Goal: Task Accomplishment & Management: Complete application form

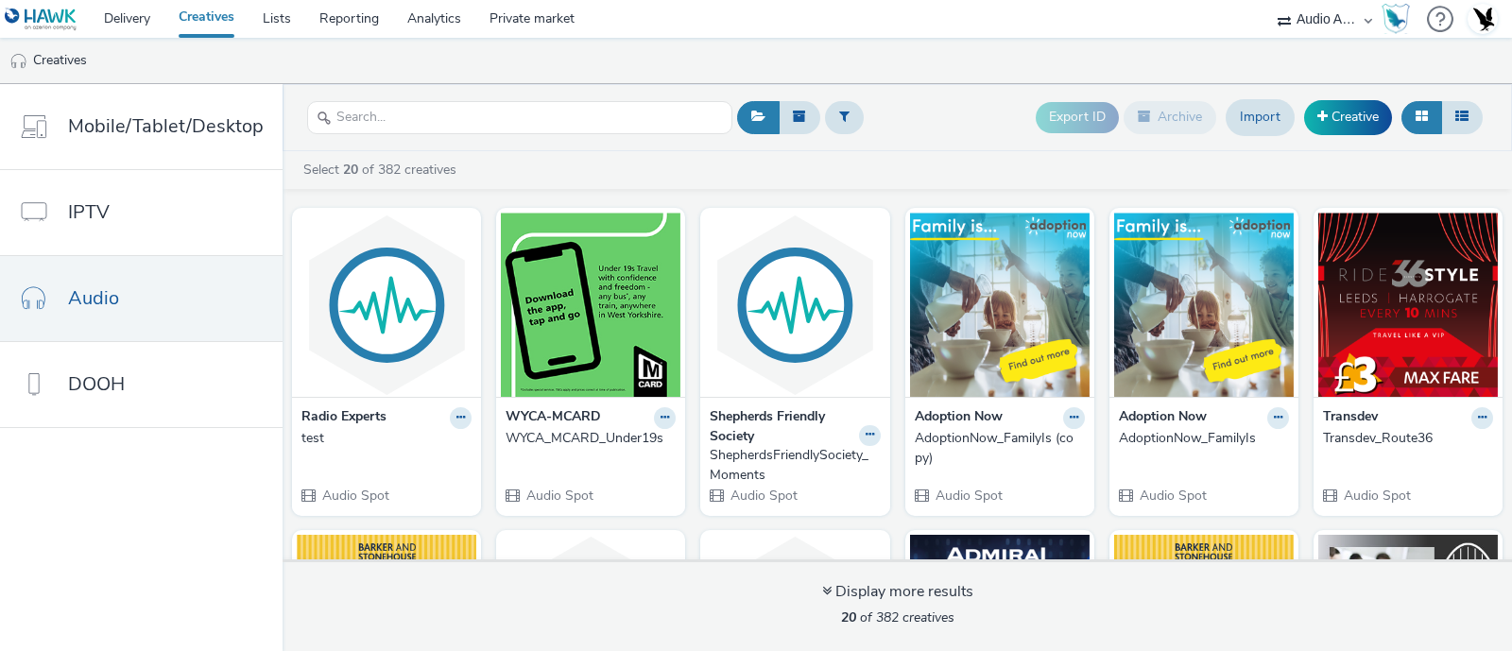
select select "72000950-a0a7-427d-a4e5-c6bc812fbb51"
click at [1257, 117] on link "Import" at bounding box center [1260, 117] width 69 height 36
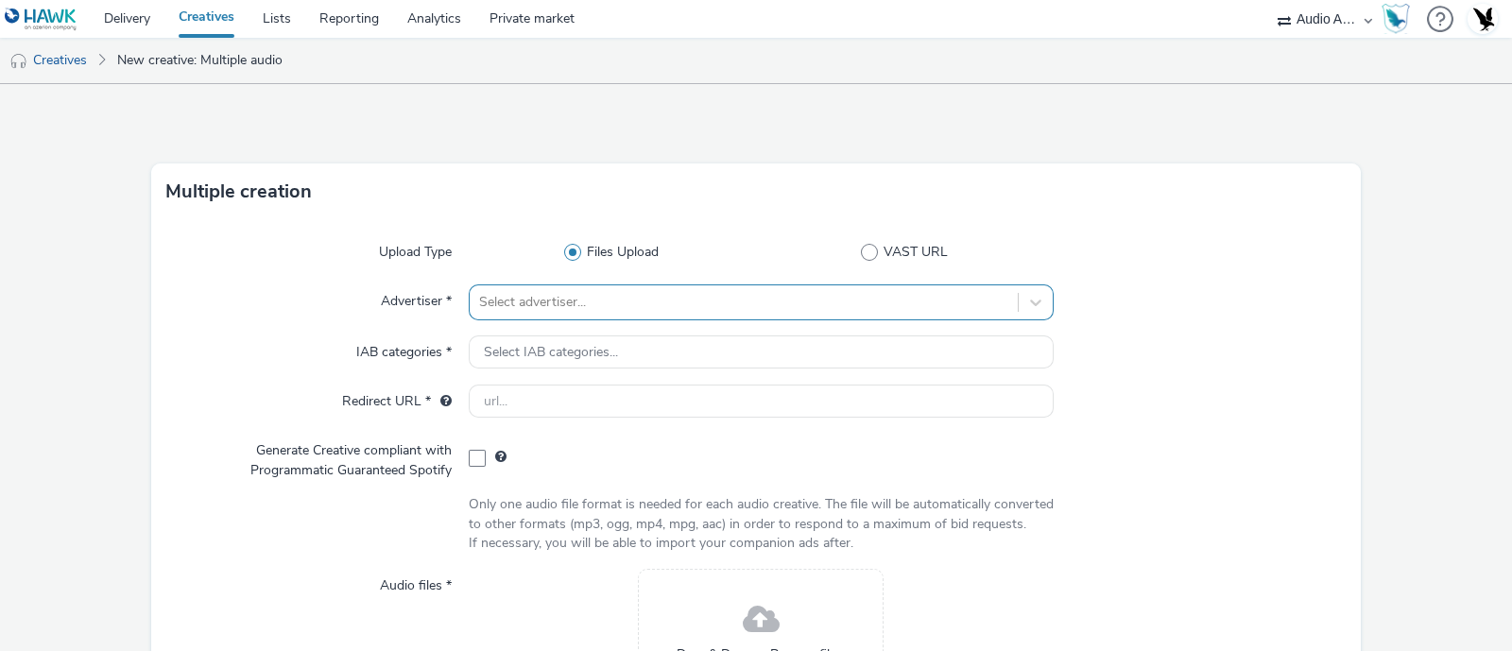
click at [657, 312] on div "Select advertiser..." at bounding box center [761, 302] width 585 height 36
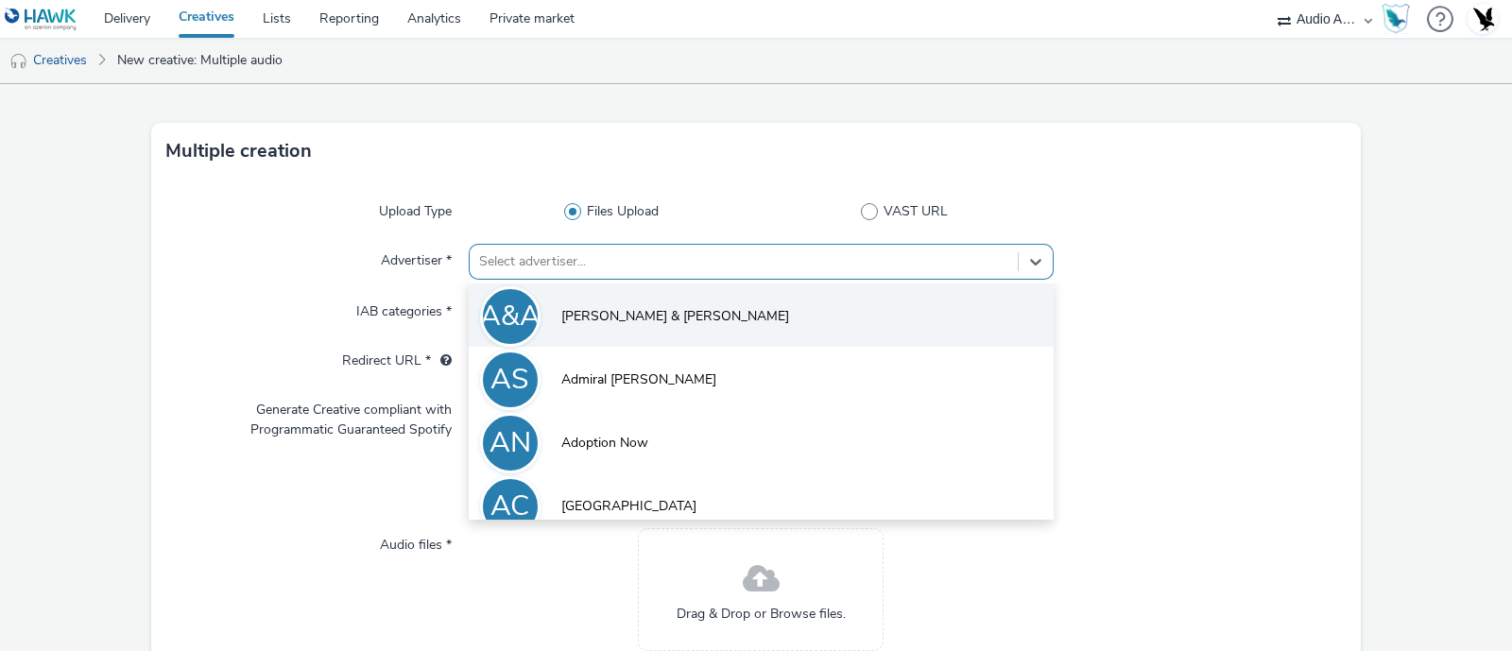
scroll to position [44, 0]
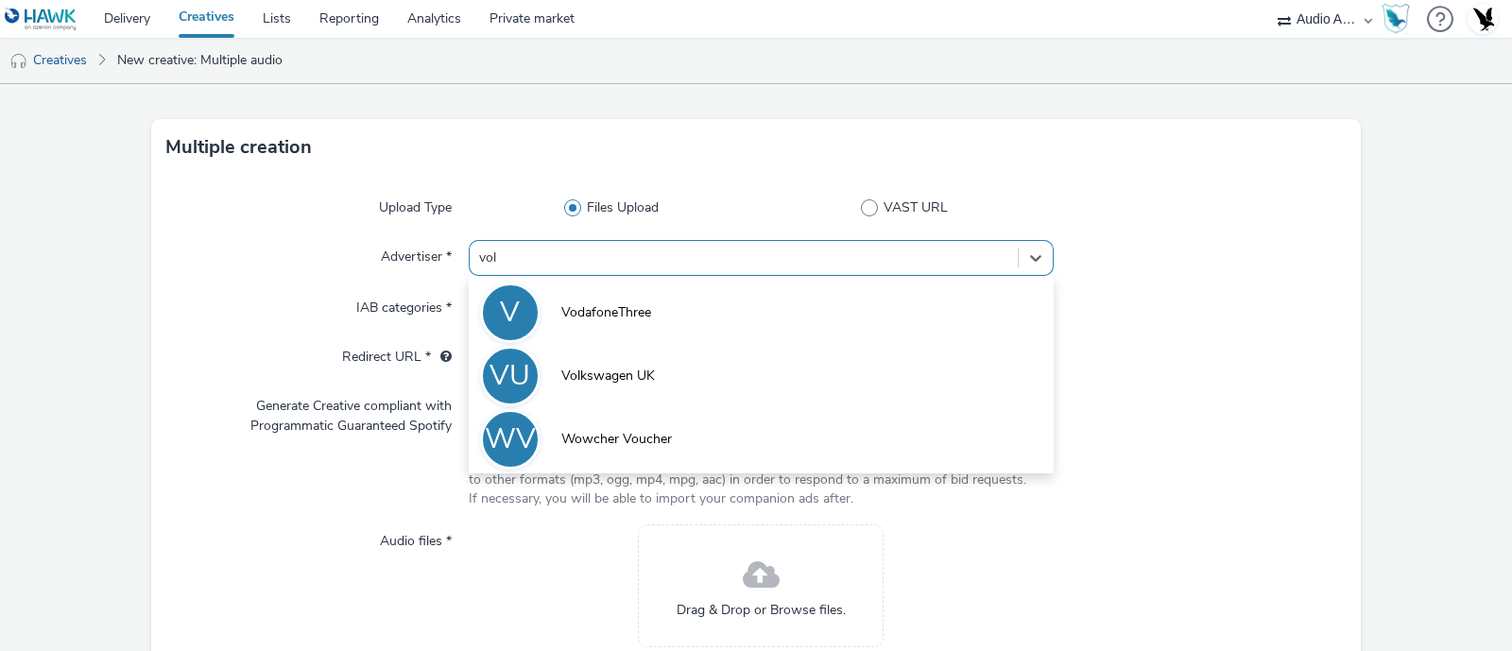
type input "volk"
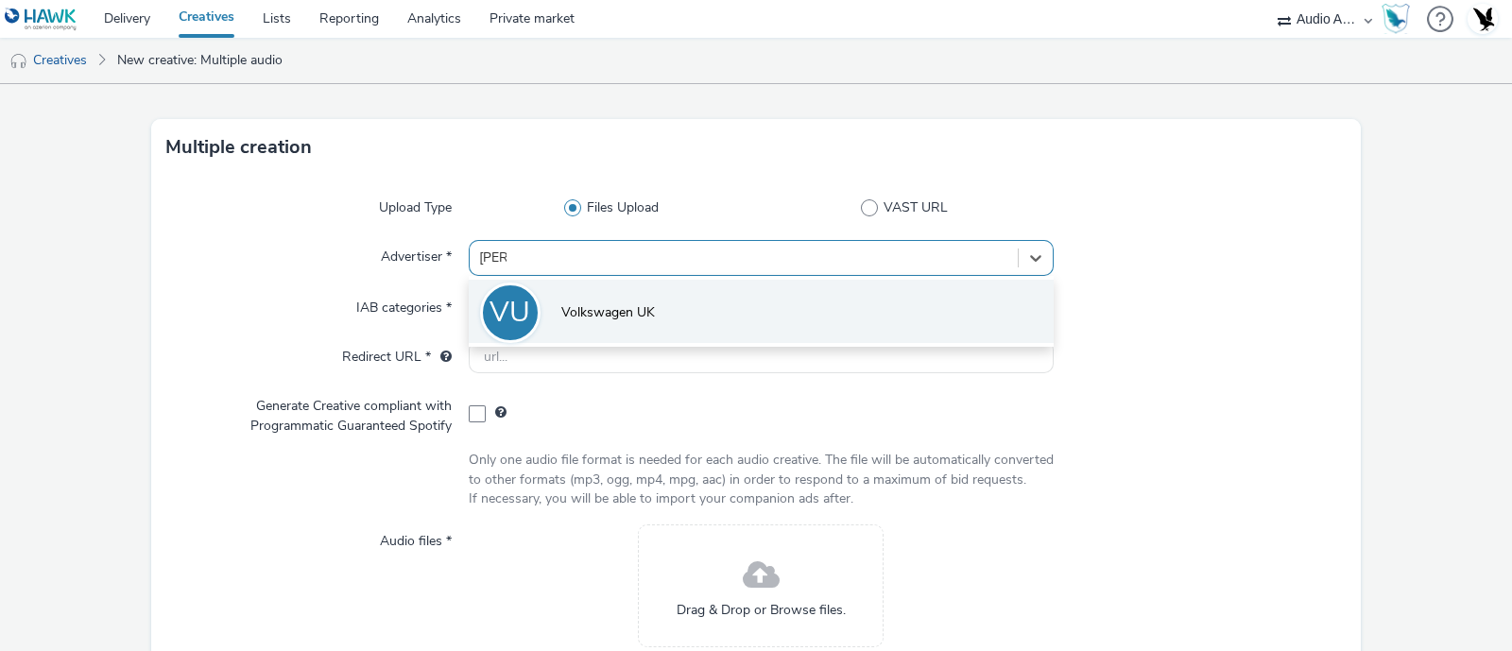
click at [642, 307] on span "Volkswagen UK" at bounding box center [608, 312] width 94 height 19
type input "[URL][DOMAIN_NAME]"
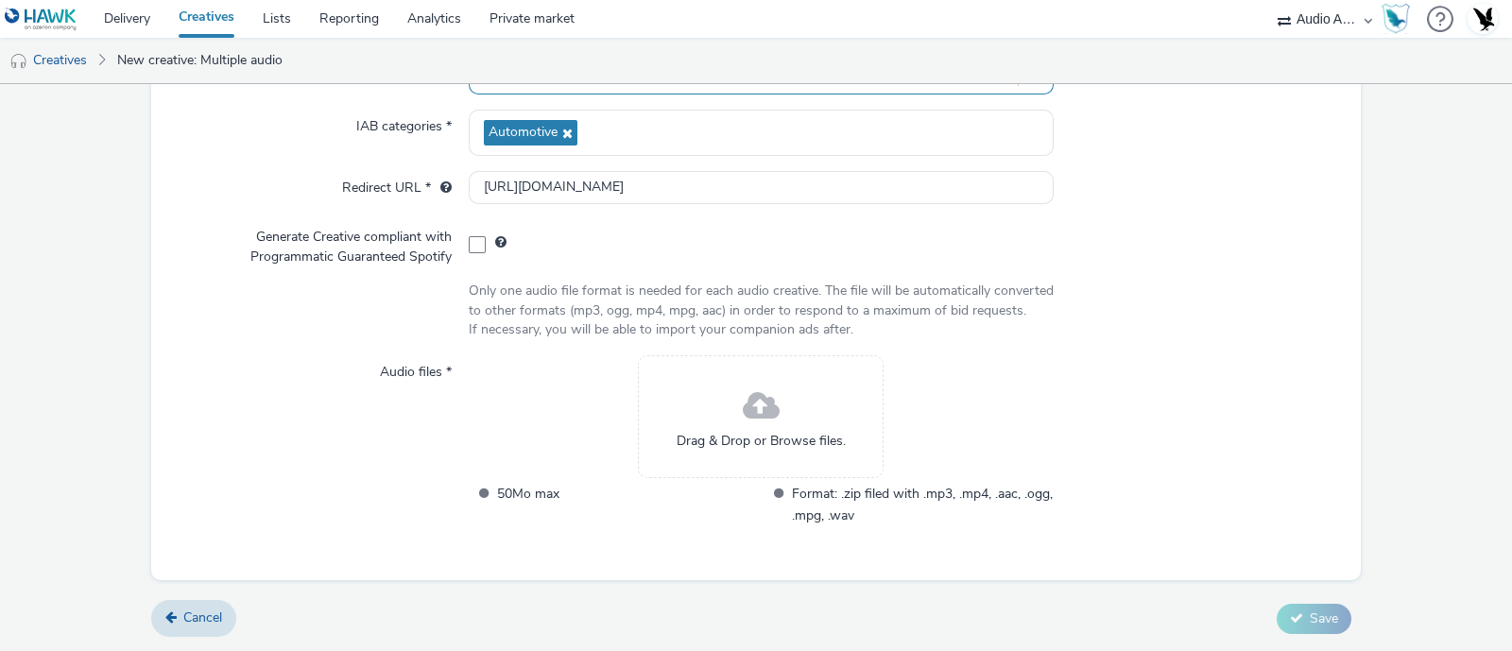
scroll to position [244, 0]
click at [743, 419] on span at bounding box center [761, 407] width 37 height 50
drag, startPoint x: 1378, startPoint y: 468, endPoint x: 1352, endPoint y: 465, distance: 26.6
click at [1378, 468] on form "Multiple creation Upload Type Files Upload VAST URL Advertiser * Volkswagen UK …" at bounding box center [756, 254] width 1512 height 793
click at [771, 432] on span "Drag & Drop or Browse files." at bounding box center [761, 441] width 169 height 19
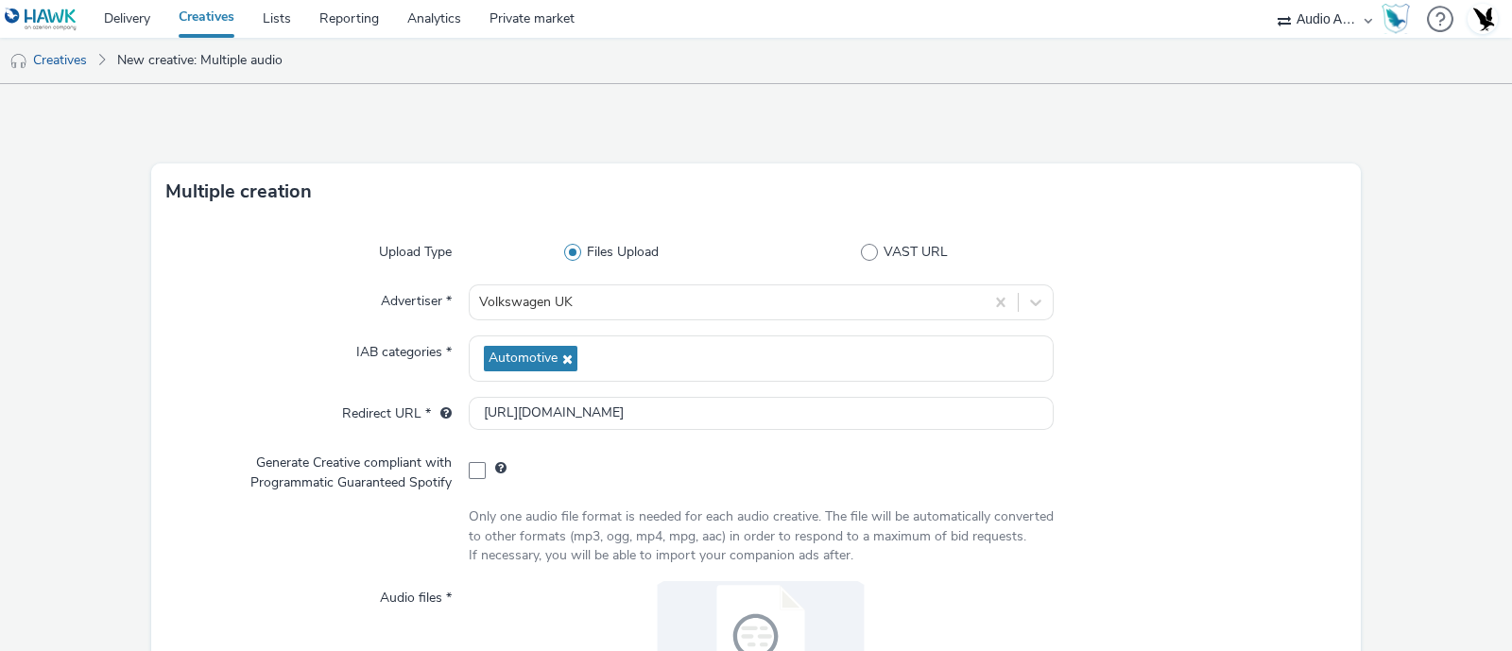
scroll to position [255, 0]
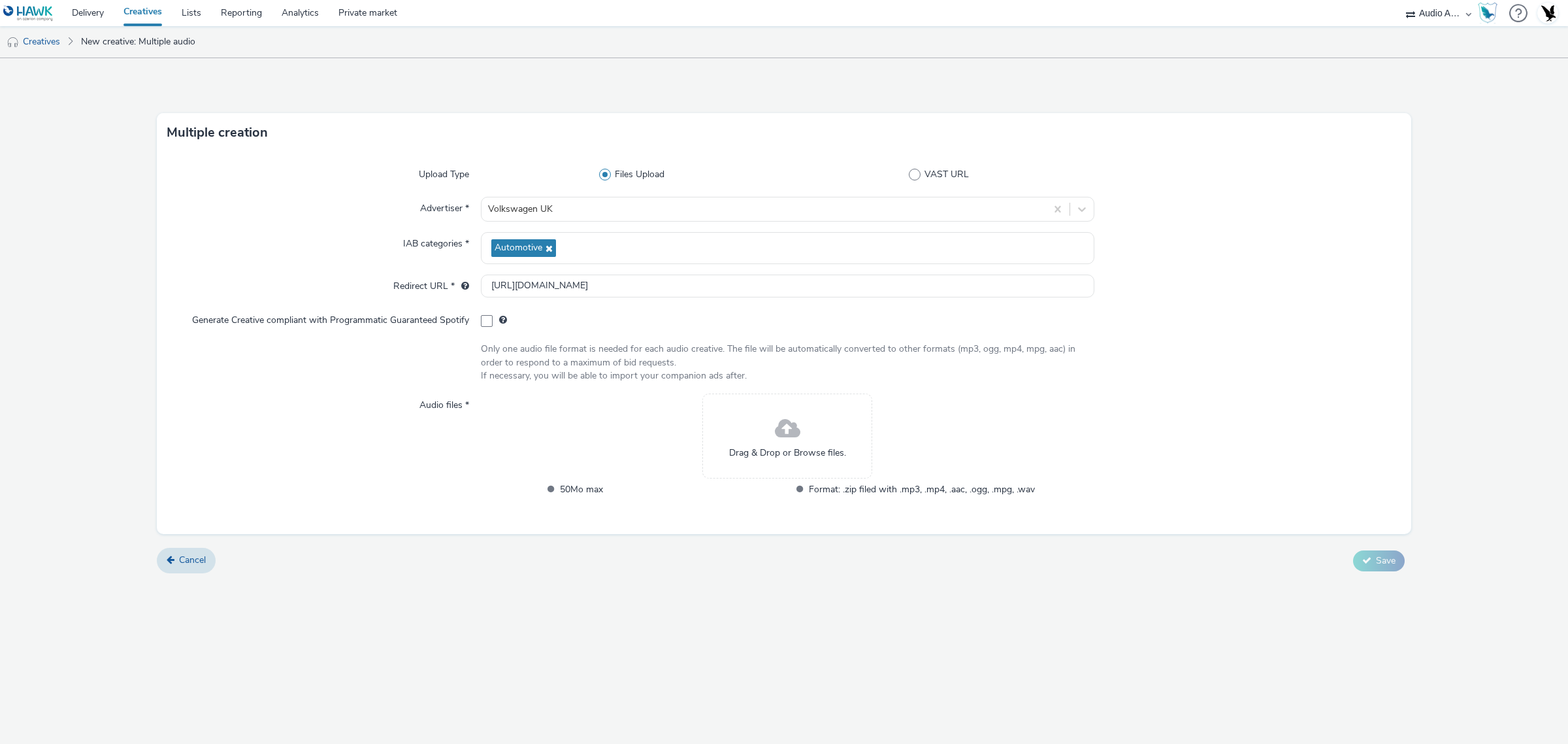
select select "72000950-a0a7-427d-a4e5-c6bc812fbb51"
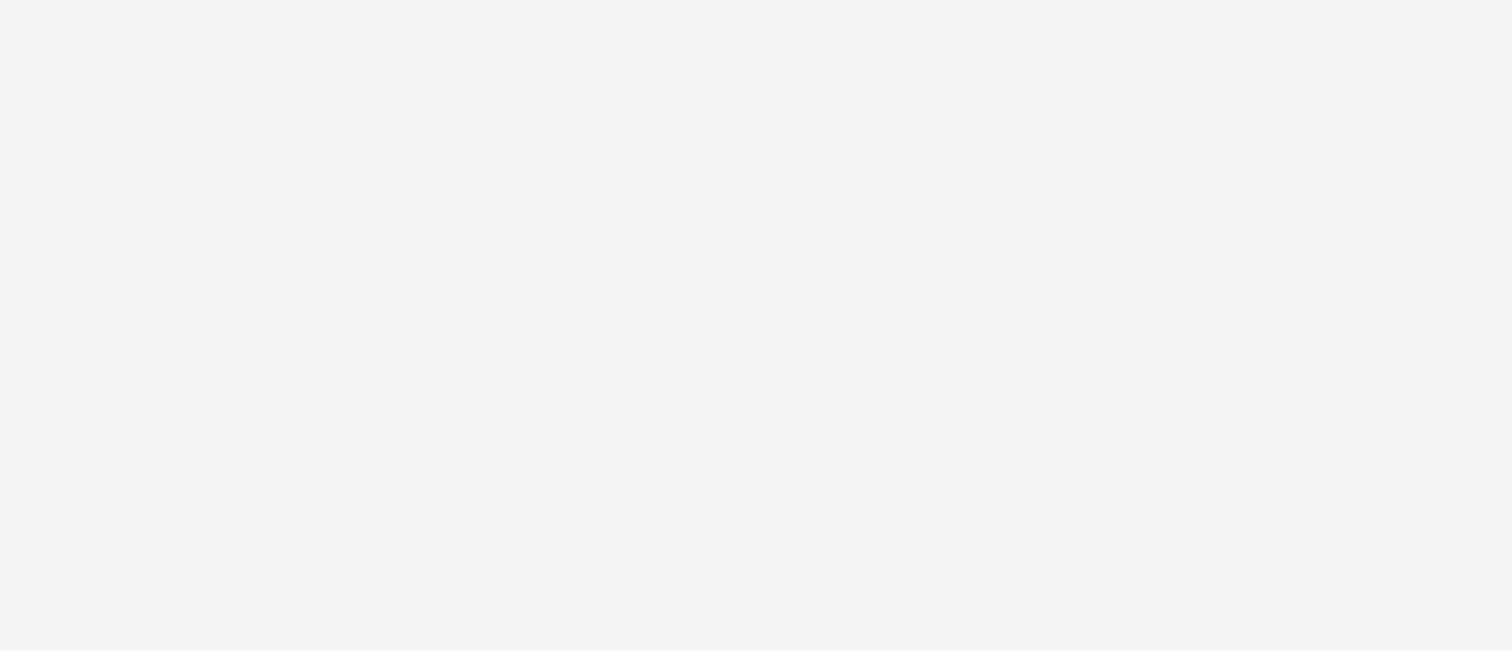
select select "72000950-a0a7-427d-a4e5-c6bc812fbb51"
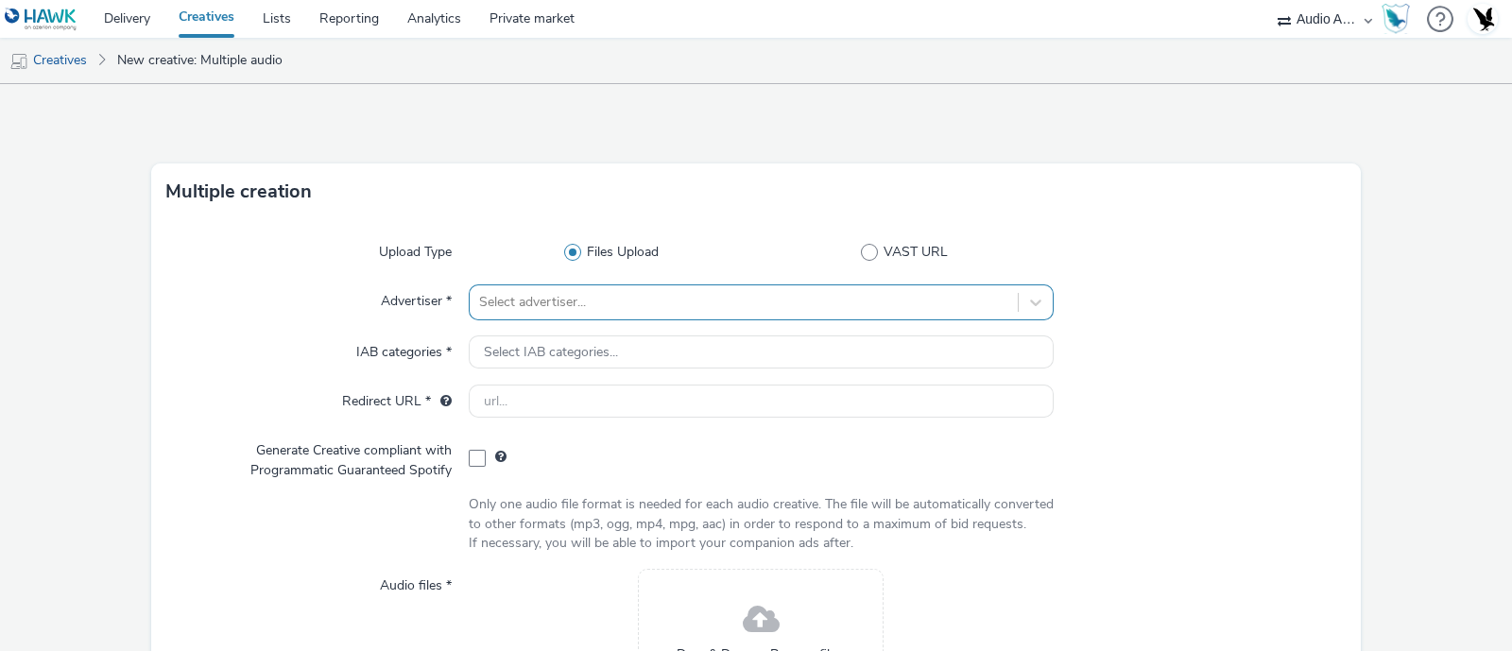
click at [561, 300] on div "Select advertiser..." at bounding box center [761, 302] width 585 height 36
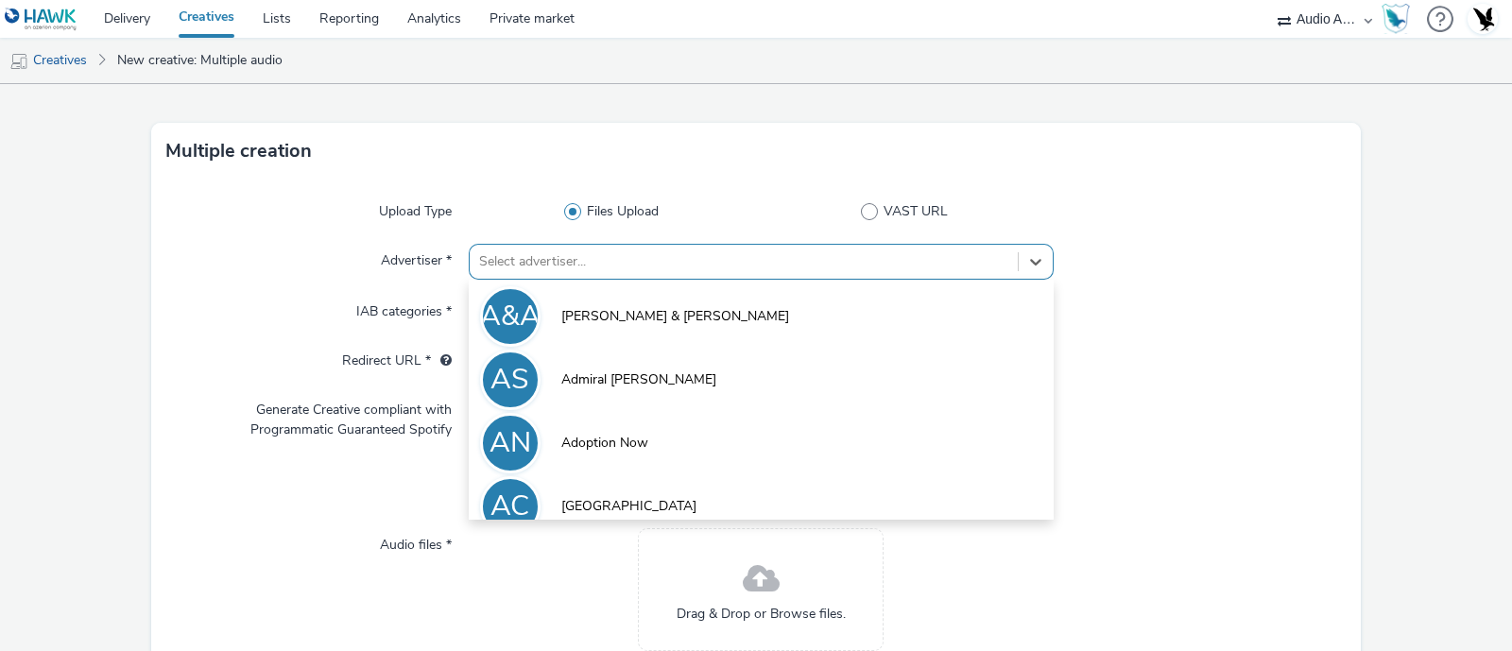
scroll to position [44, 0]
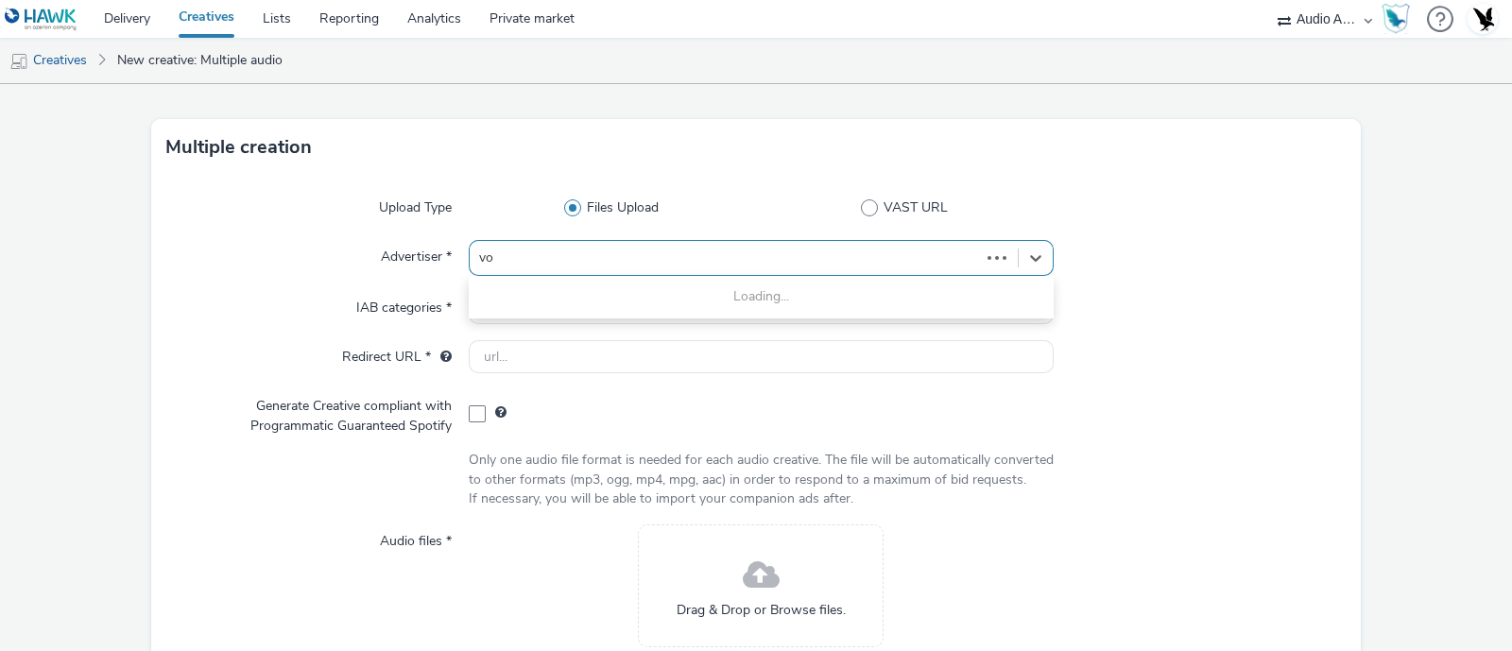
type input "vol"
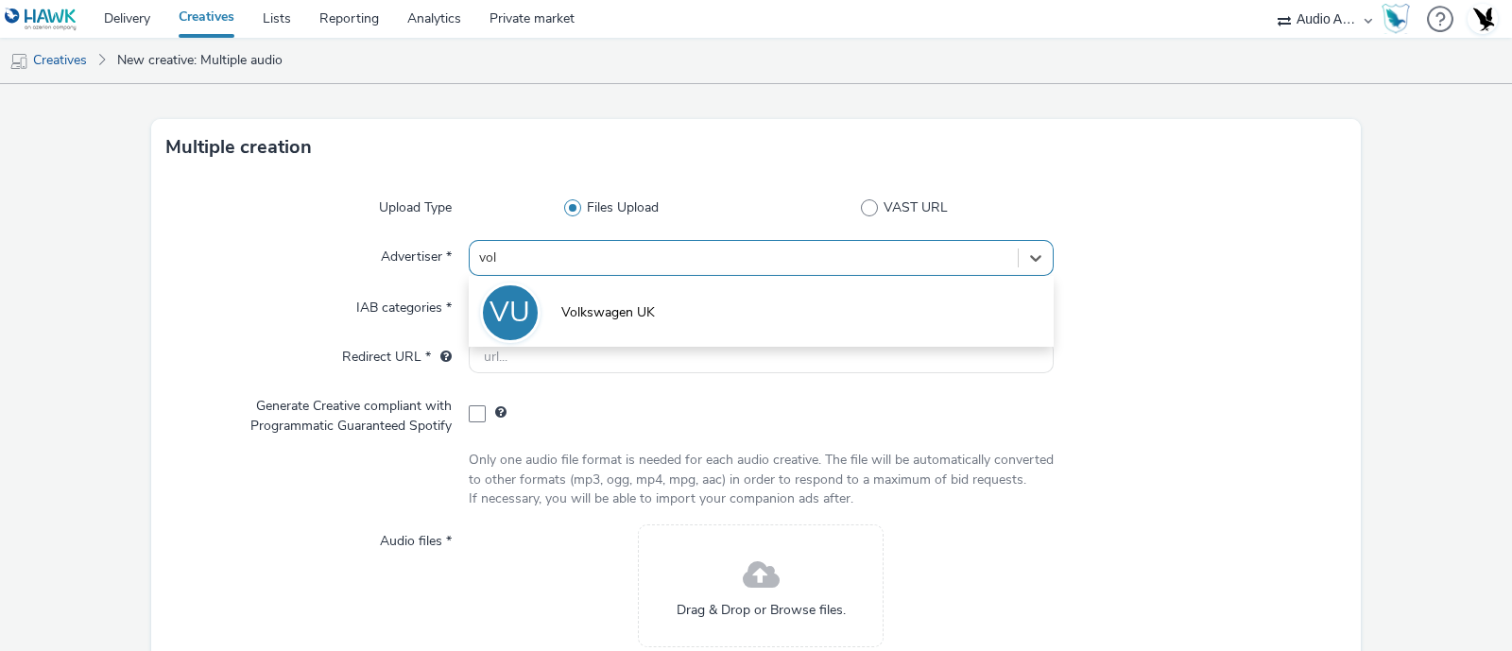
click at [561, 300] on li "VU Volkswagen UK" at bounding box center [761, 311] width 585 height 63
type input "[URL][DOMAIN_NAME]"
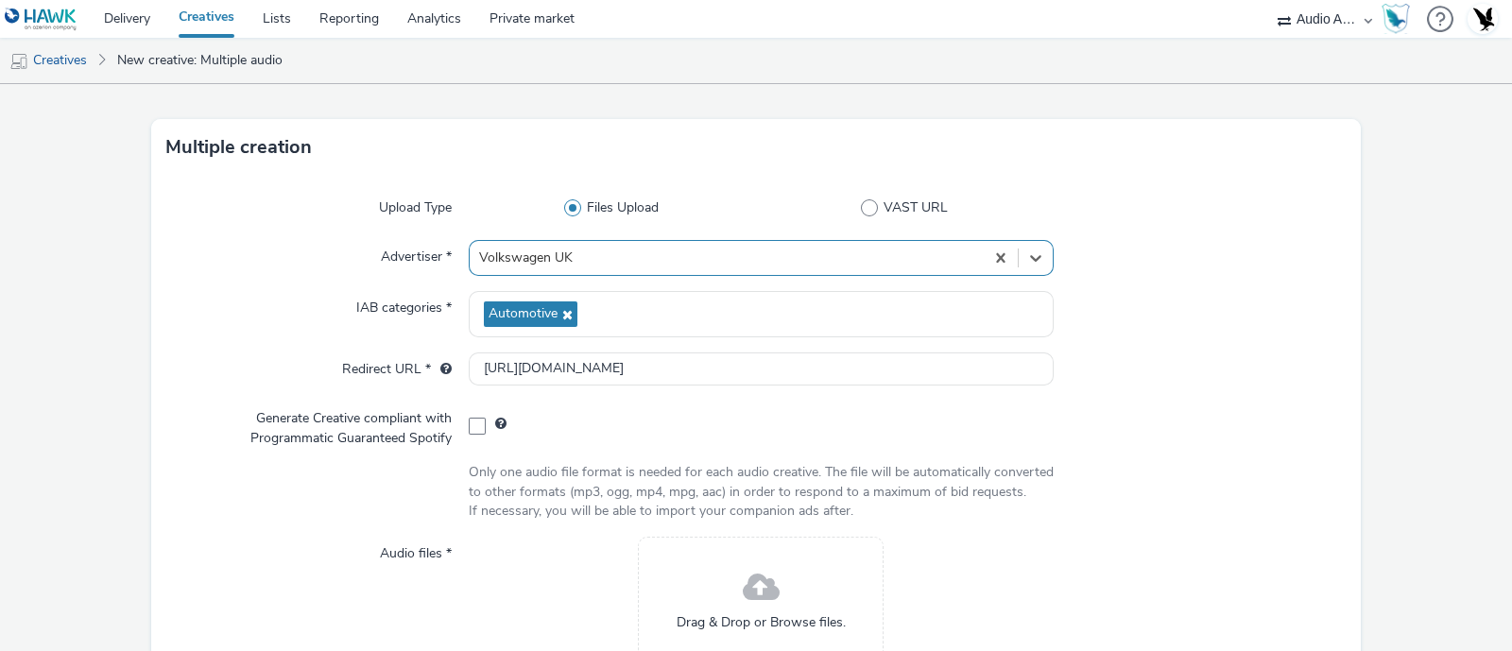
scroll to position [244, 0]
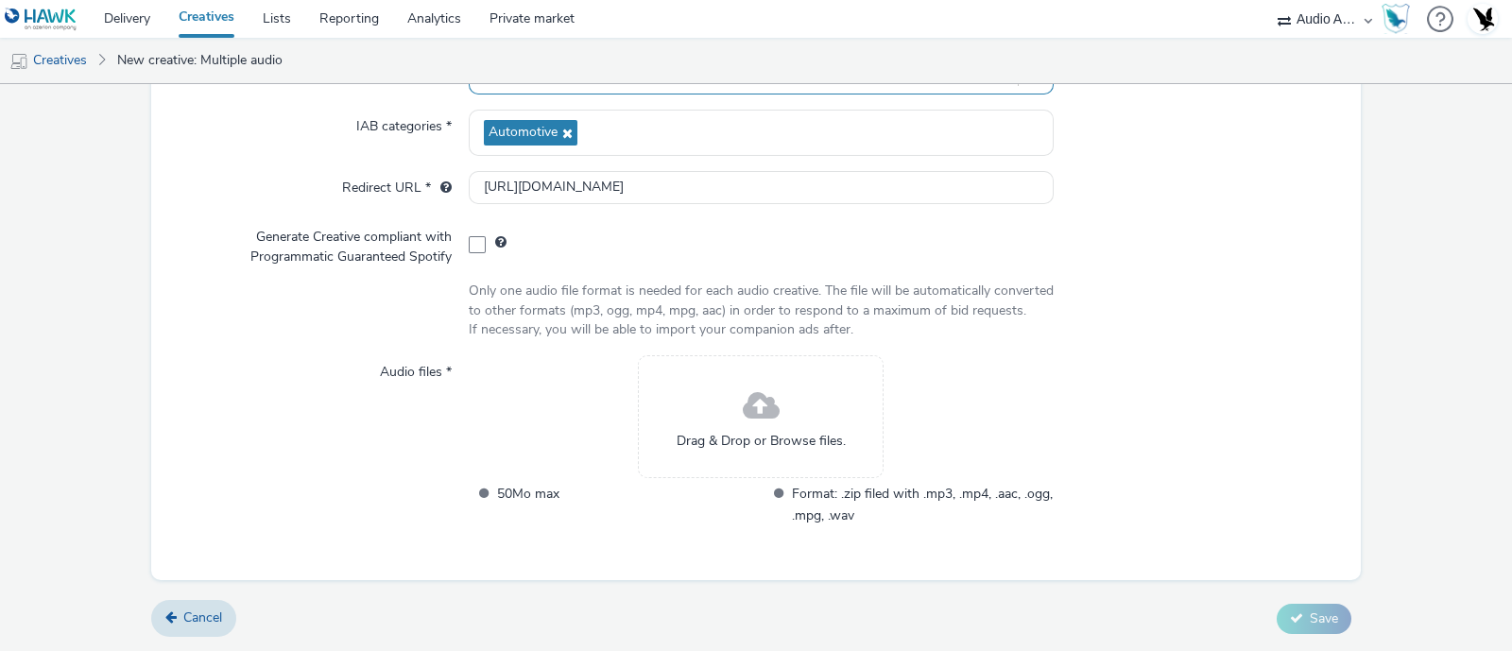
click at [748, 416] on span at bounding box center [761, 407] width 37 height 50
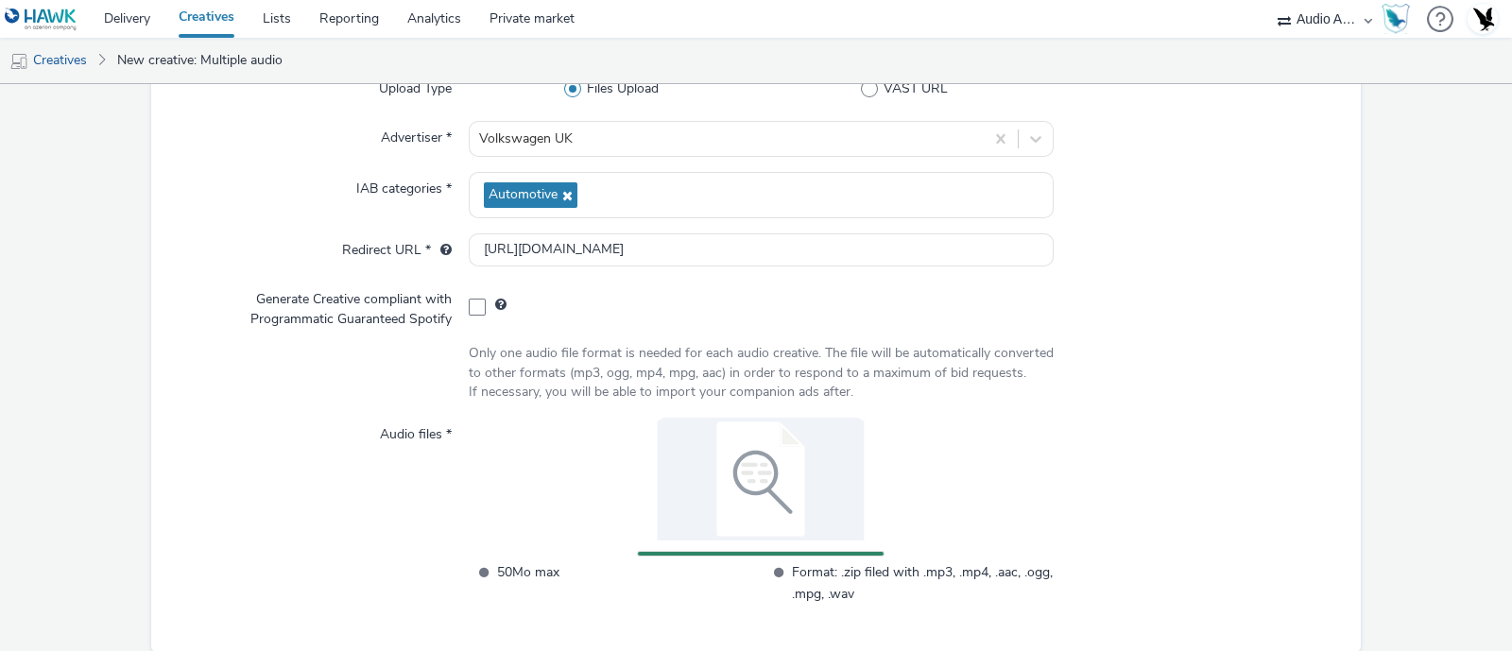
scroll to position [255, 0]
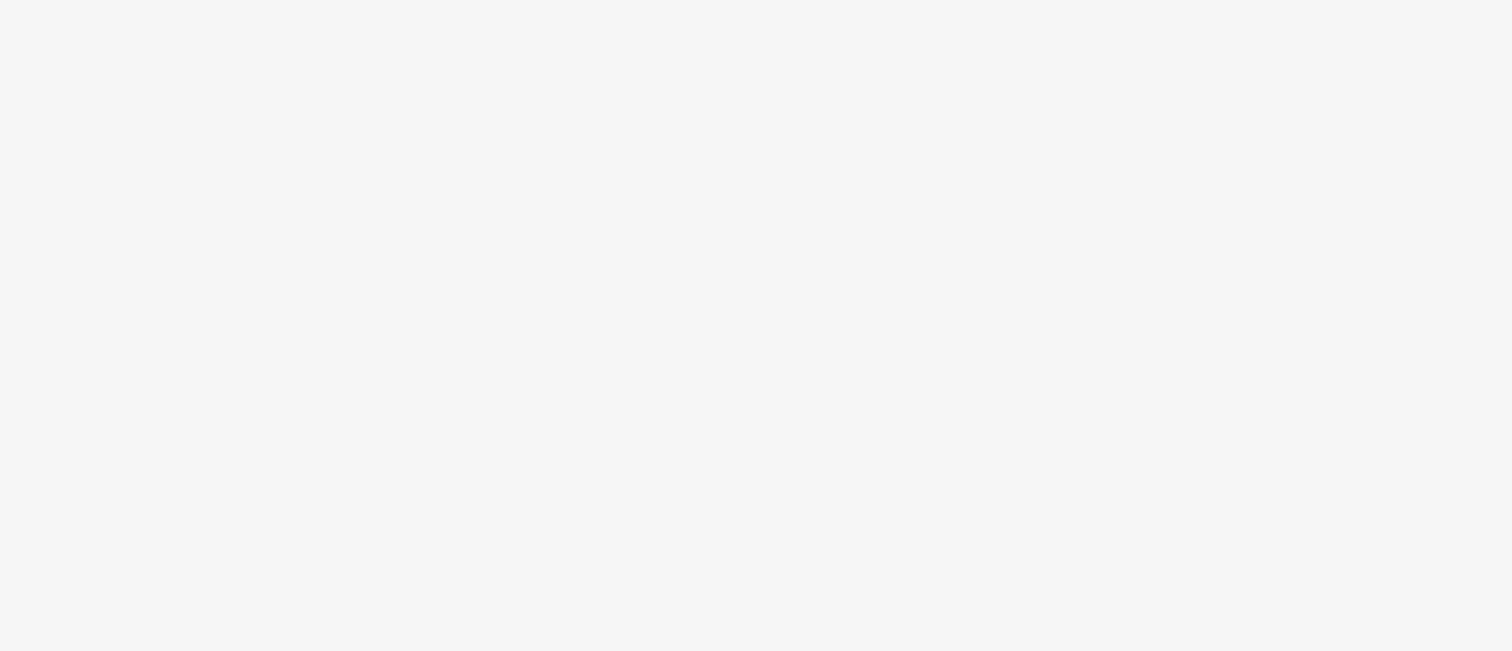
select select "72000950-a0a7-427d-a4e5-c6bc812fbb51"
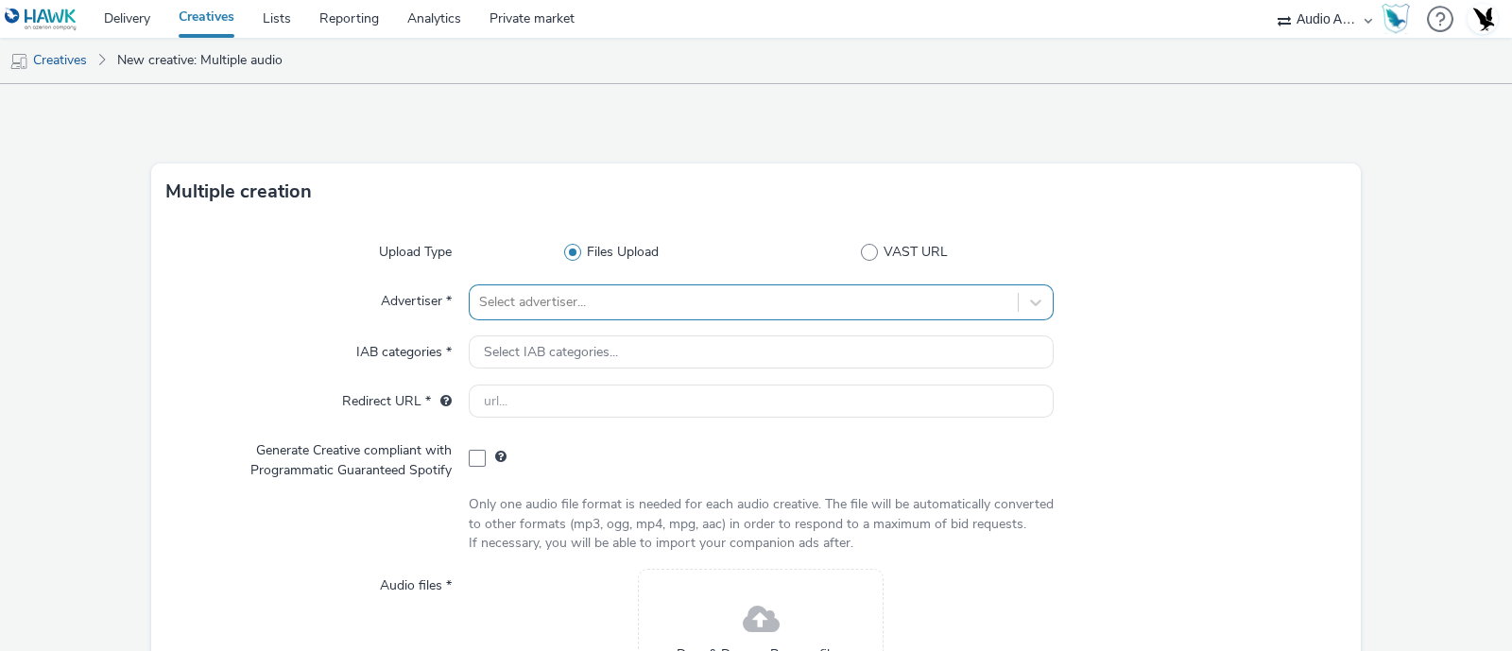
click at [627, 302] on div "Select advertiser..." at bounding box center [761, 302] width 585 height 36
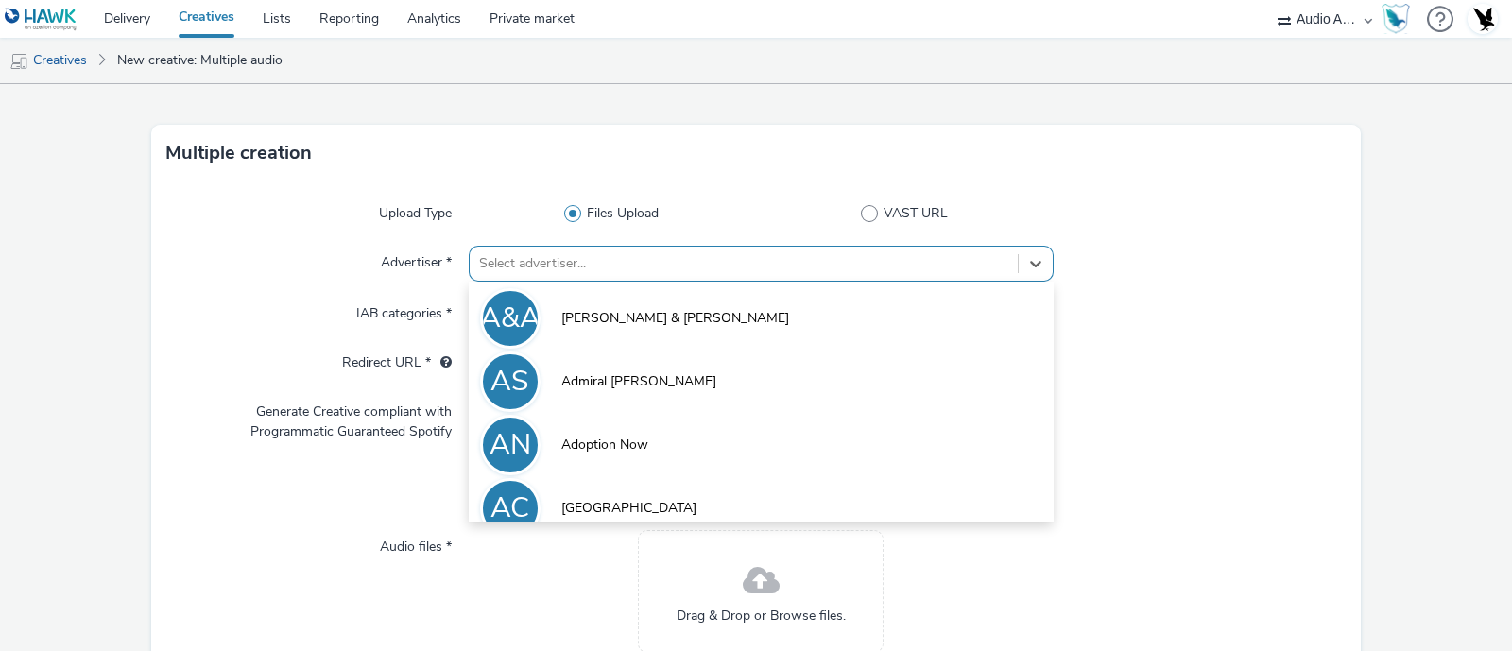
scroll to position [44, 0]
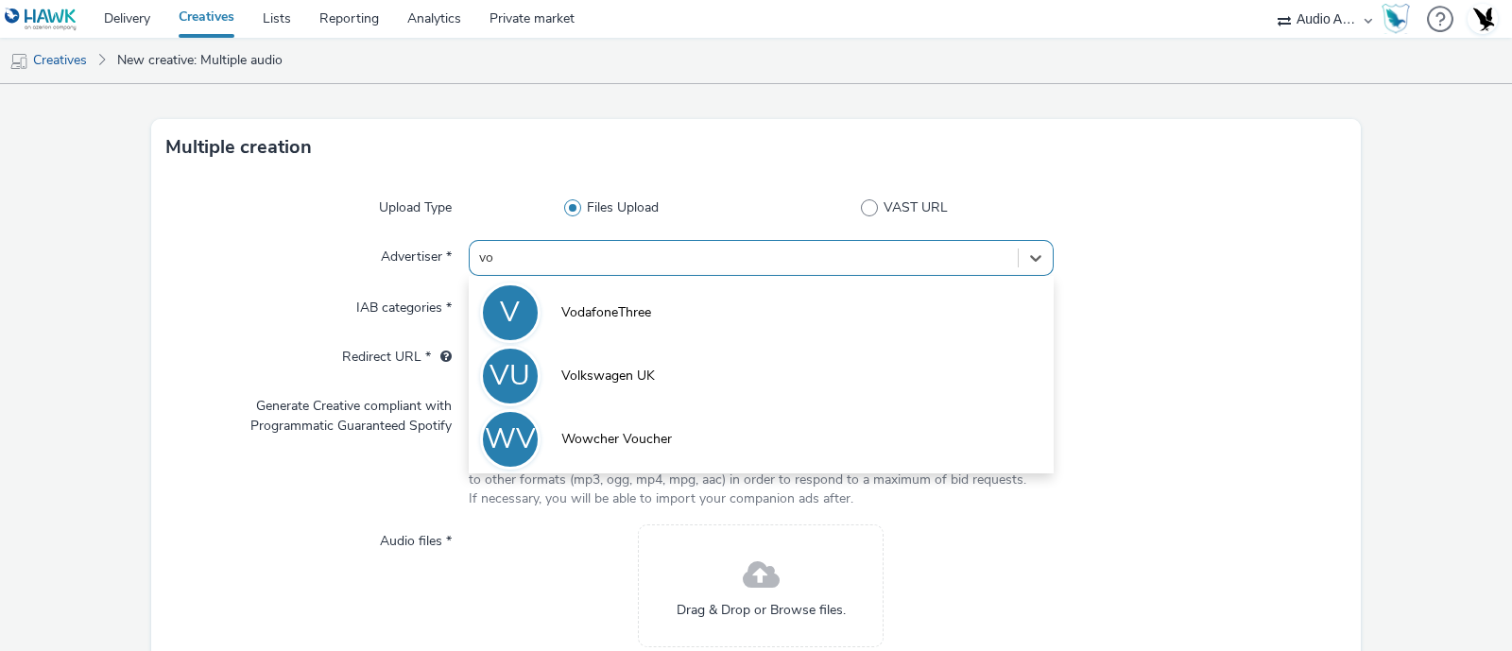
type input "vol"
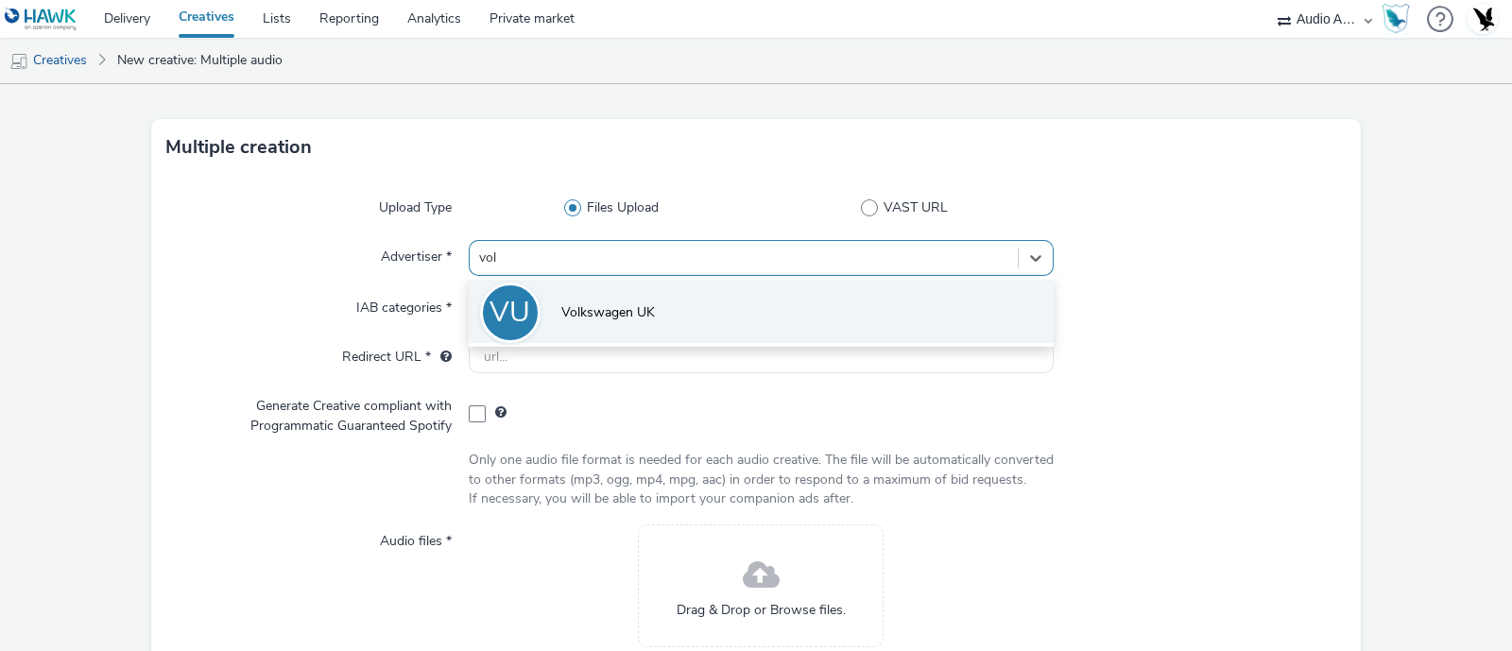
click at [599, 338] on li "VU Volkswagen UK" at bounding box center [761, 311] width 585 height 63
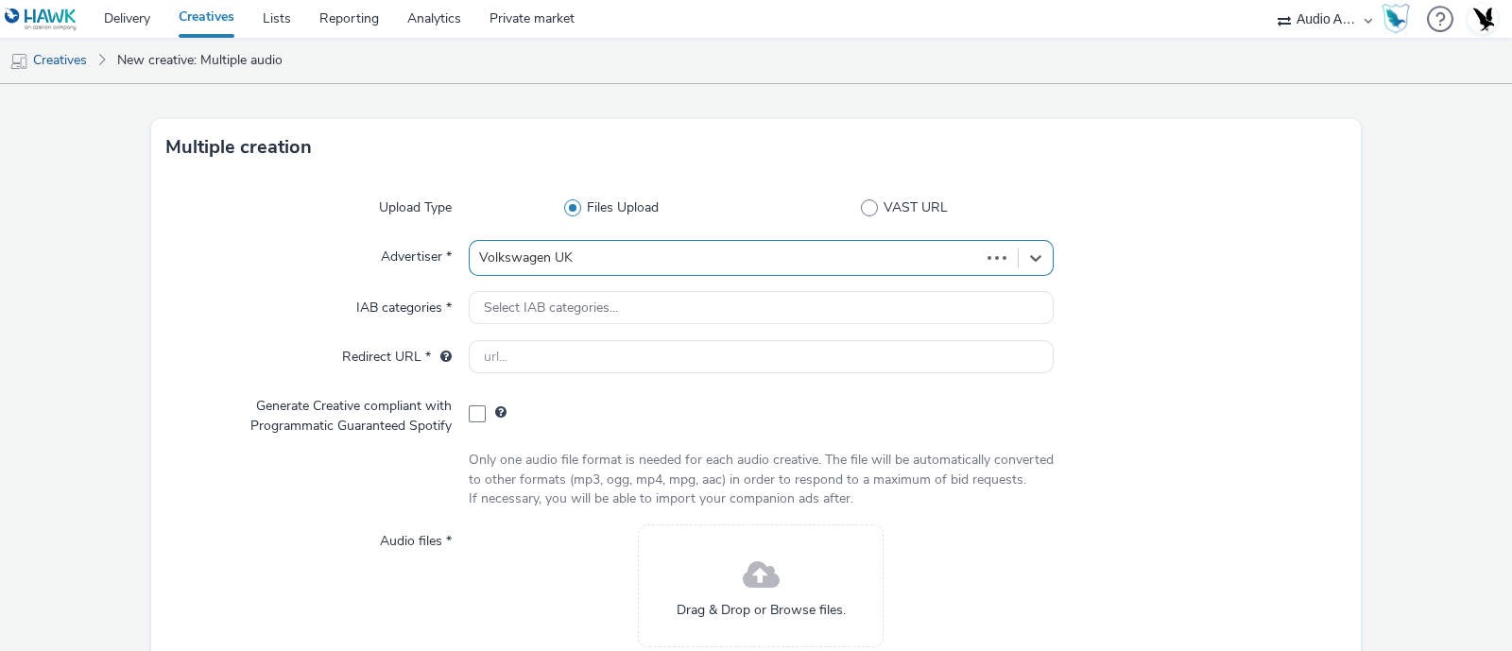
type input "[URL][DOMAIN_NAME]"
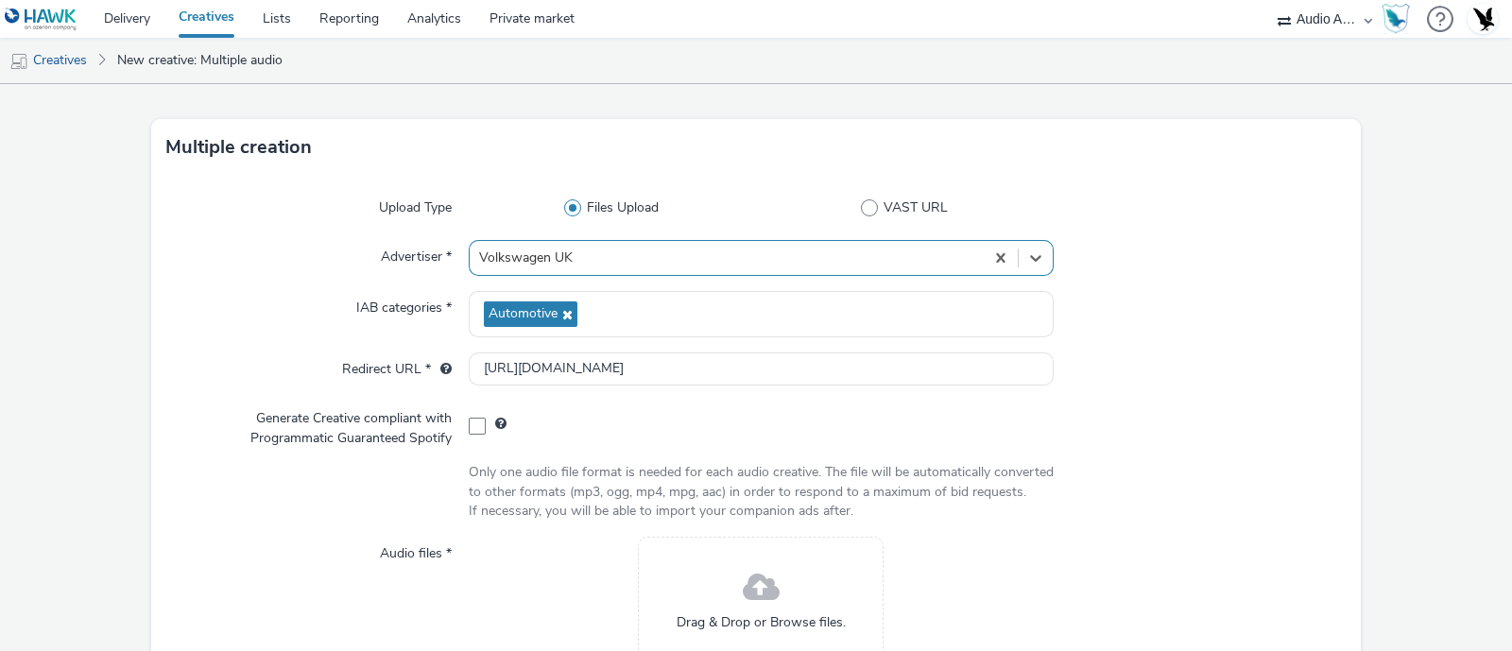
scroll to position [244, 0]
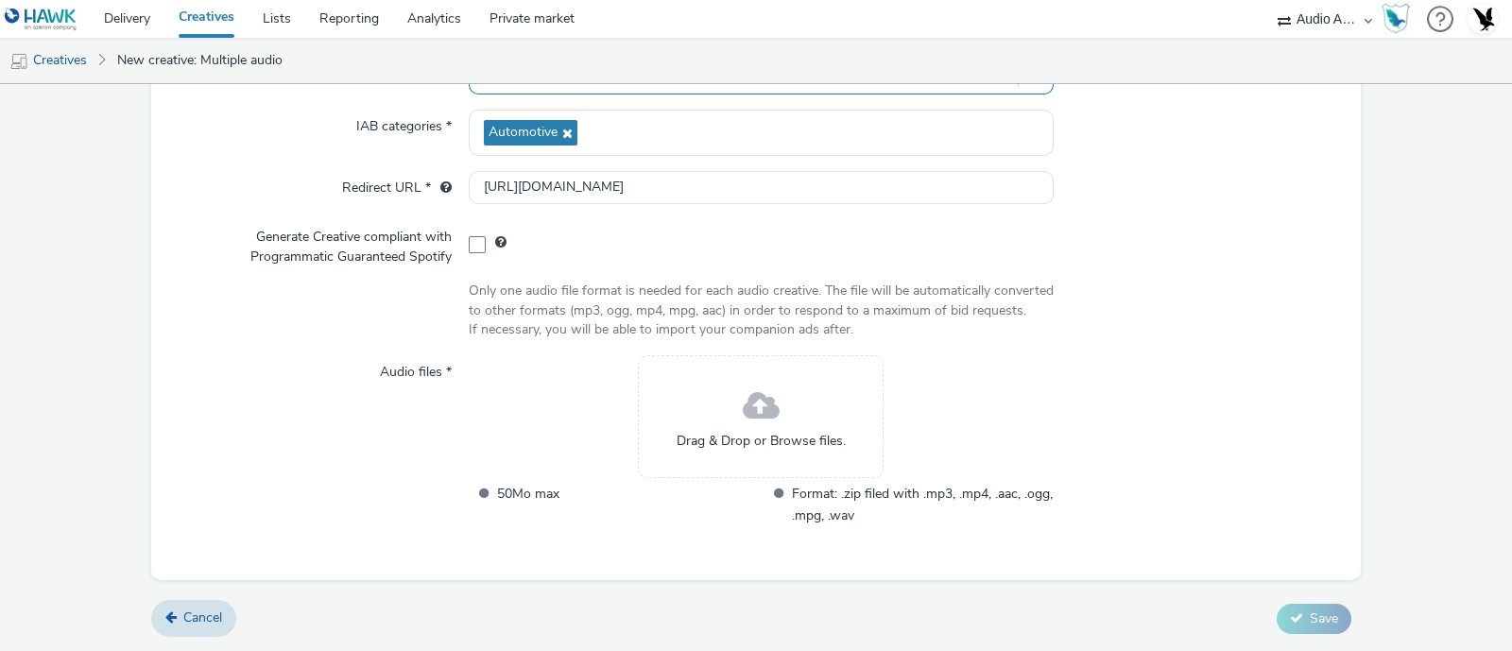
click at [704, 405] on div "Drag & Drop or Browse files." at bounding box center [761, 416] width 246 height 123
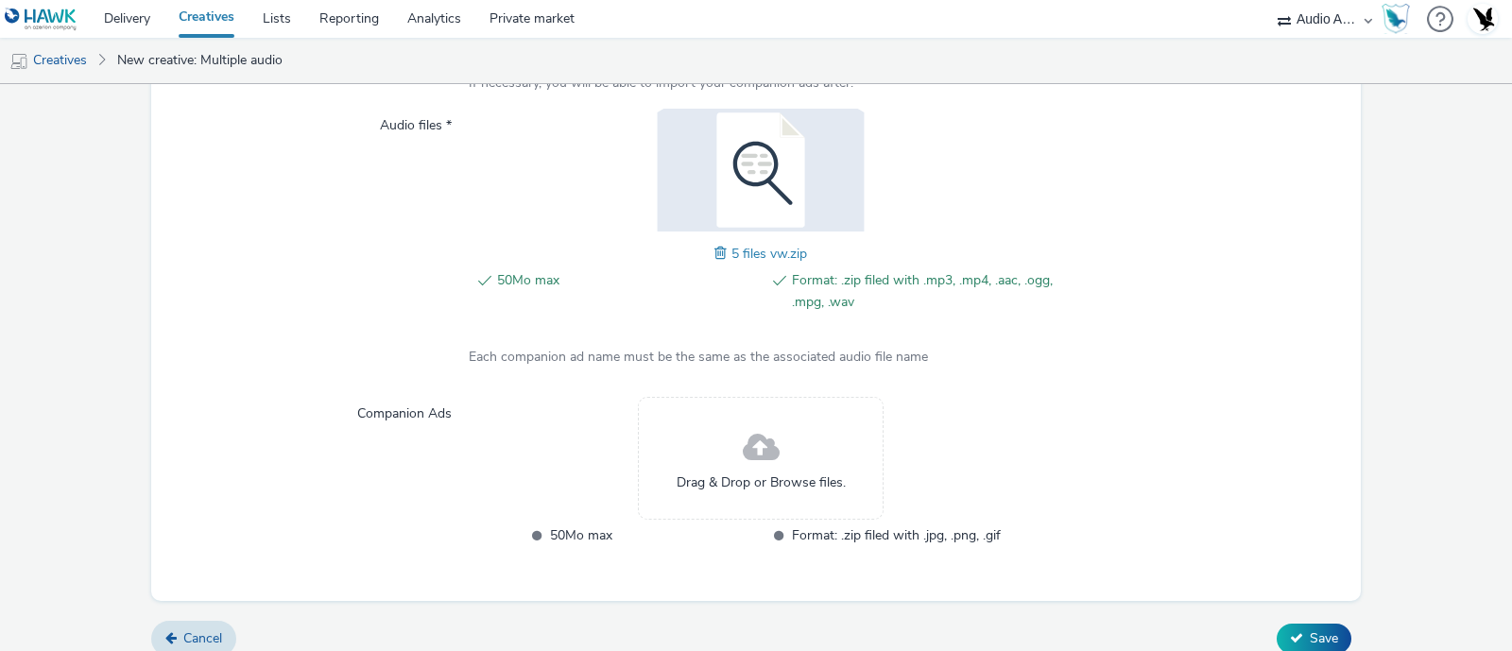
scroll to position [509, 0]
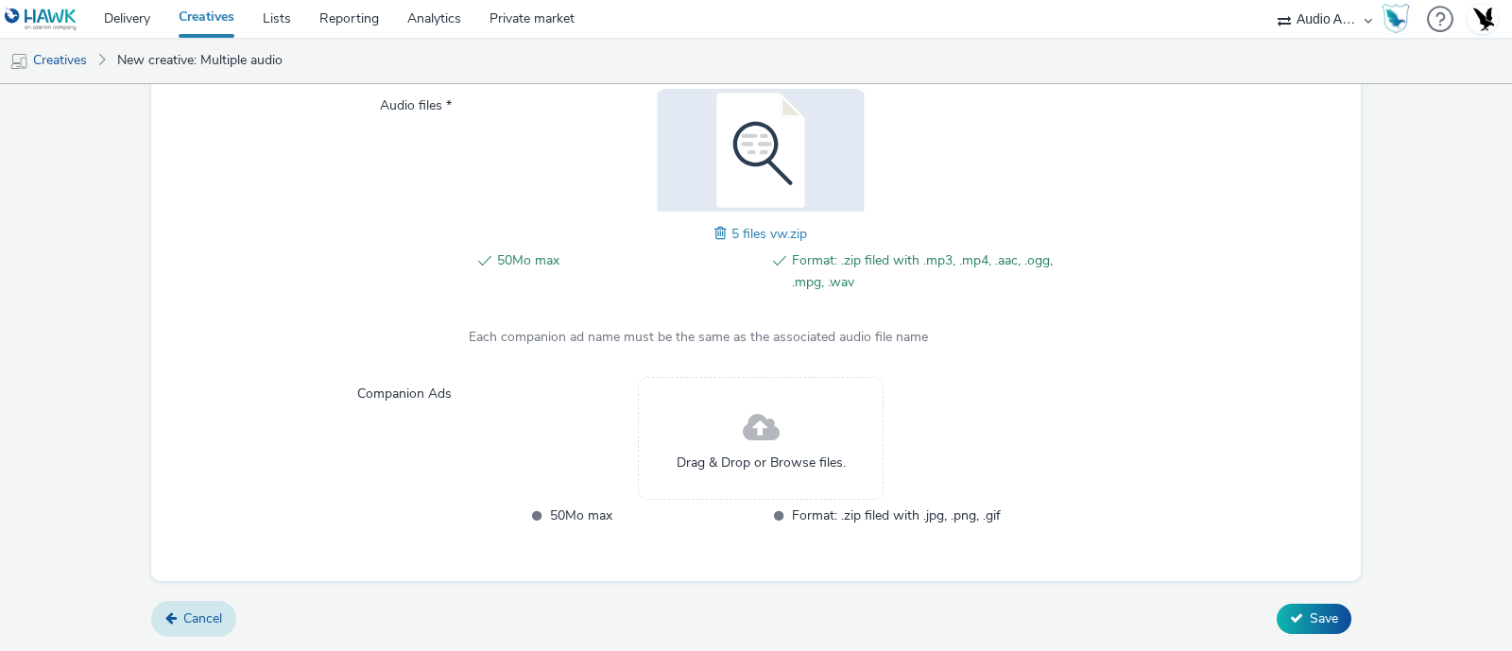
click at [175, 624] on link "Cancel" at bounding box center [193, 619] width 85 height 36
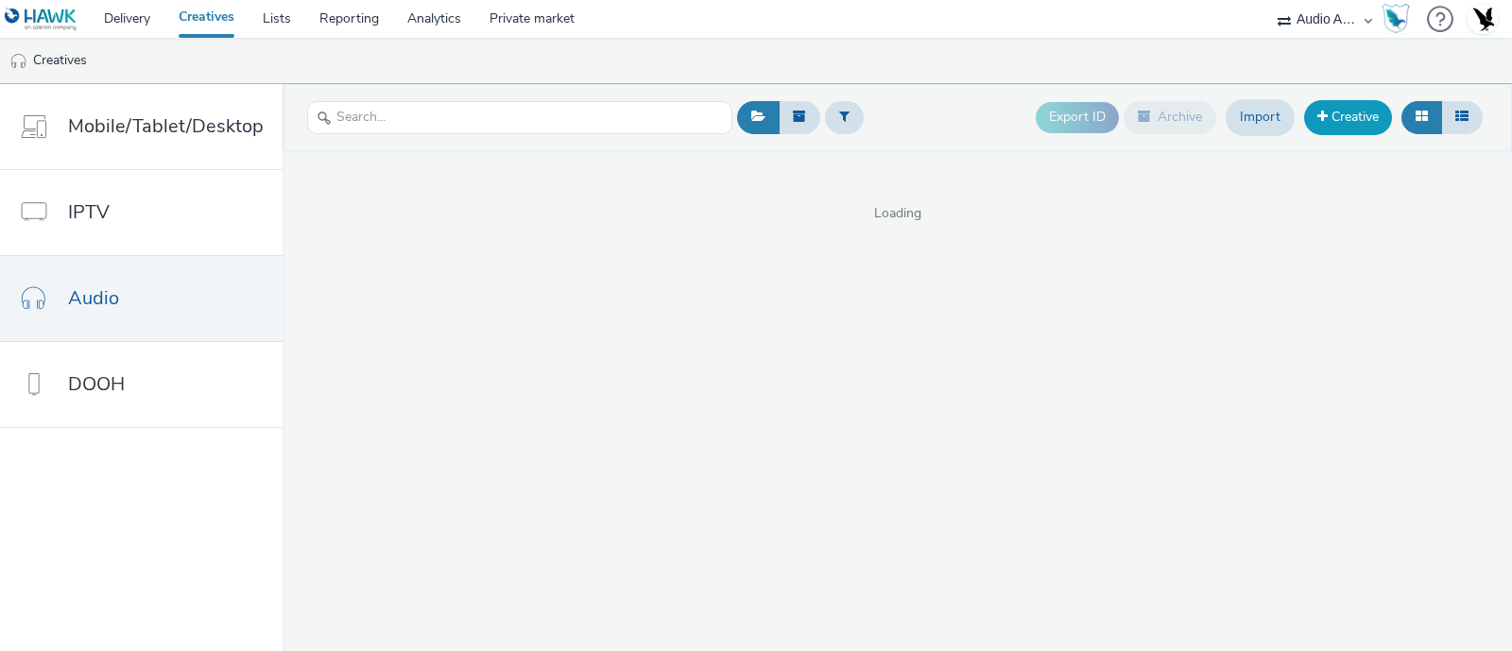
click at [1347, 105] on link "Creative" at bounding box center [1348, 117] width 88 height 34
click at [1249, 113] on link "Import" at bounding box center [1260, 117] width 69 height 36
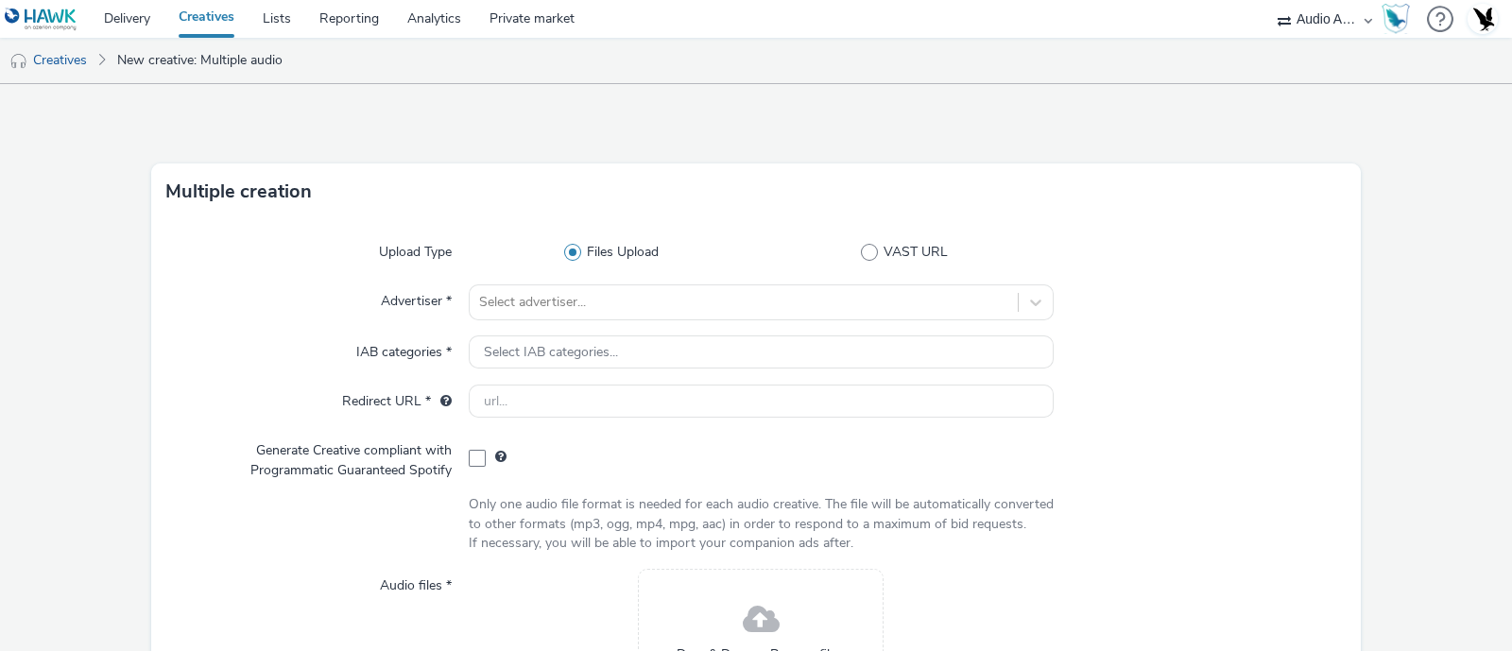
click at [1323, 225] on div "Upload Type Files Upload VAST URL Advertiser * Select advertiser... IAB categor…" at bounding box center [756, 507] width 1210 height 574
click at [742, 295] on div "Select advertiser..." at bounding box center [761, 302] width 585 height 36
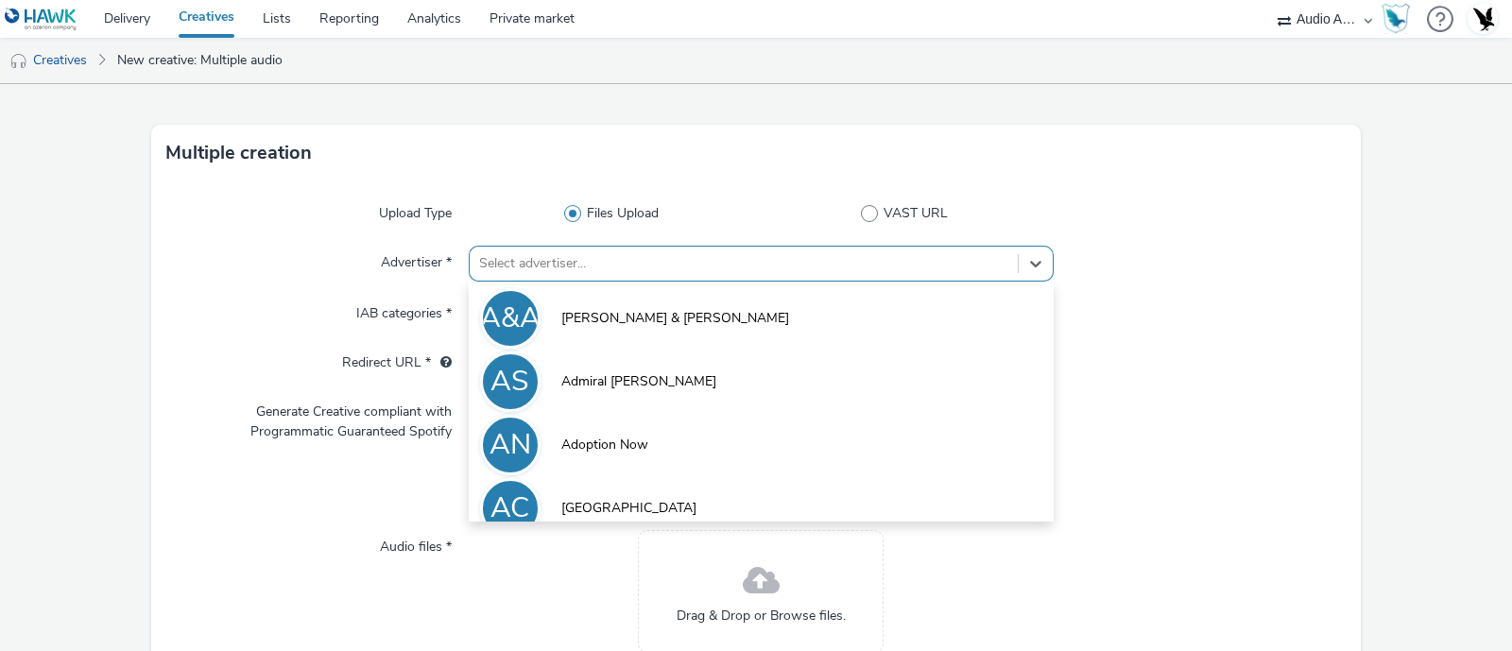
scroll to position [44, 0]
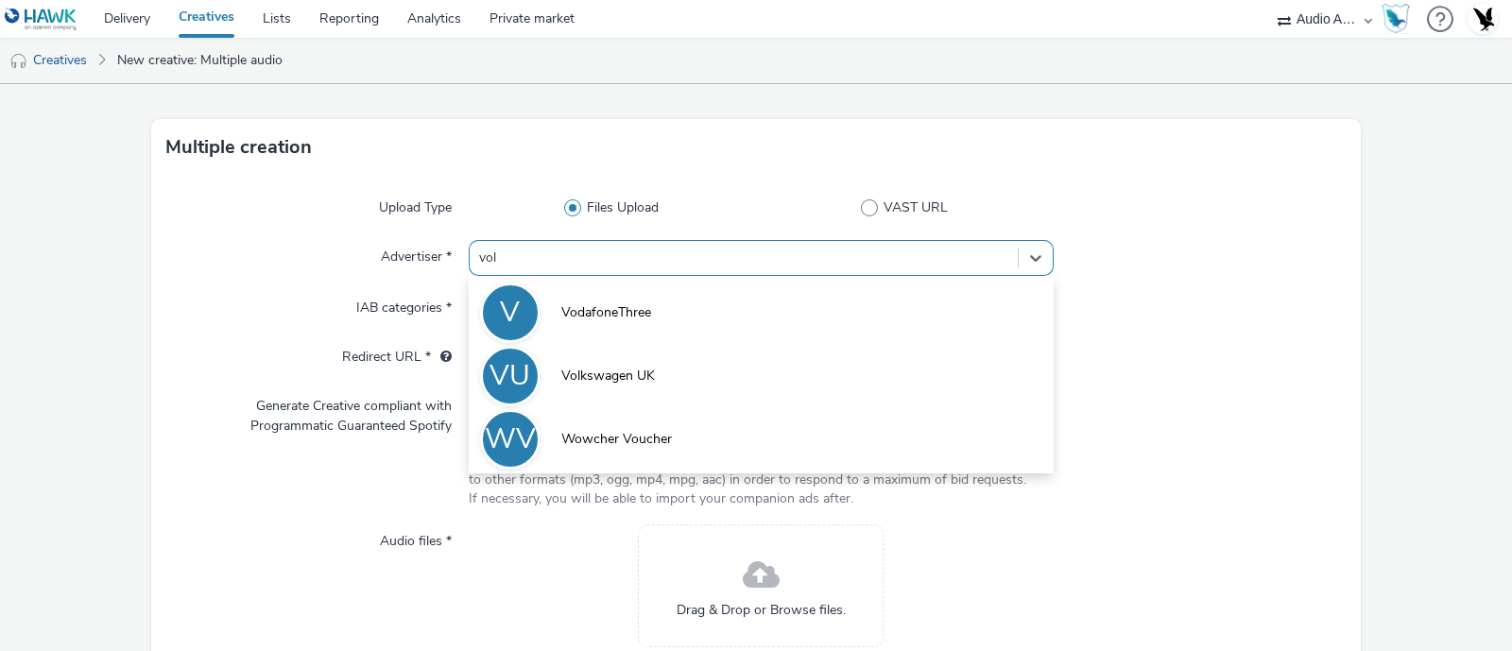
type input "[PERSON_NAME]"
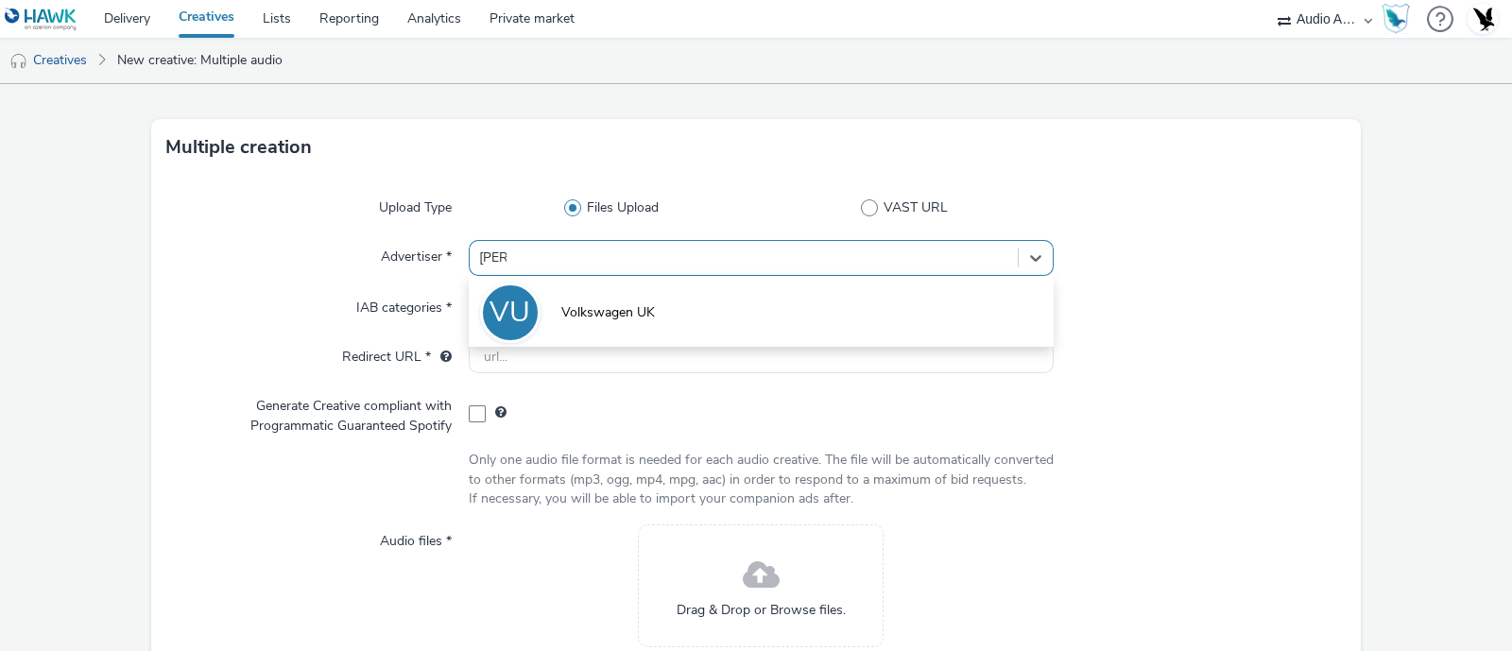
click at [742, 295] on li "VU Volkswagen UK" at bounding box center [761, 311] width 585 height 63
type input "[URL][DOMAIN_NAME]"
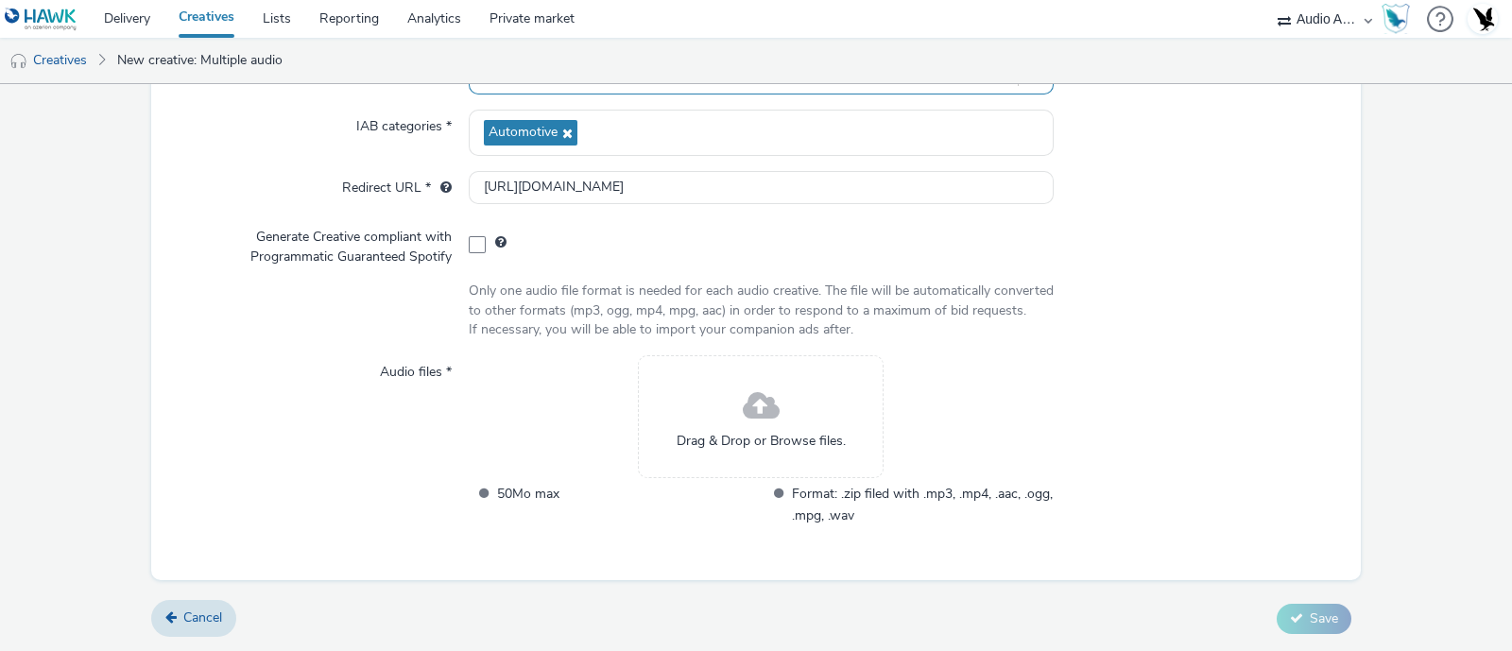
scroll to position [240, 0]
click at [724, 432] on div "Drag & Drop or Browse files." at bounding box center [761, 416] width 246 height 123
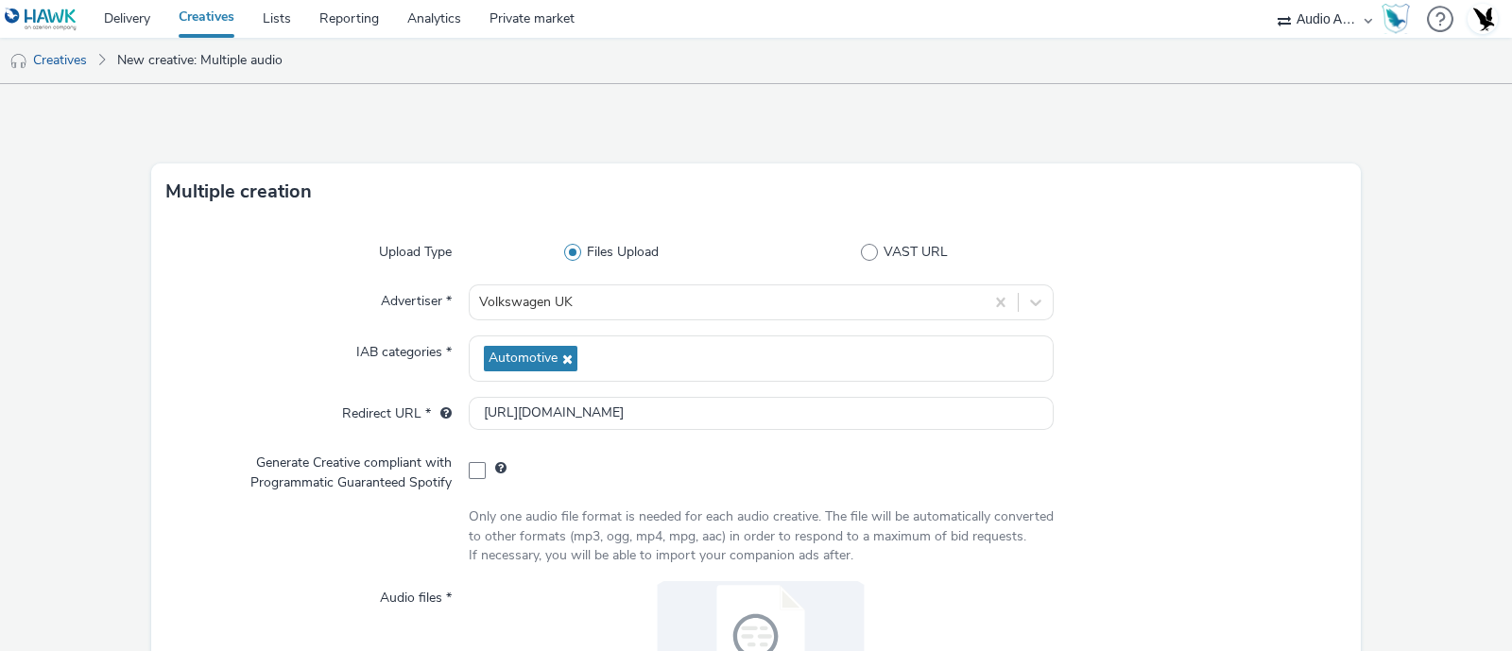
scroll to position [255, 0]
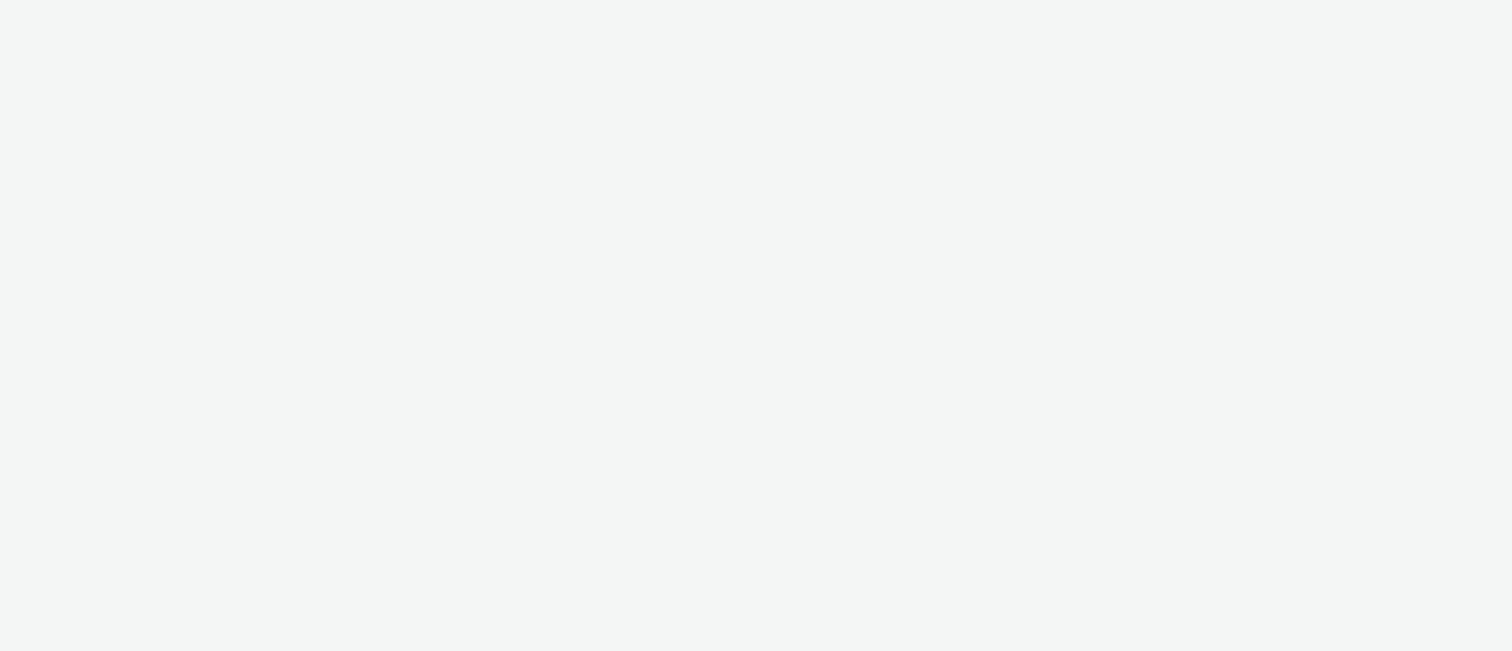
select select "72000950-a0a7-427d-a4e5-c6bc812fbb51"
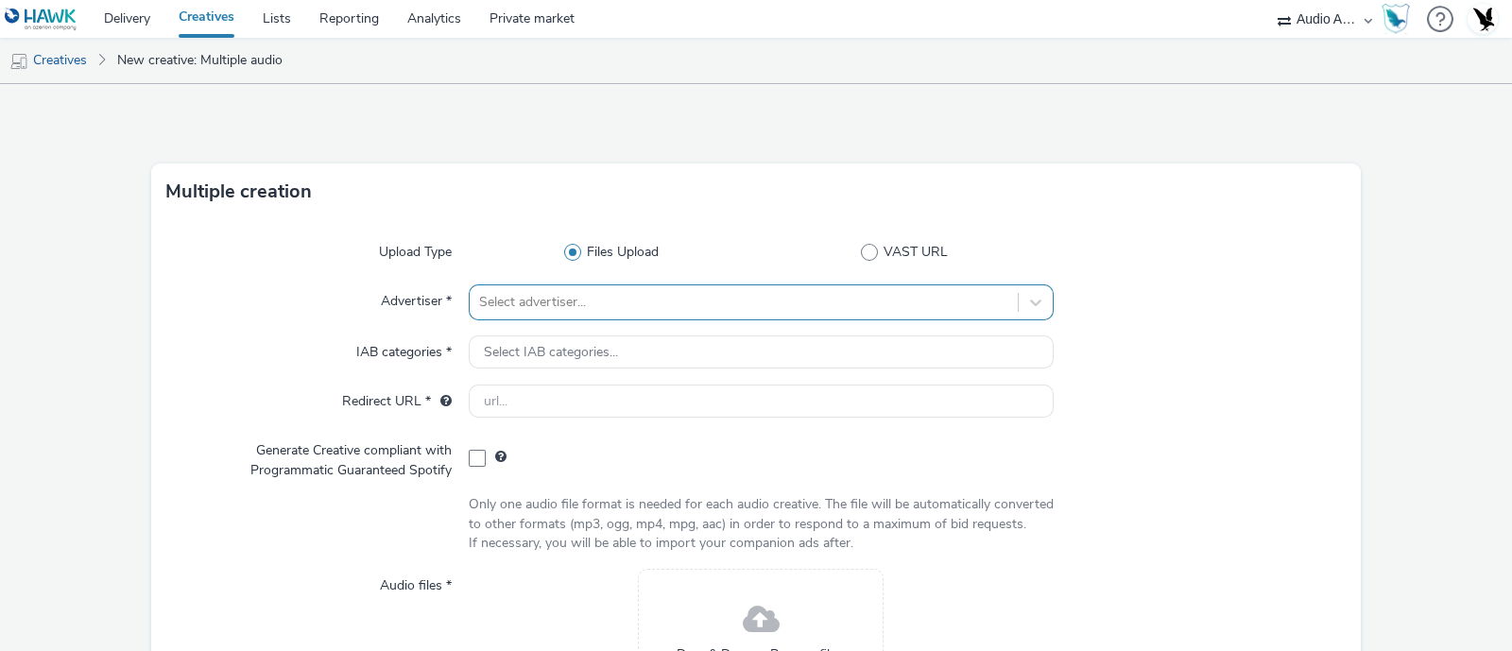
click at [559, 294] on div "Select advertiser..." at bounding box center [761, 302] width 585 height 36
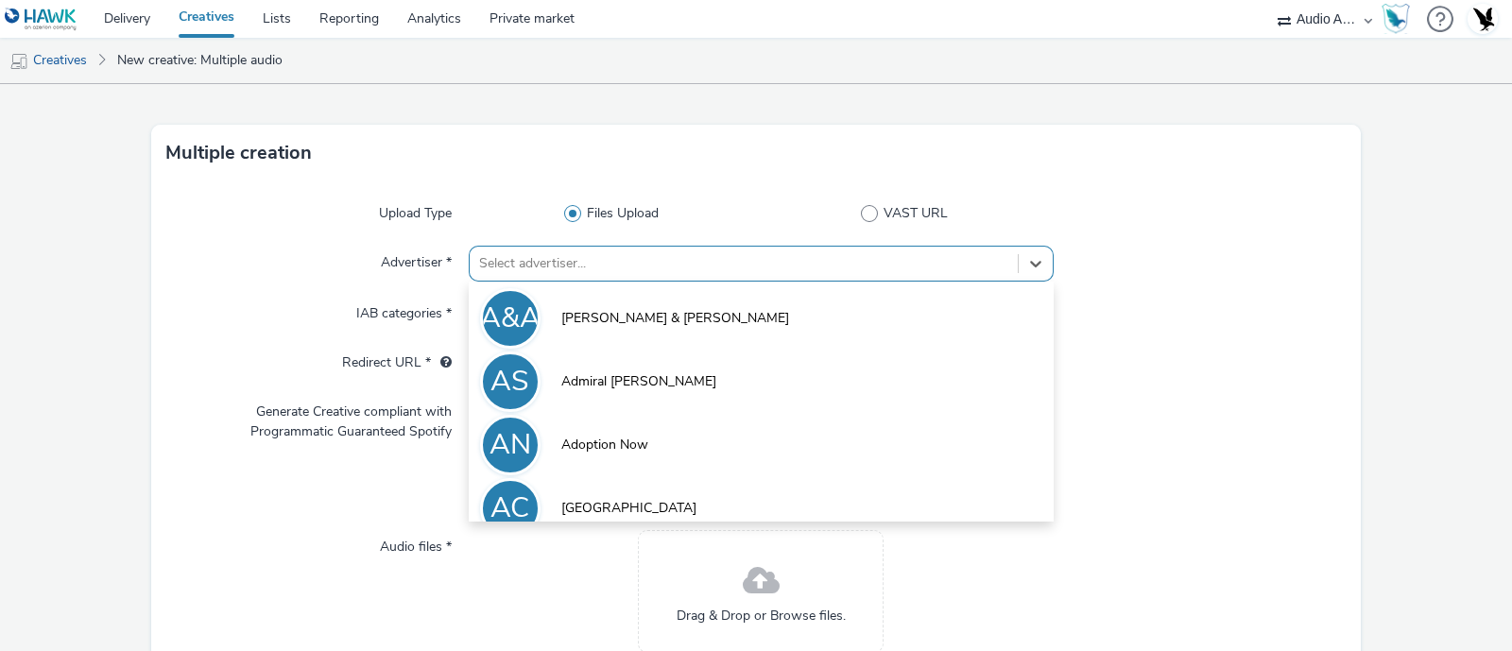
scroll to position [44, 0]
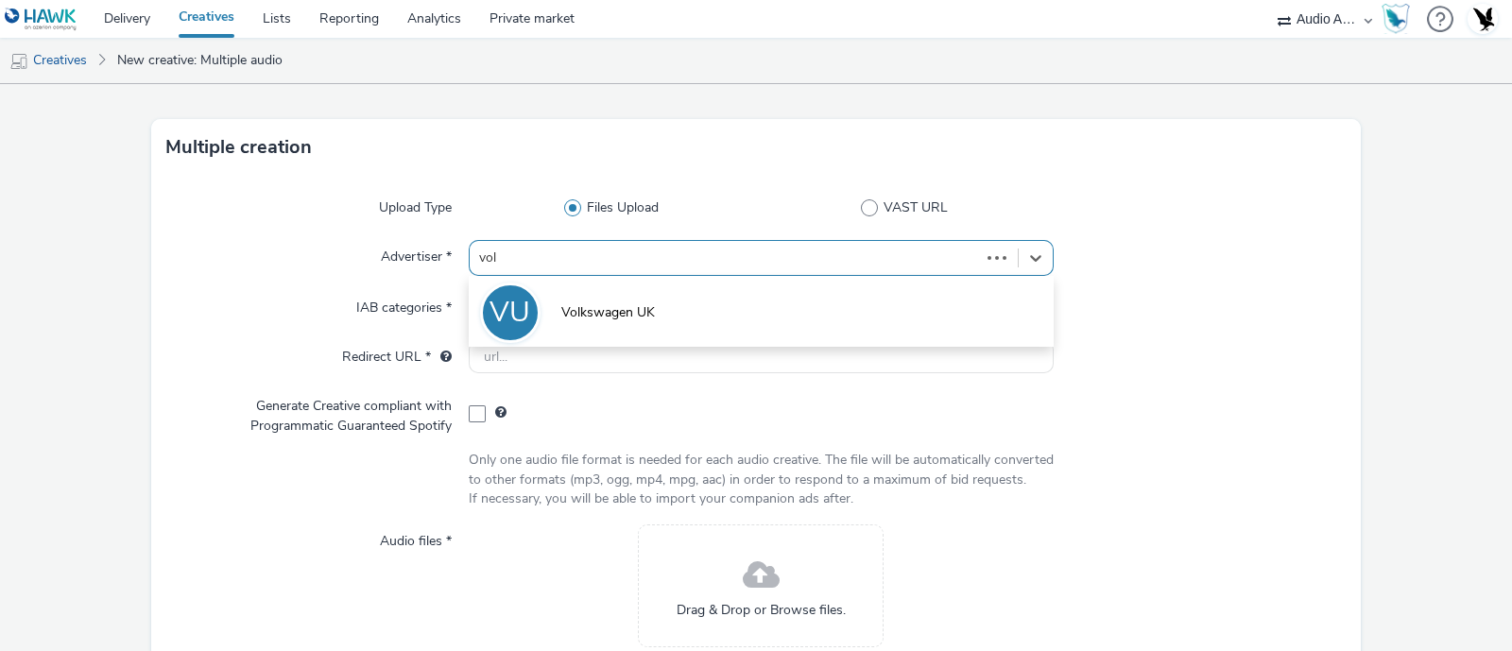
type input "[PERSON_NAME]"
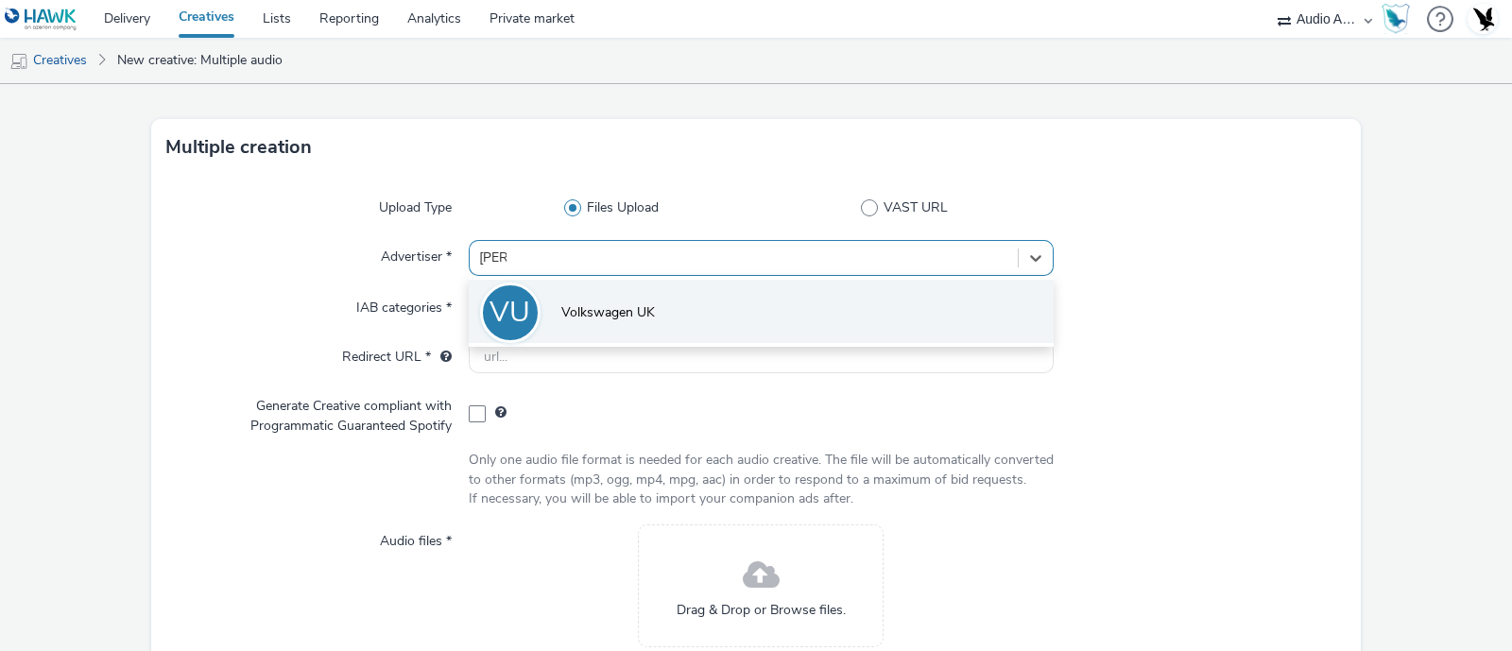
click at [640, 314] on span "Volkswagen UK" at bounding box center [608, 312] width 94 height 19
type input "[URL][DOMAIN_NAME]"
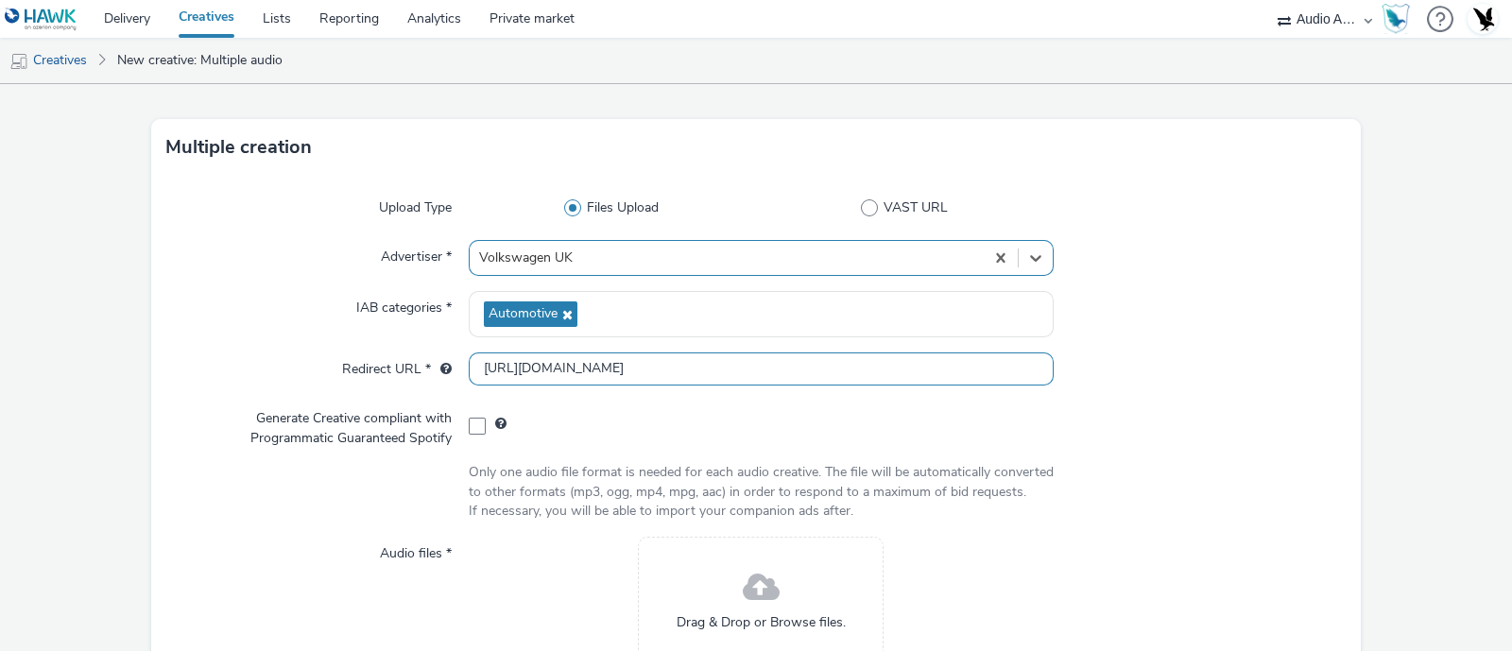
scroll to position [244, 0]
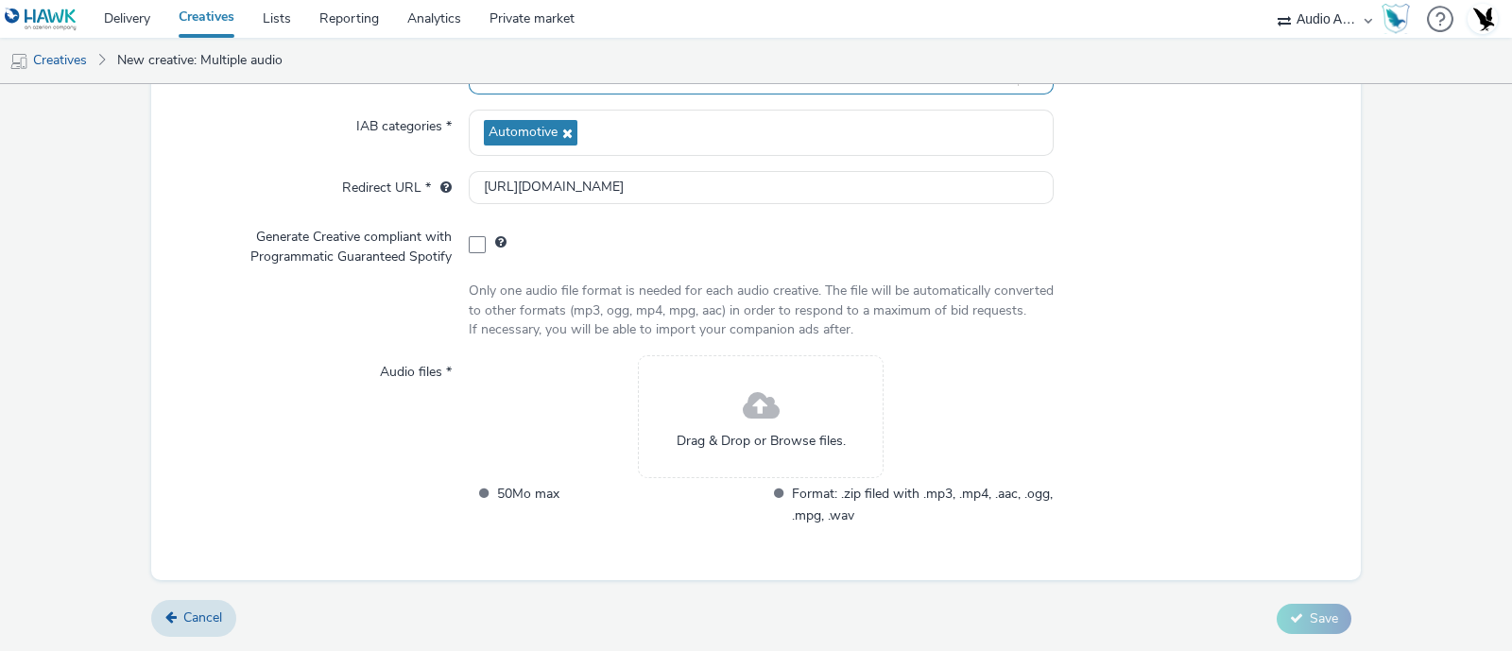
click at [699, 401] on div "Drag & Drop or Browse files." at bounding box center [761, 416] width 246 height 123
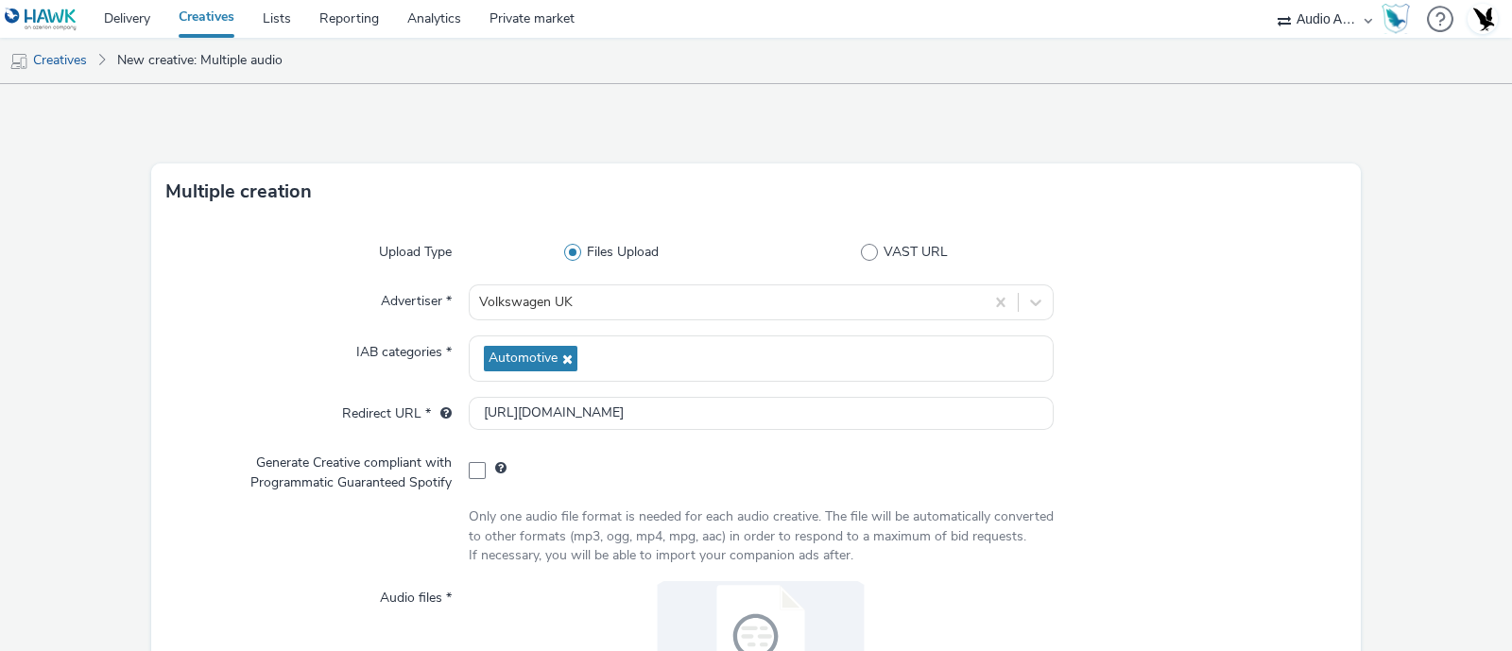
scroll to position [255, 0]
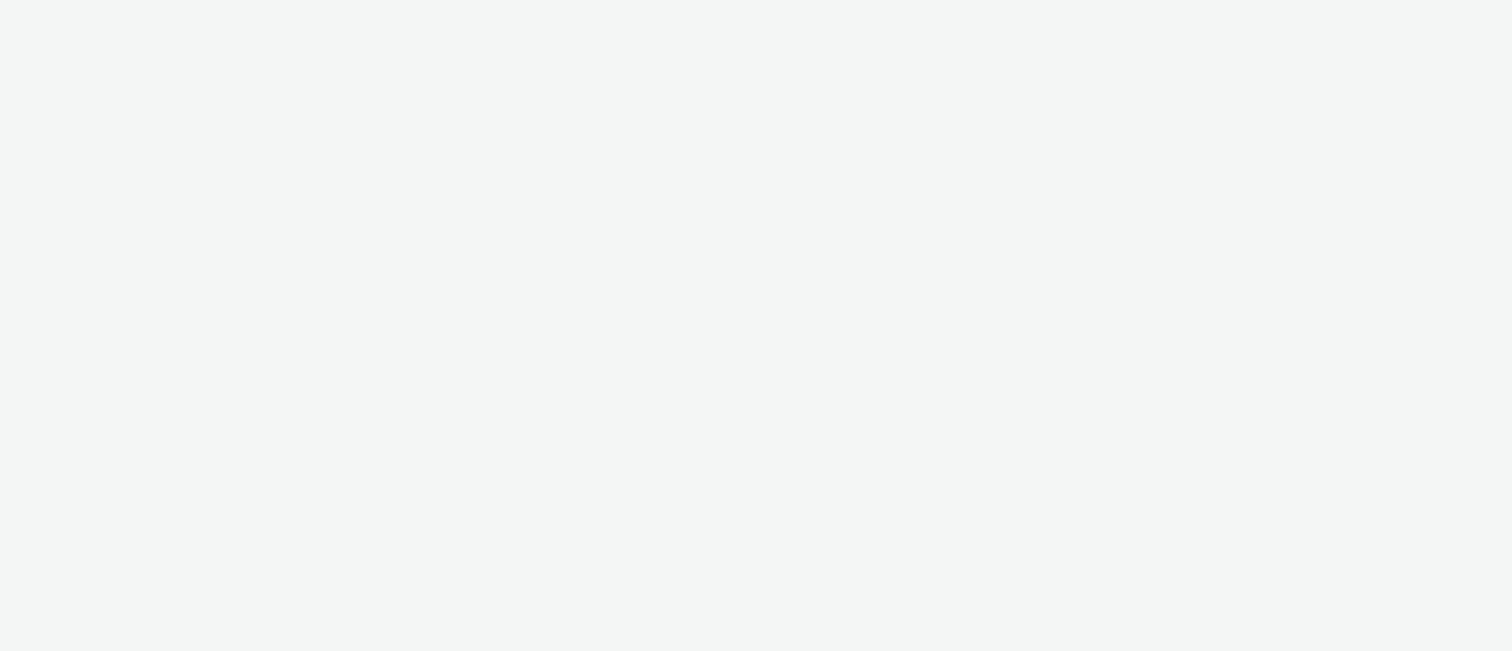
select select "72000950-a0a7-427d-a4e5-c6bc812fbb51"
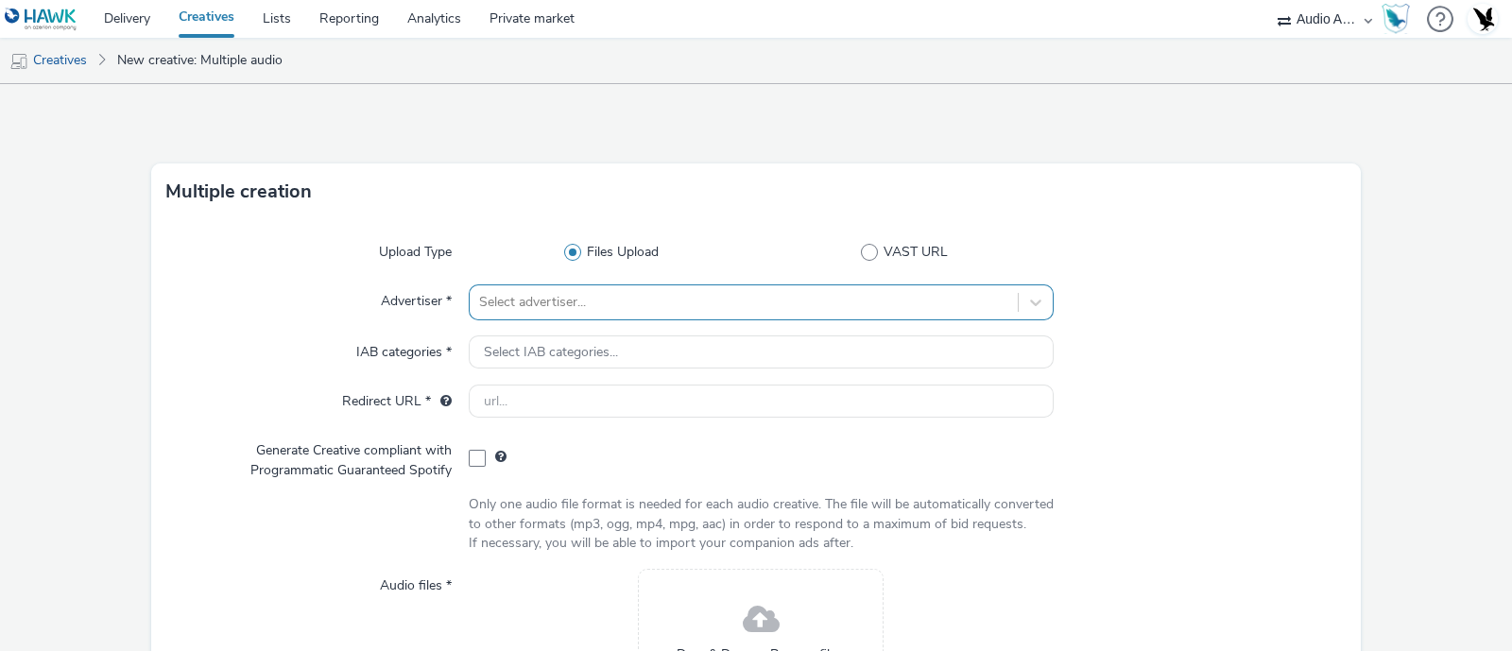
click at [615, 309] on div "Select advertiser..." at bounding box center [761, 302] width 585 height 36
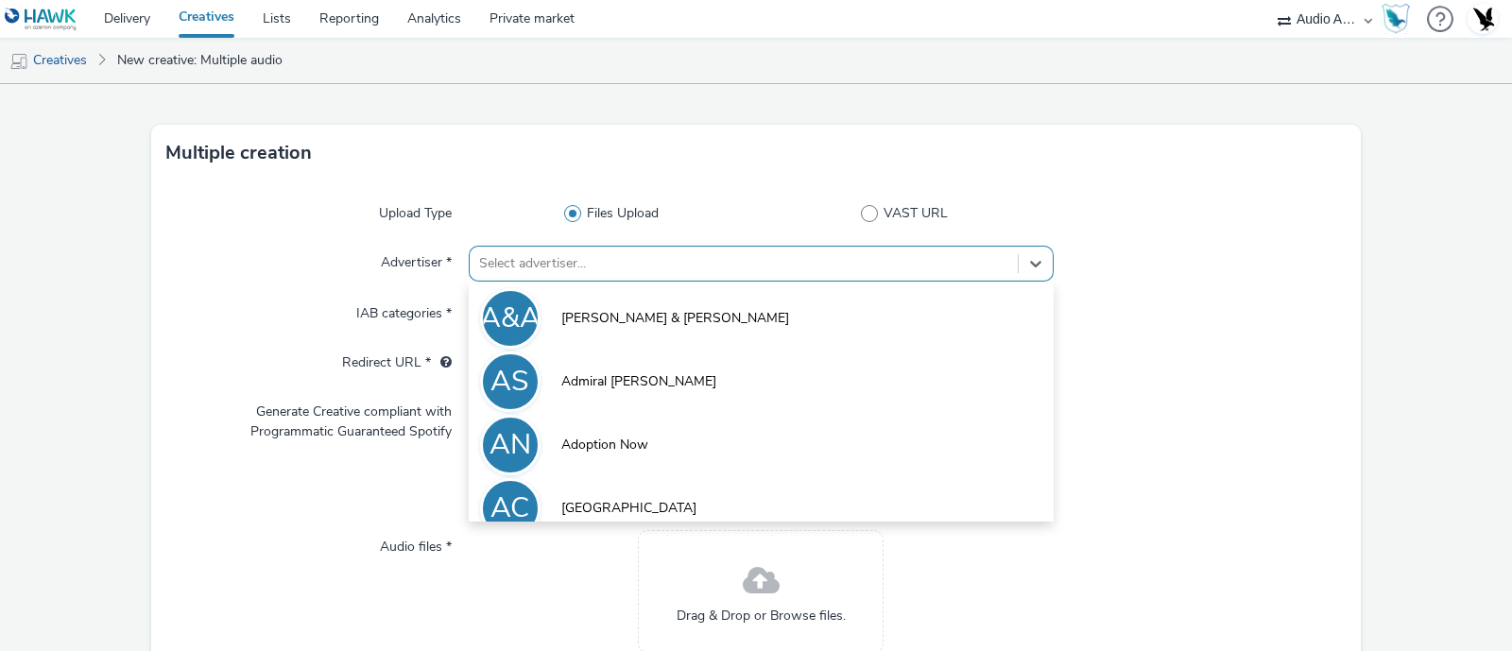
scroll to position [44, 0]
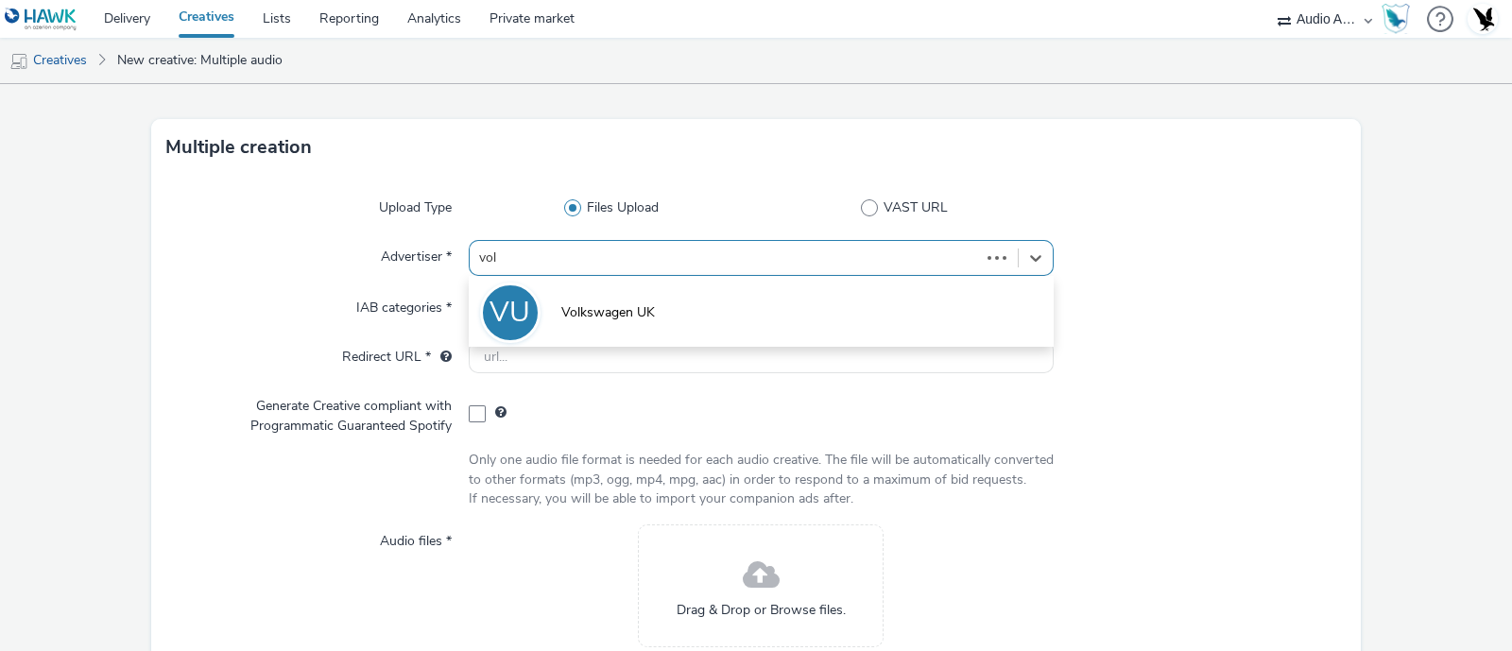
type input "[PERSON_NAME]"
click at [615, 309] on span "Volkswagen UK" at bounding box center [608, 312] width 94 height 19
type input "[URL][DOMAIN_NAME]"
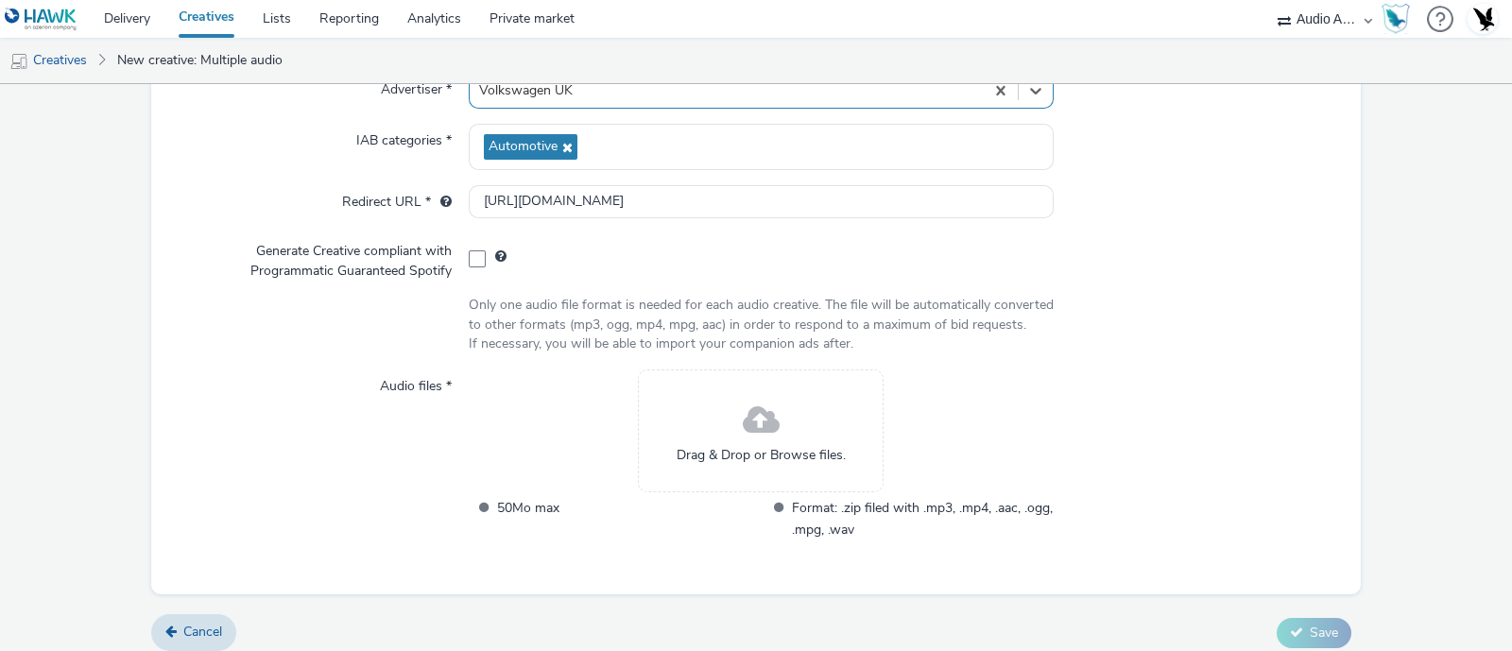
scroll to position [212, 0]
click at [685, 450] on div "Drag & Drop or Browse files." at bounding box center [761, 431] width 246 height 123
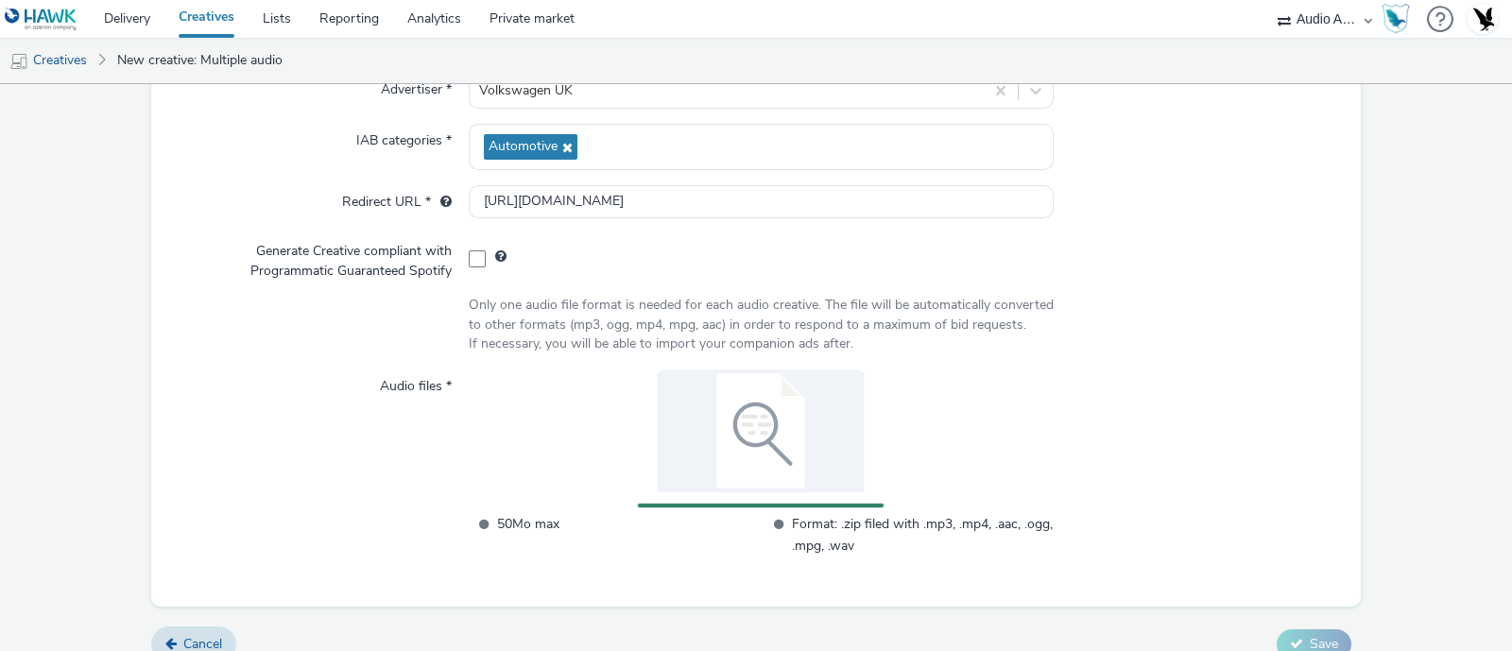
scroll to position [255, 0]
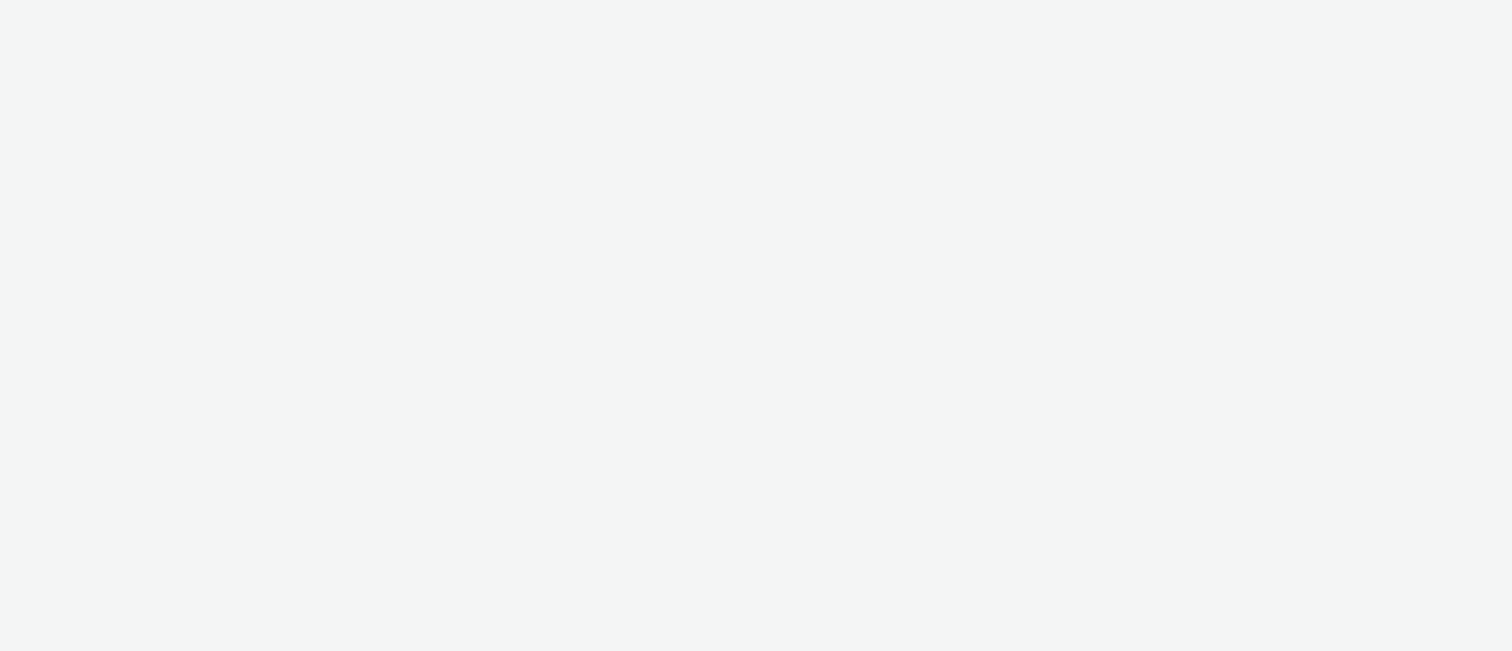
select select "72000950-a0a7-427d-a4e5-c6bc812fbb51"
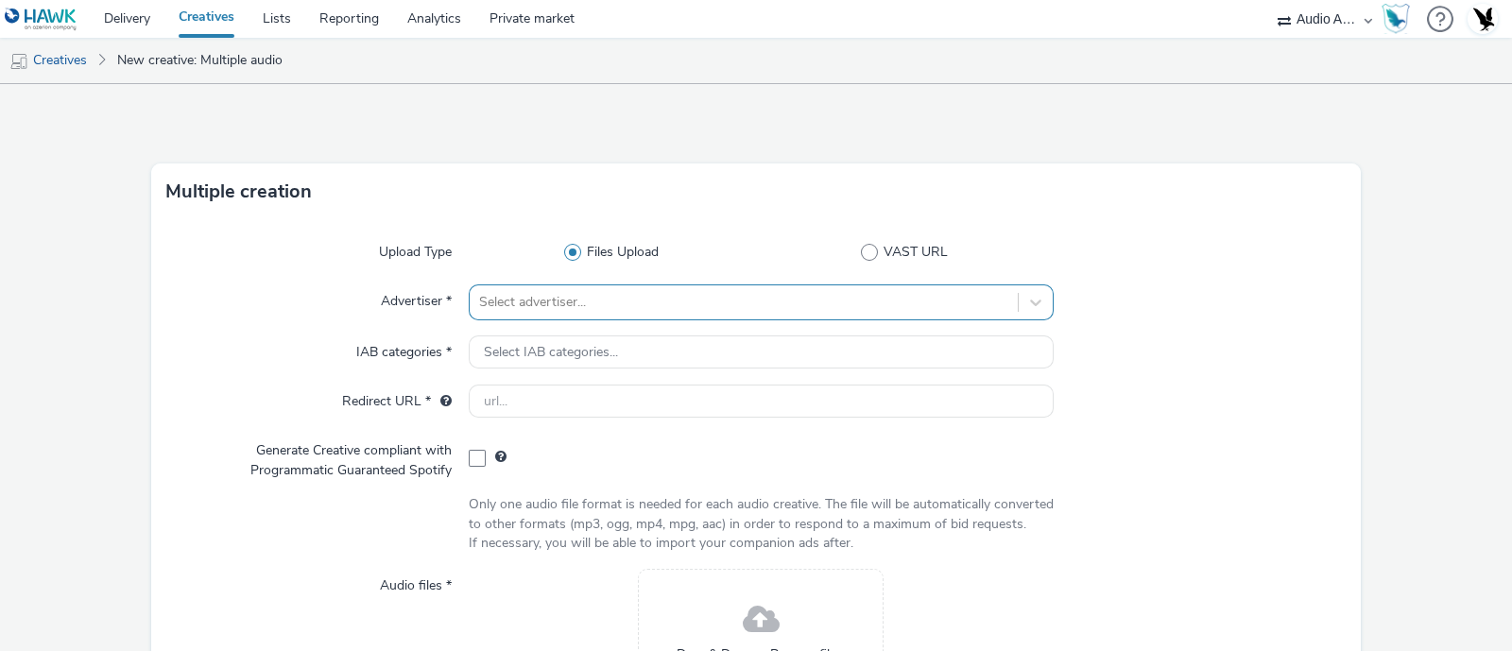
click at [532, 298] on div "Select advertiser..." at bounding box center [761, 302] width 585 height 36
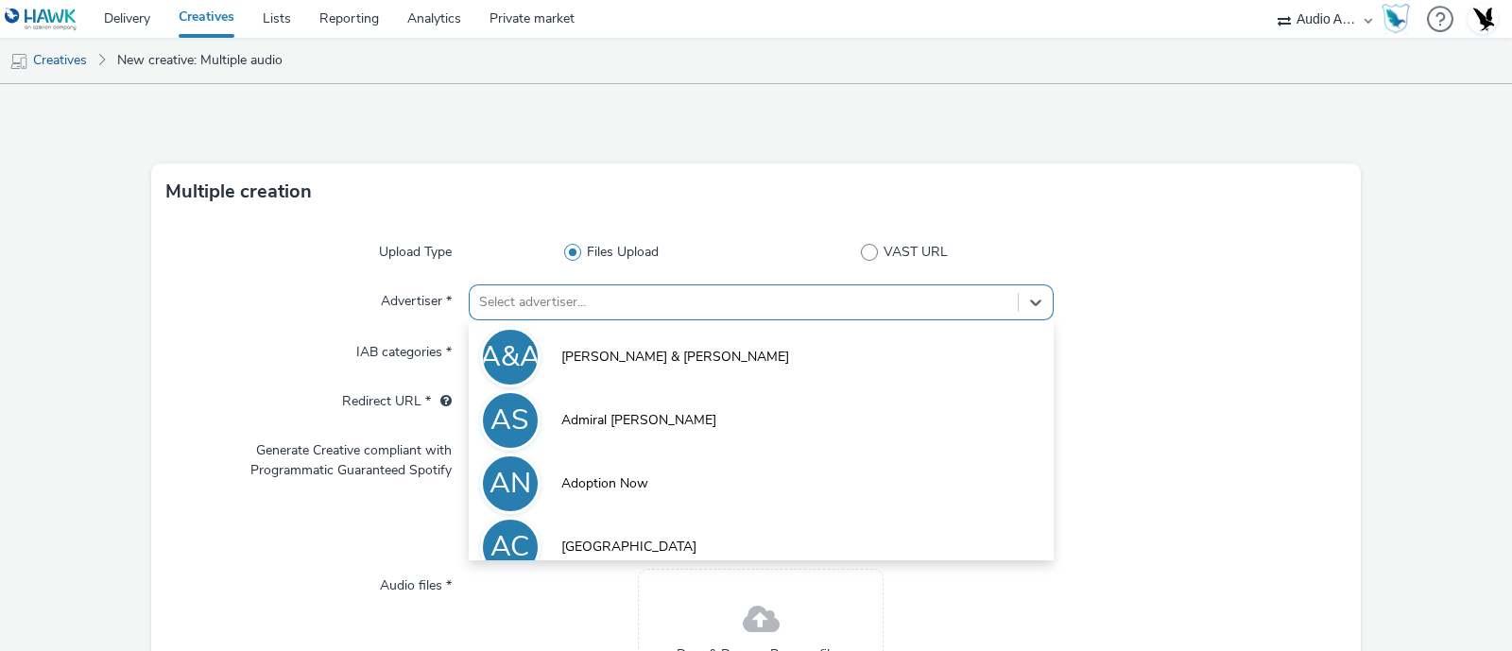
scroll to position [44, 0]
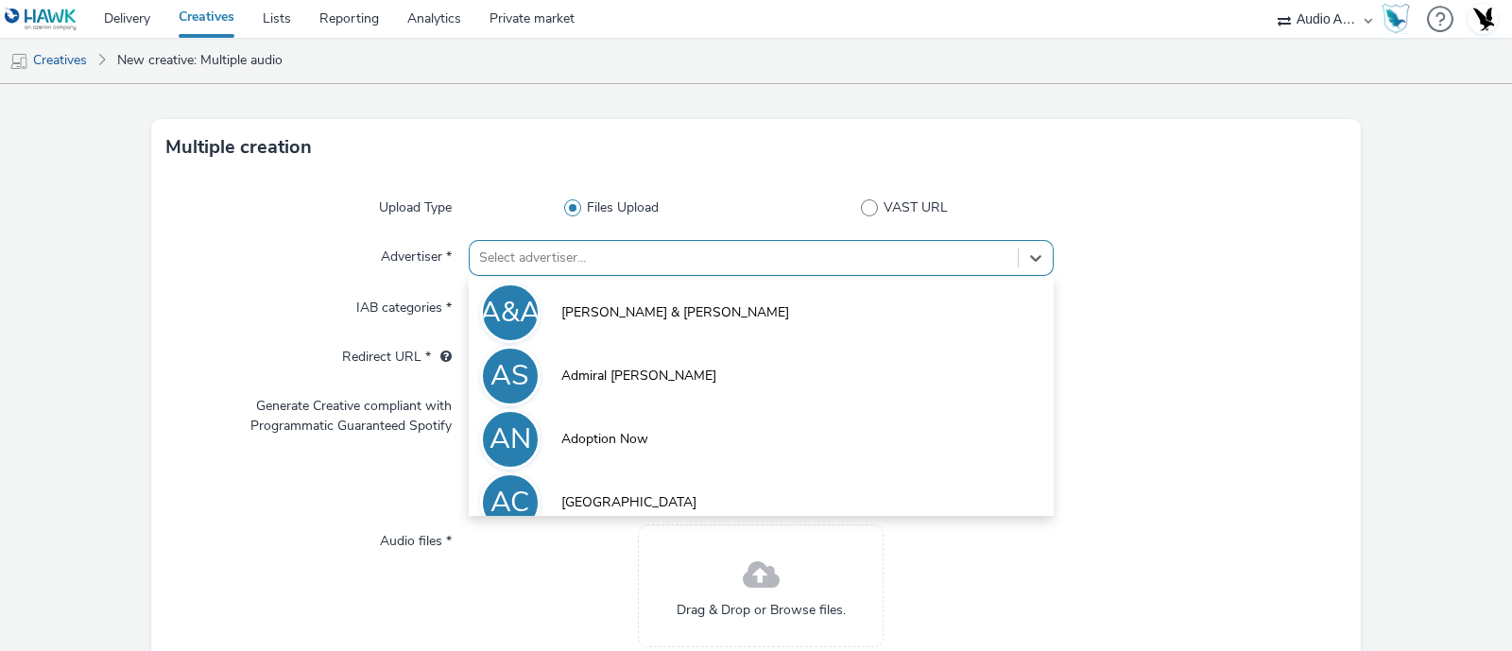
click at [532, 298] on li "A&A [PERSON_NAME] & [PERSON_NAME]" at bounding box center [761, 311] width 585 height 63
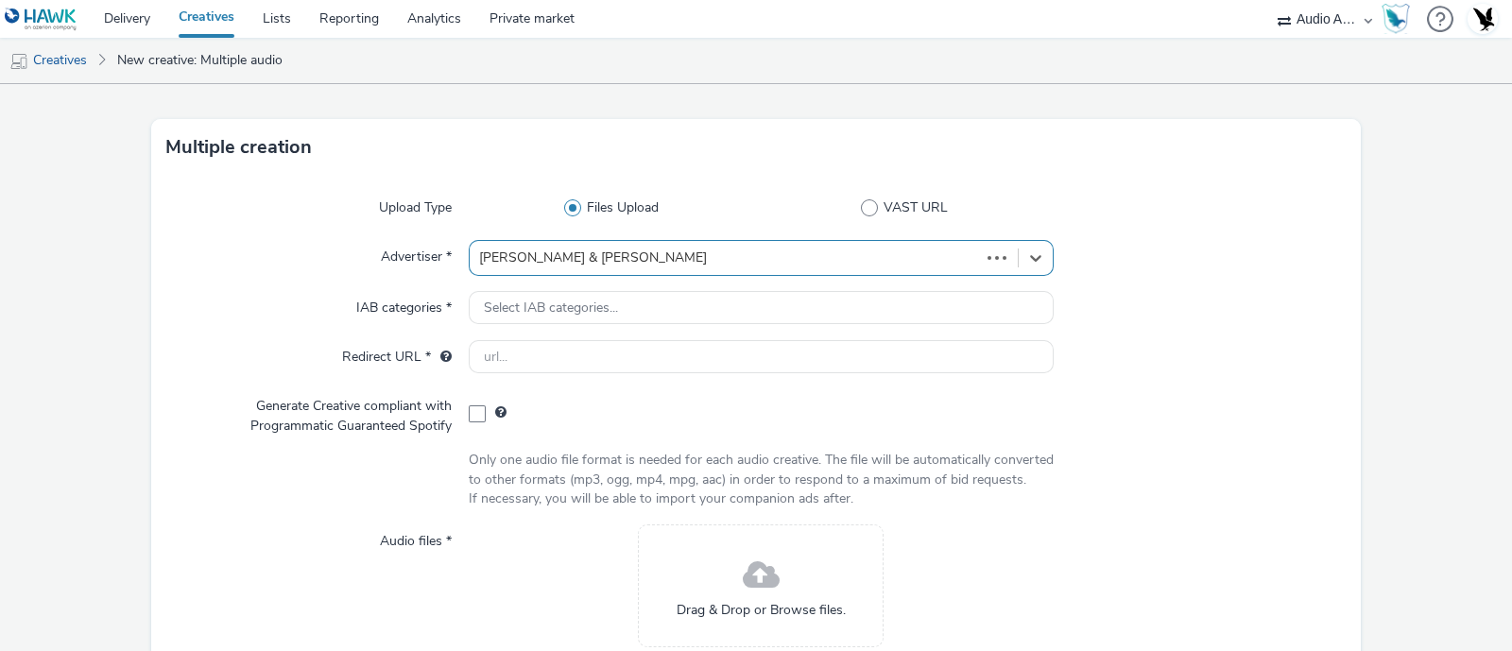
type input "[URL][DOMAIN_NAME]"
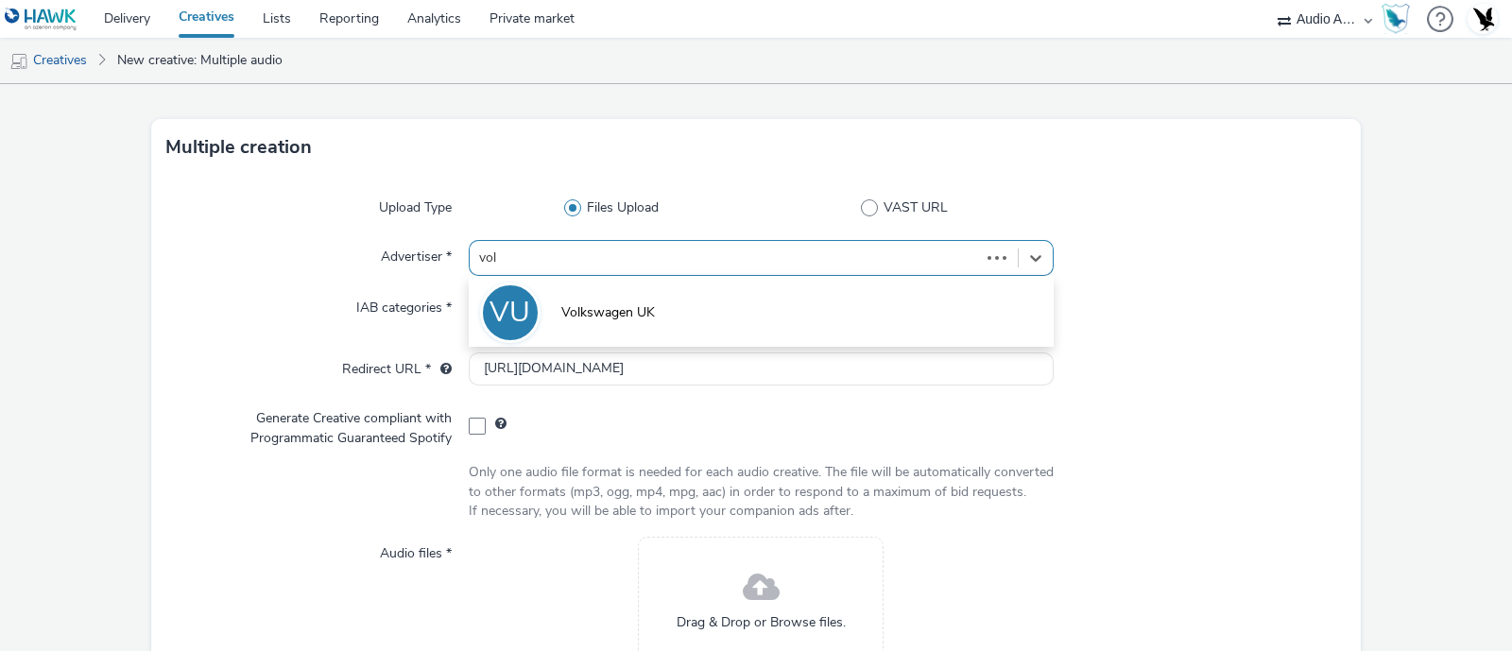
type input "[PERSON_NAME]"
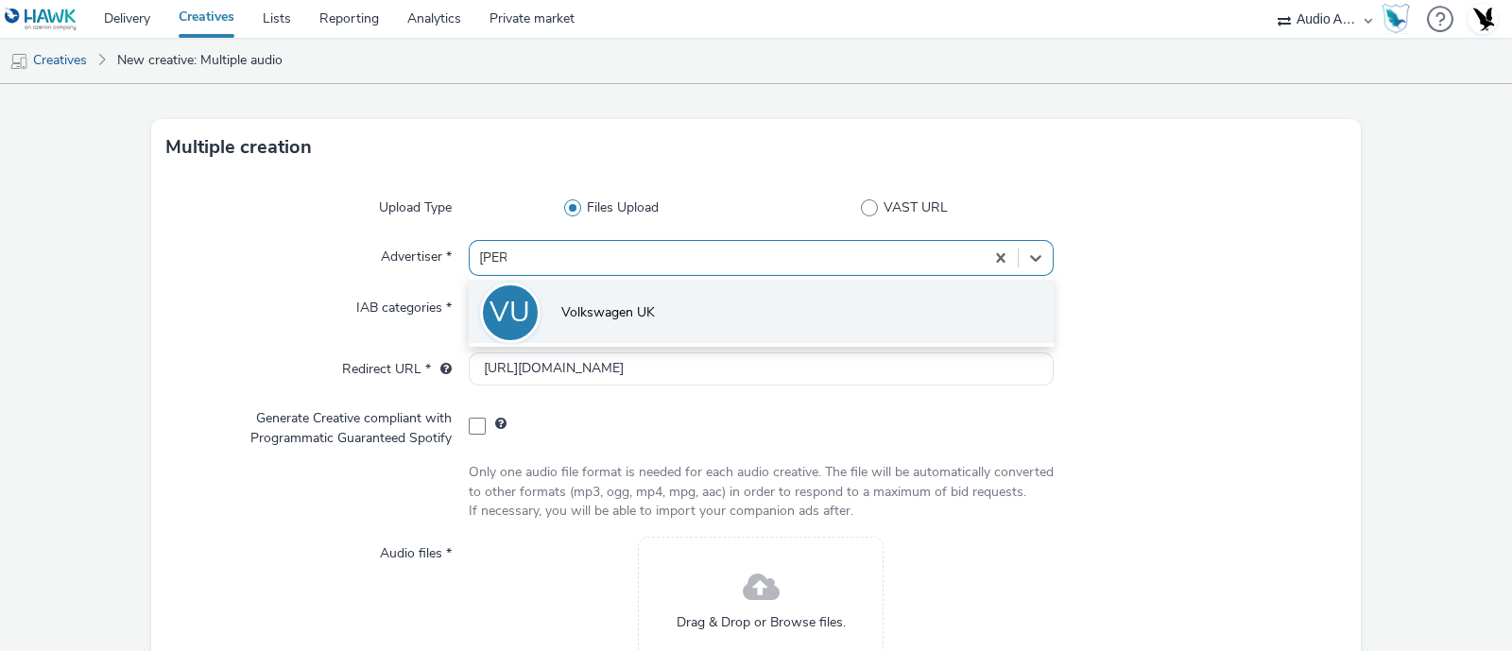
click at [534, 298] on li "VU Volkswagen UK" at bounding box center [761, 311] width 585 height 63
type input "[URL][DOMAIN_NAME]"
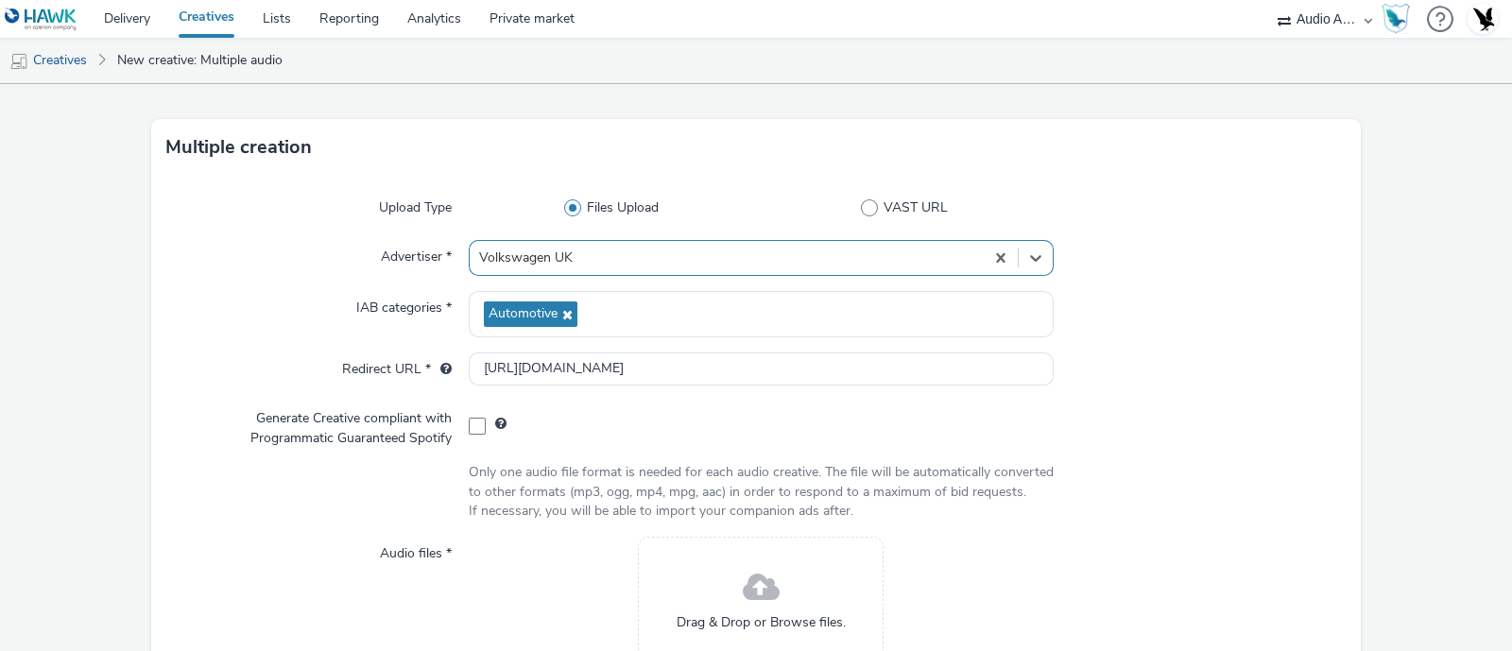
scroll to position [244, 0]
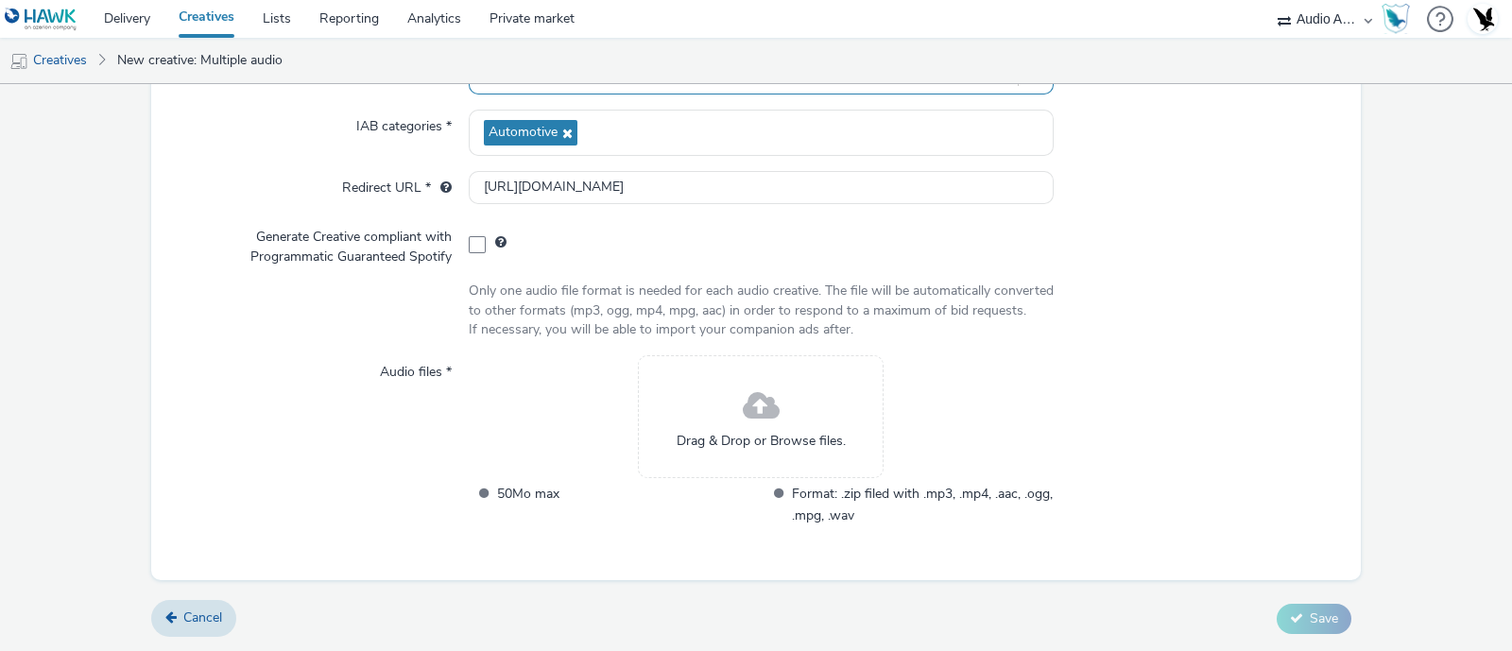
click at [747, 441] on span "Drag & Drop or Browse files." at bounding box center [761, 441] width 169 height 19
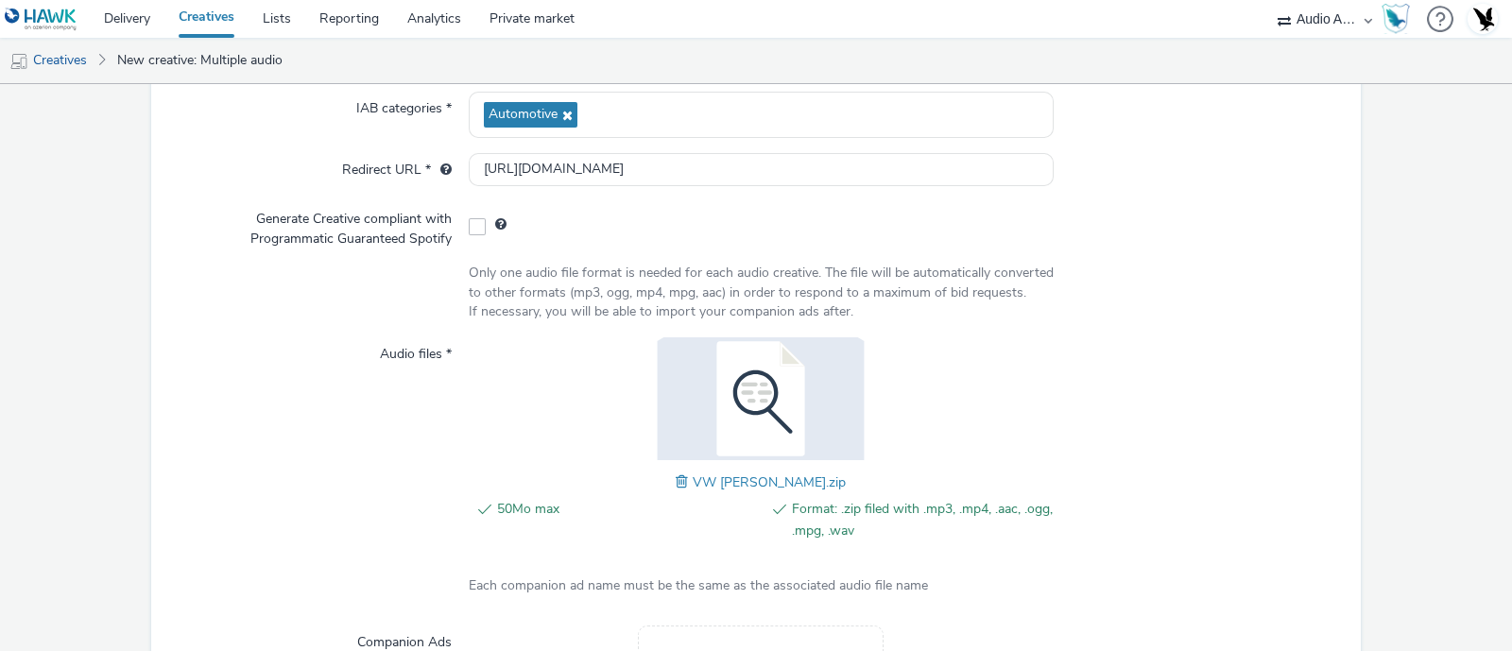
click at [1307, 484] on div at bounding box center [1200, 449] width 293 height 224
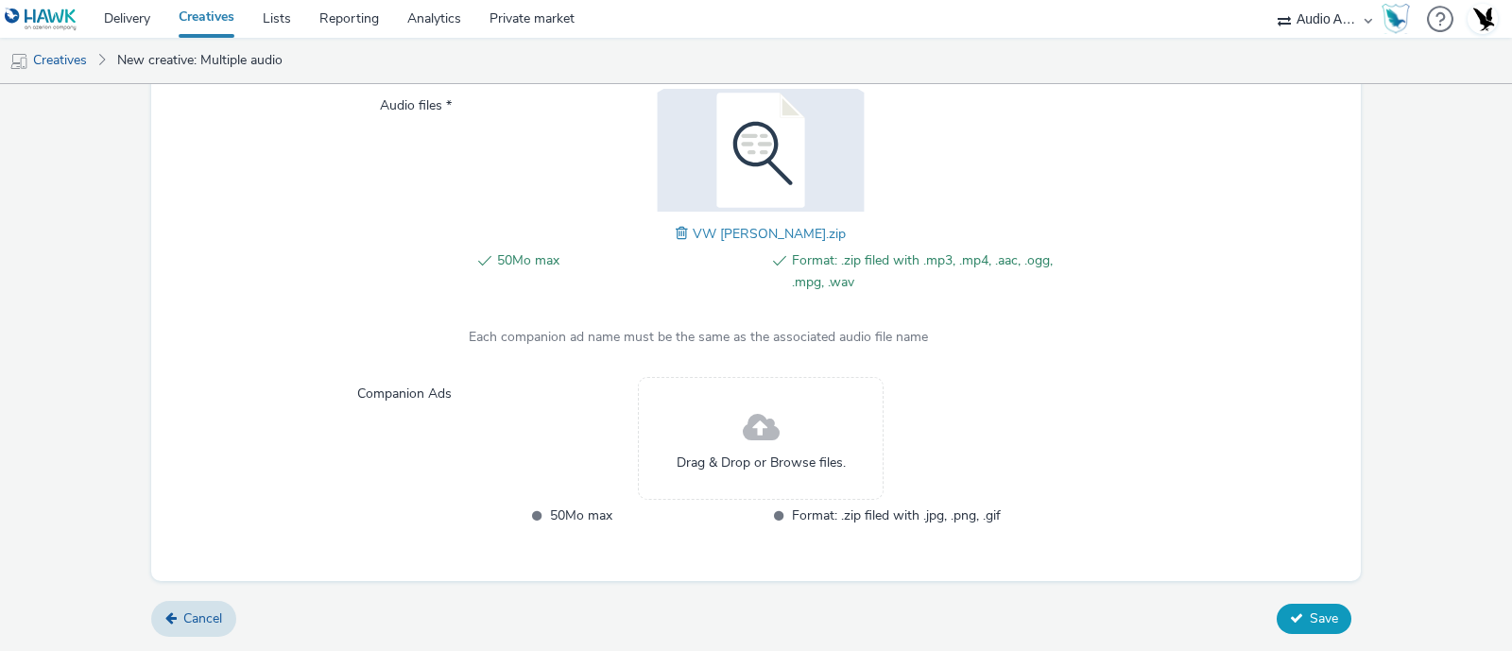
click at [1310, 626] on span "Save" at bounding box center [1324, 619] width 28 height 18
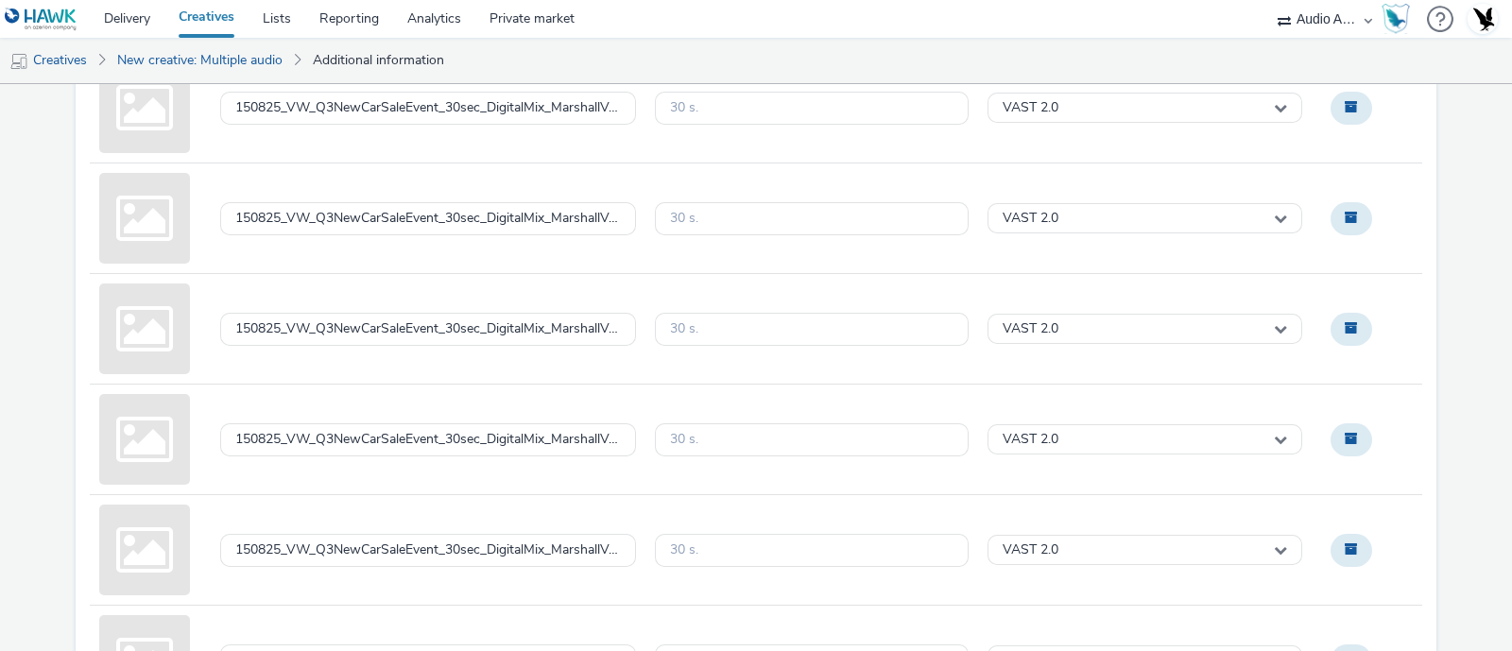
scroll to position [1177, 0]
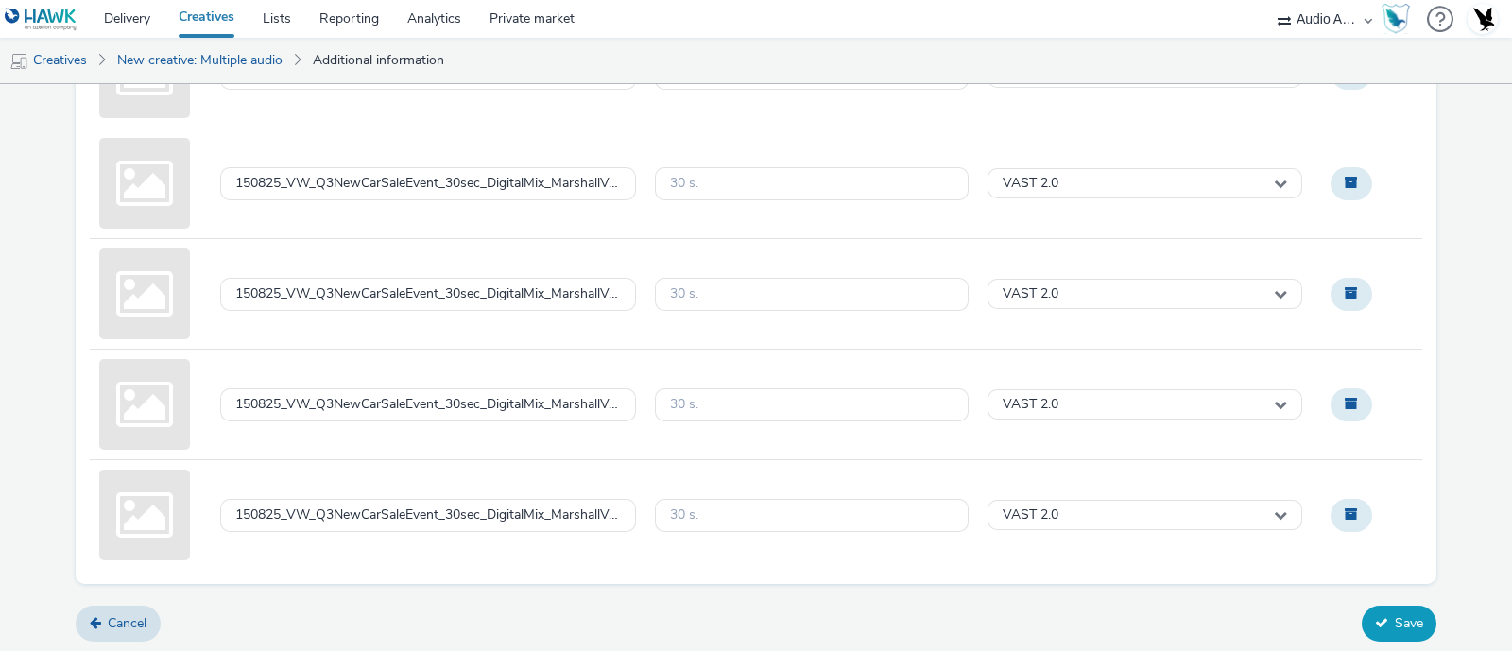
click at [1375, 615] on button "Save" at bounding box center [1399, 624] width 75 height 36
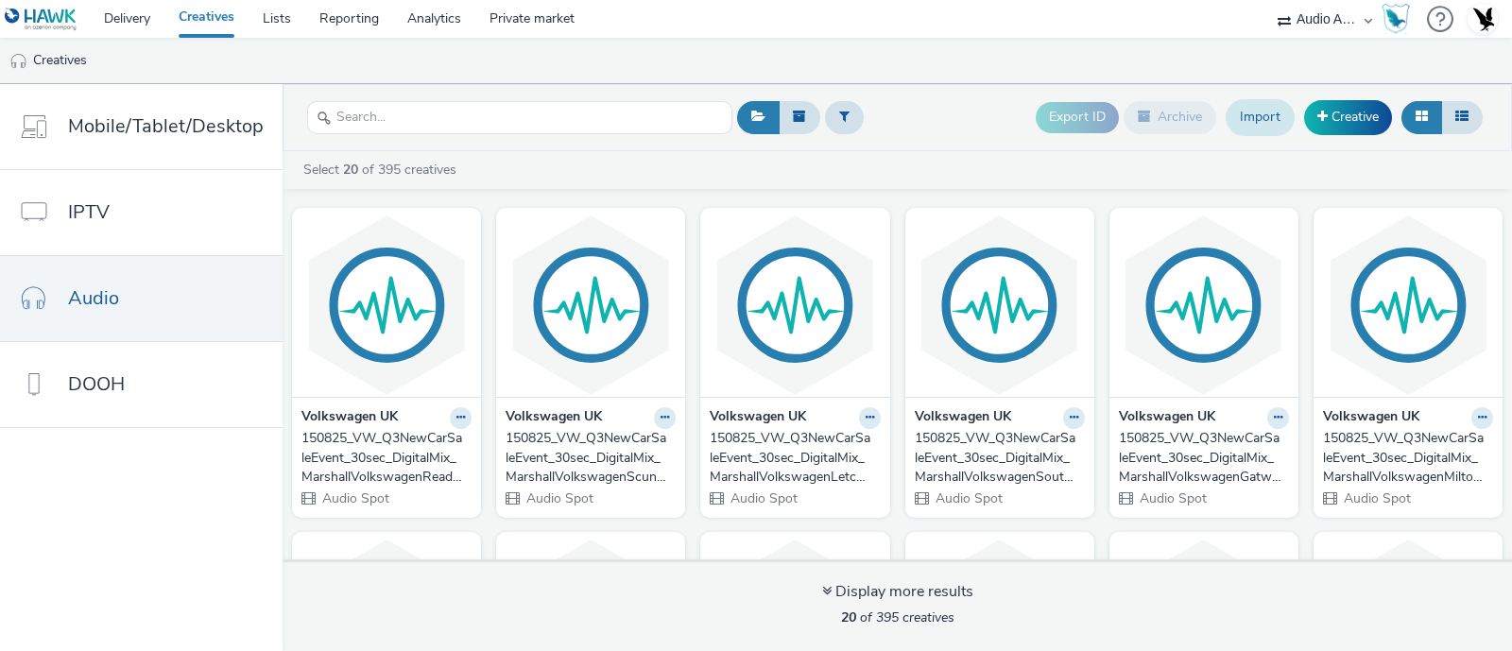
click at [1281, 118] on link "Import" at bounding box center [1260, 117] width 69 height 36
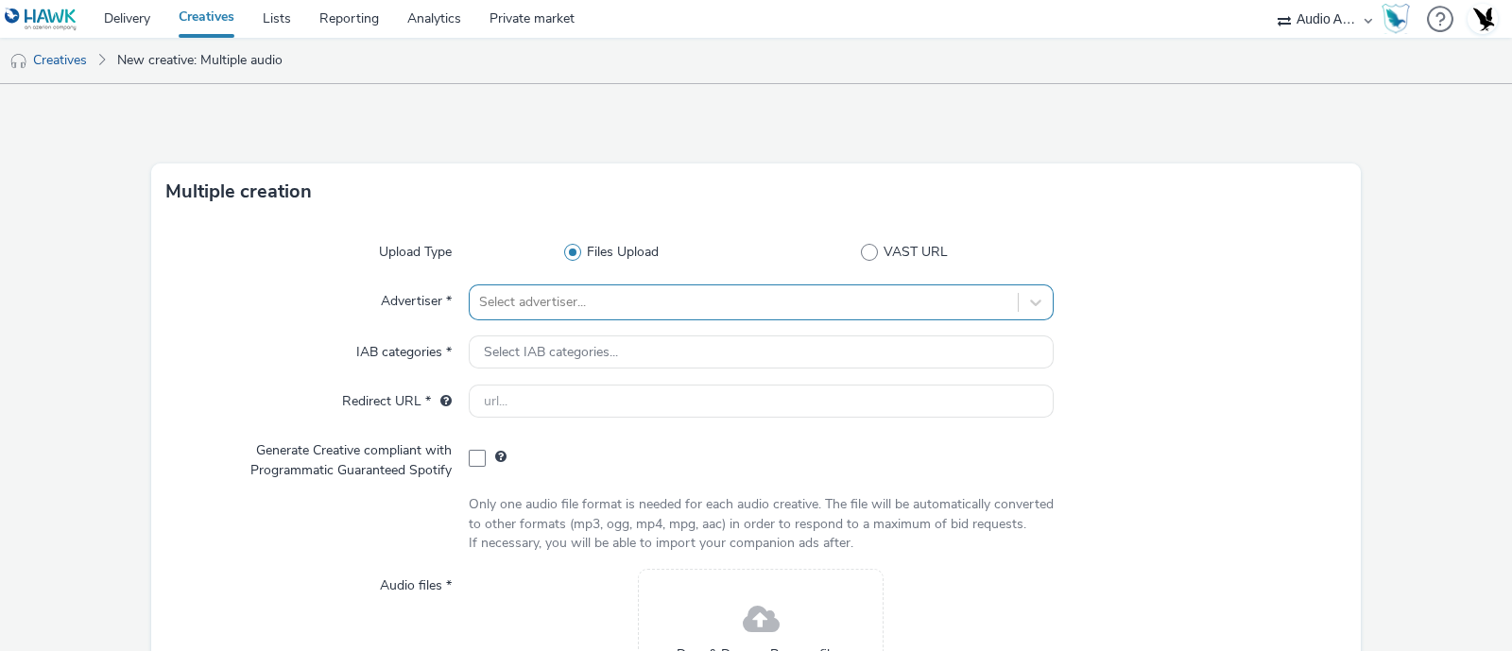
click at [731, 295] on div "Select advertiser..." at bounding box center [761, 302] width 585 height 36
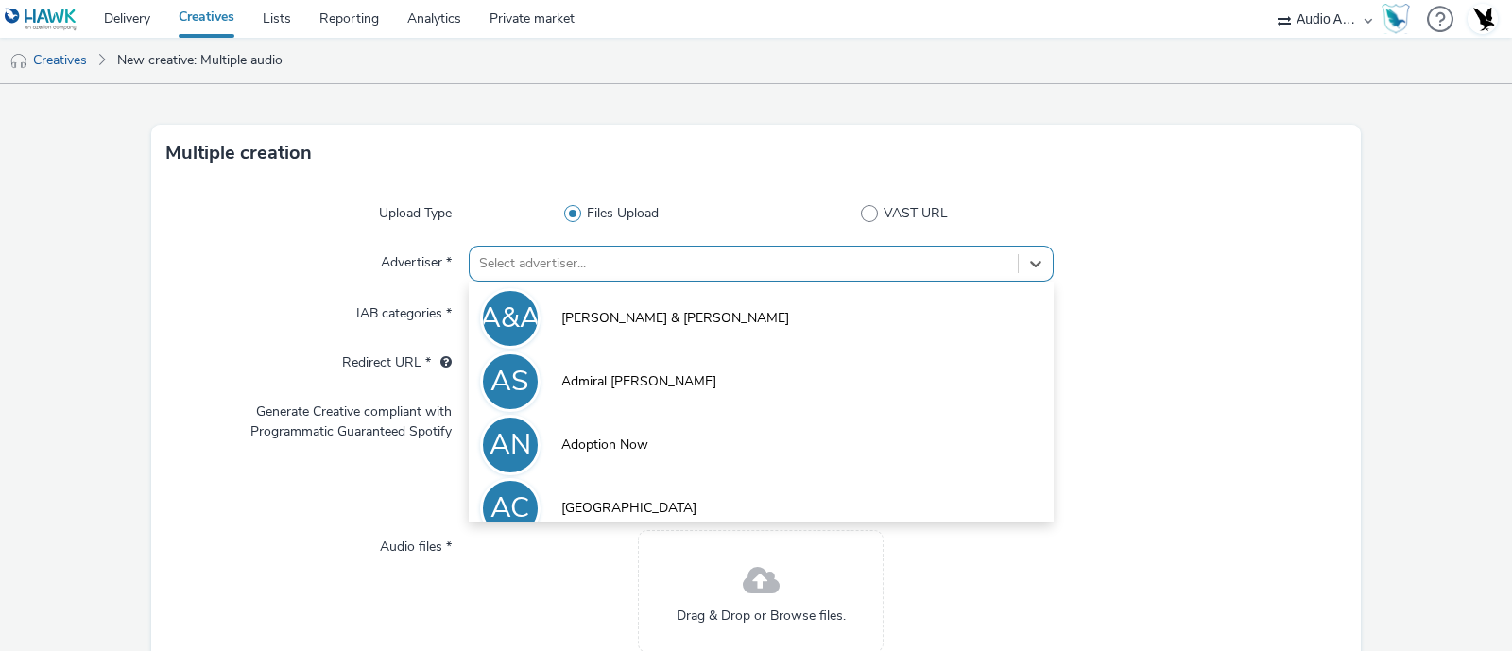
scroll to position [44, 0]
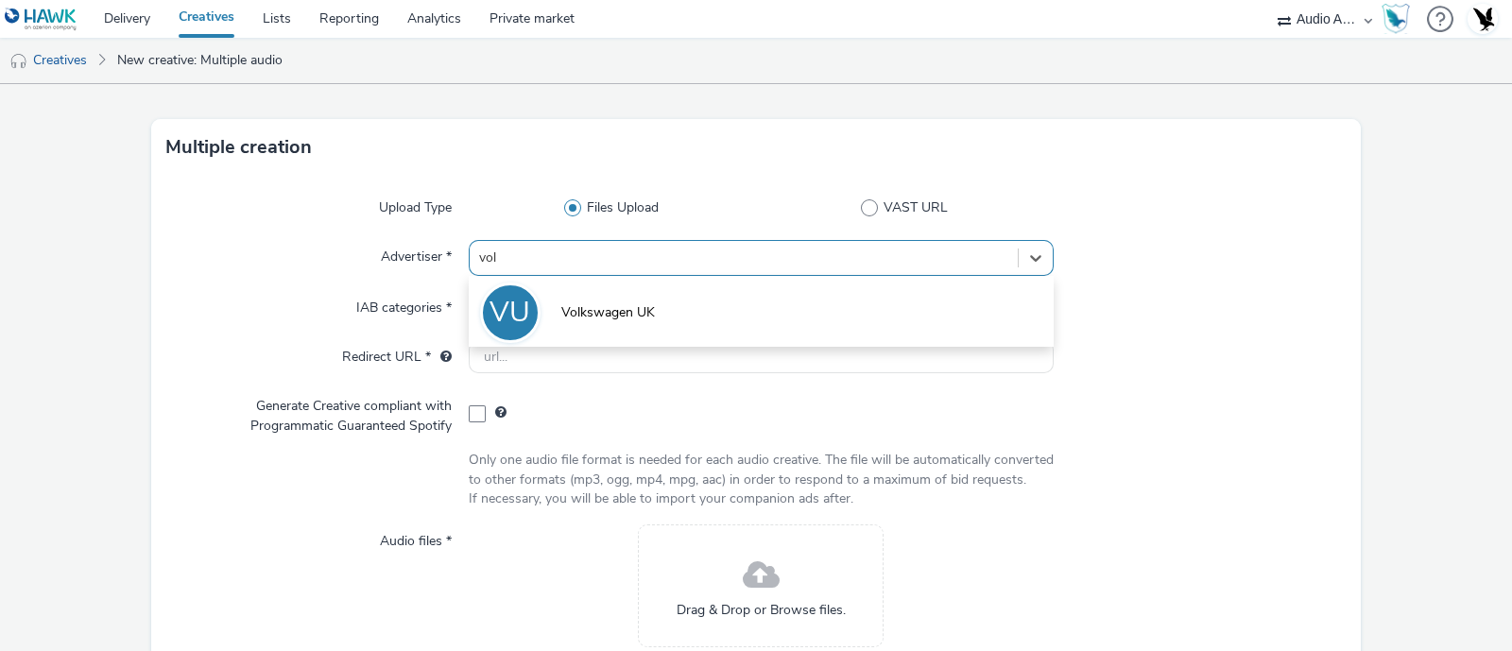
type input "[PERSON_NAME]"
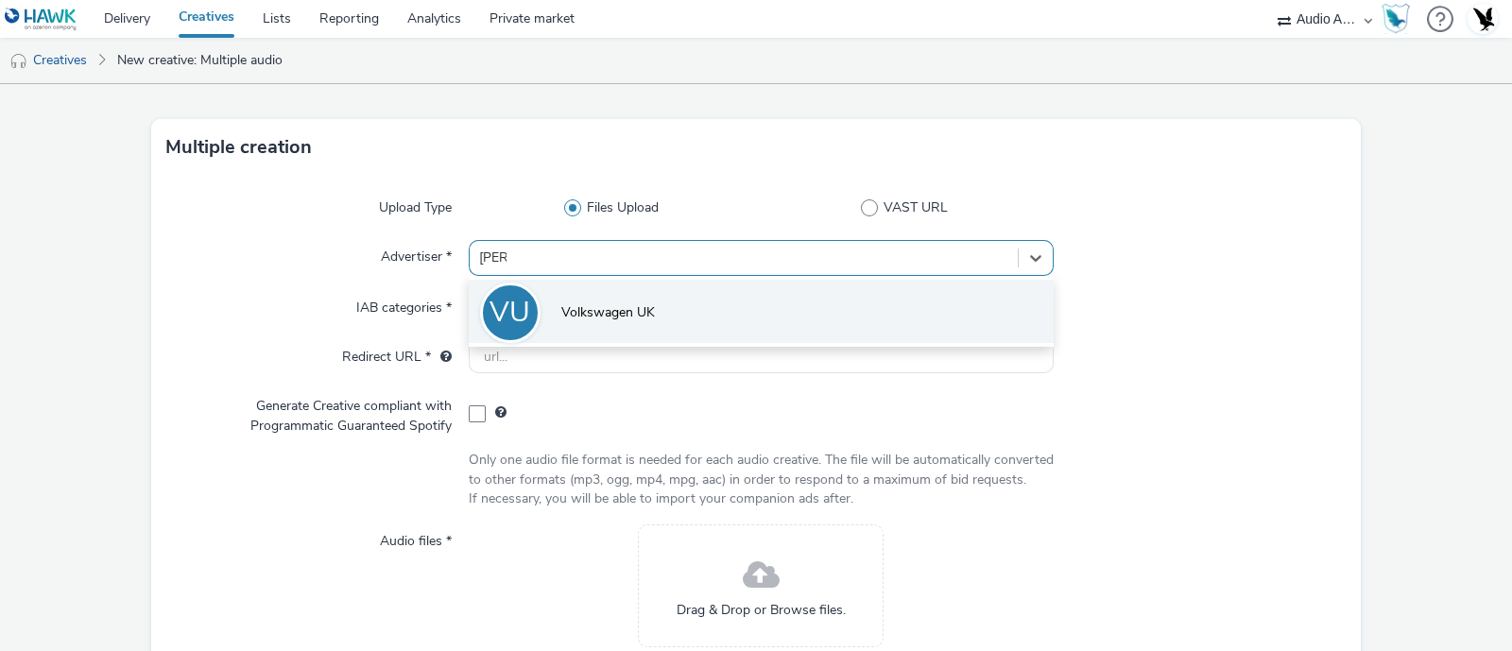
click at [726, 295] on li "VU Volkswagen UK" at bounding box center [761, 311] width 585 height 63
type input "[URL][DOMAIN_NAME]"
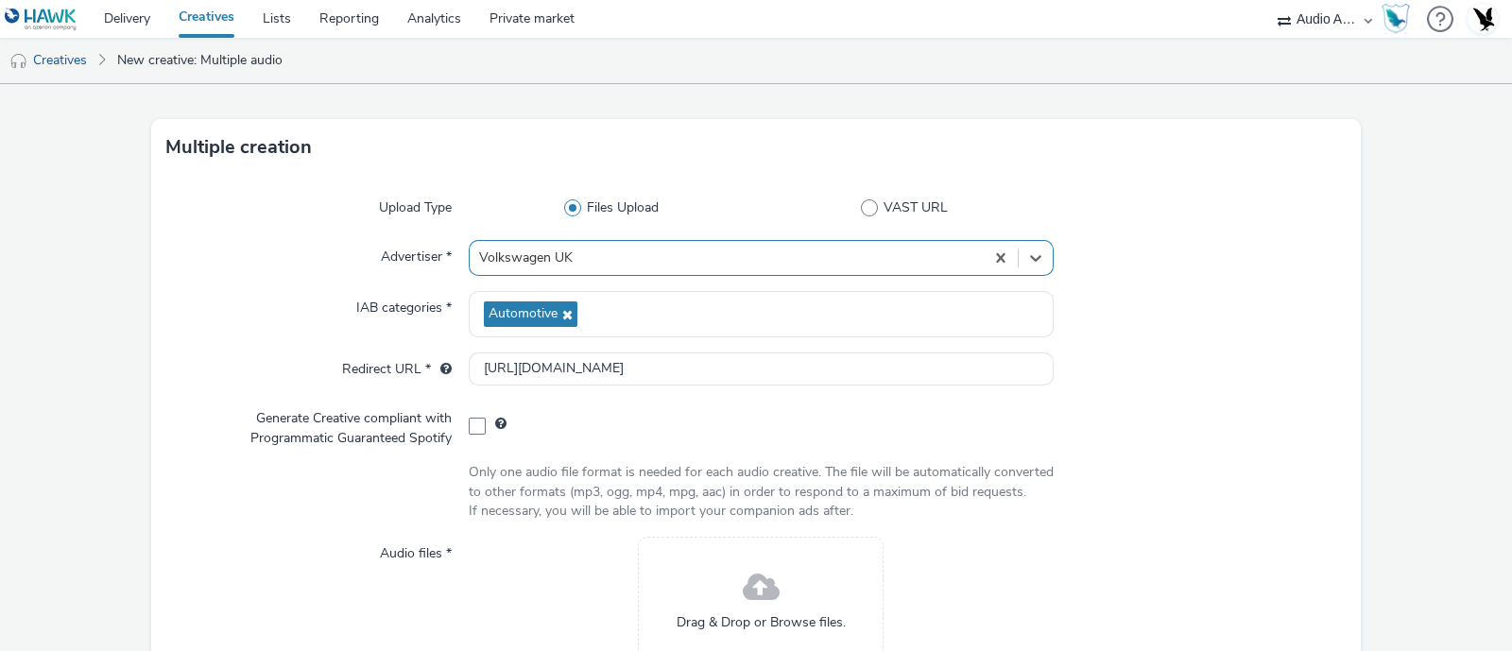
scroll to position [244, 0]
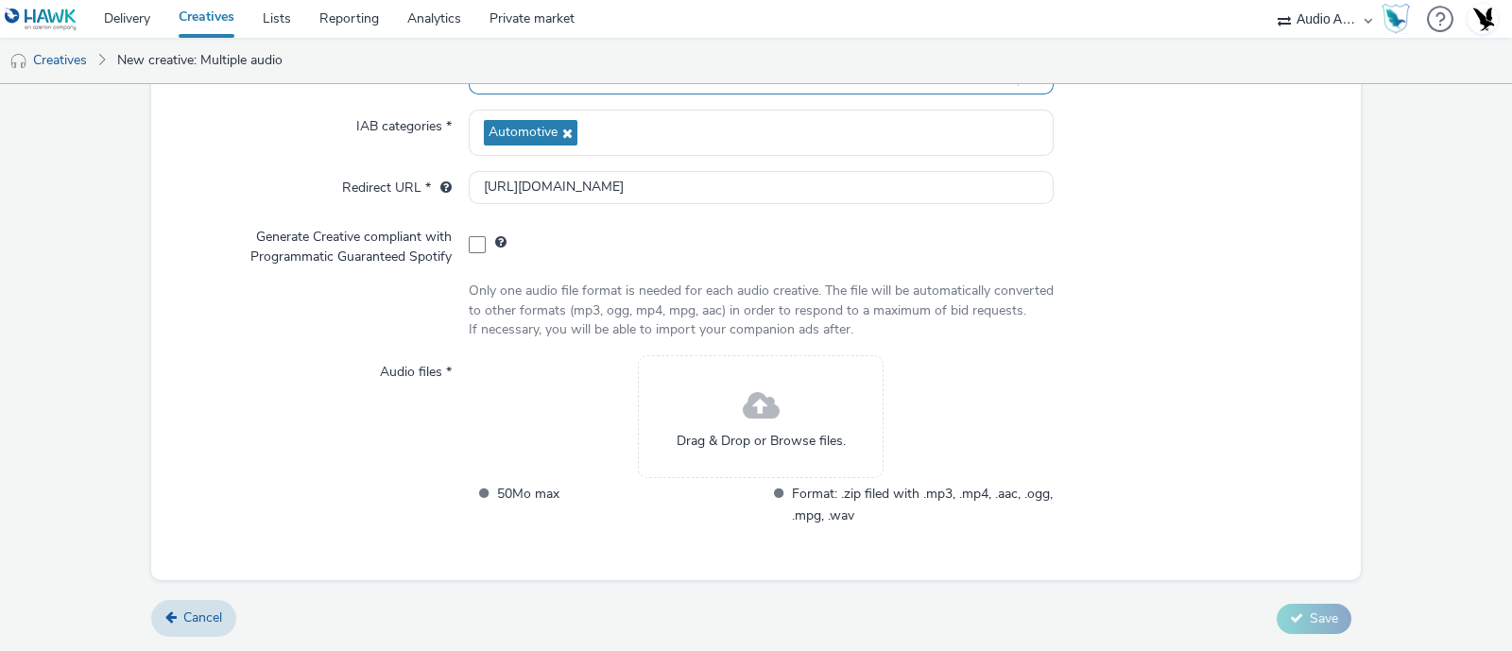
click at [707, 418] on div "Drag & Drop or Browse files." at bounding box center [761, 416] width 246 height 123
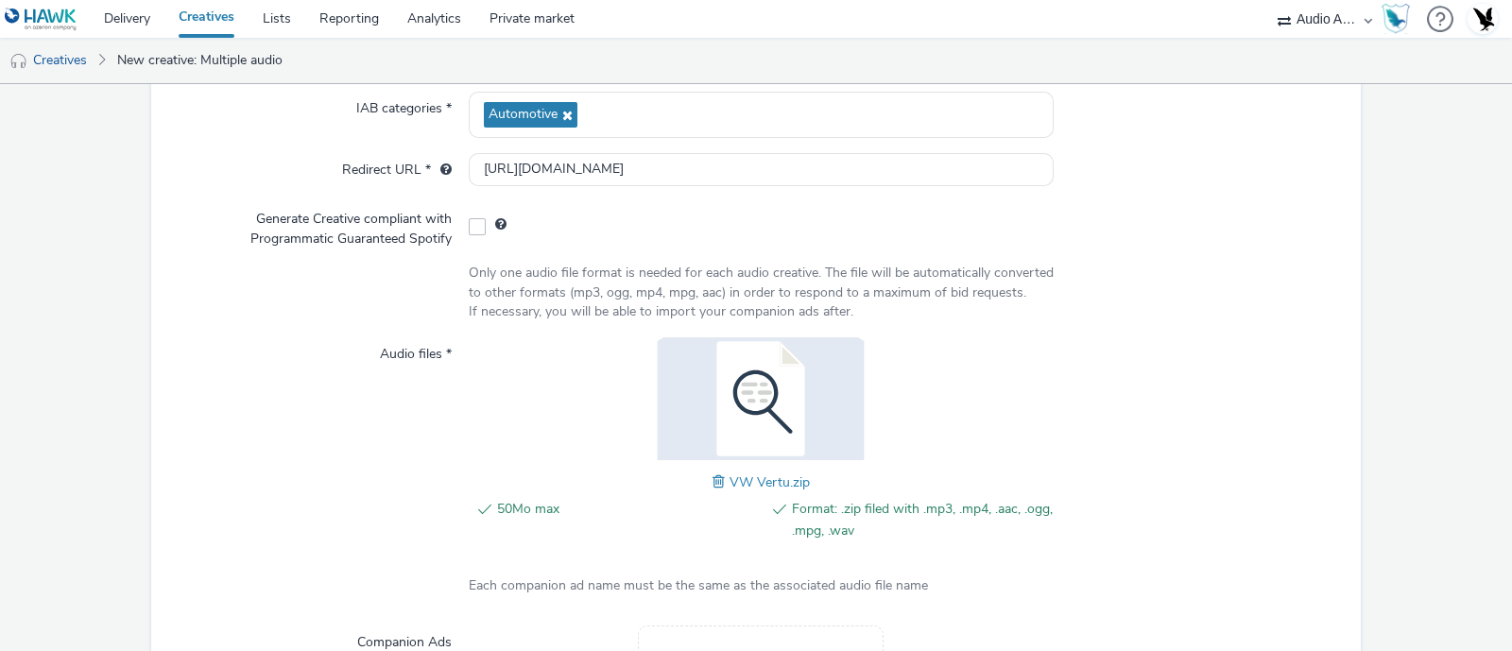
click at [1311, 308] on div at bounding box center [1200, 293] width 293 height 58
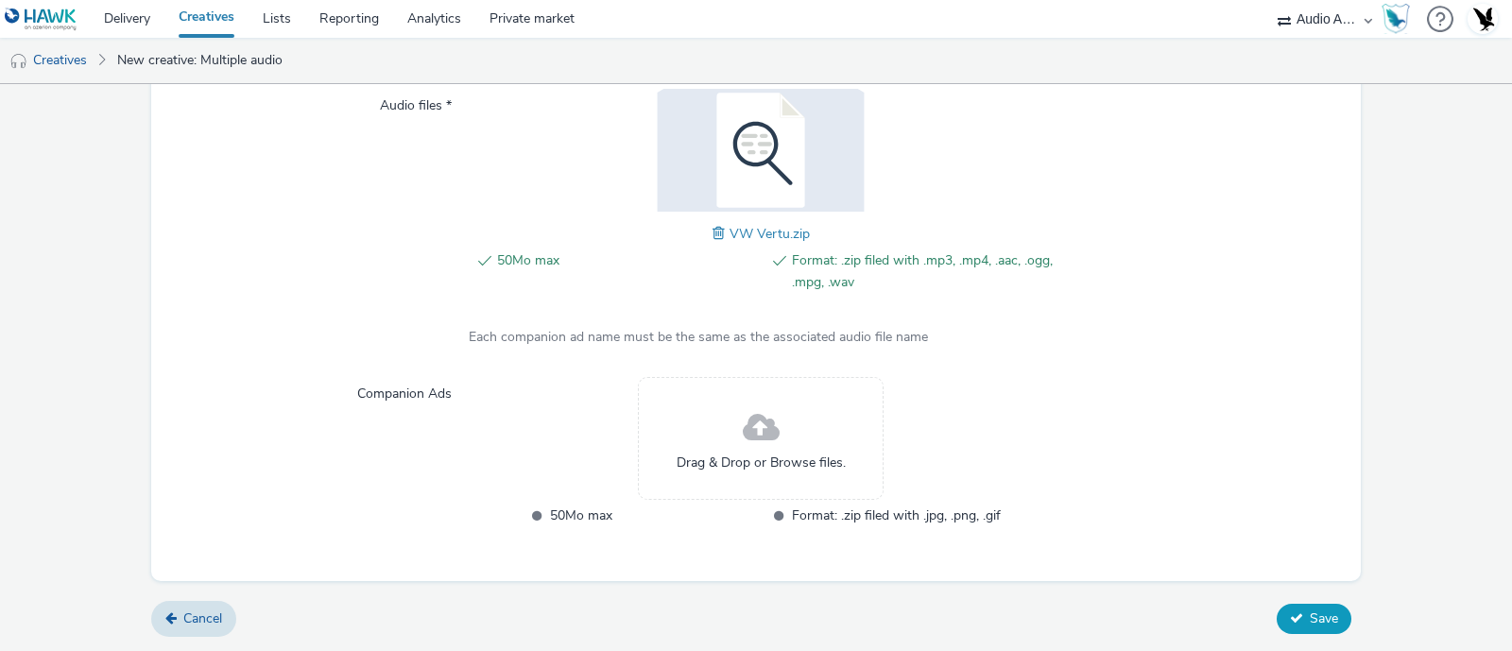
click at [1310, 617] on span "Save" at bounding box center [1324, 619] width 28 height 18
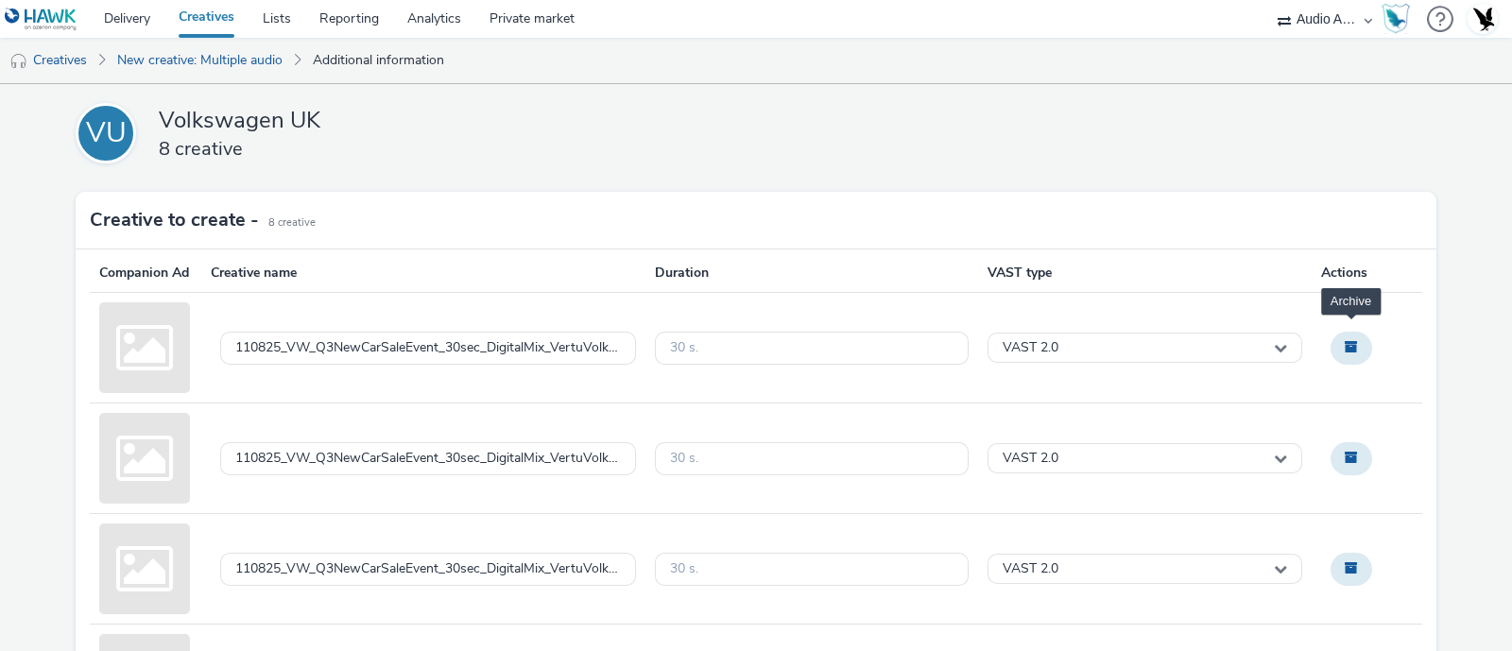
scroll to position [624, 0]
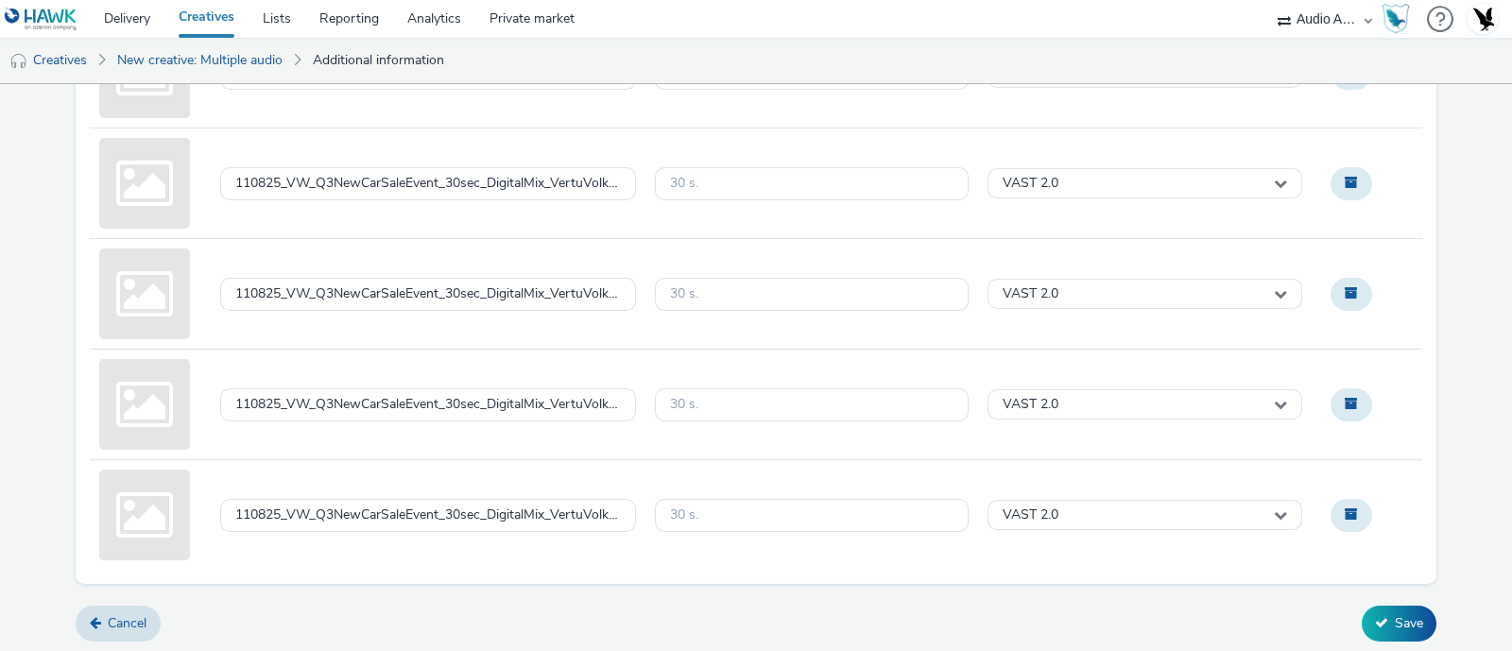
click at [1418, 635] on div "Save" at bounding box center [1399, 624] width 75 height 36
click at [1385, 621] on button "Save" at bounding box center [1399, 624] width 75 height 36
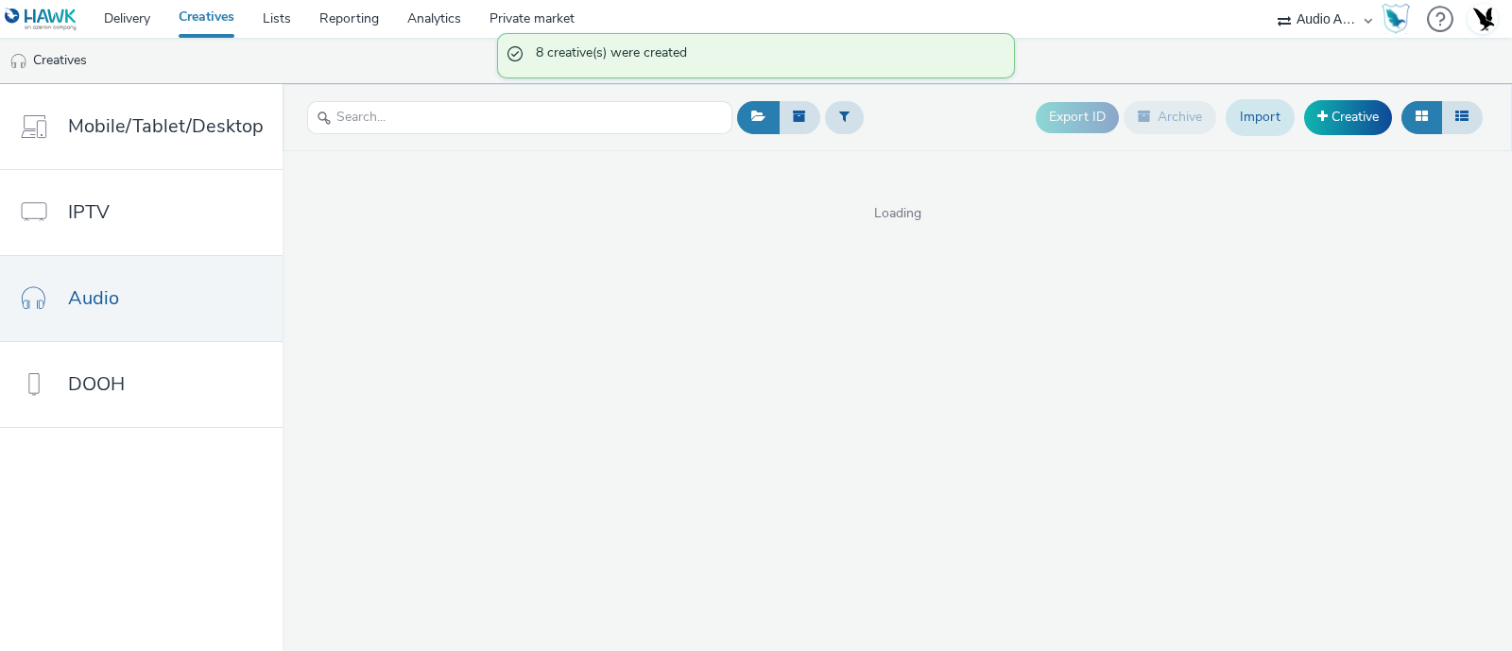
click at [1248, 113] on link "Import" at bounding box center [1260, 117] width 69 height 36
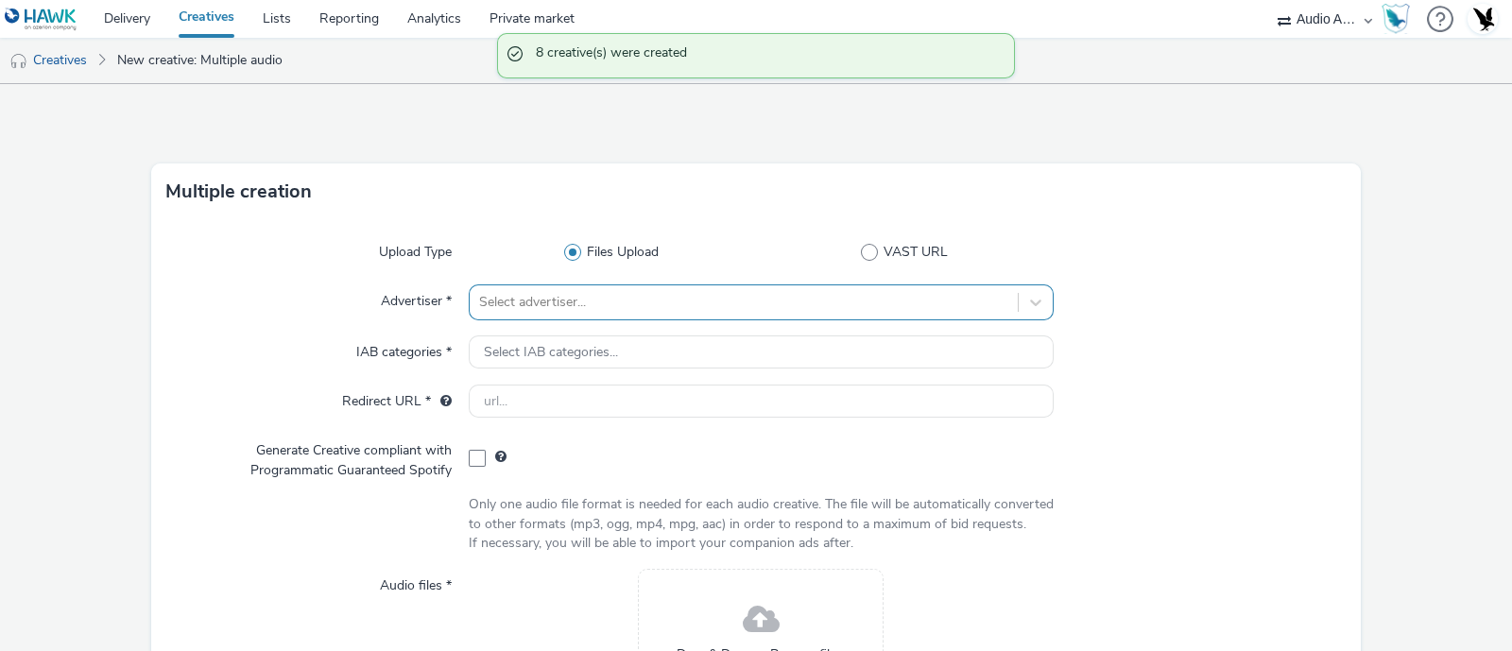
click at [568, 305] on div "Select advertiser..." at bounding box center [761, 302] width 585 height 36
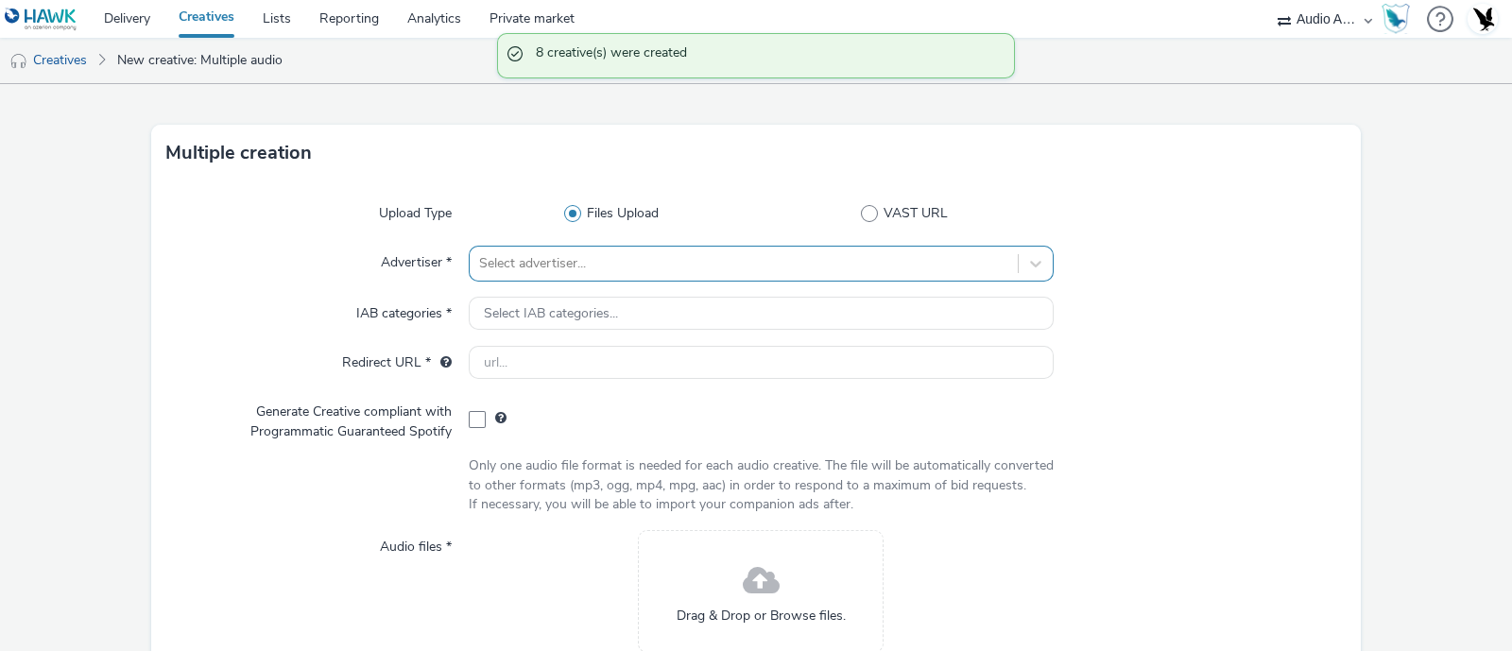
scroll to position [44, 0]
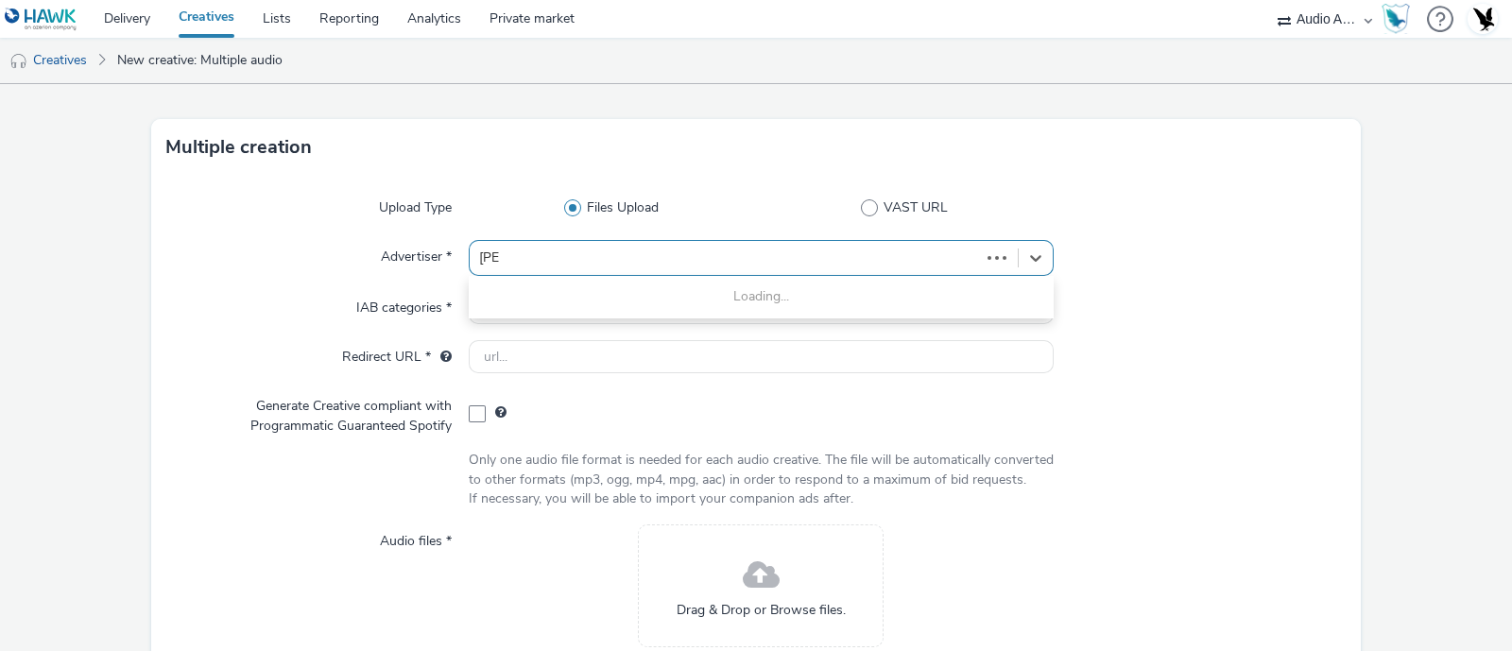
type input "volks"
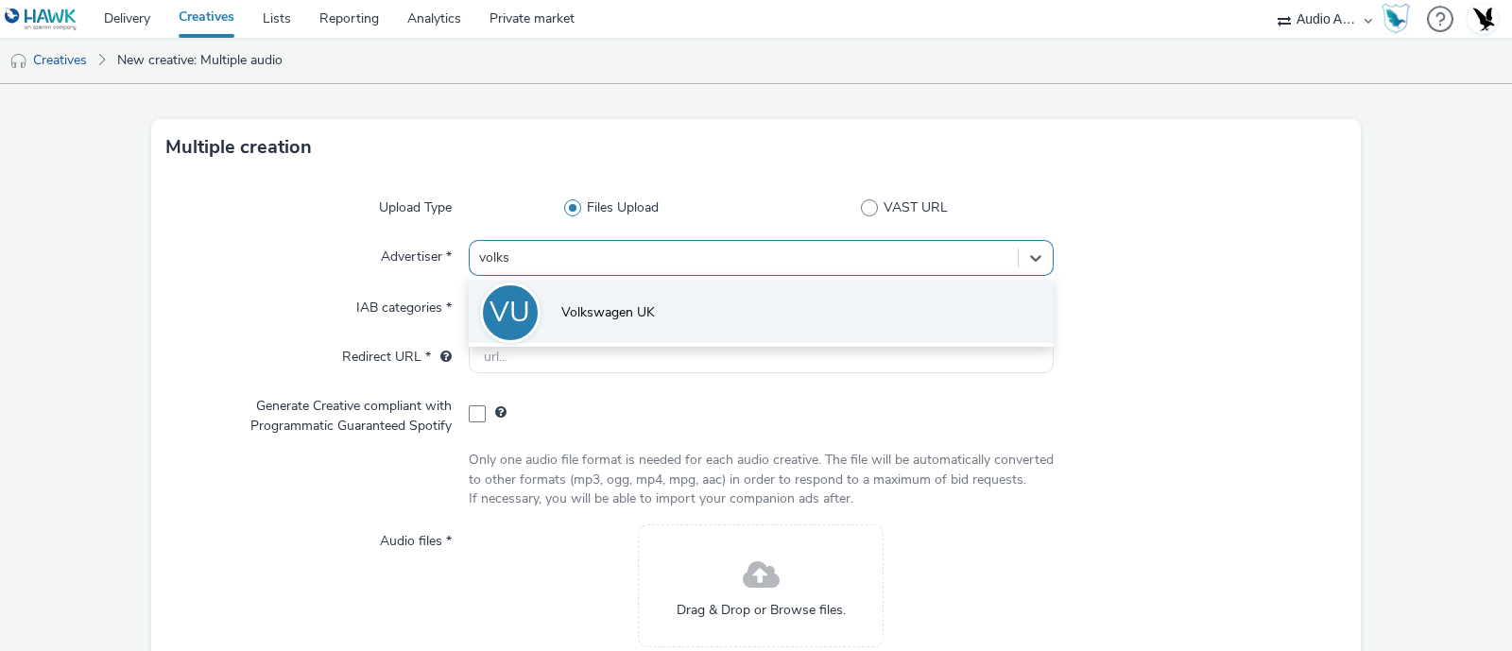
click at [592, 303] on span "Volkswagen UK" at bounding box center [608, 312] width 94 height 19
type input "[URL][DOMAIN_NAME]"
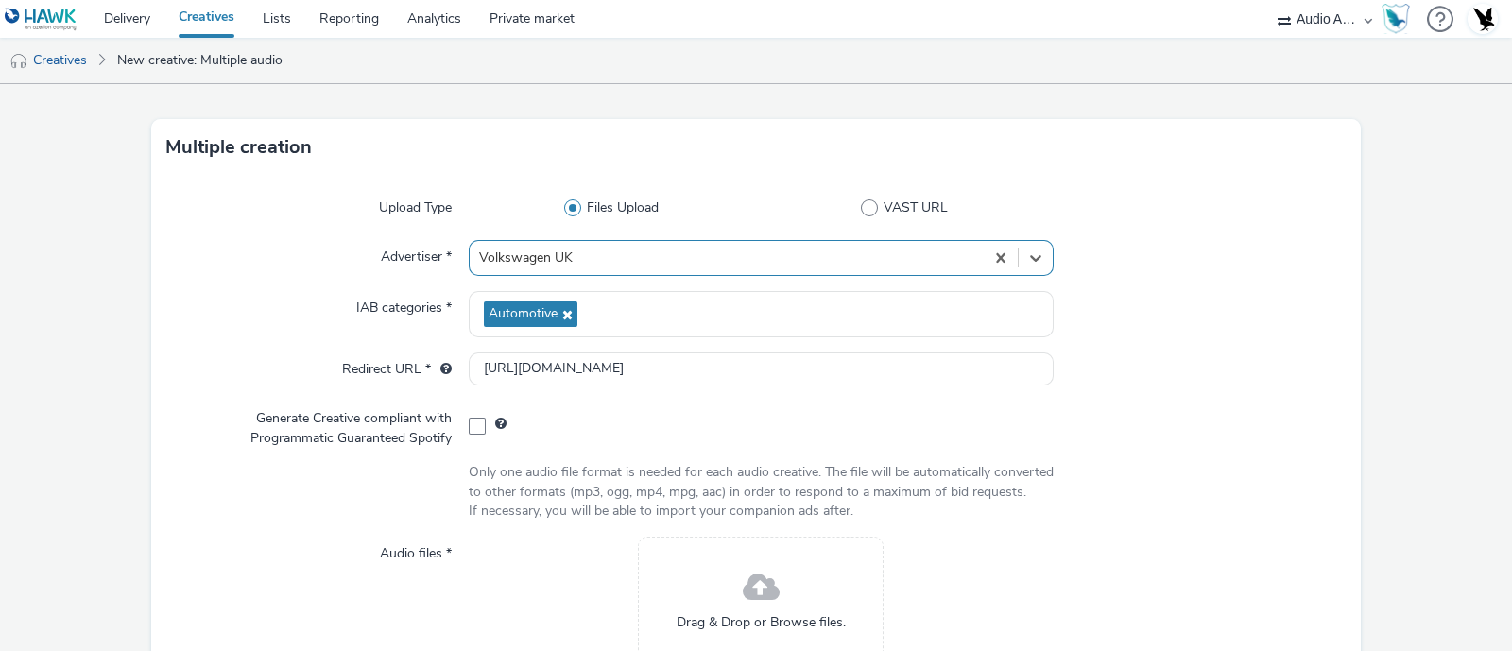
scroll to position [244, 0]
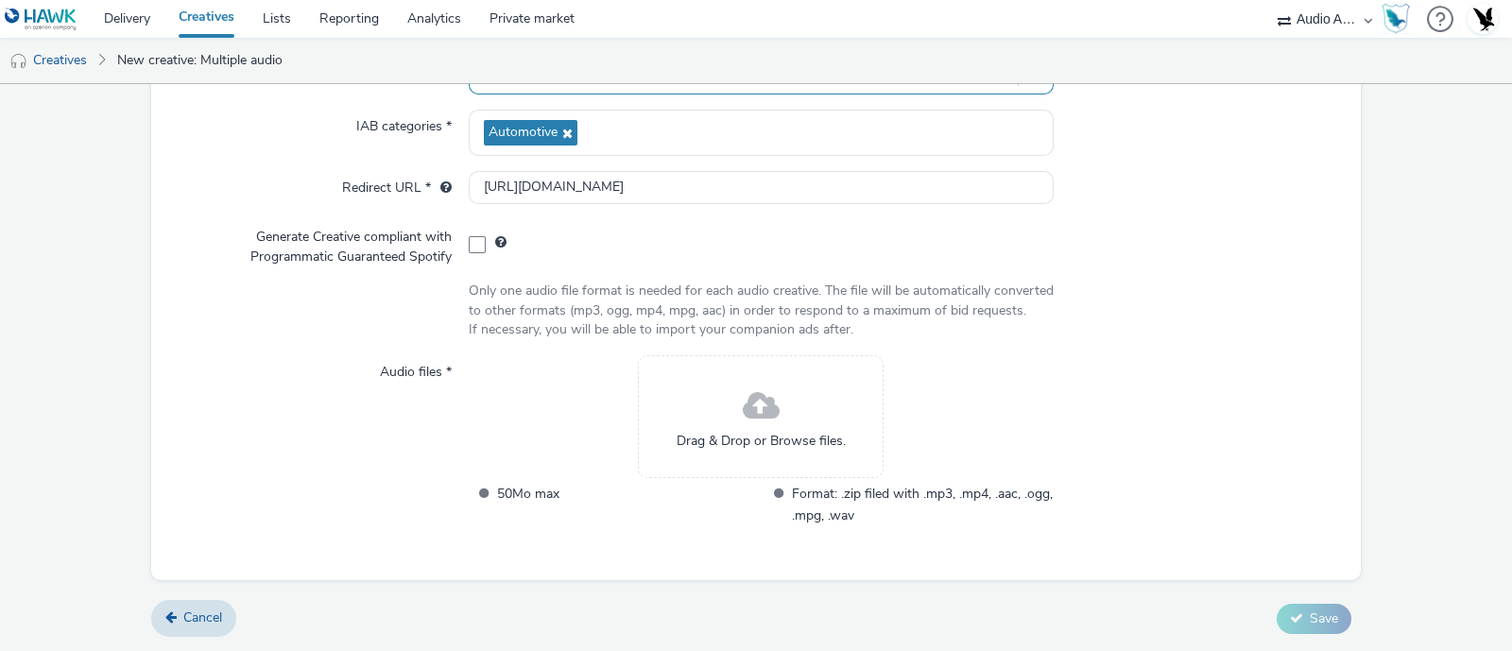
click at [698, 406] on div "Drag & Drop or Browse files." at bounding box center [761, 416] width 246 height 123
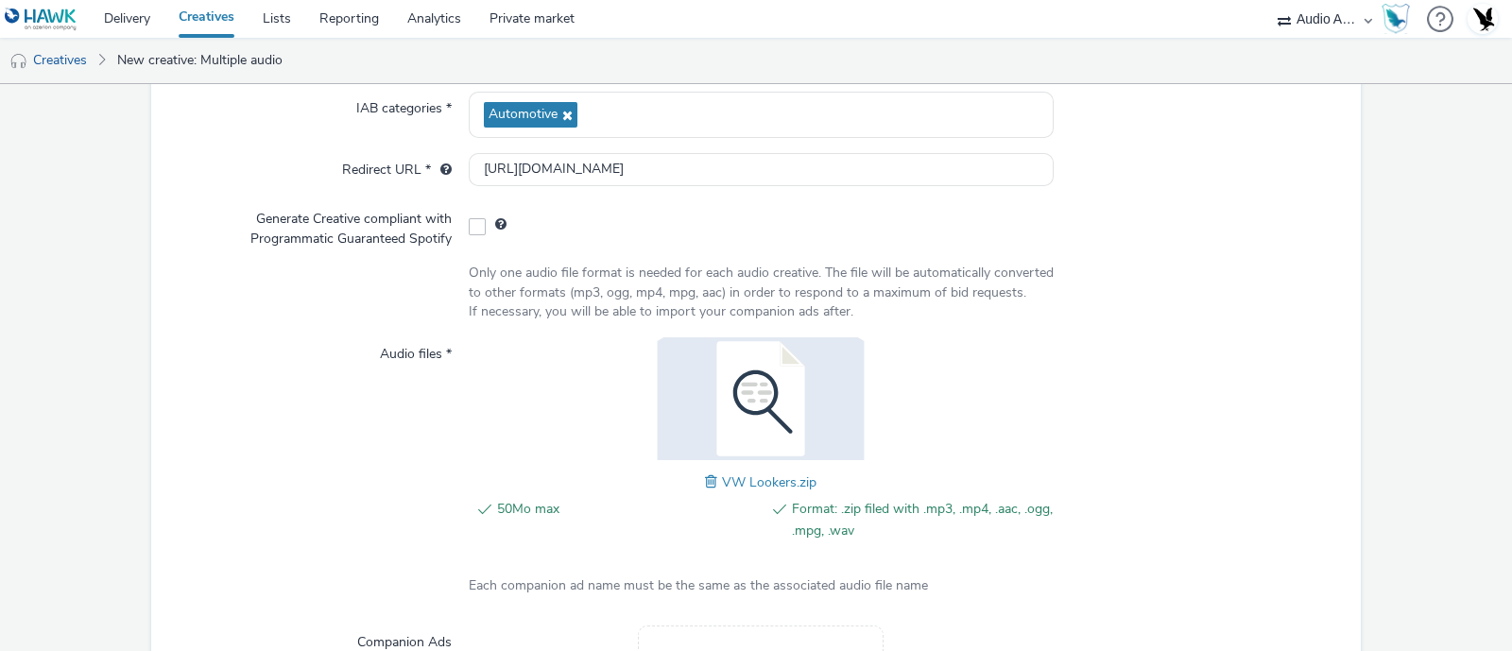
click at [1369, 424] on form "Multiple creation Upload Type Files Upload VAST URL Advertiser * Volkswagen UK …" at bounding box center [756, 370] width 1512 height 1060
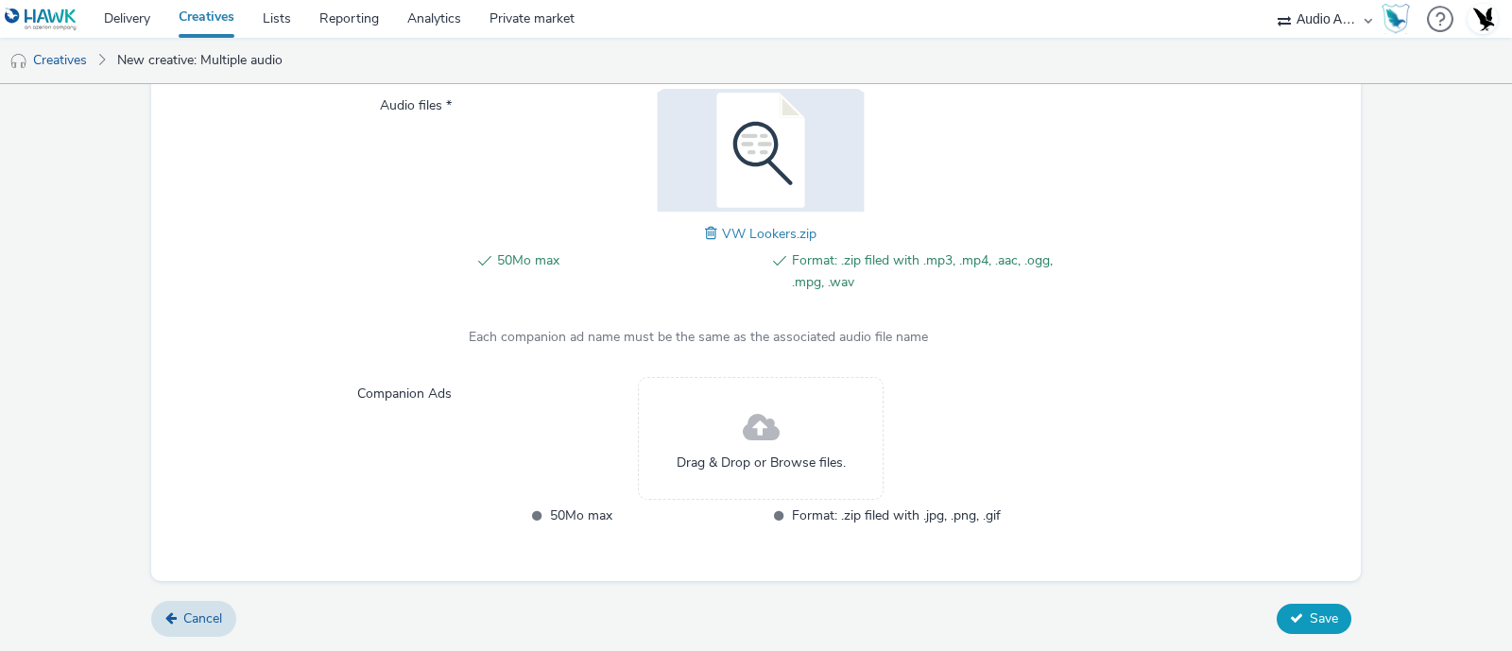
drag, startPoint x: 1284, startPoint y: 610, endPoint x: 1312, endPoint y: 624, distance: 31.7
click at [1312, 624] on span "Save" at bounding box center [1324, 619] width 28 height 18
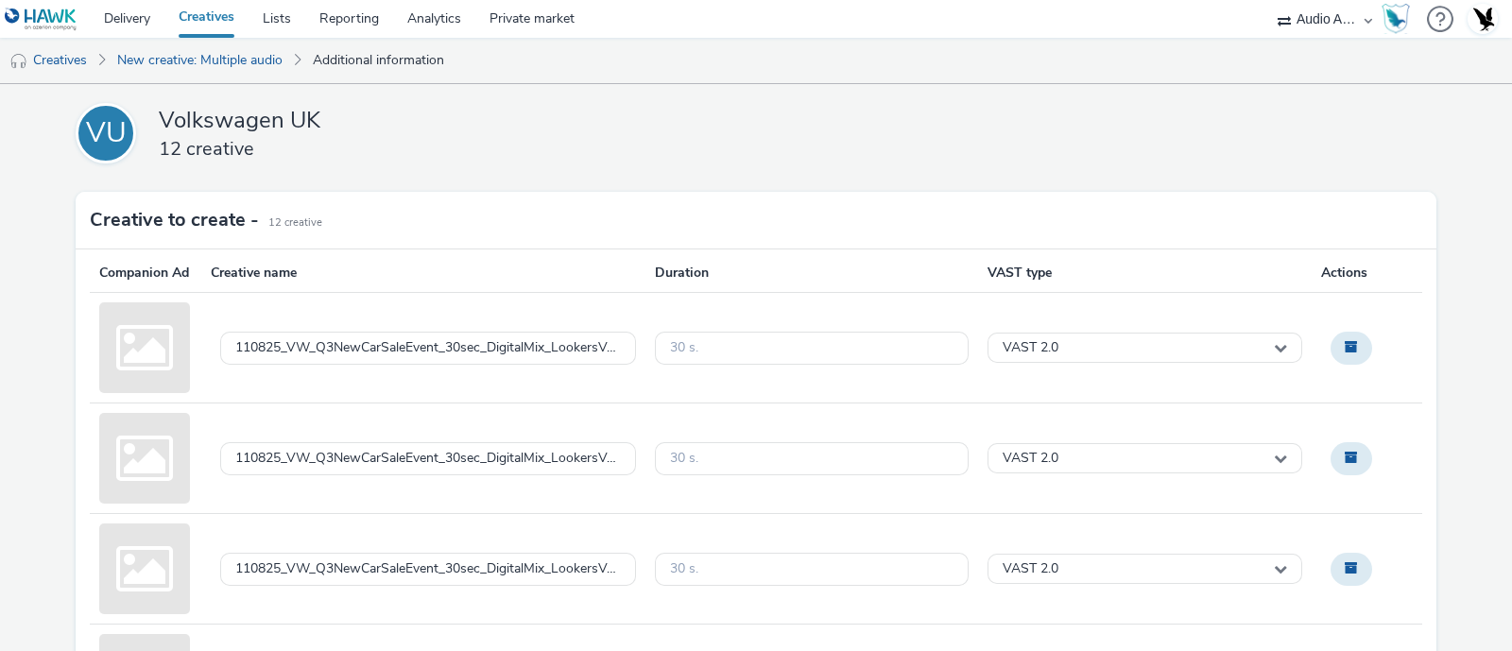
scroll to position [1065, 0]
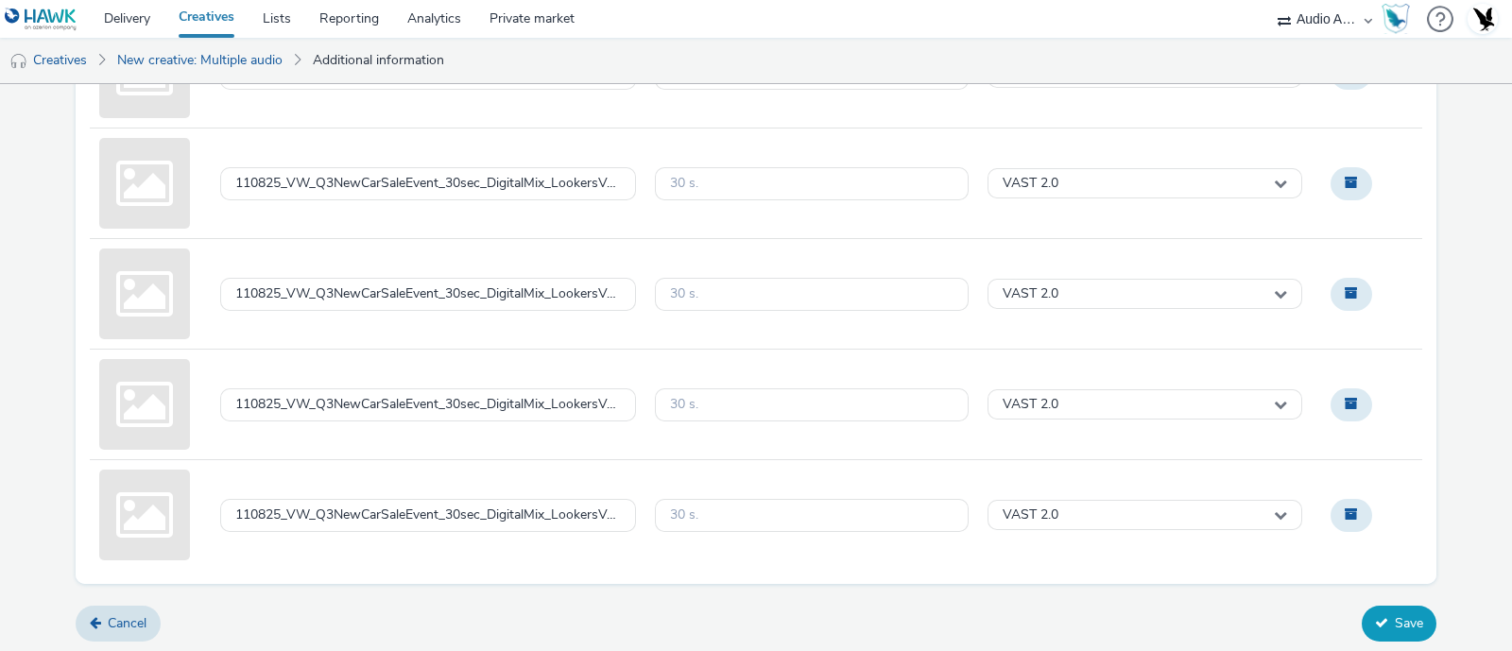
click at [1387, 621] on button "Save" at bounding box center [1399, 624] width 75 height 36
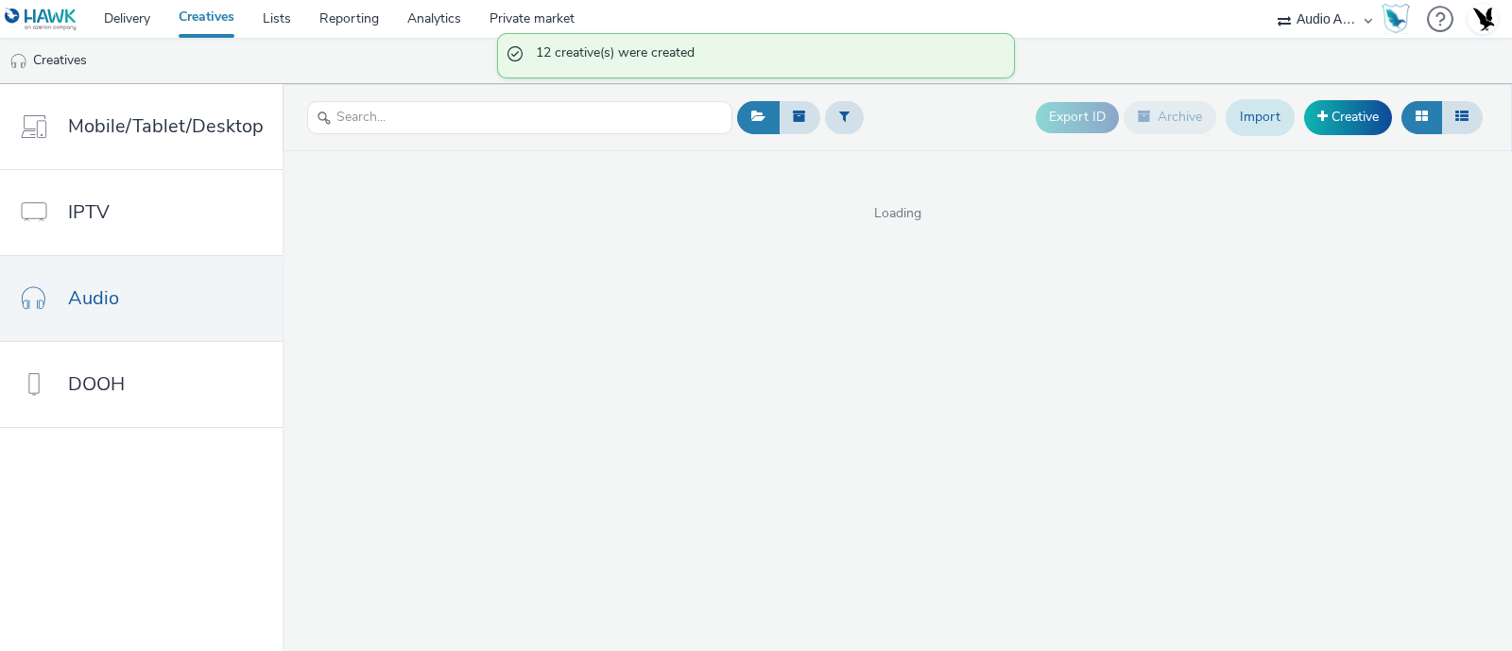
click at [1272, 110] on link "Import" at bounding box center [1260, 117] width 69 height 36
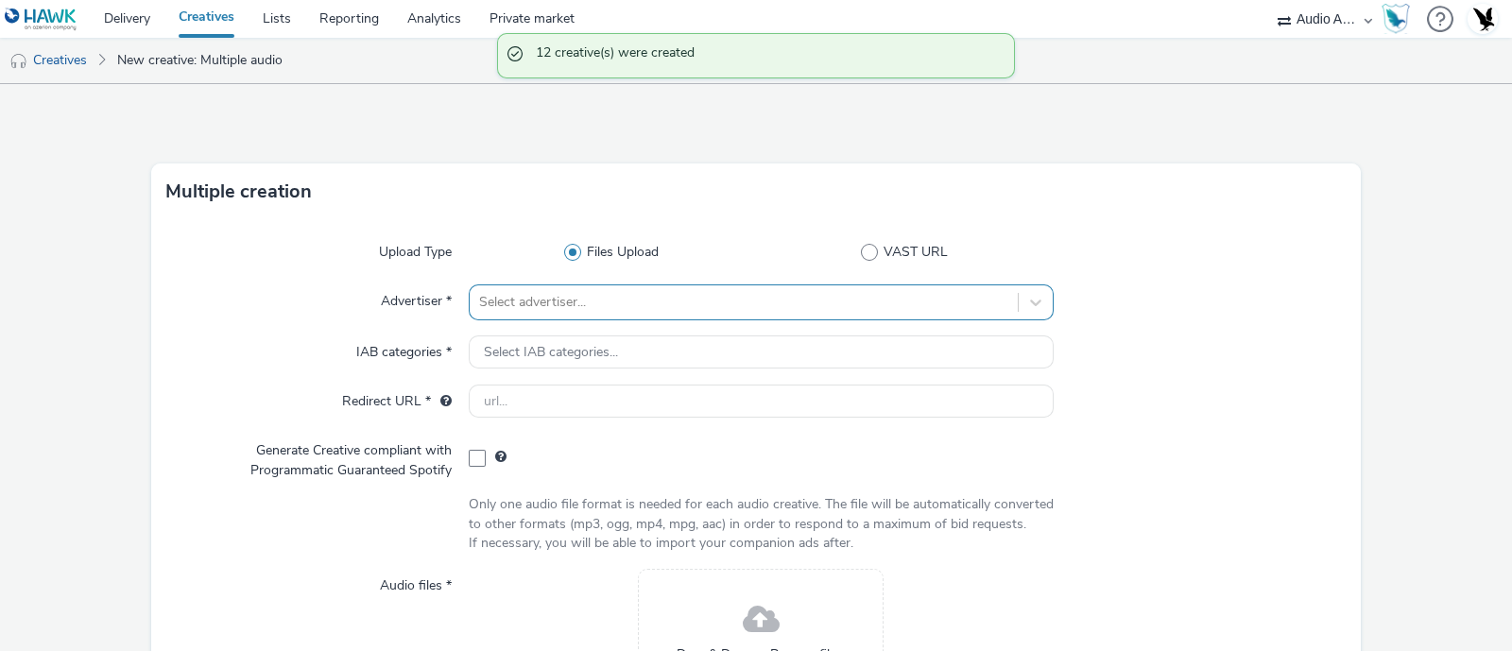
click at [650, 298] on div "Select advertiser..." at bounding box center [761, 302] width 585 height 36
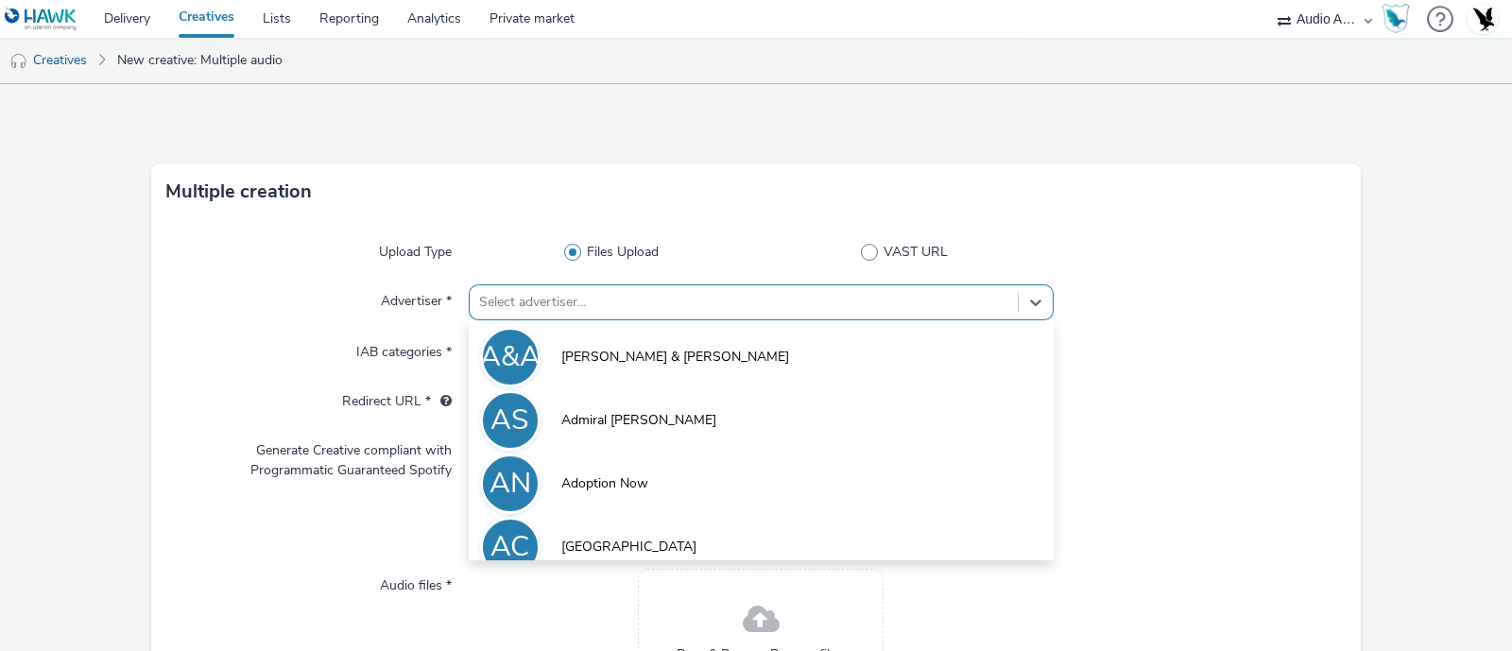
scroll to position [44, 0]
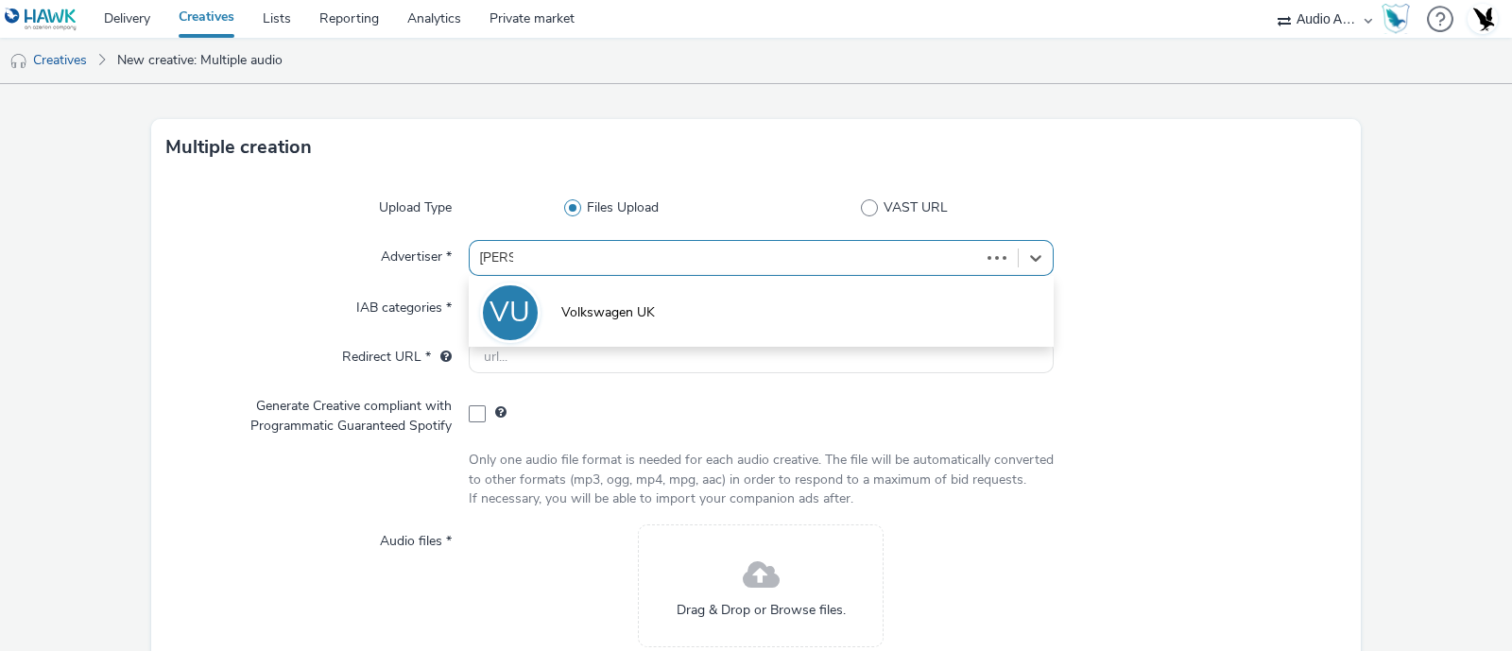
type input "volks"
click at [650, 298] on li "VU Volkswagen UK" at bounding box center [761, 311] width 585 height 63
type input "[URL][DOMAIN_NAME]"
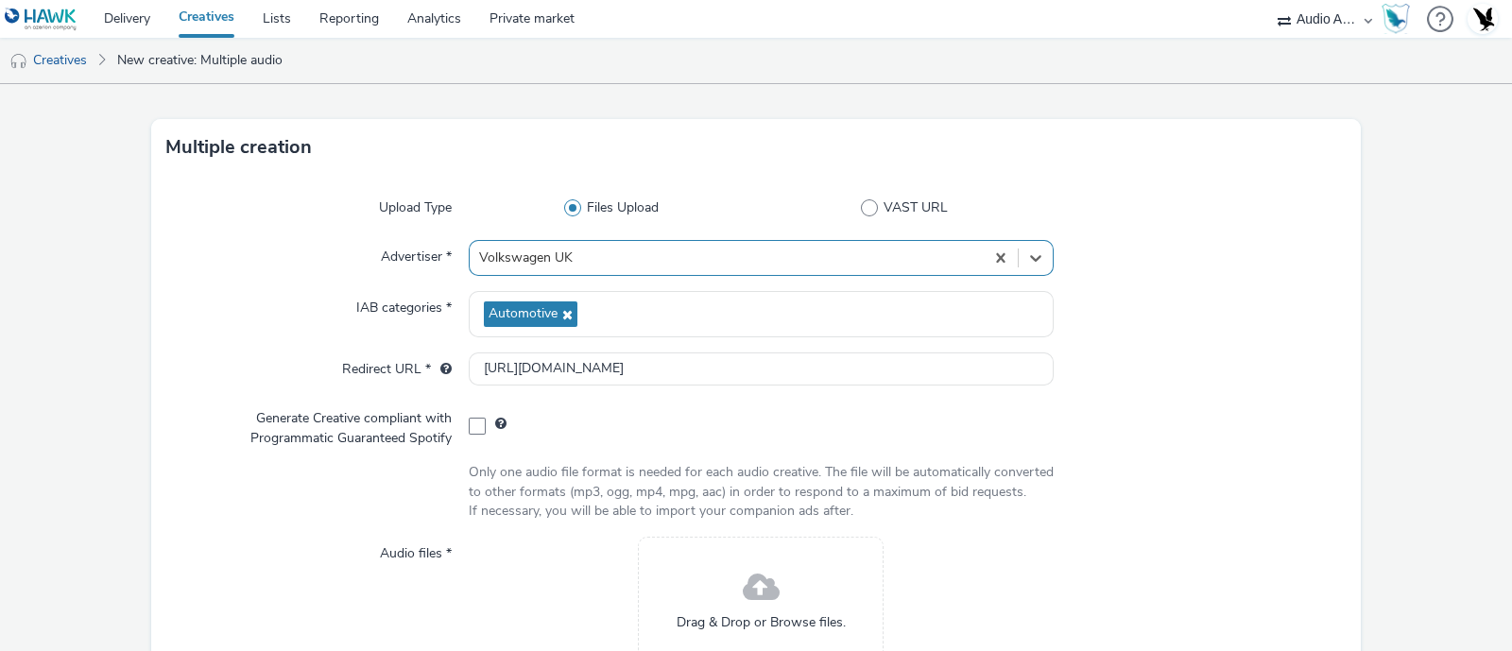
scroll to position [244, 0]
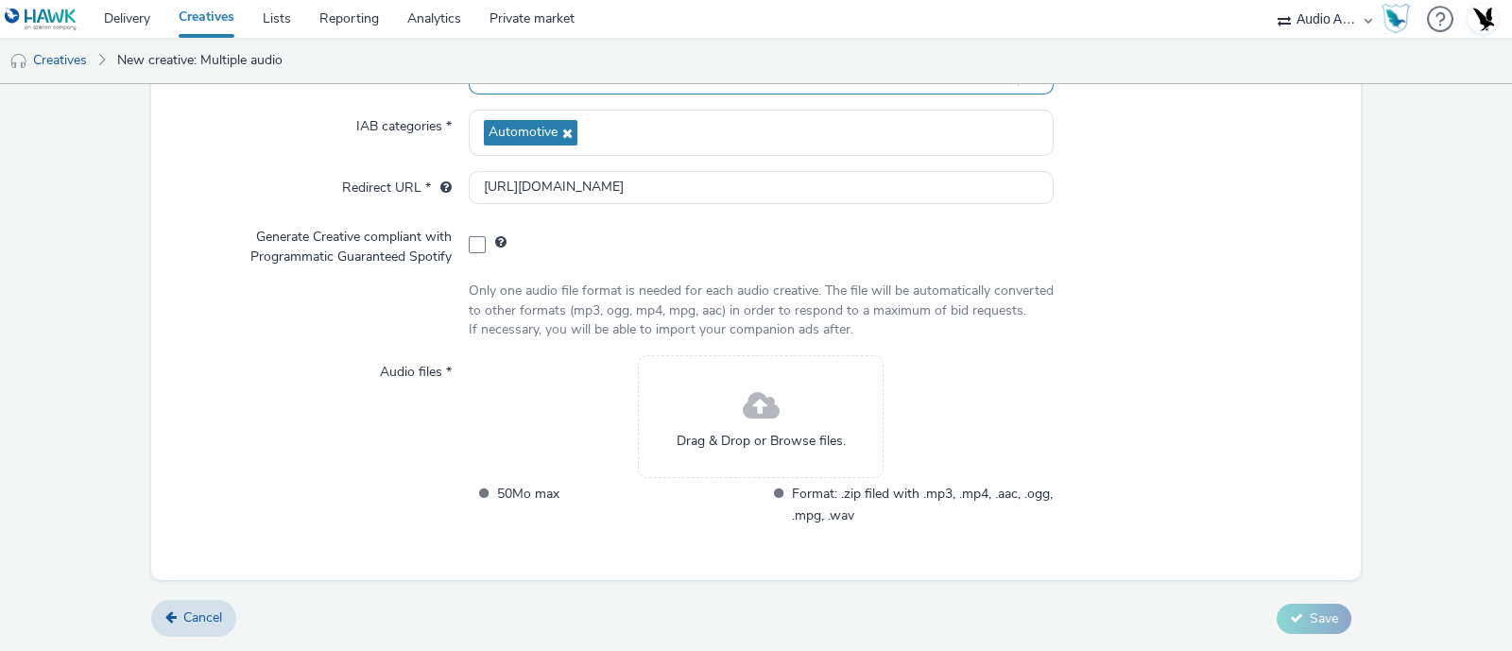
click at [744, 419] on span at bounding box center [761, 407] width 37 height 50
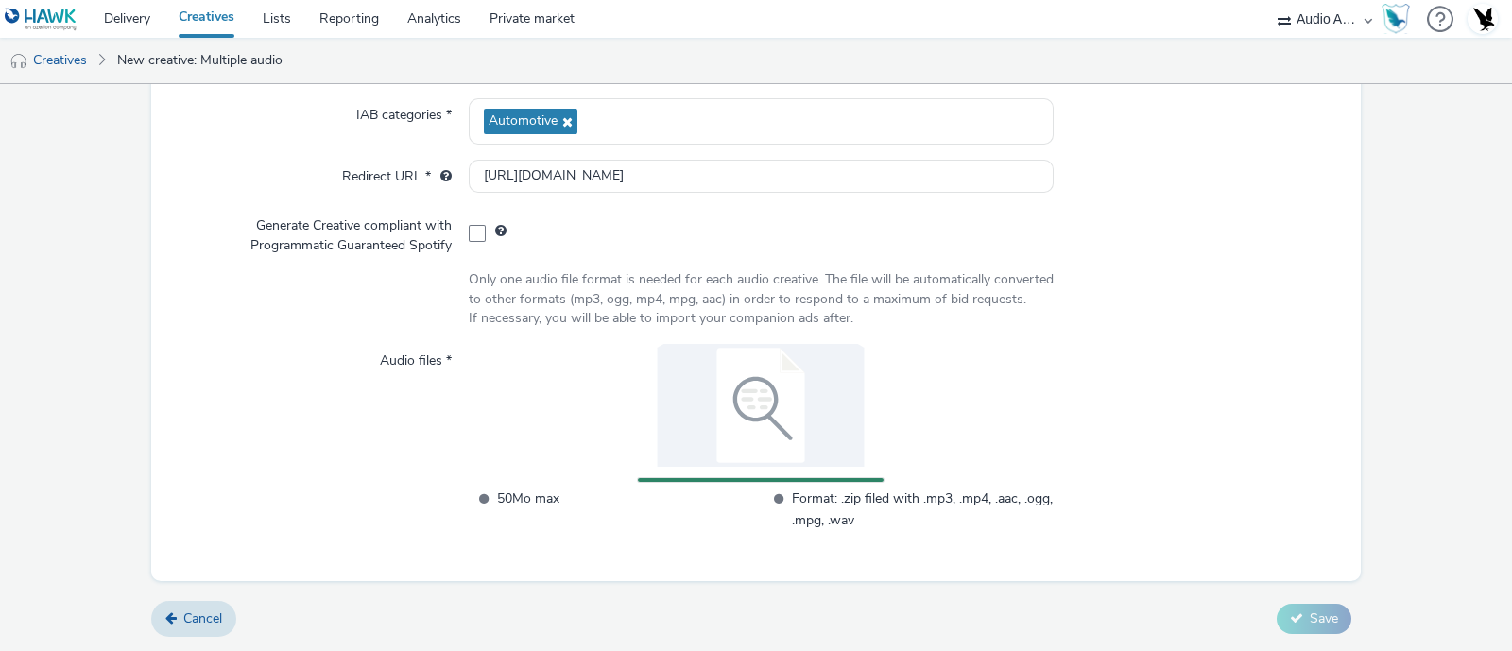
click at [1374, 322] on form "Multiple creation Upload Type Files Upload VAST URL Advertiser * Volkswagen UK …" at bounding box center [756, 249] width 1512 height 804
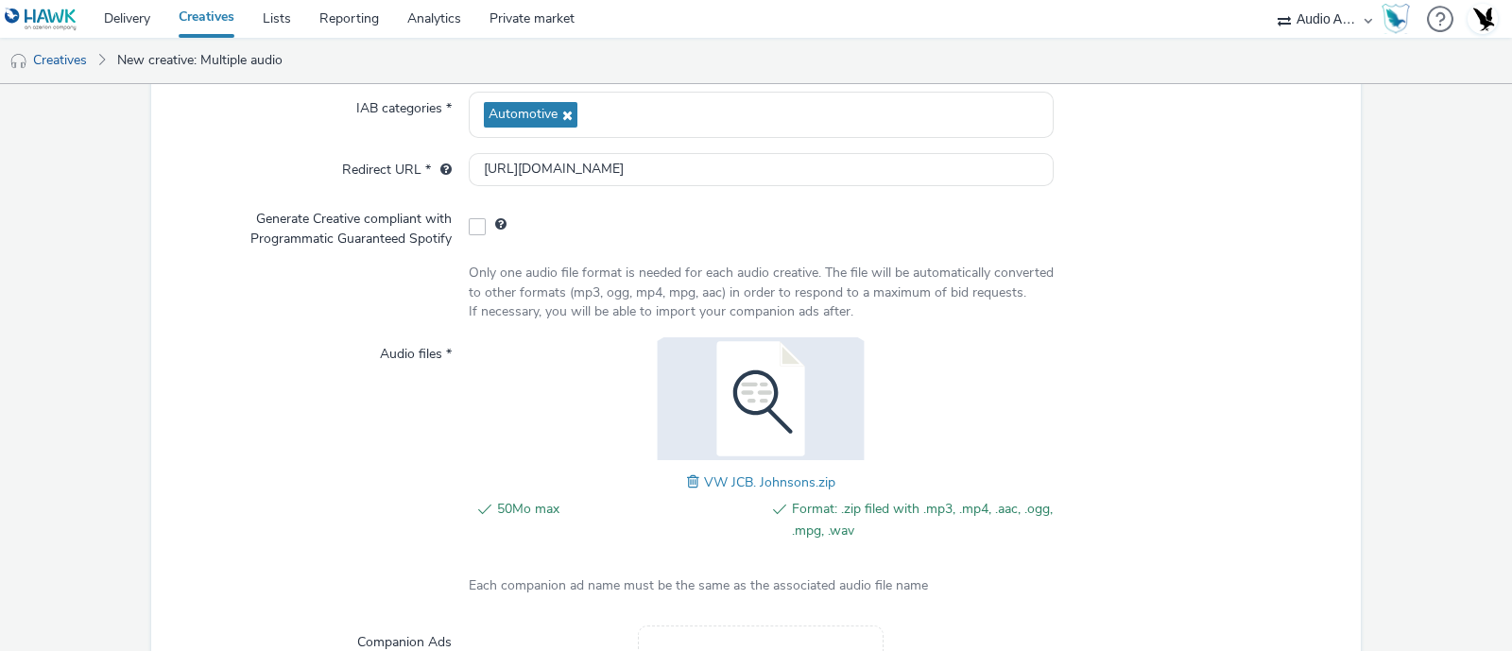
scroll to position [509, 0]
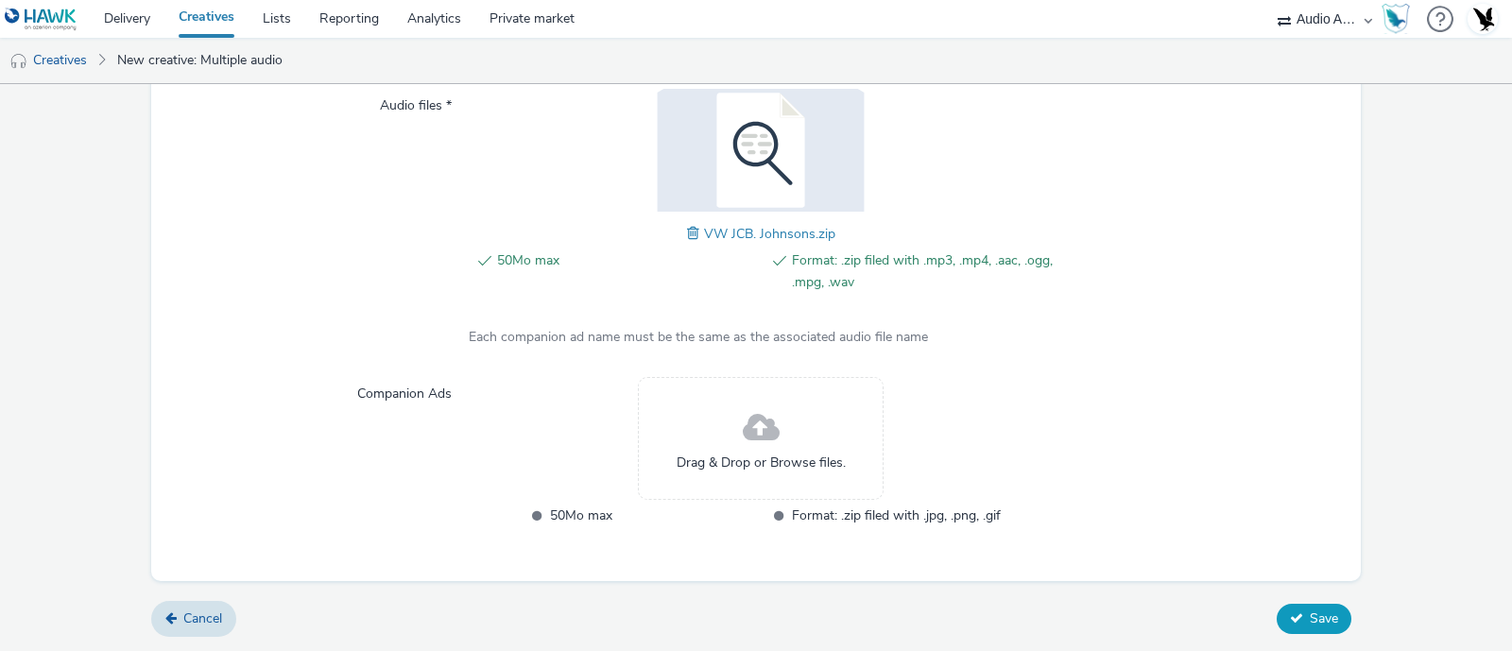
click at [1294, 608] on button "Save" at bounding box center [1314, 619] width 75 height 30
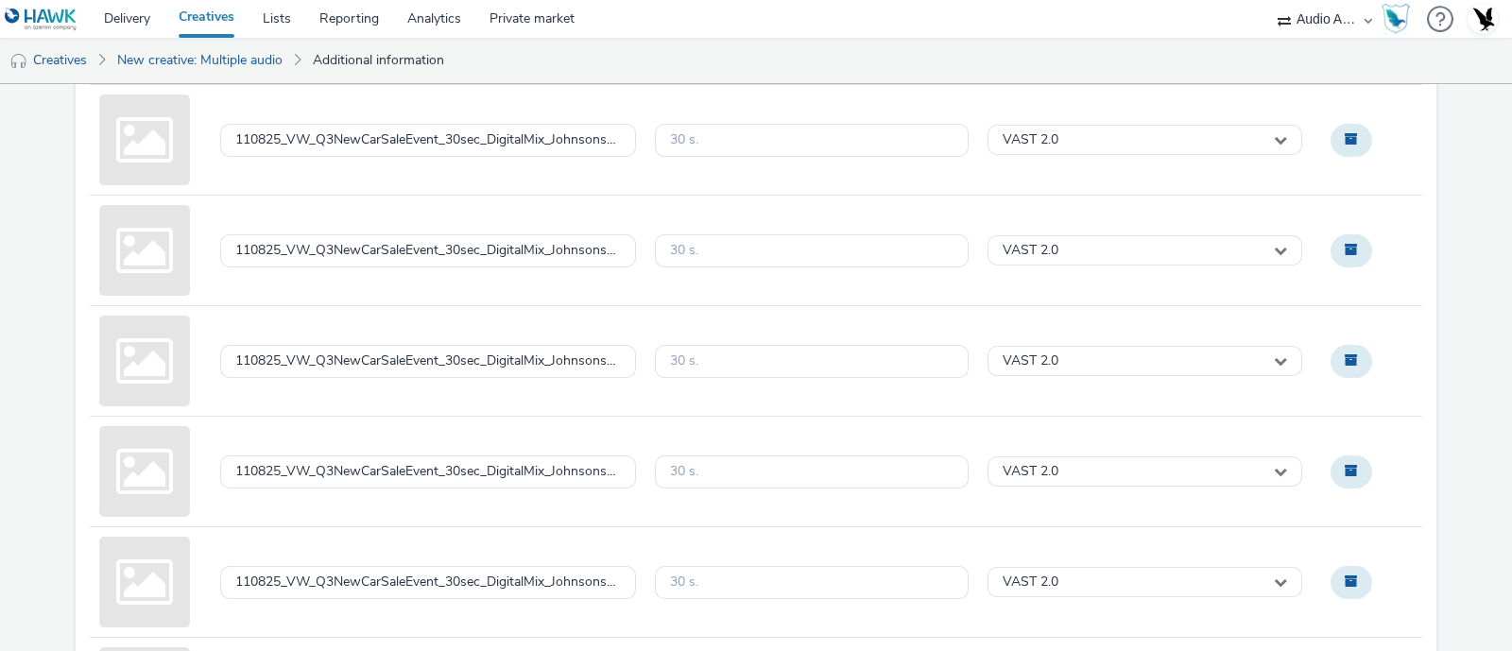
scroll to position [1286, 0]
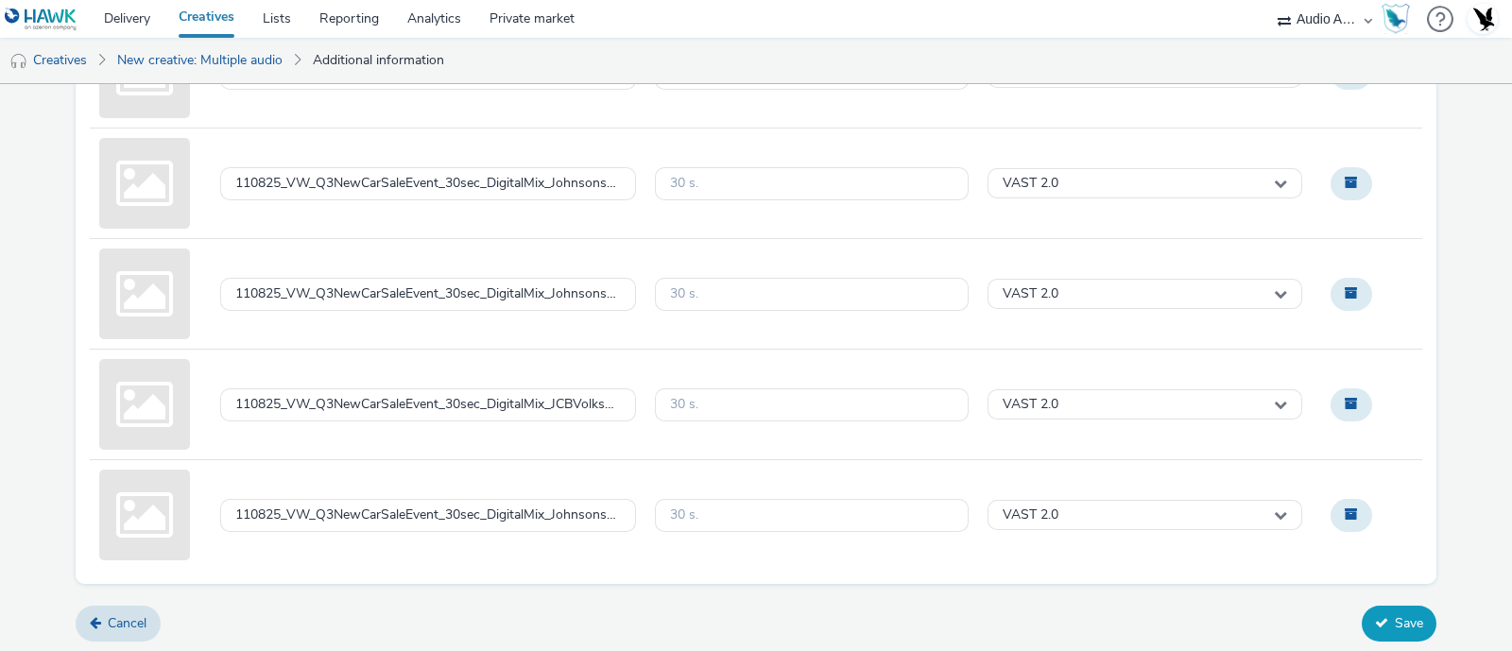
click at [1391, 628] on button "Save" at bounding box center [1399, 624] width 75 height 36
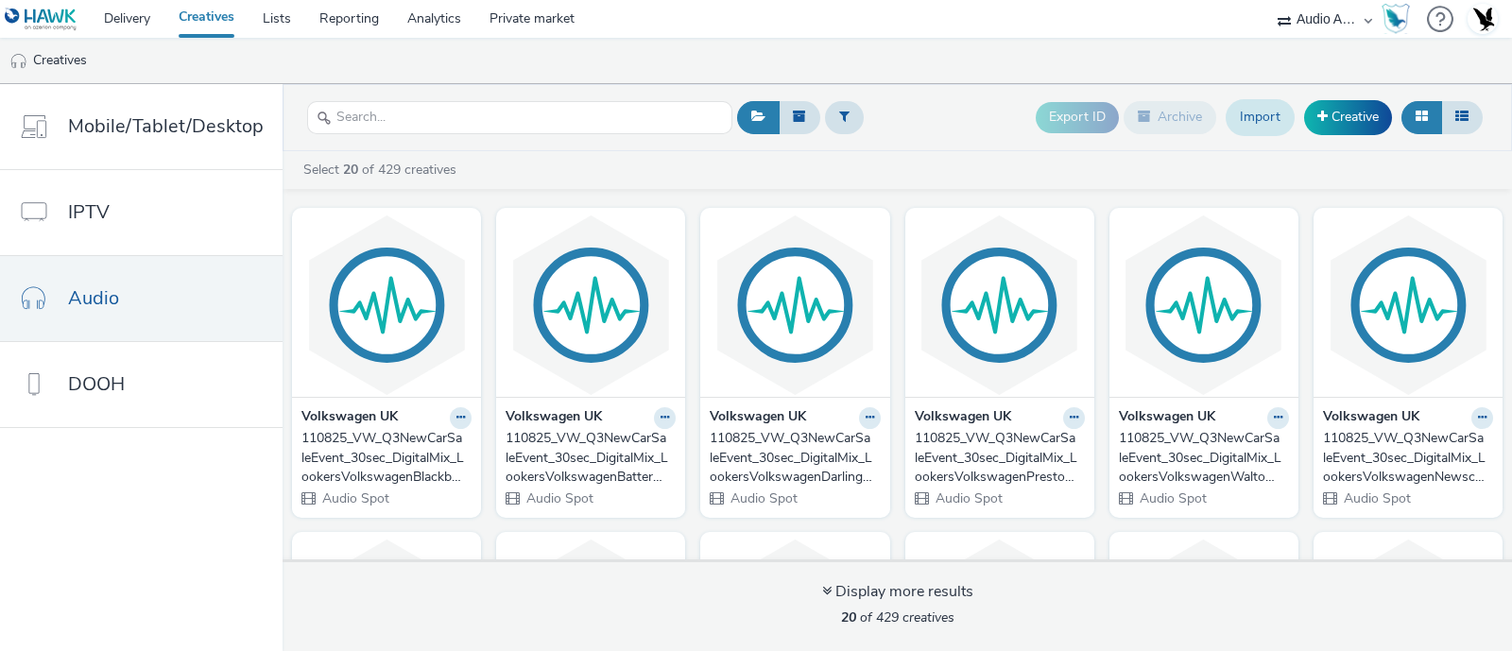
click at [1260, 125] on link "Import" at bounding box center [1260, 117] width 69 height 36
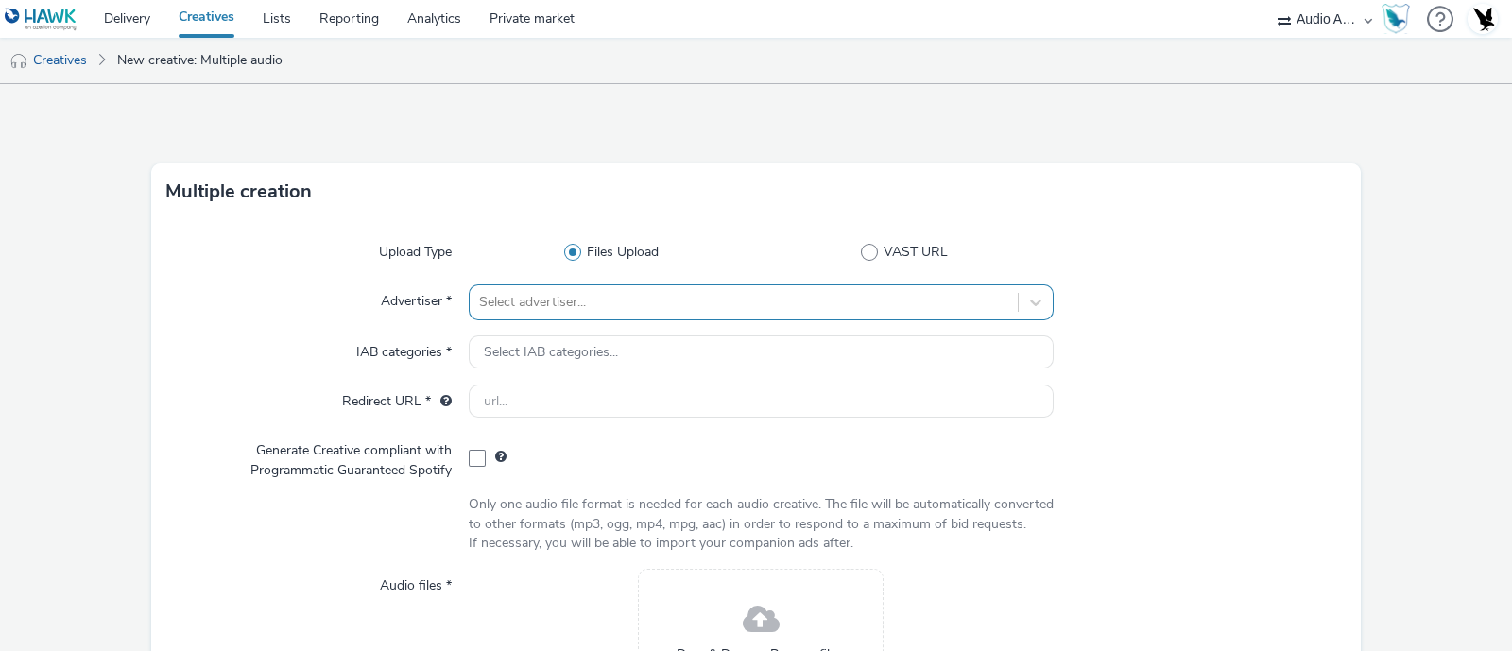
click at [652, 302] on div "Select advertiser..." at bounding box center [761, 302] width 585 height 36
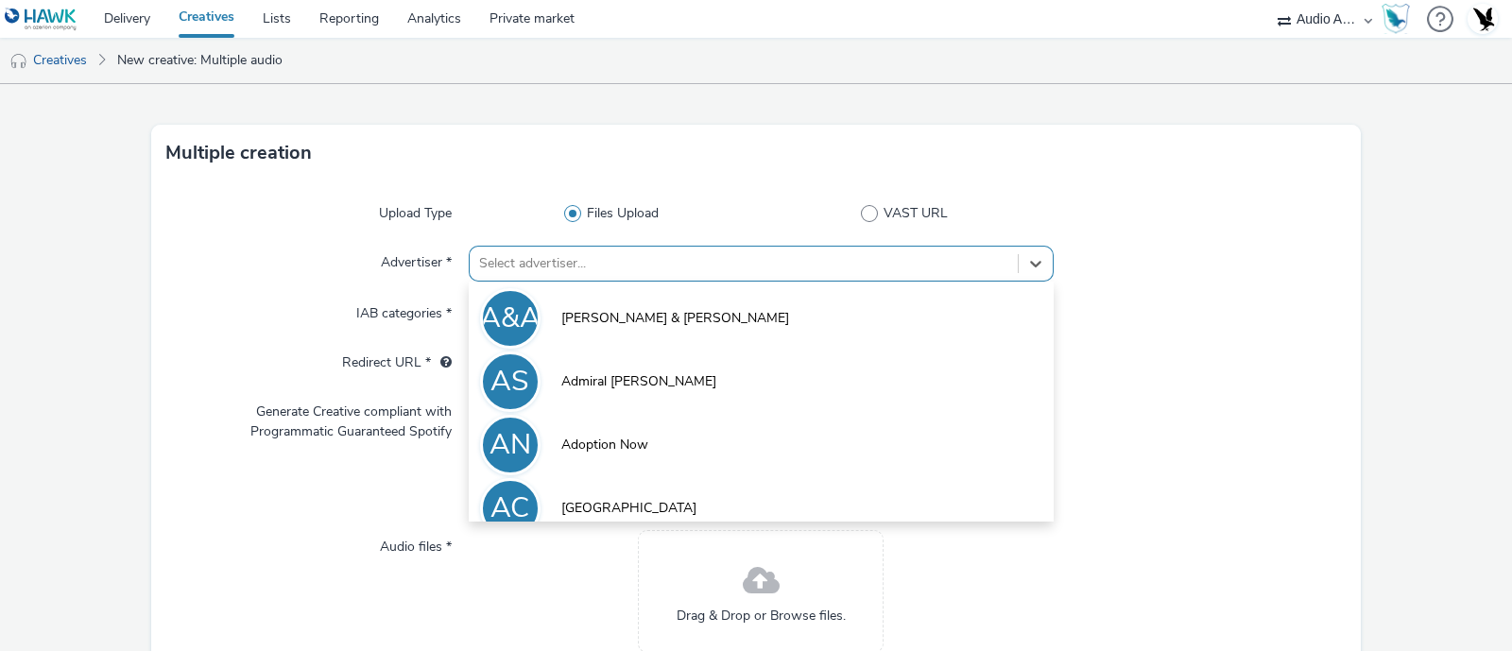
scroll to position [44, 0]
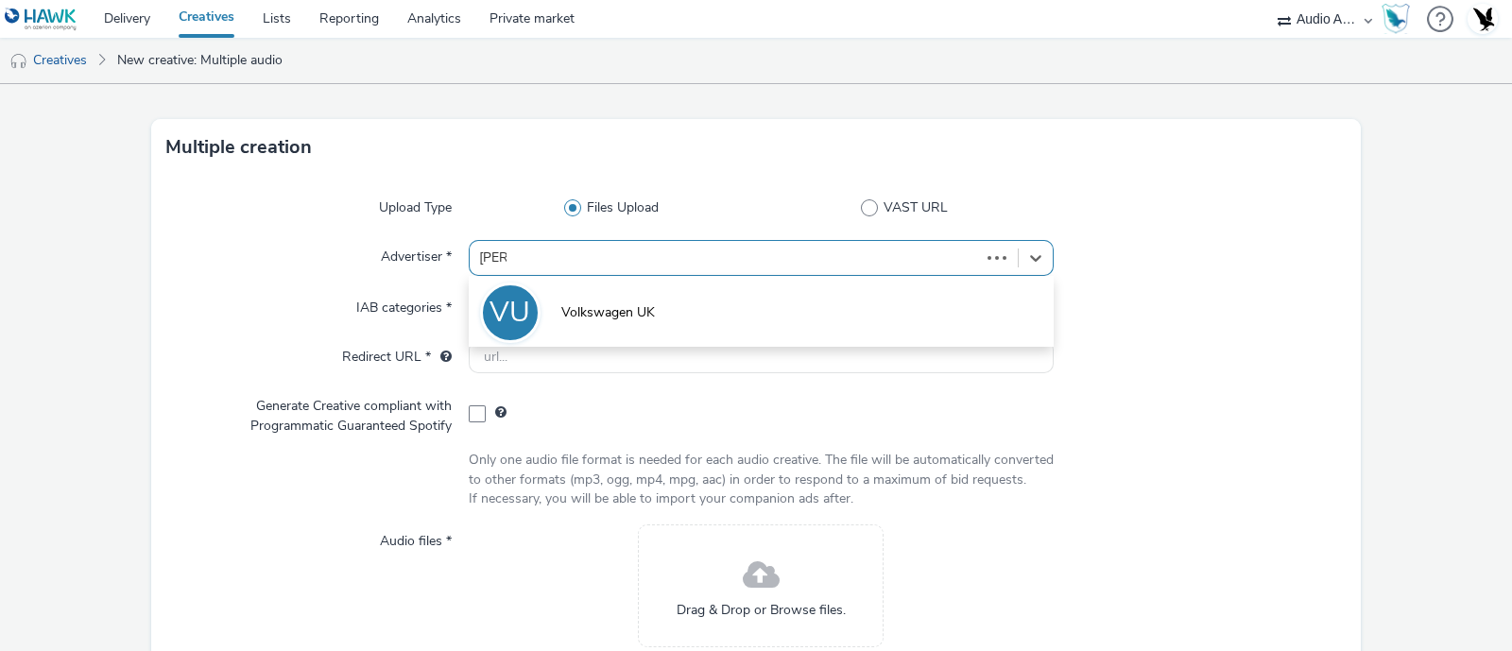
type input "volks"
click at [652, 302] on li "VU Volkswagen UK" at bounding box center [761, 311] width 585 height 63
type input "[URL][DOMAIN_NAME]"
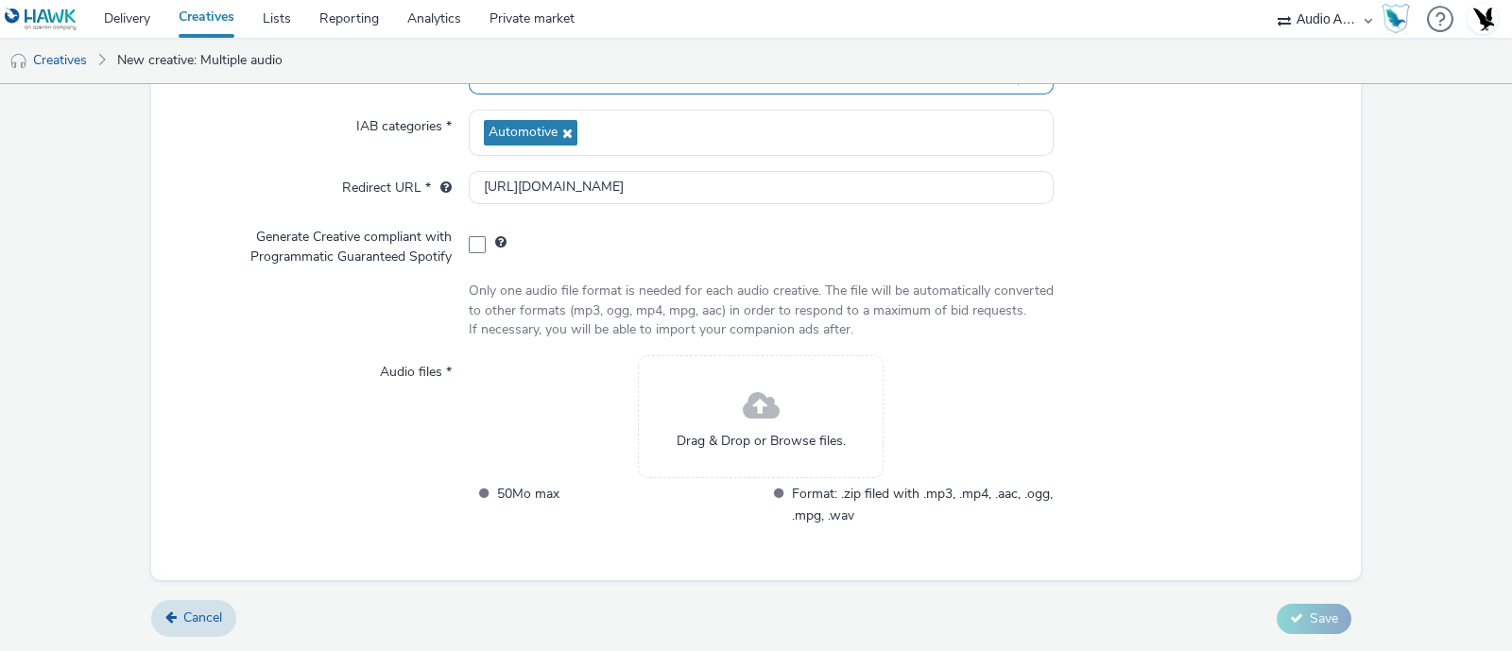
scroll to position [244, 0]
click at [756, 405] on span at bounding box center [761, 407] width 37 height 50
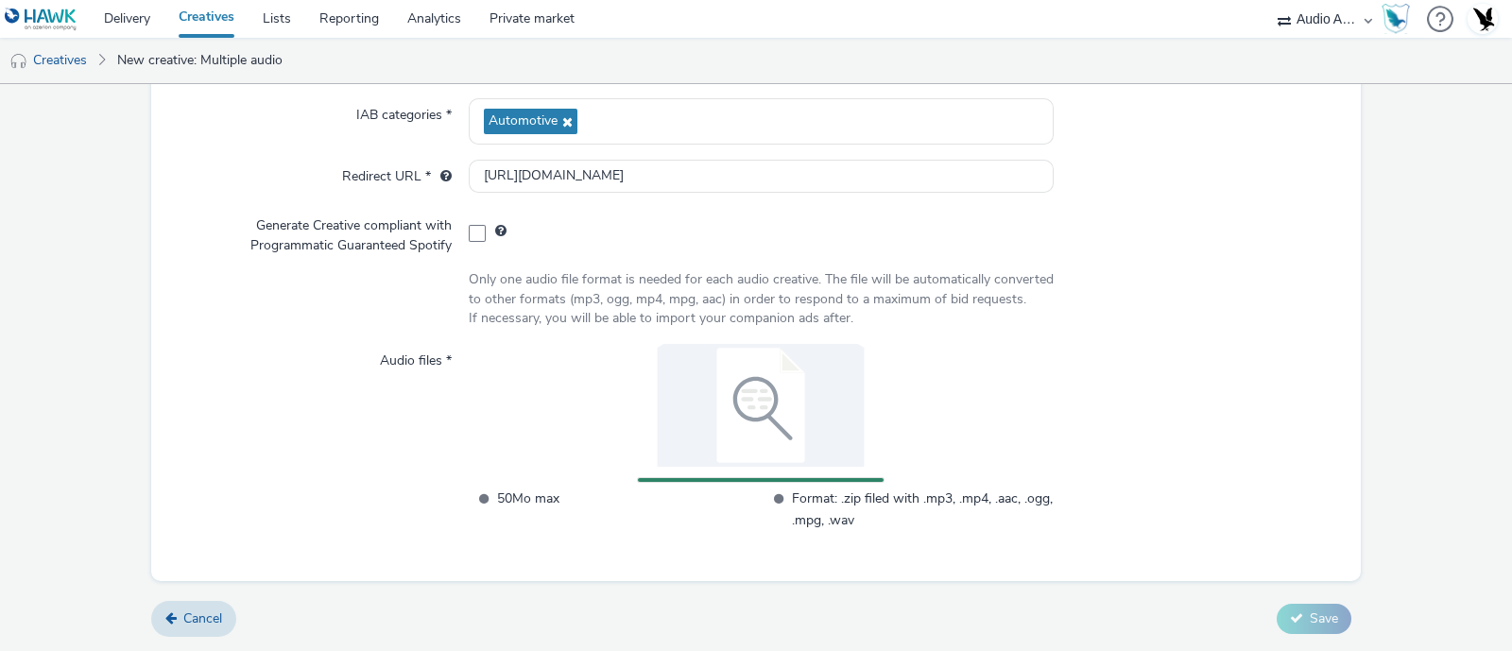
click at [1404, 386] on form "Multiple creation Upload Type Files Upload VAST URL Advertiser * Volkswagen UK …" at bounding box center [756, 249] width 1512 height 804
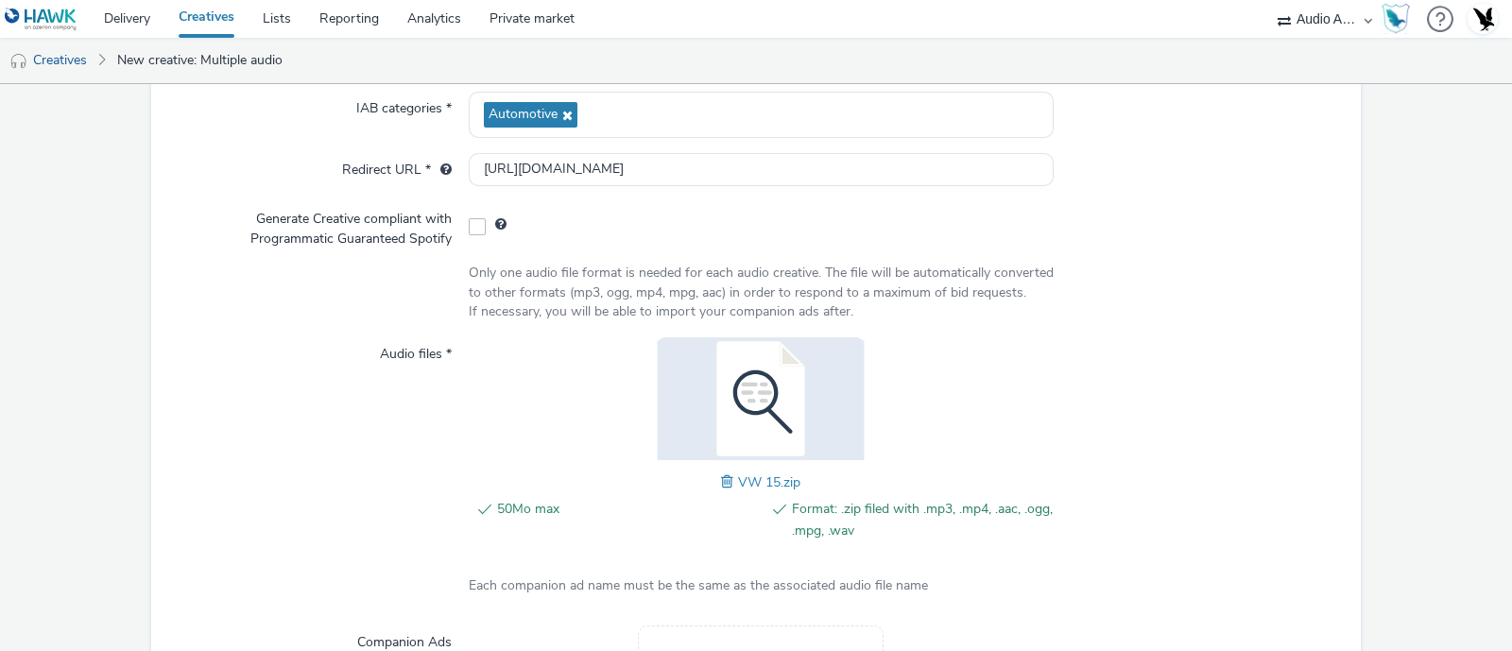
scroll to position [509, 0]
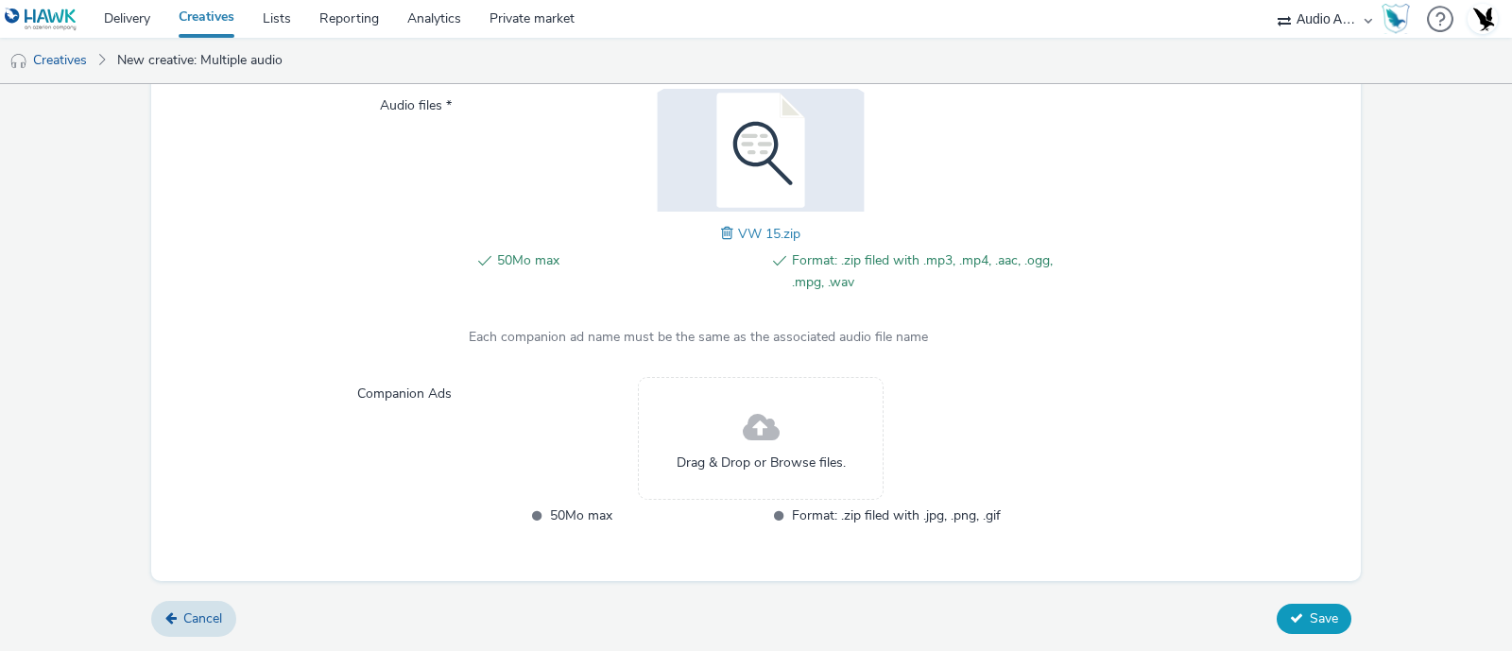
click at [1289, 621] on button "Save" at bounding box center [1314, 619] width 75 height 30
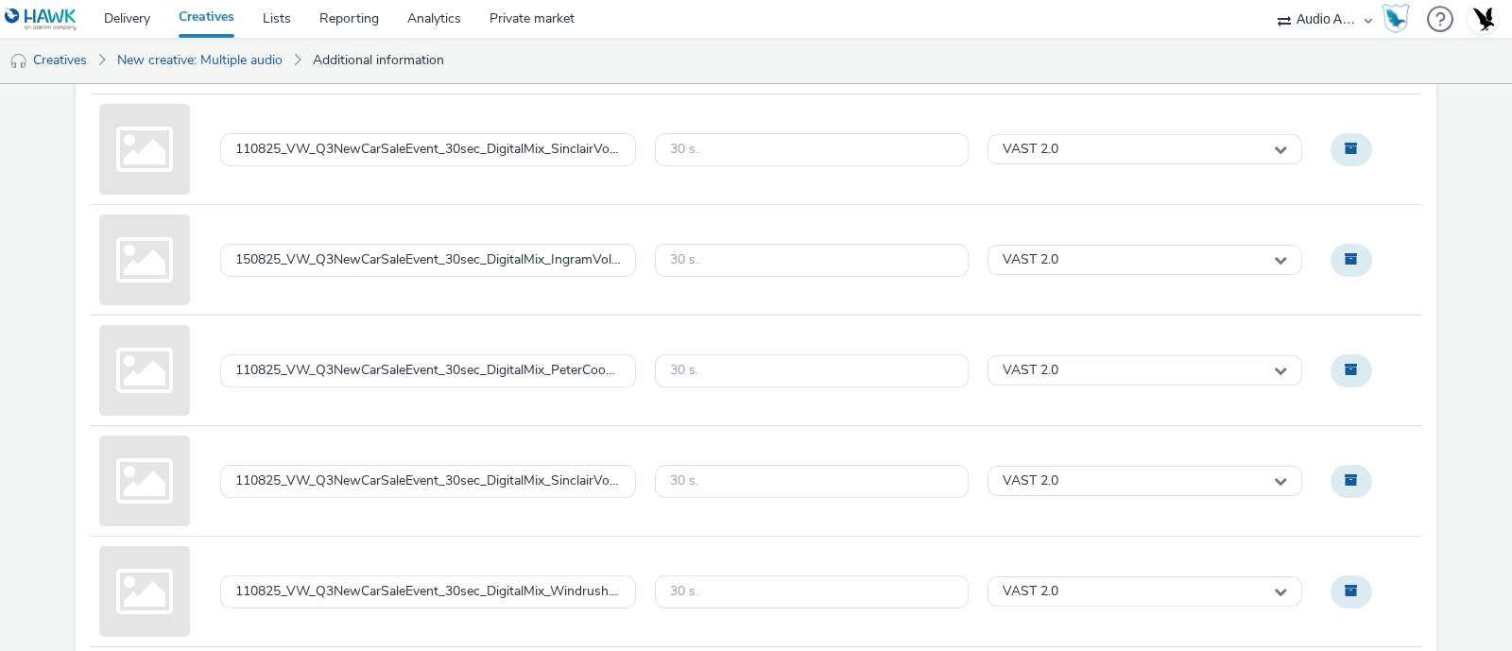
scroll to position [1397, 0]
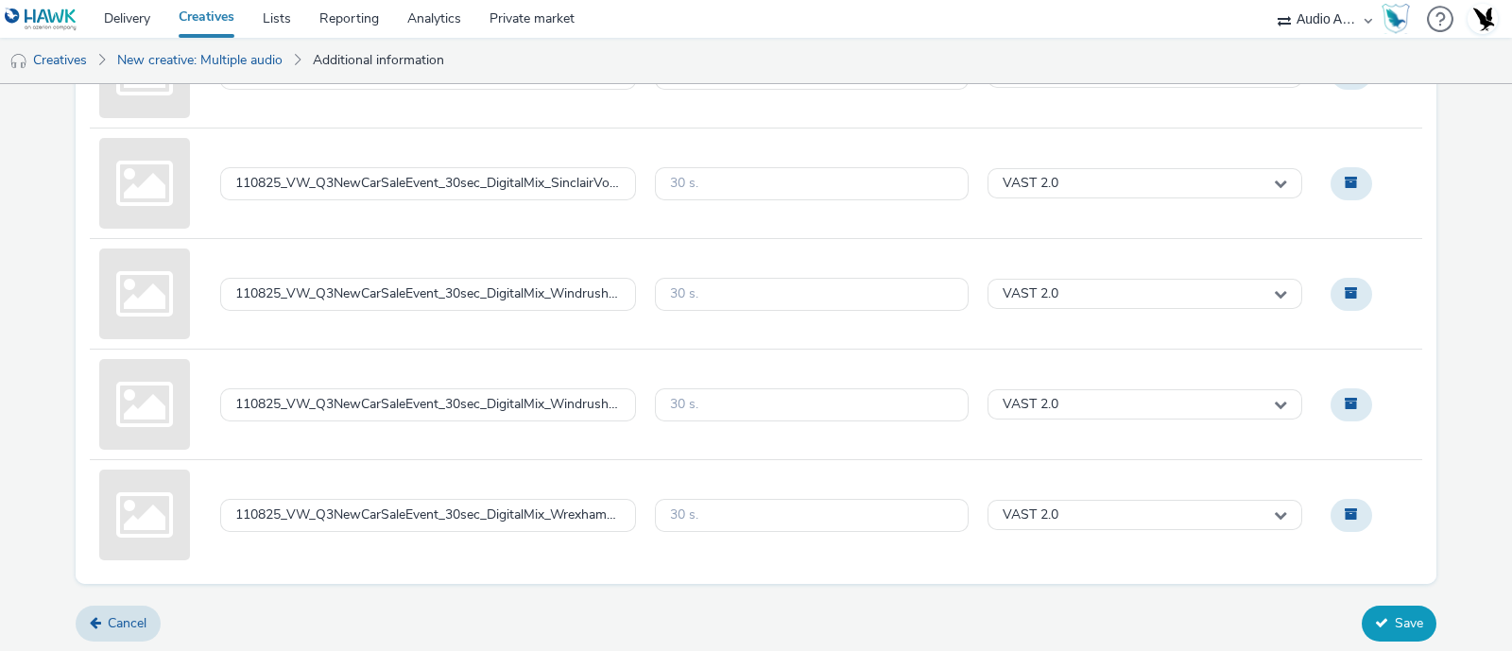
click at [1390, 621] on button "Save" at bounding box center [1399, 624] width 75 height 36
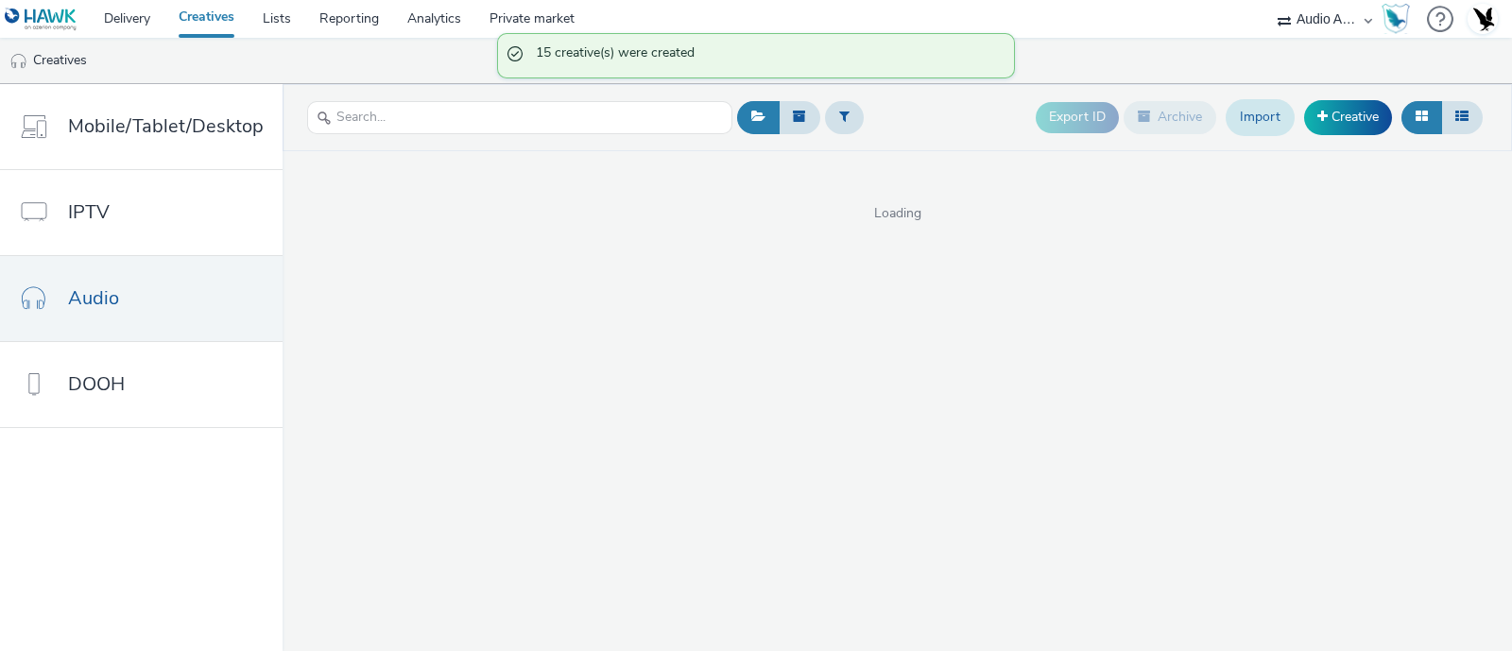
click at [1262, 117] on link "Import" at bounding box center [1260, 117] width 69 height 36
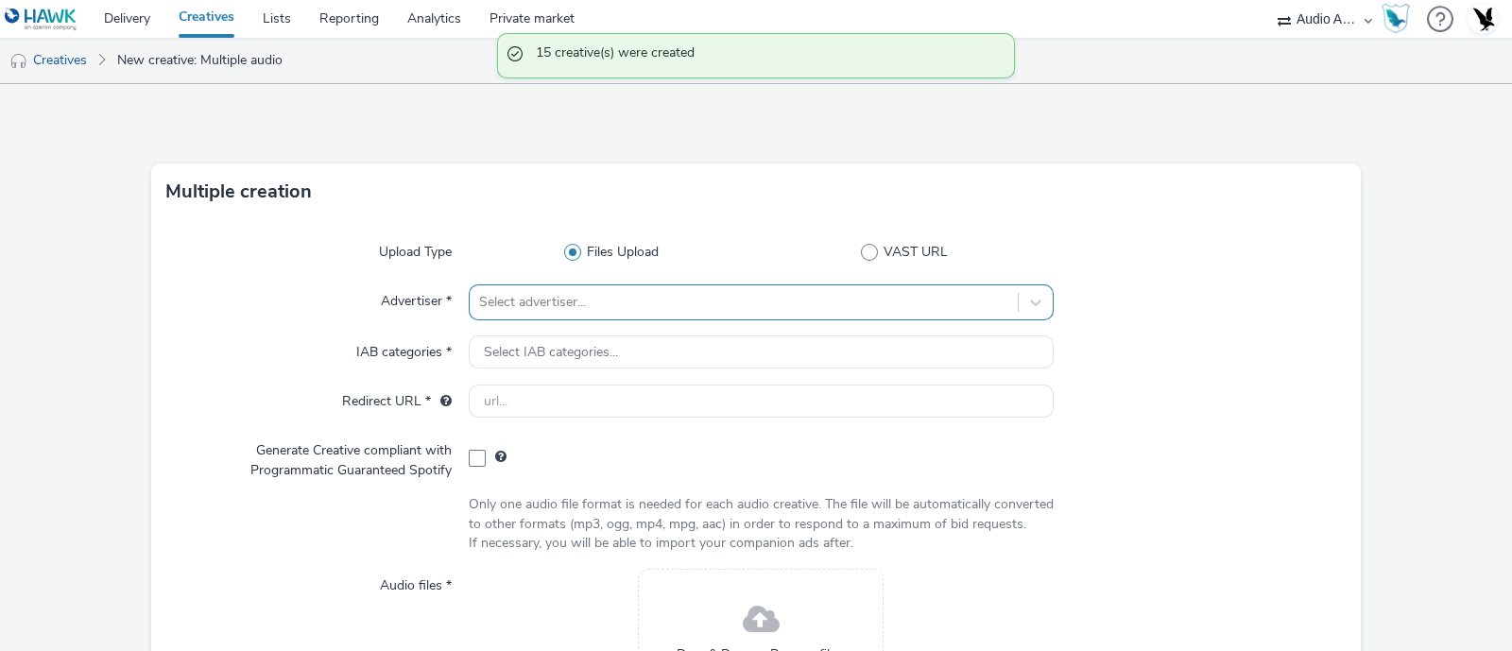
click at [610, 302] on div "Select advertiser..." at bounding box center [761, 302] width 585 height 36
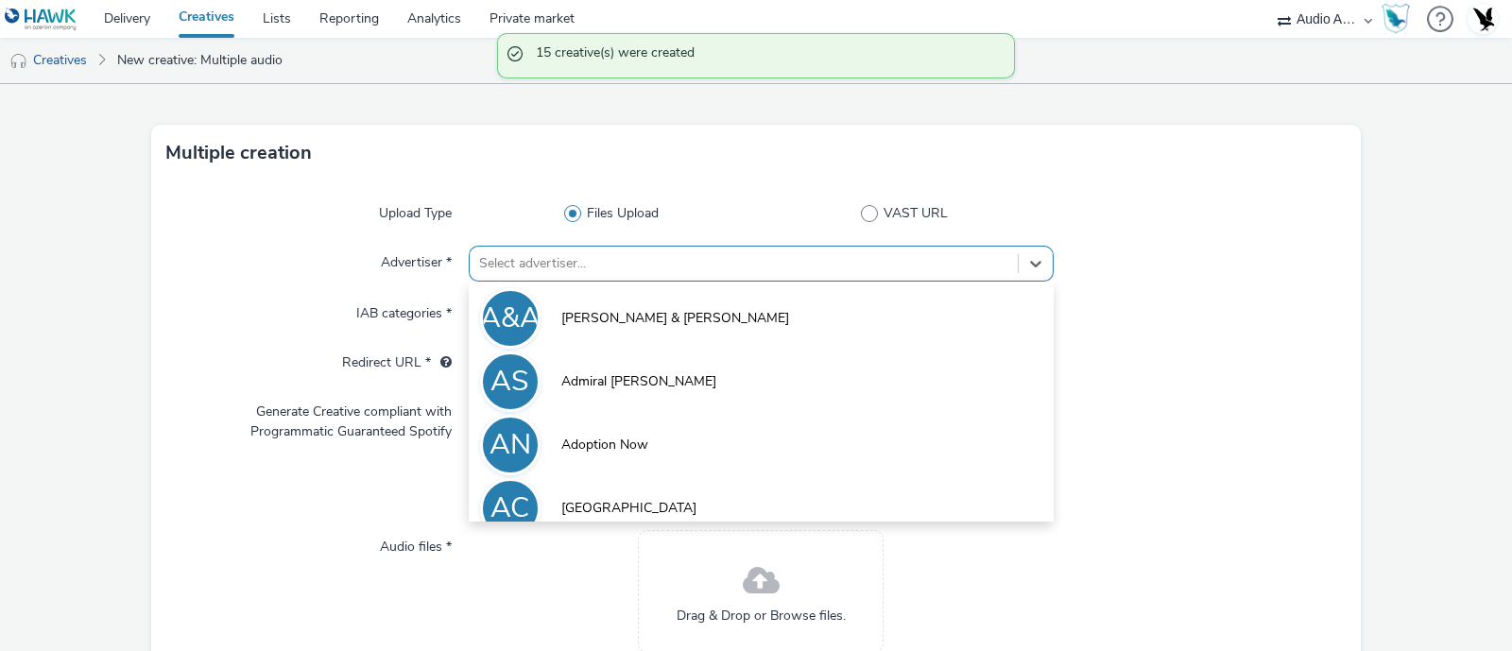
scroll to position [44, 0]
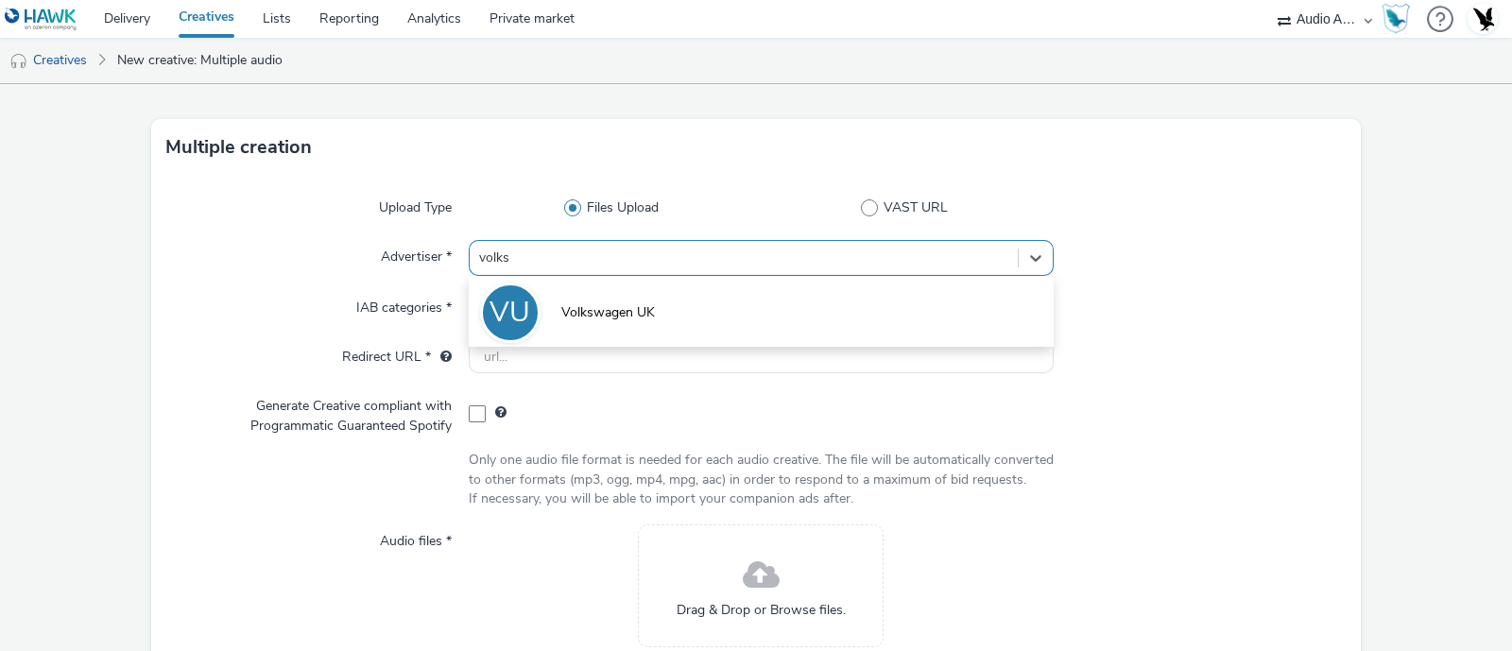
type input "volks"
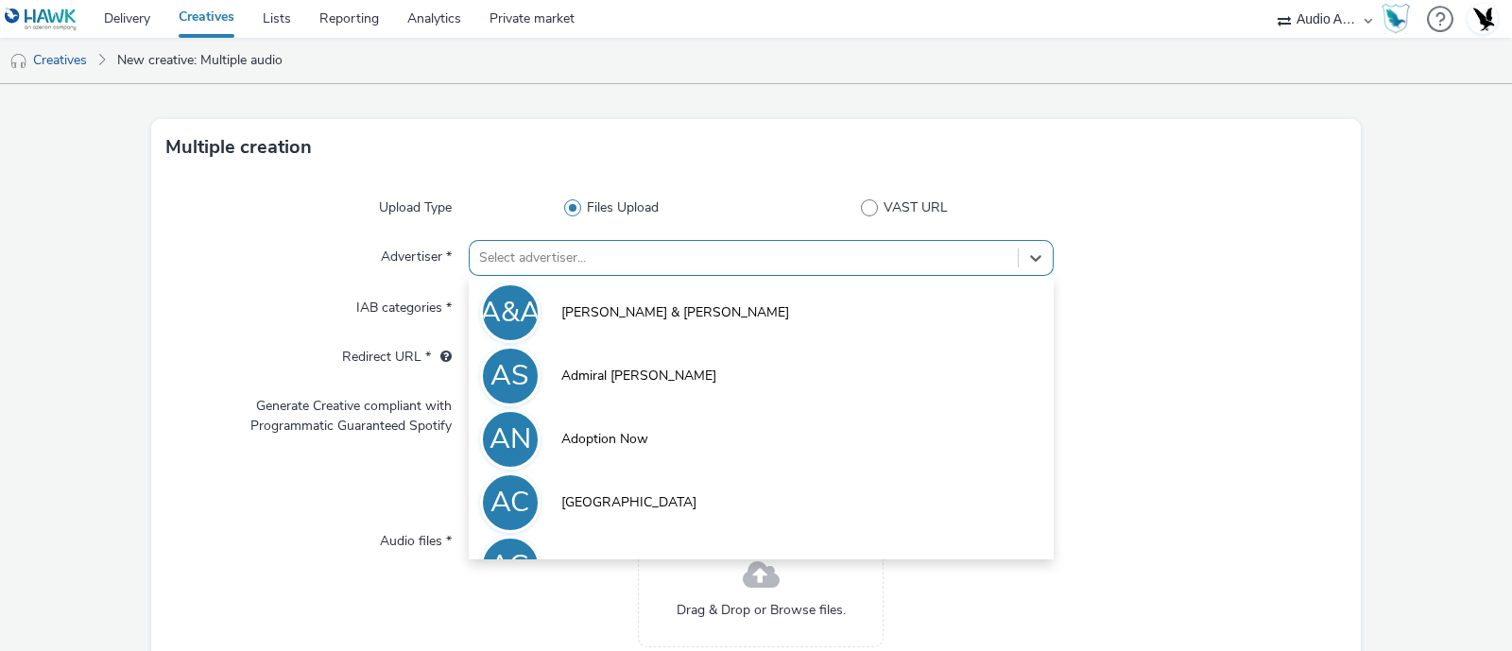
drag, startPoint x: 610, startPoint y: 302, endPoint x: 543, endPoint y: 267, distance: 74.8
click at [543, 267] on div at bounding box center [743, 258] width 529 height 23
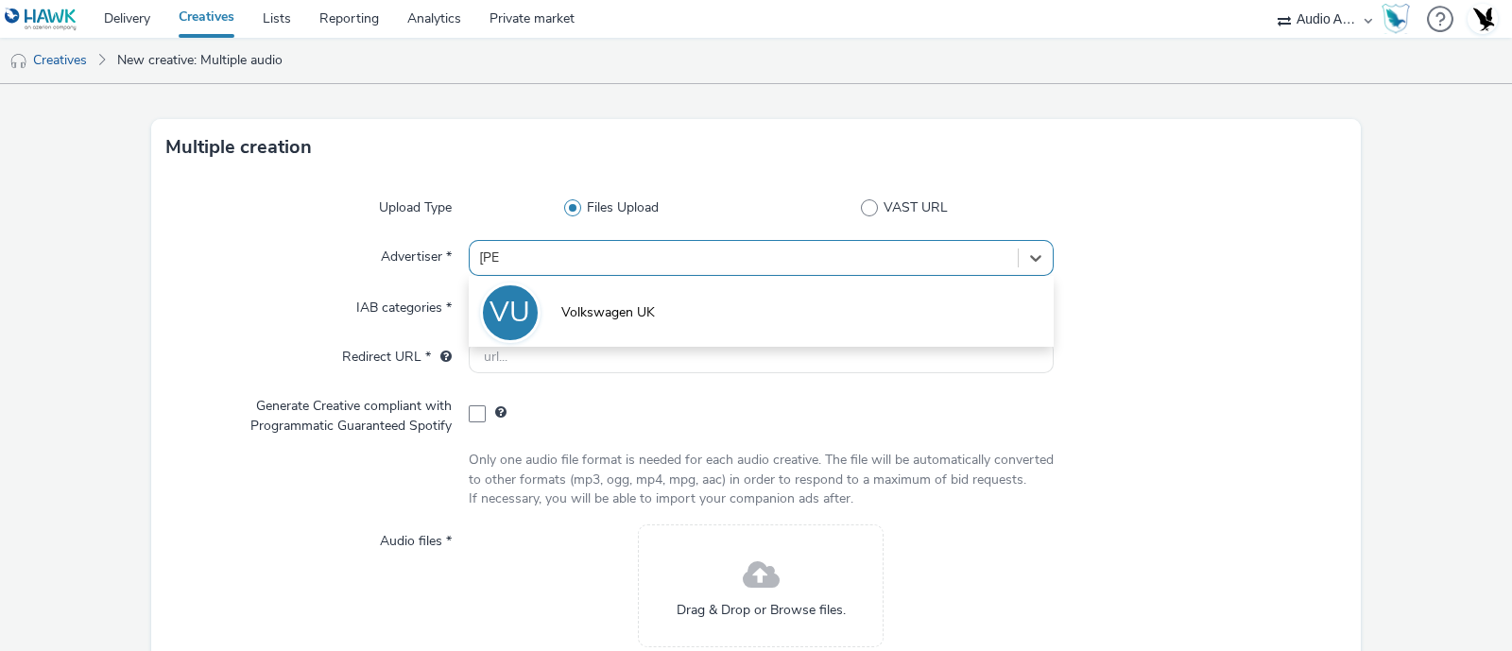
type input "volks"
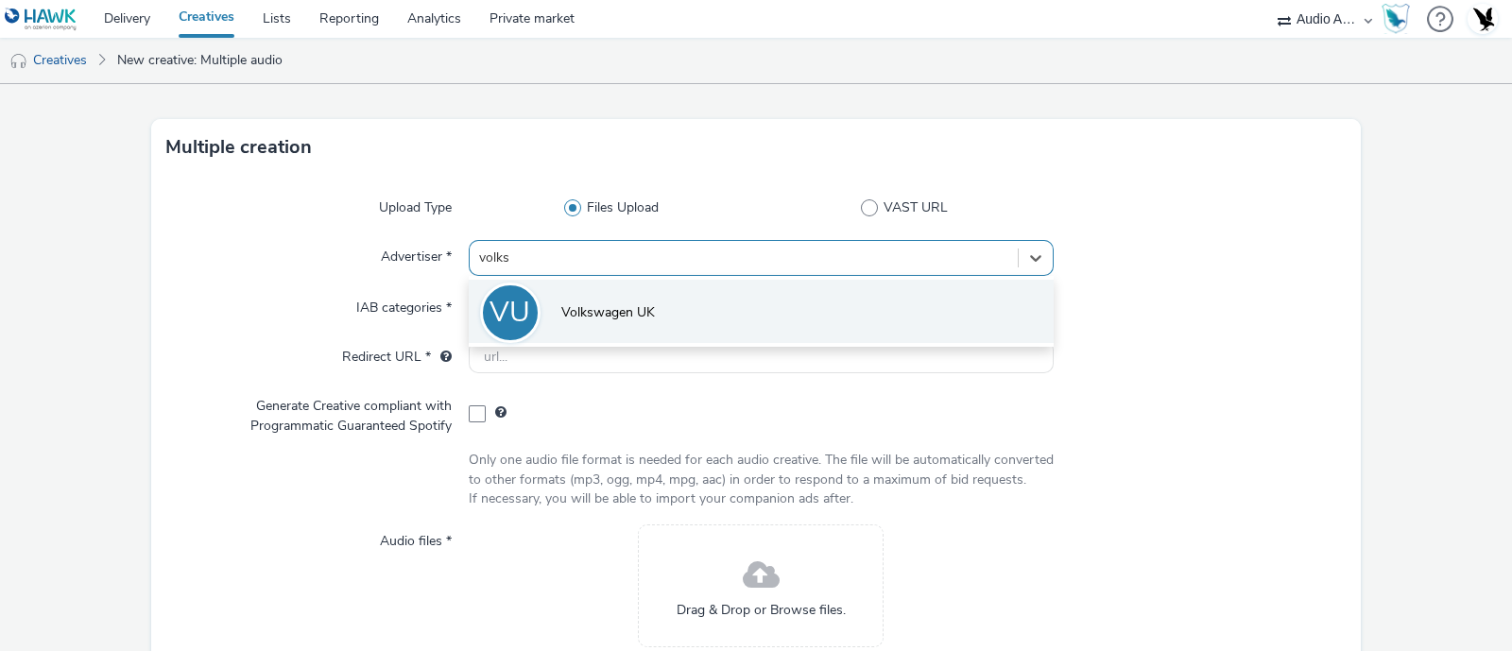
click at [581, 295] on li "VU Volkswagen UK" at bounding box center [761, 311] width 585 height 63
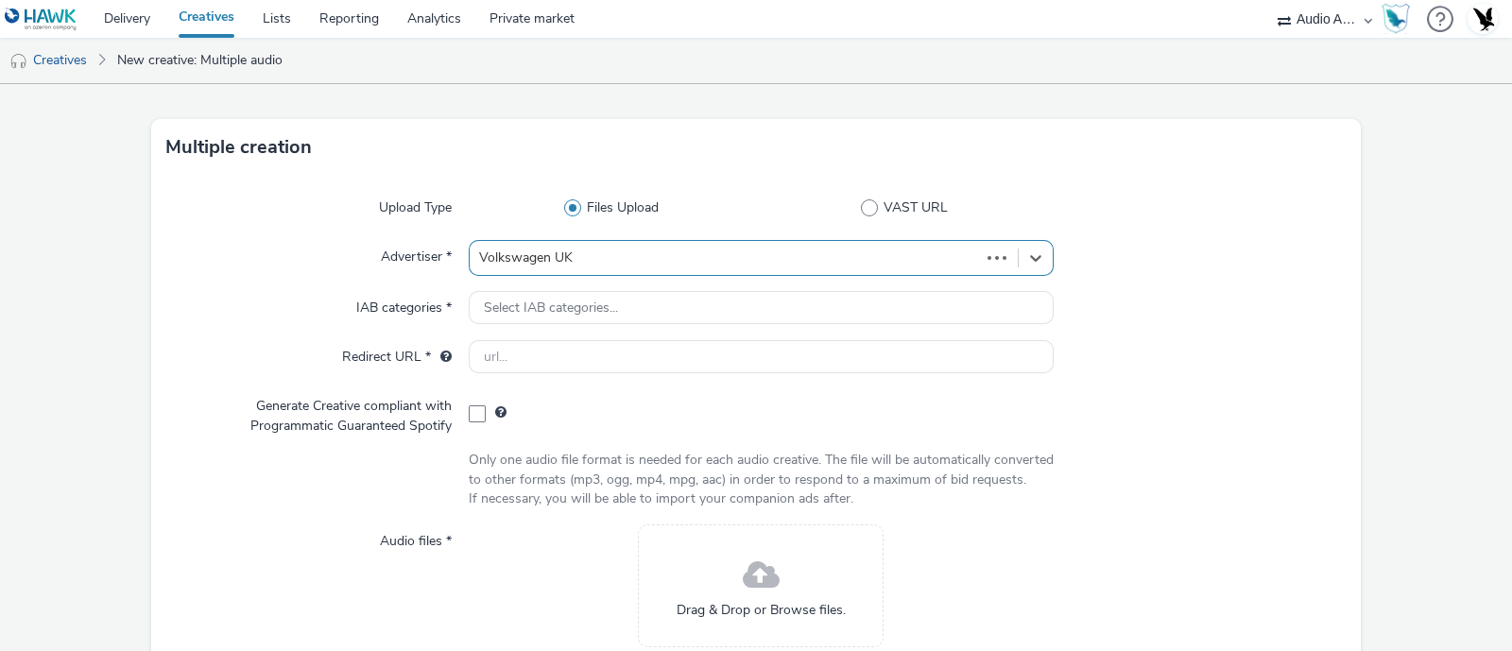
type input "[URL][DOMAIN_NAME]"
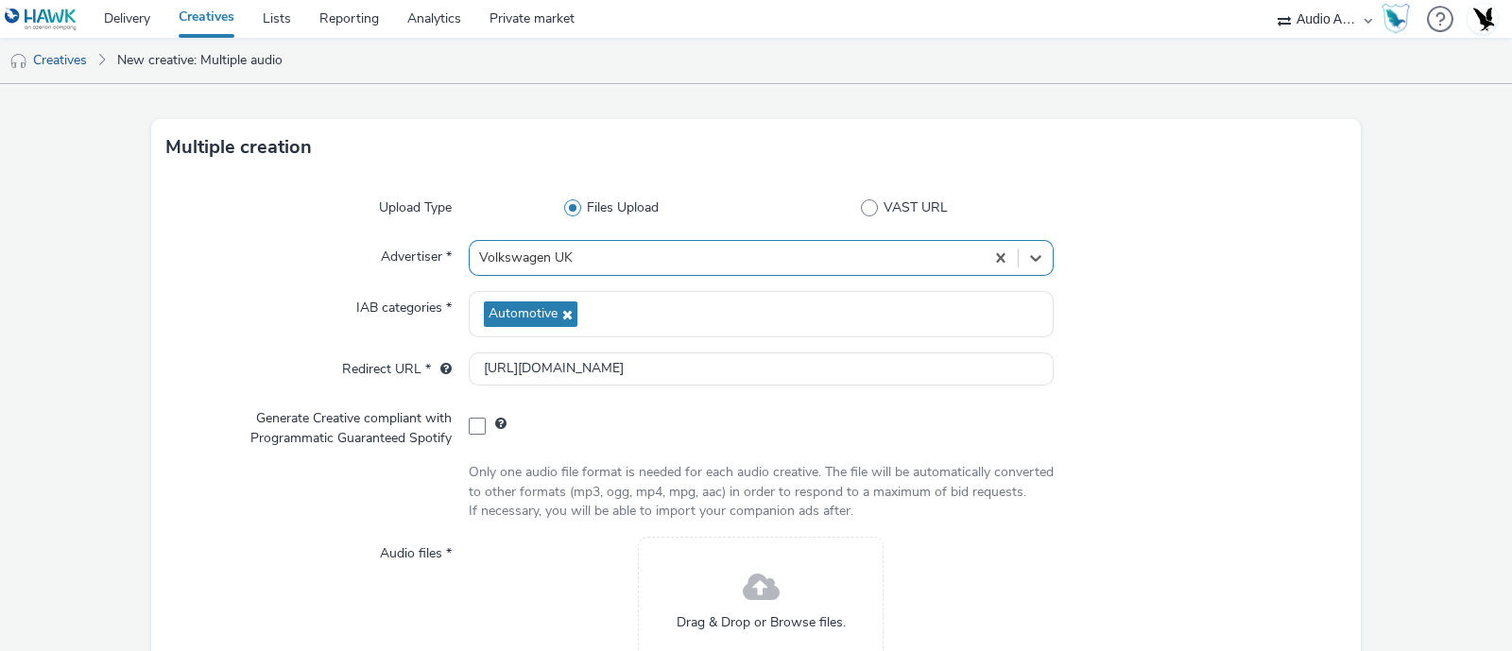
scroll to position [244, 0]
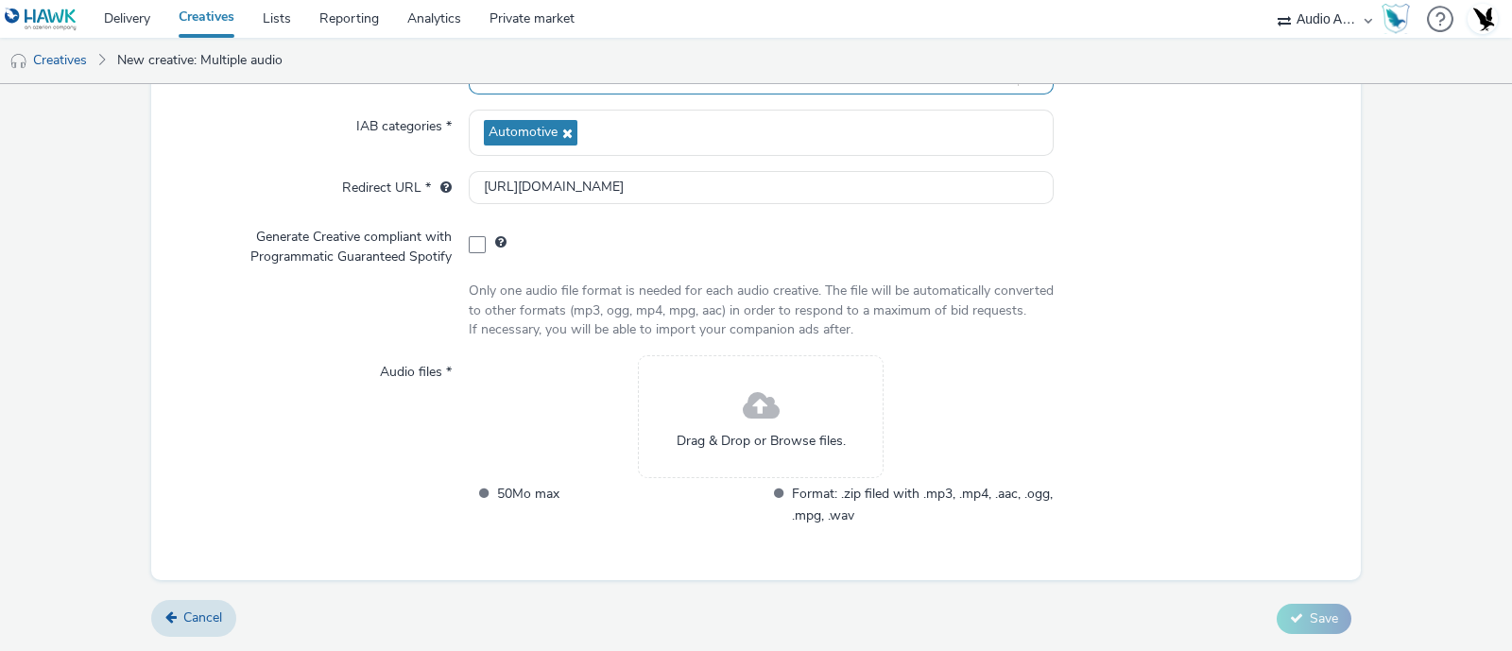
click at [743, 420] on span at bounding box center [761, 407] width 37 height 50
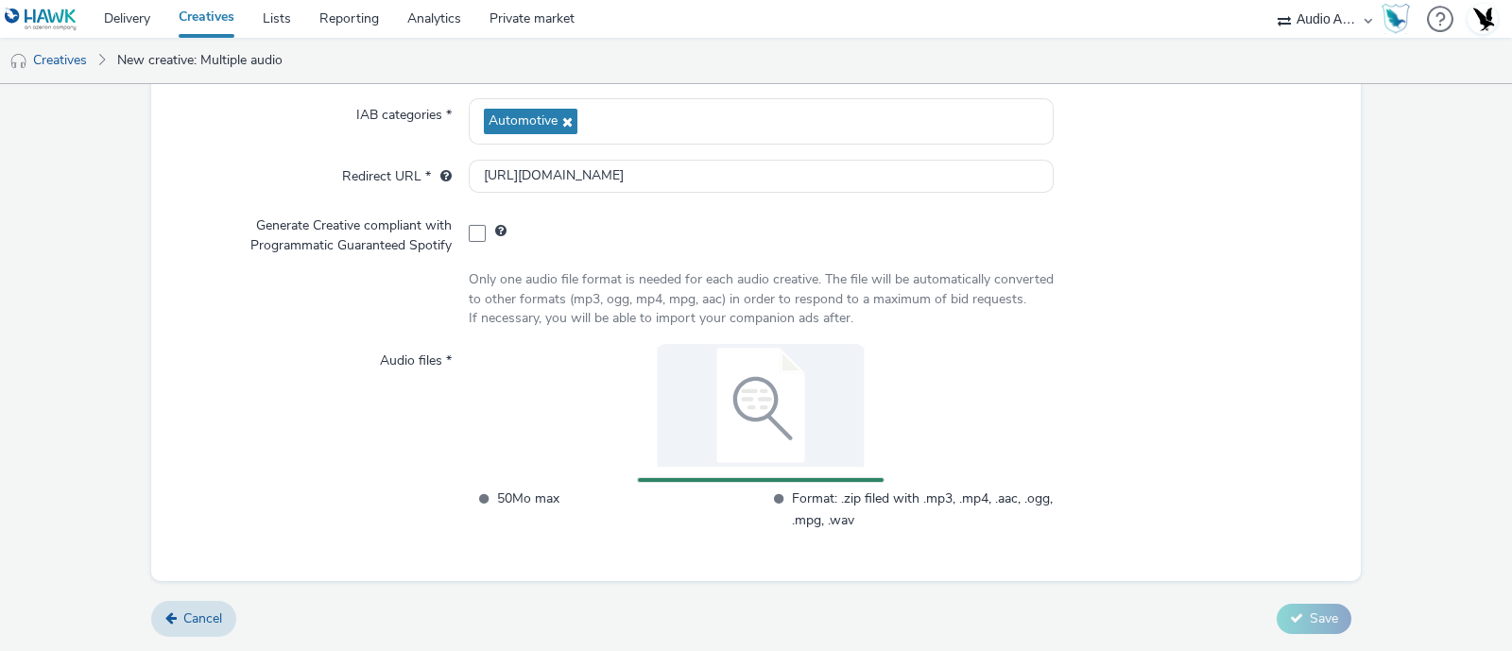
click at [1255, 439] on div at bounding box center [1200, 447] width 293 height 207
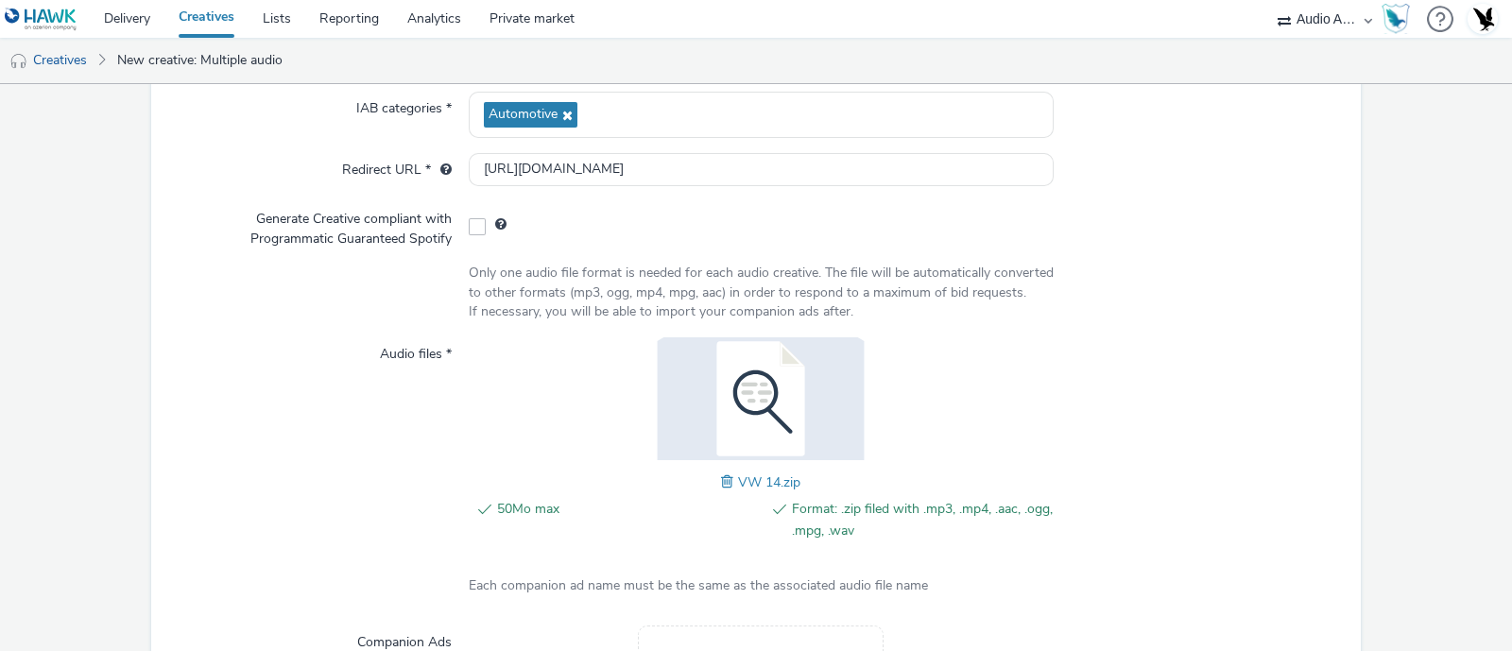
scroll to position [509, 0]
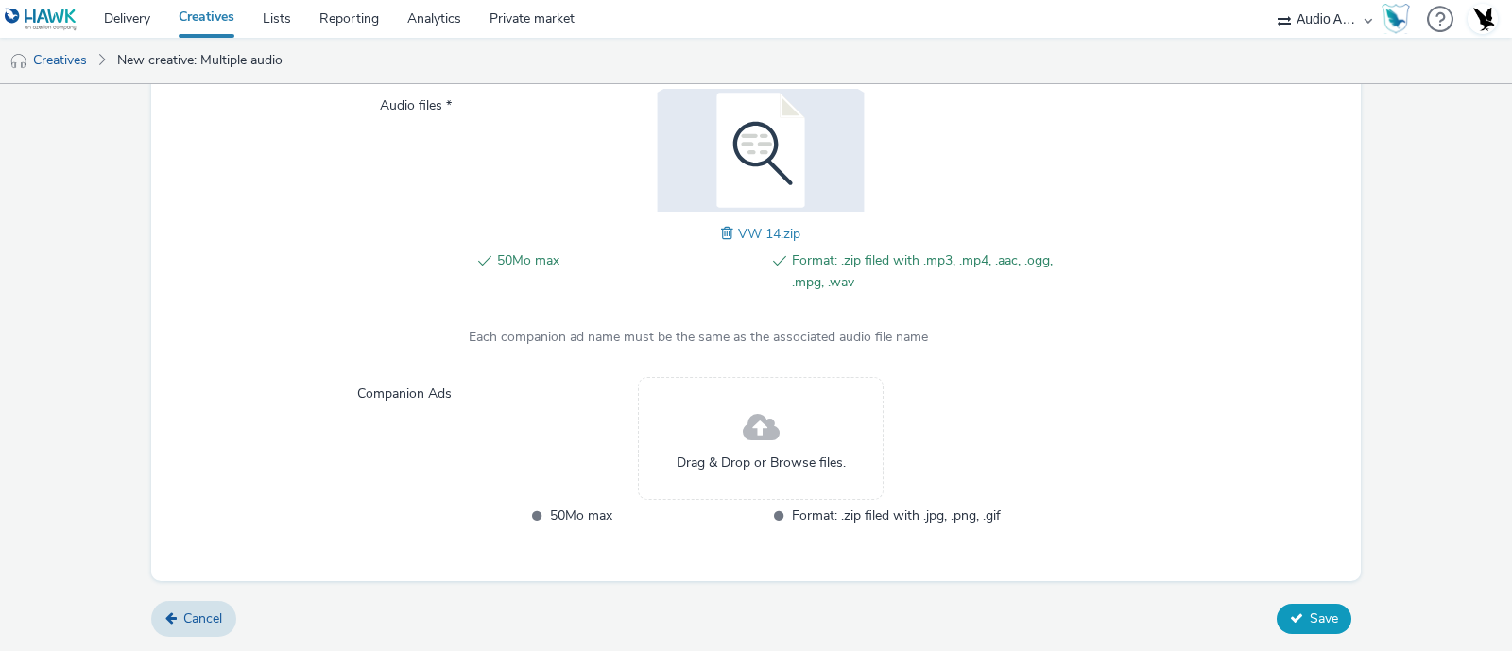
click at [1290, 617] on icon at bounding box center [1296, 618] width 13 height 13
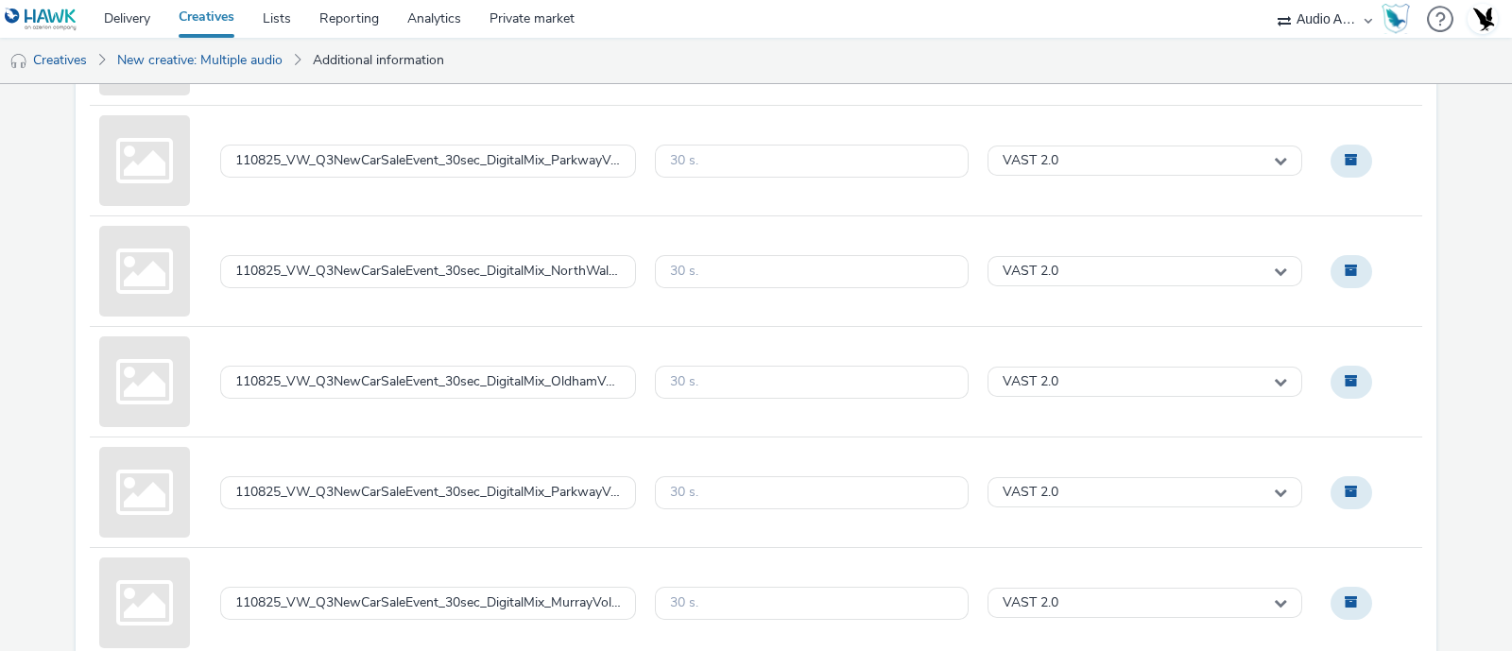
scroll to position [1286, 0]
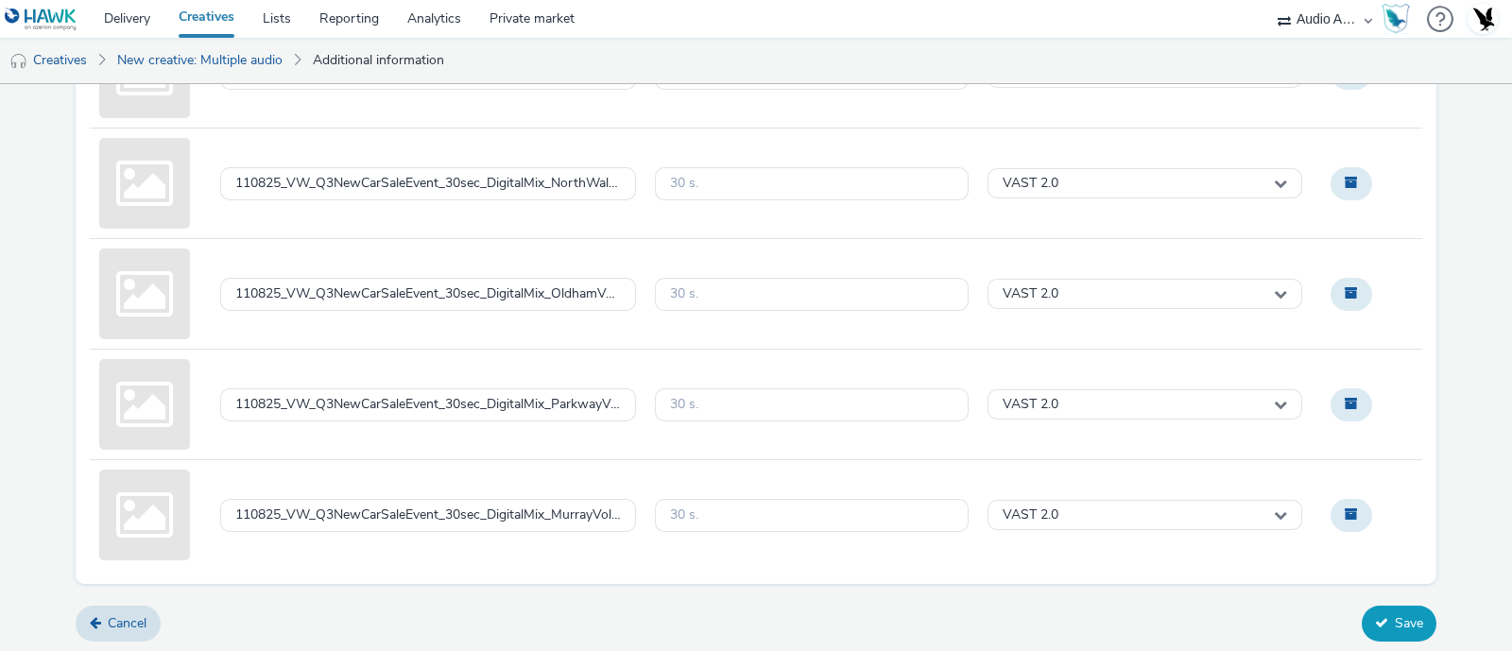
click at [1380, 635] on button "Save" at bounding box center [1399, 624] width 75 height 36
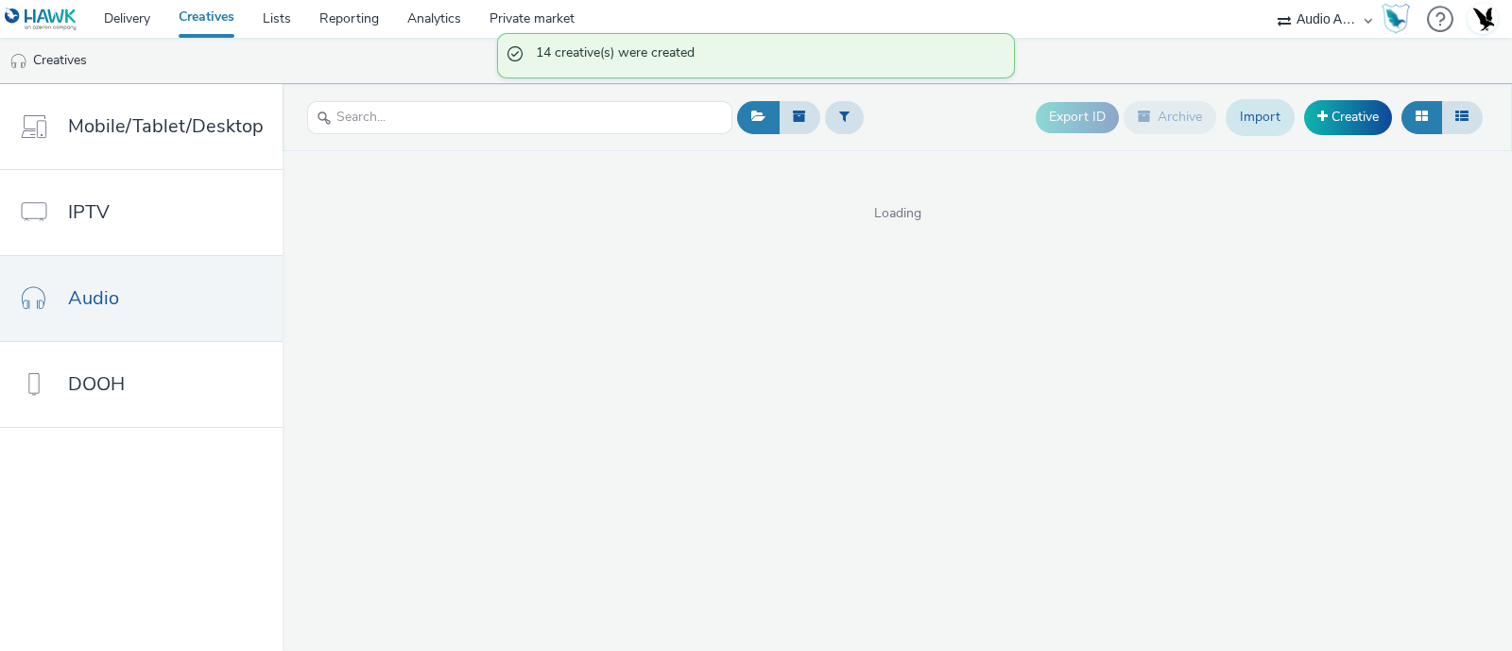
click at [1248, 124] on link "Import" at bounding box center [1260, 117] width 69 height 36
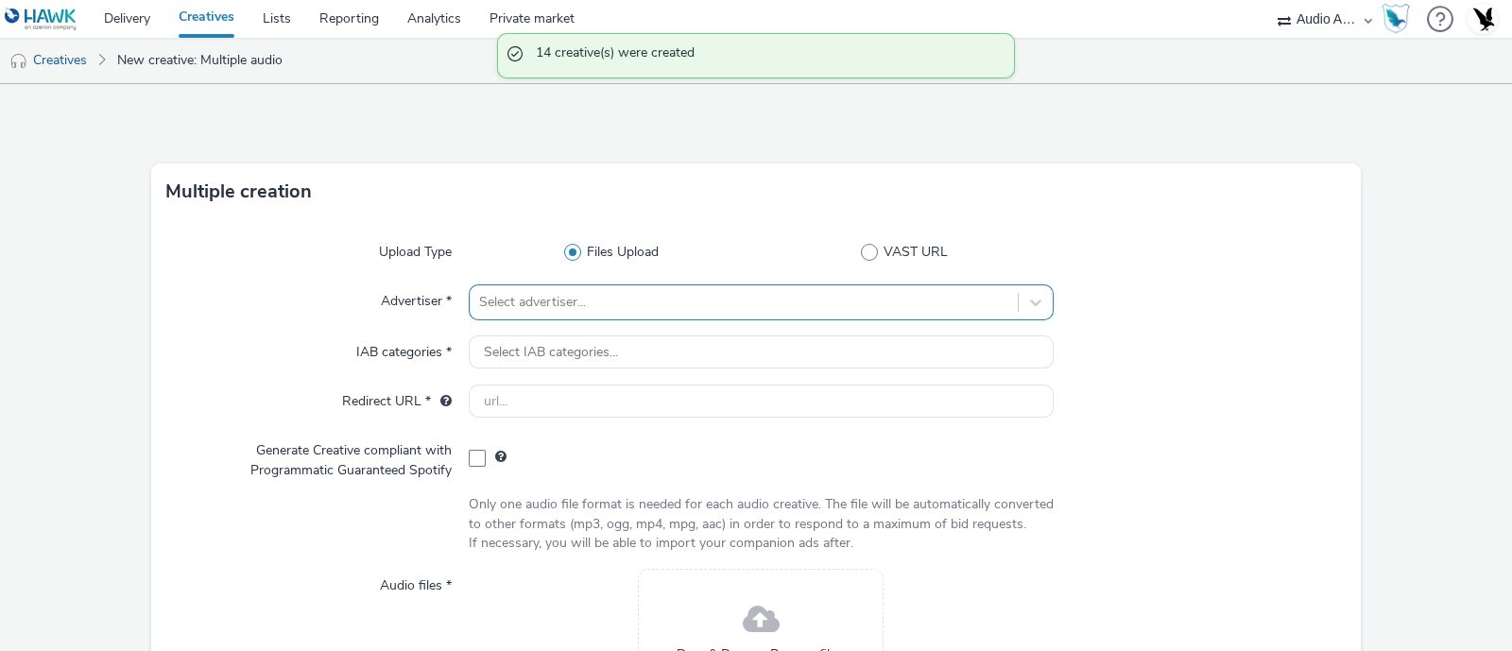
click at [669, 304] on div "Select advertiser..." at bounding box center [761, 302] width 585 height 36
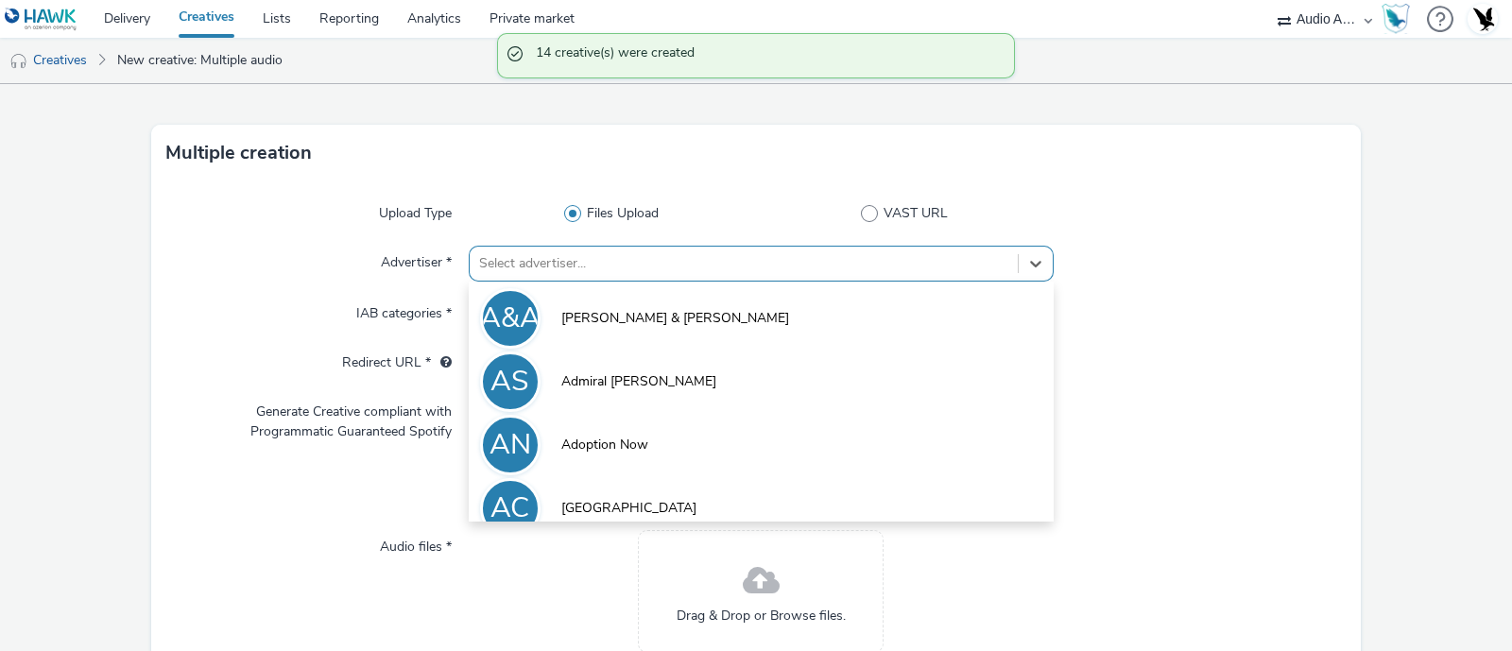
scroll to position [44, 0]
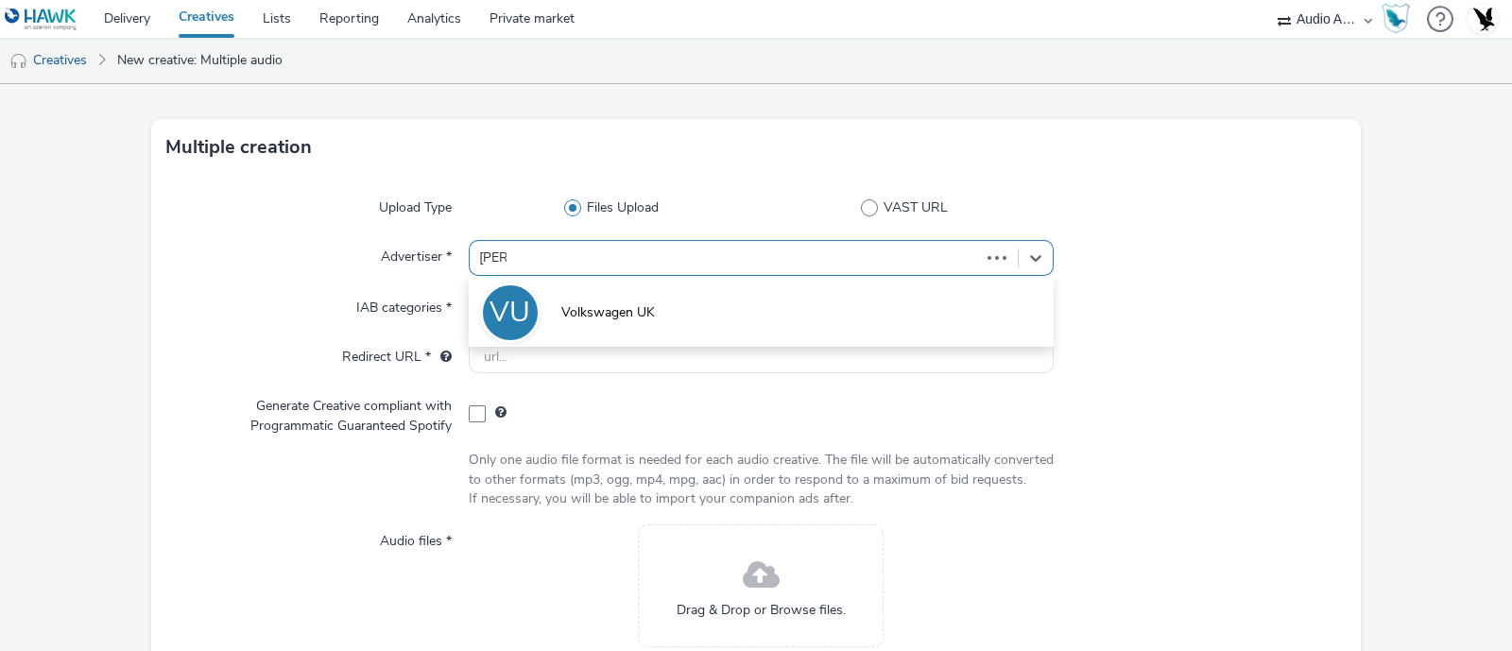
type input "volks"
click at [669, 304] on li "VU Volkswagen UK" at bounding box center [761, 311] width 585 height 63
type input "[URL][DOMAIN_NAME]"
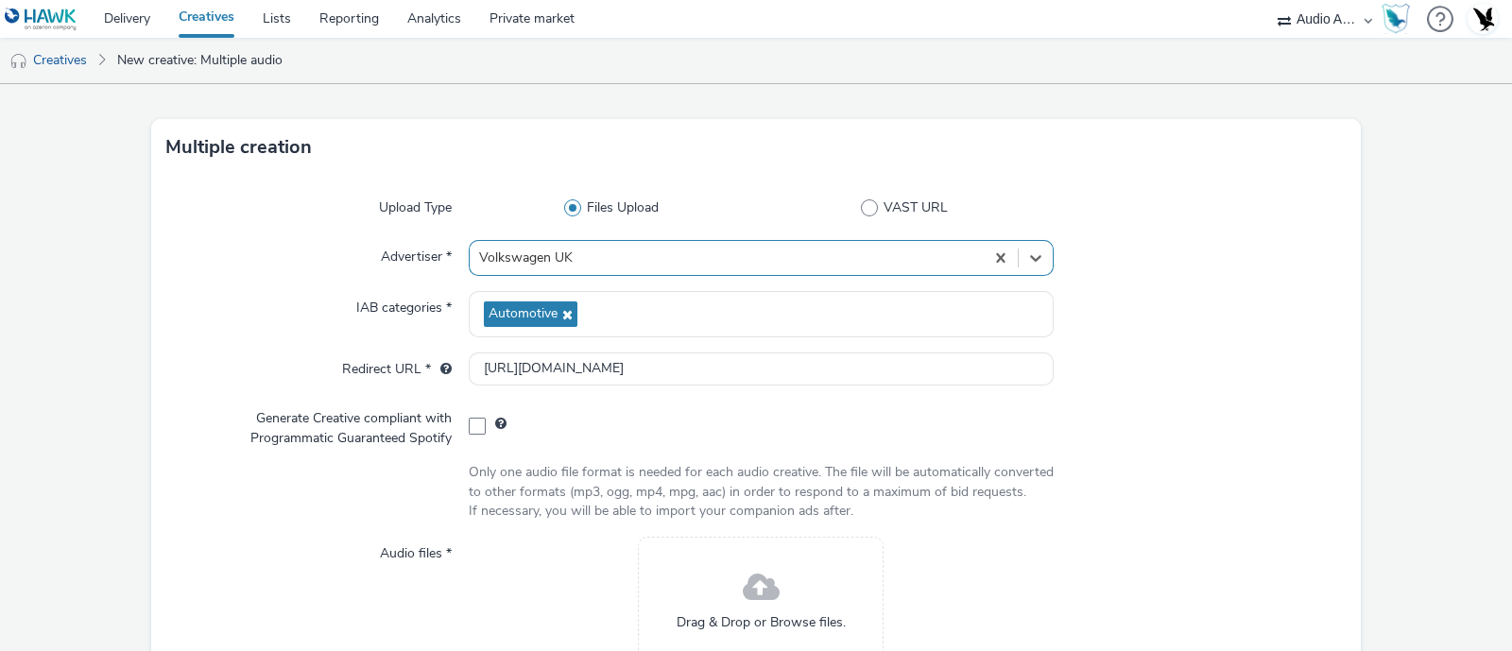
scroll to position [244, 0]
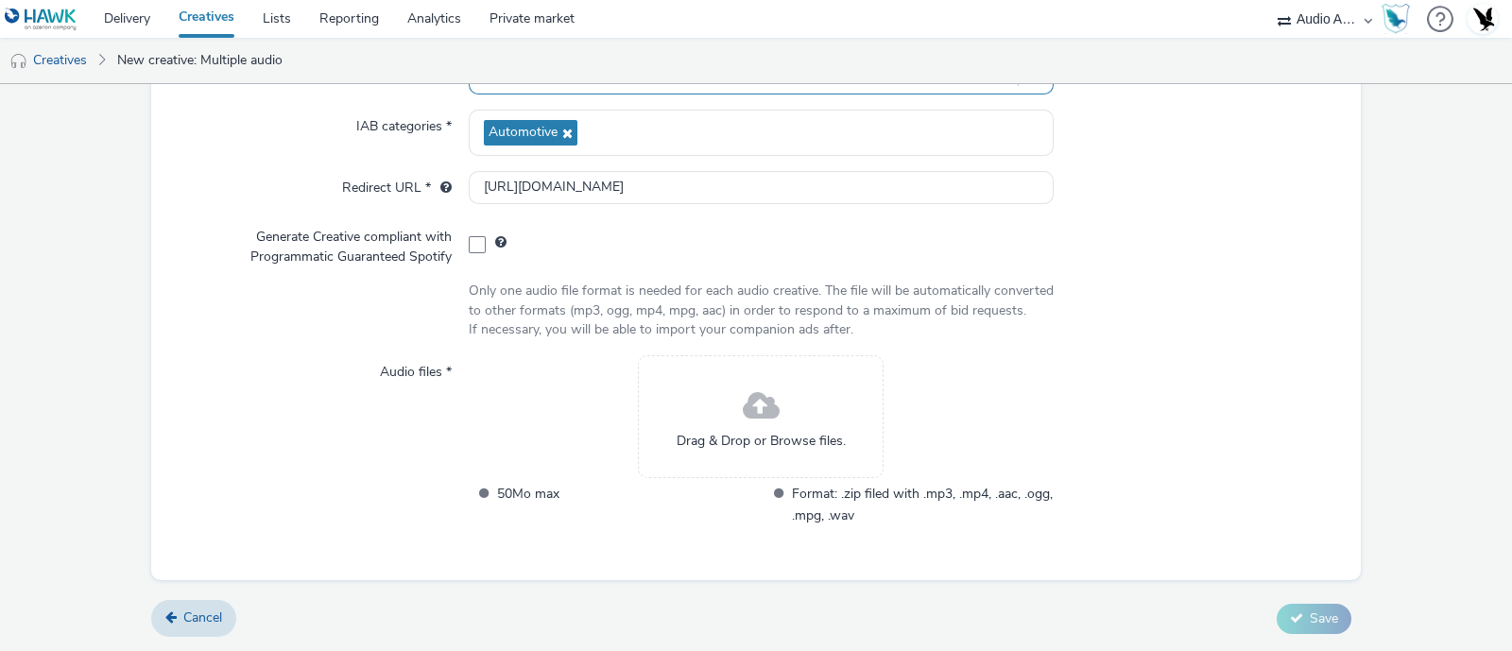
click at [695, 419] on div "Drag & Drop or Browse files." at bounding box center [761, 416] width 246 height 123
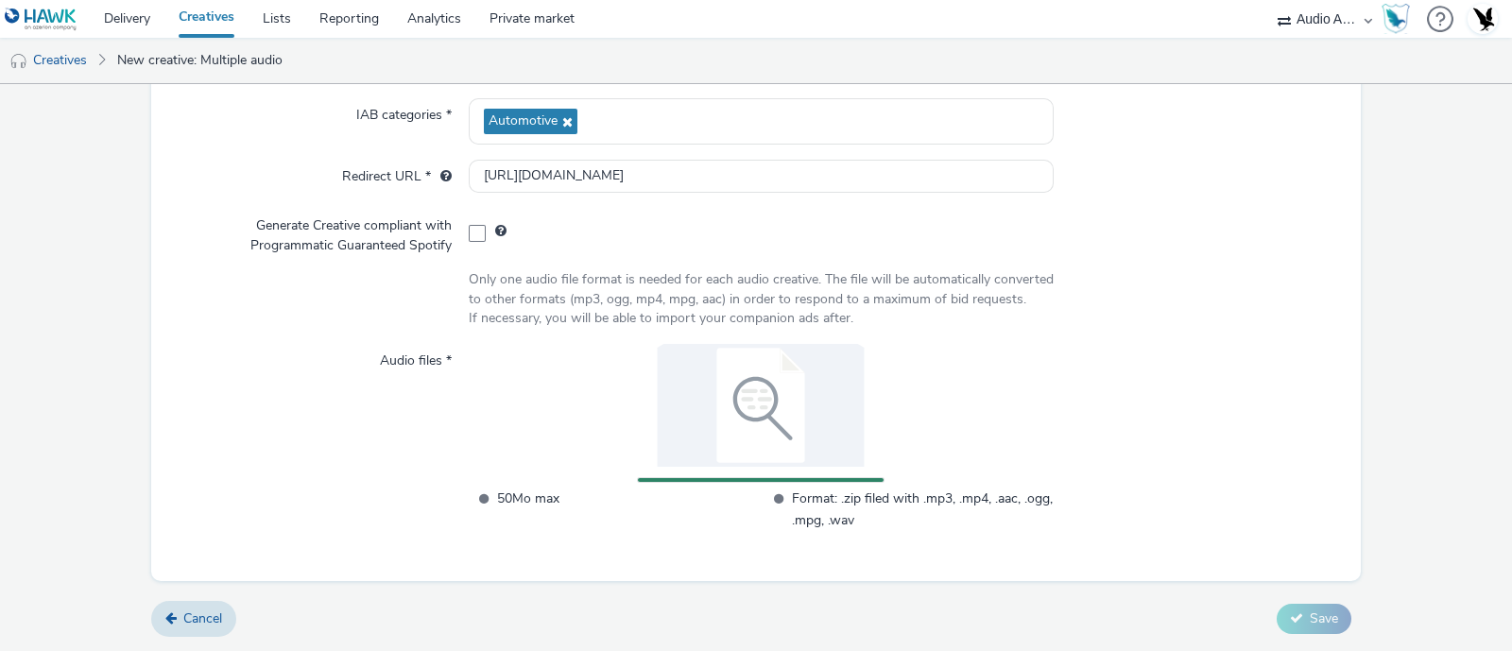
click at [1412, 426] on form "Multiple creation Upload Type Files Upload VAST URL Advertiser * Volkswagen UK …" at bounding box center [756, 249] width 1512 height 804
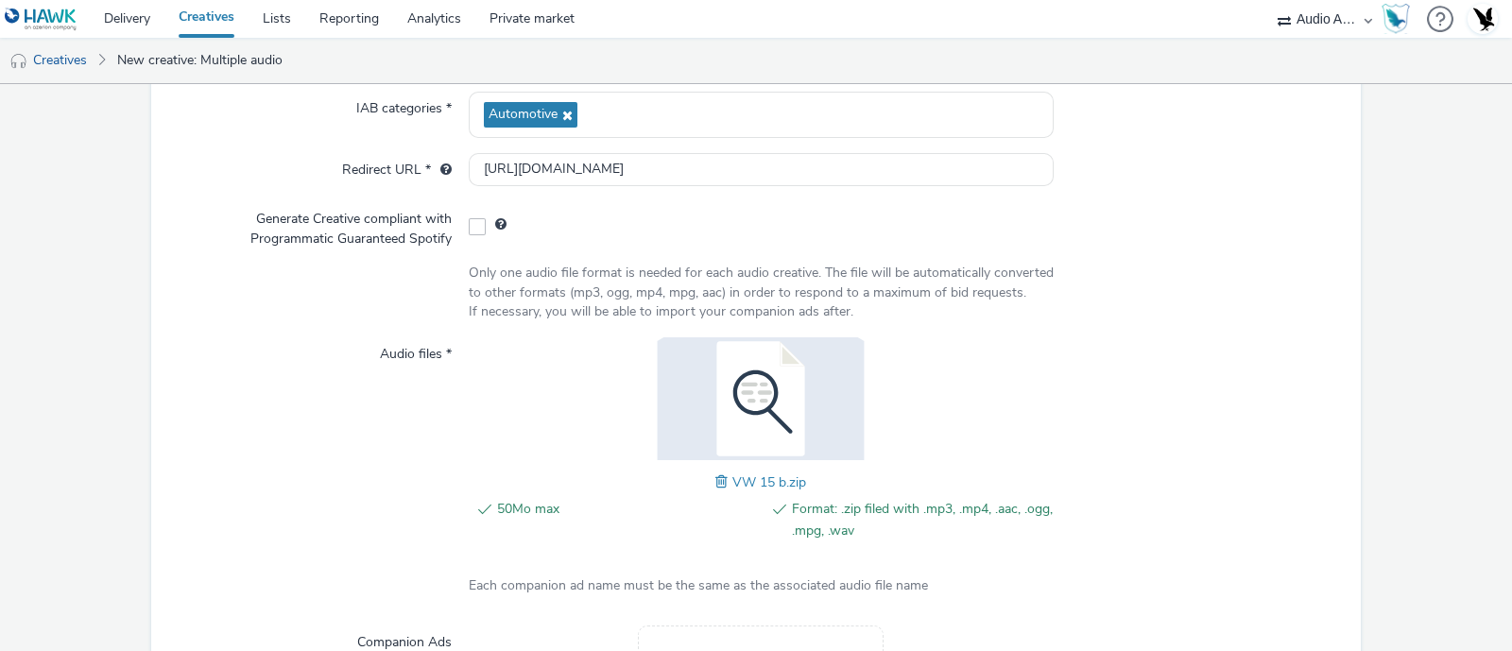
scroll to position [509, 0]
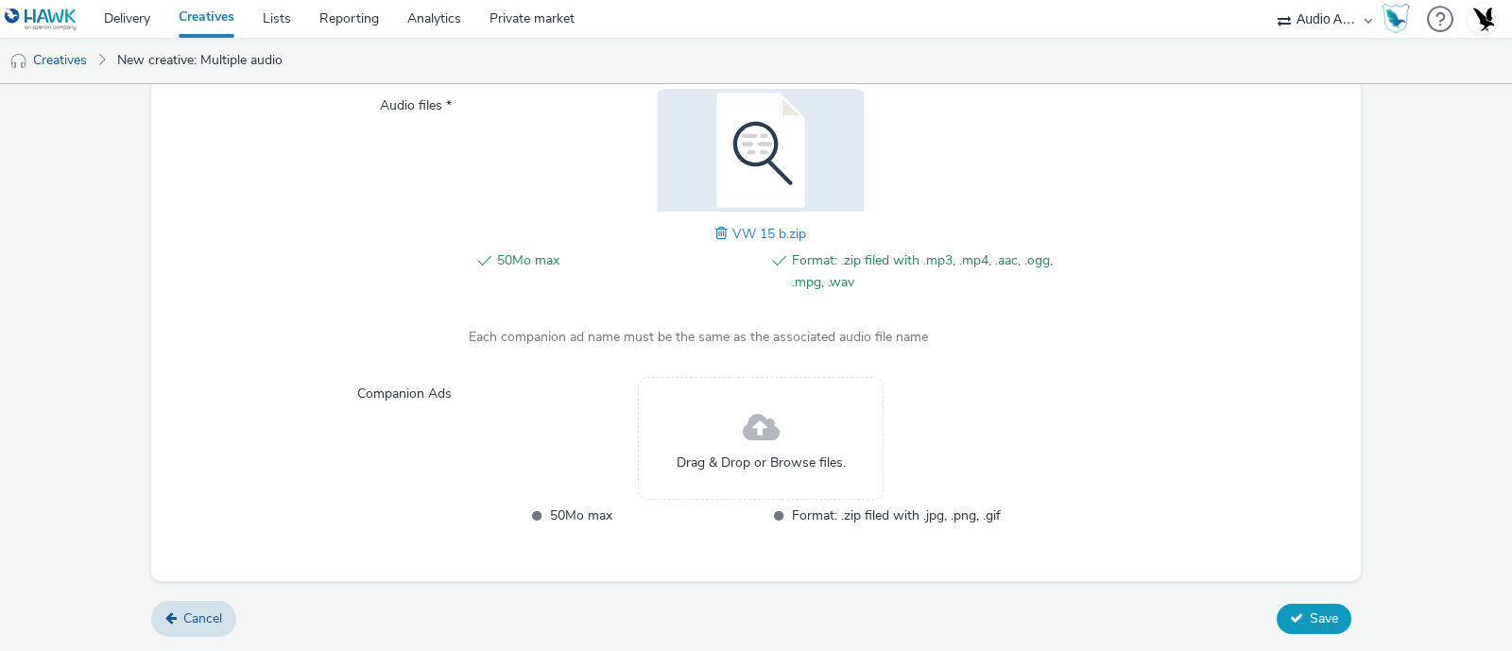
click at [1310, 622] on span "Save" at bounding box center [1324, 619] width 28 height 18
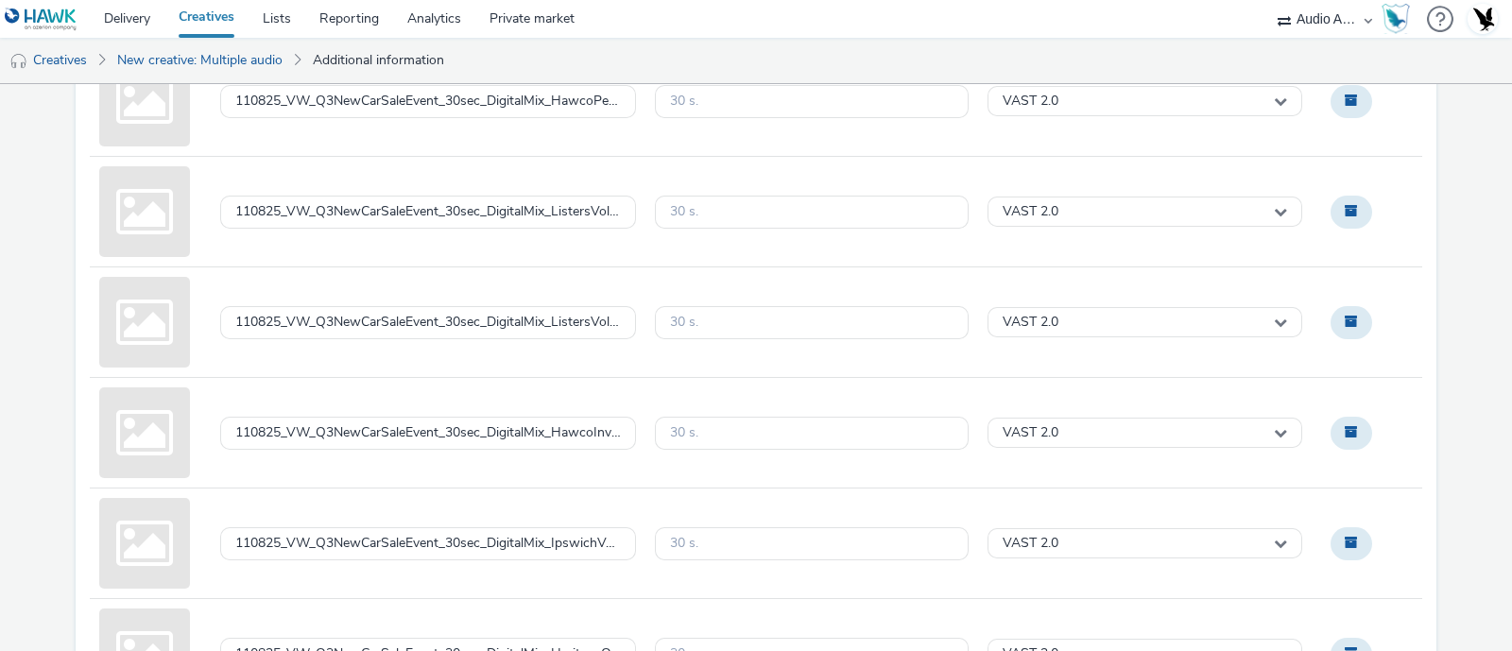
scroll to position [1397, 0]
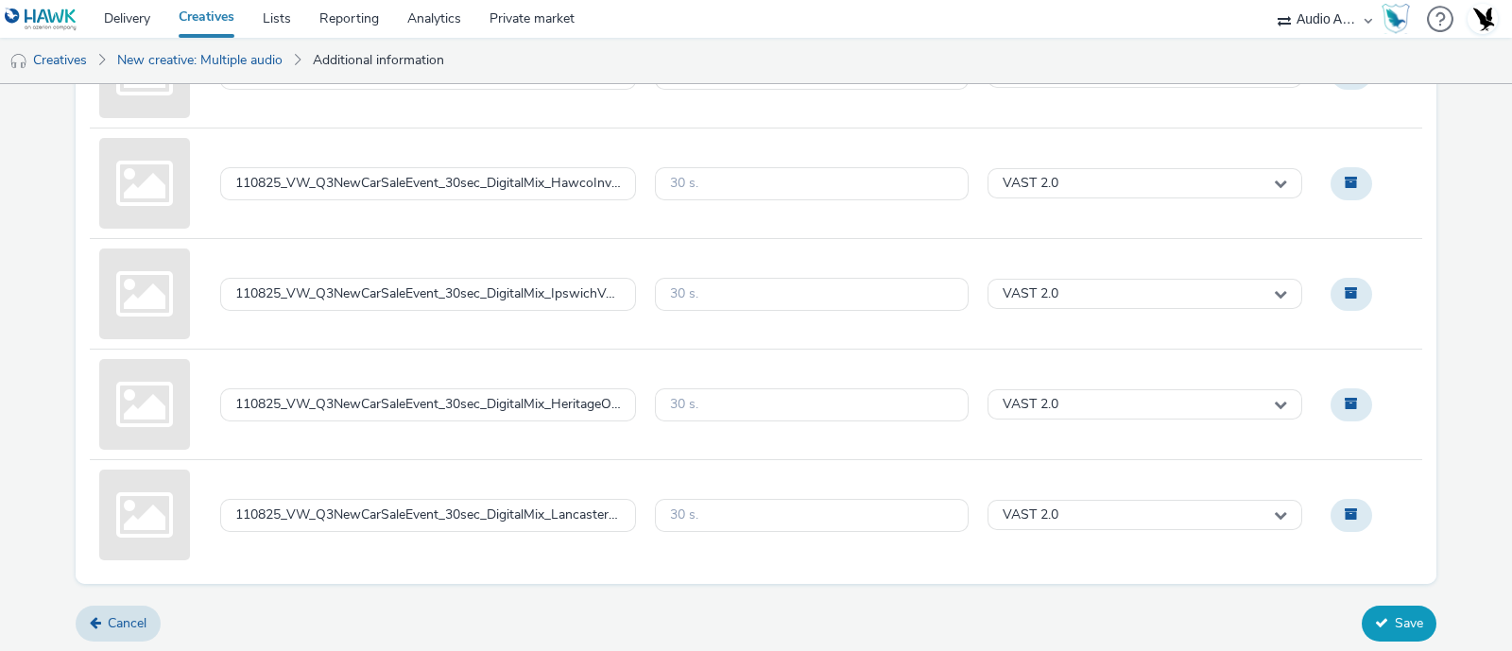
click at [1375, 621] on icon at bounding box center [1381, 622] width 13 height 13
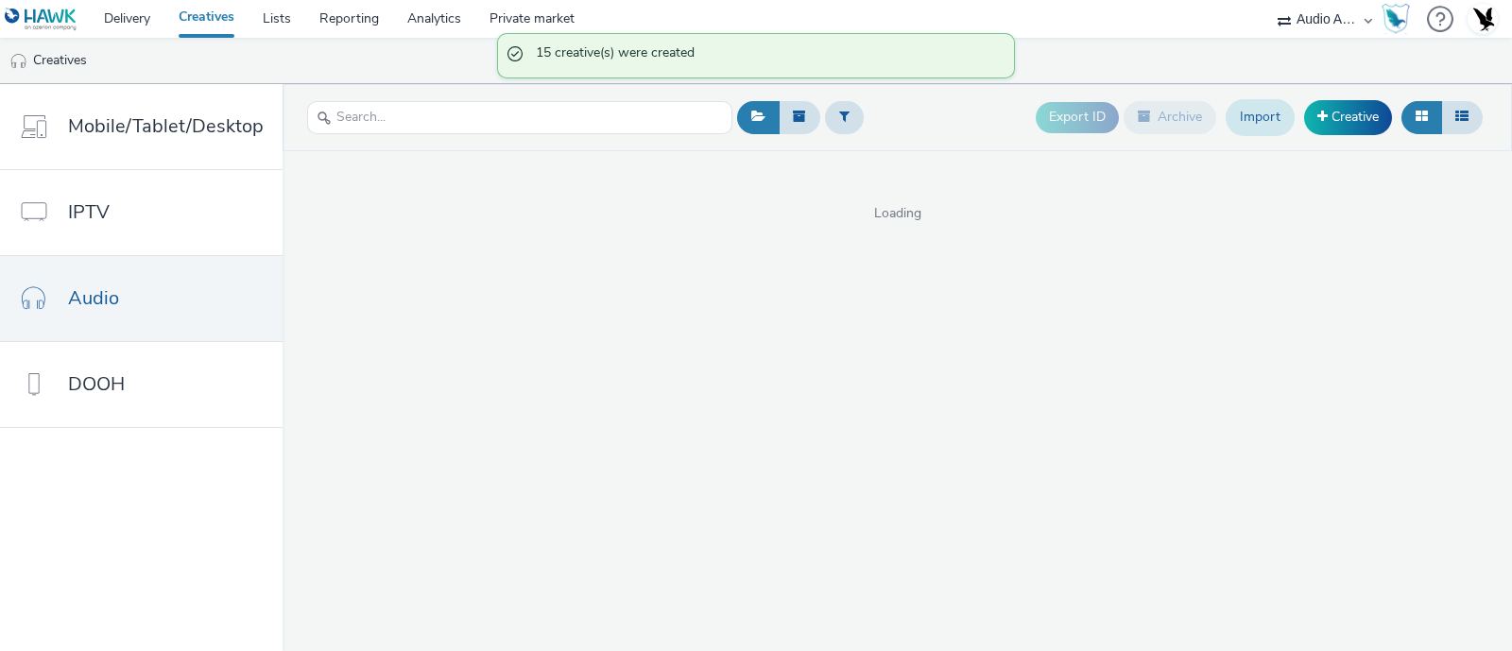
click at [1262, 106] on link "Import" at bounding box center [1260, 117] width 69 height 36
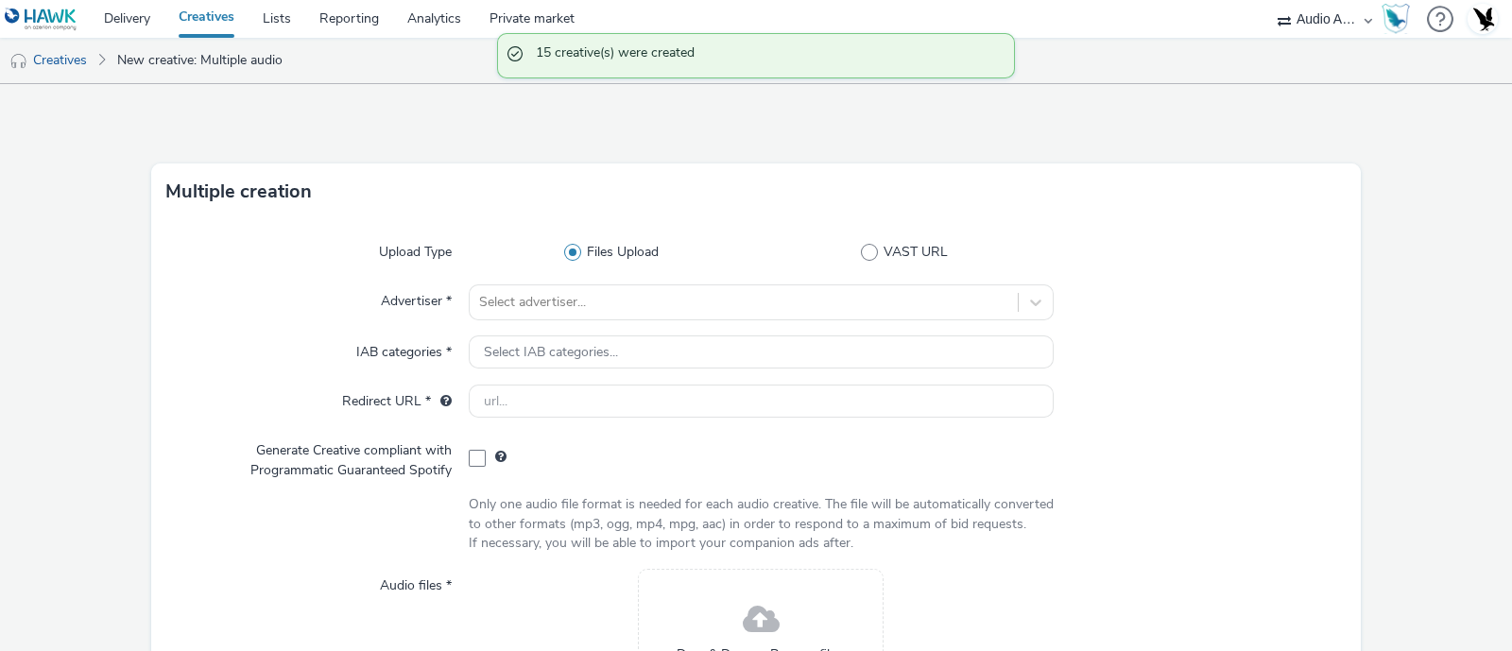
click at [690, 272] on div "Upload Type Files Upload VAST URL Advertiser * Select advertiser... IAB categor…" at bounding box center [756, 507] width 1210 height 574
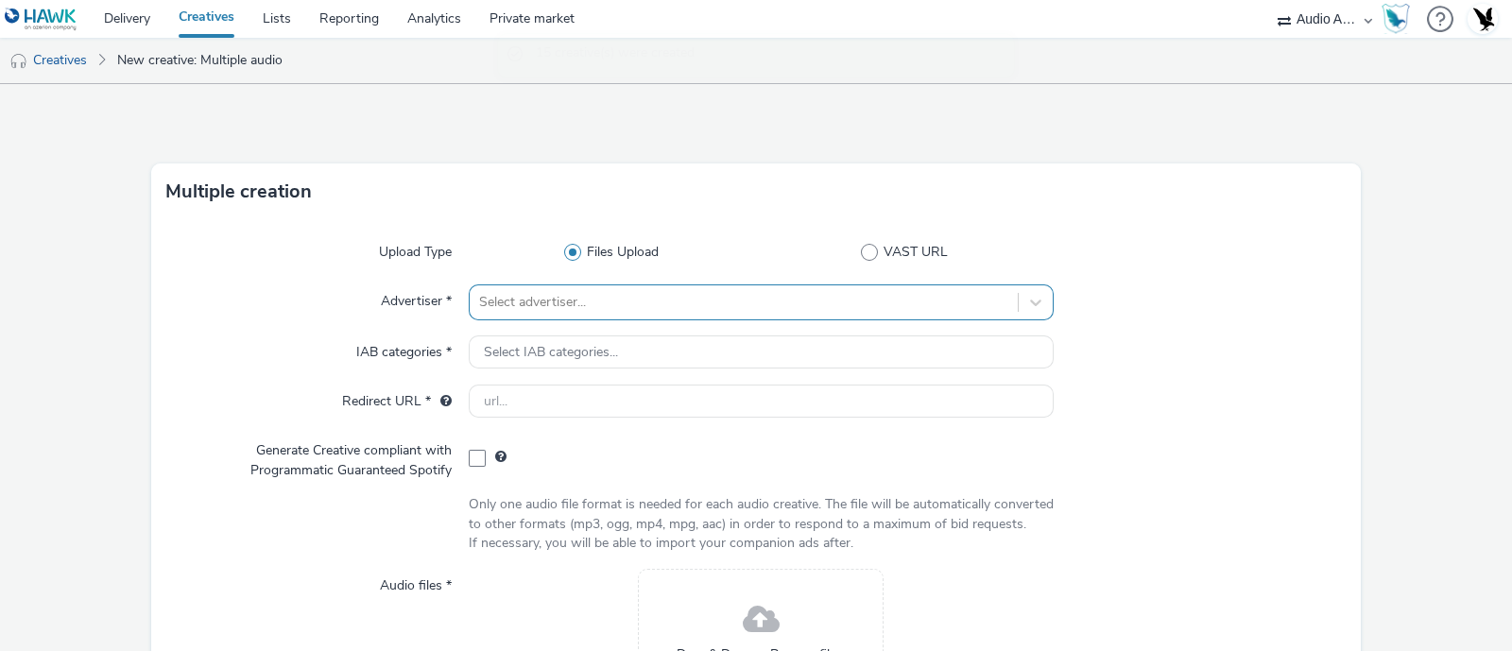
click at [662, 307] on div "Select advertiser..." at bounding box center [761, 302] width 585 height 36
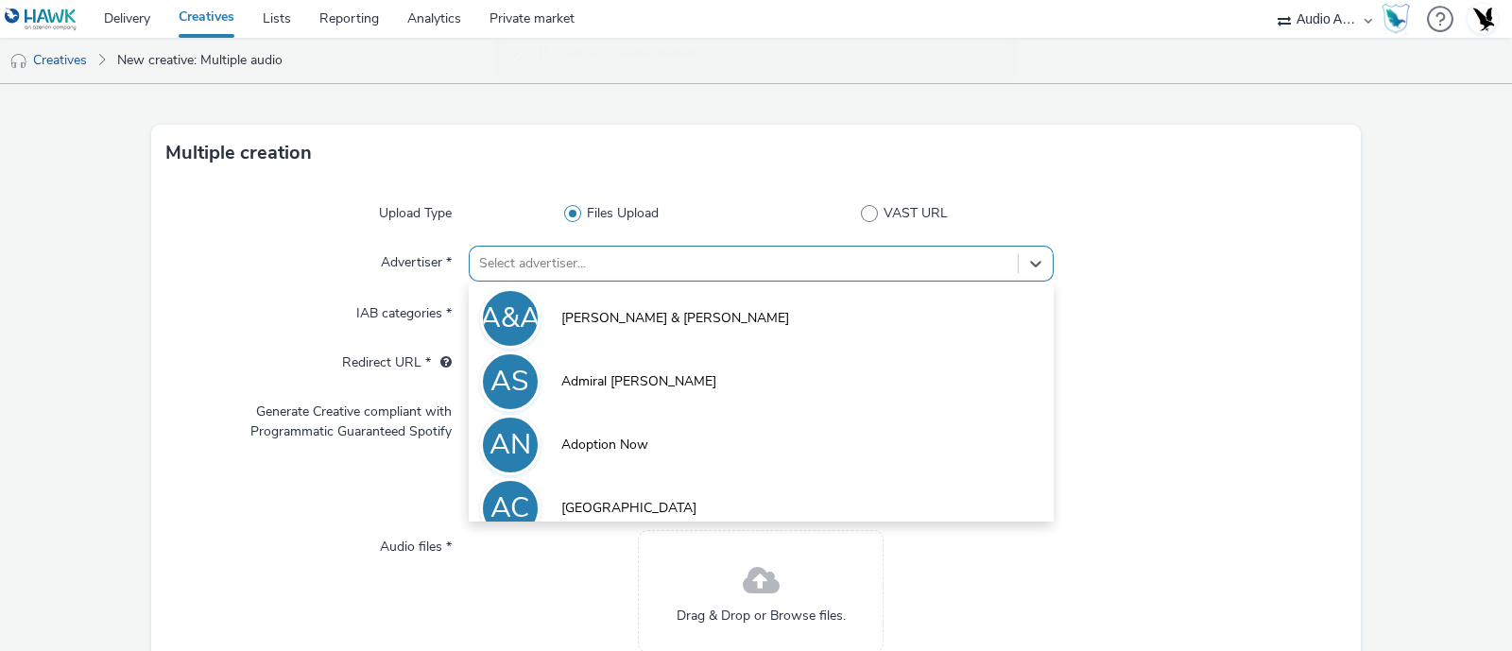
scroll to position [44, 0]
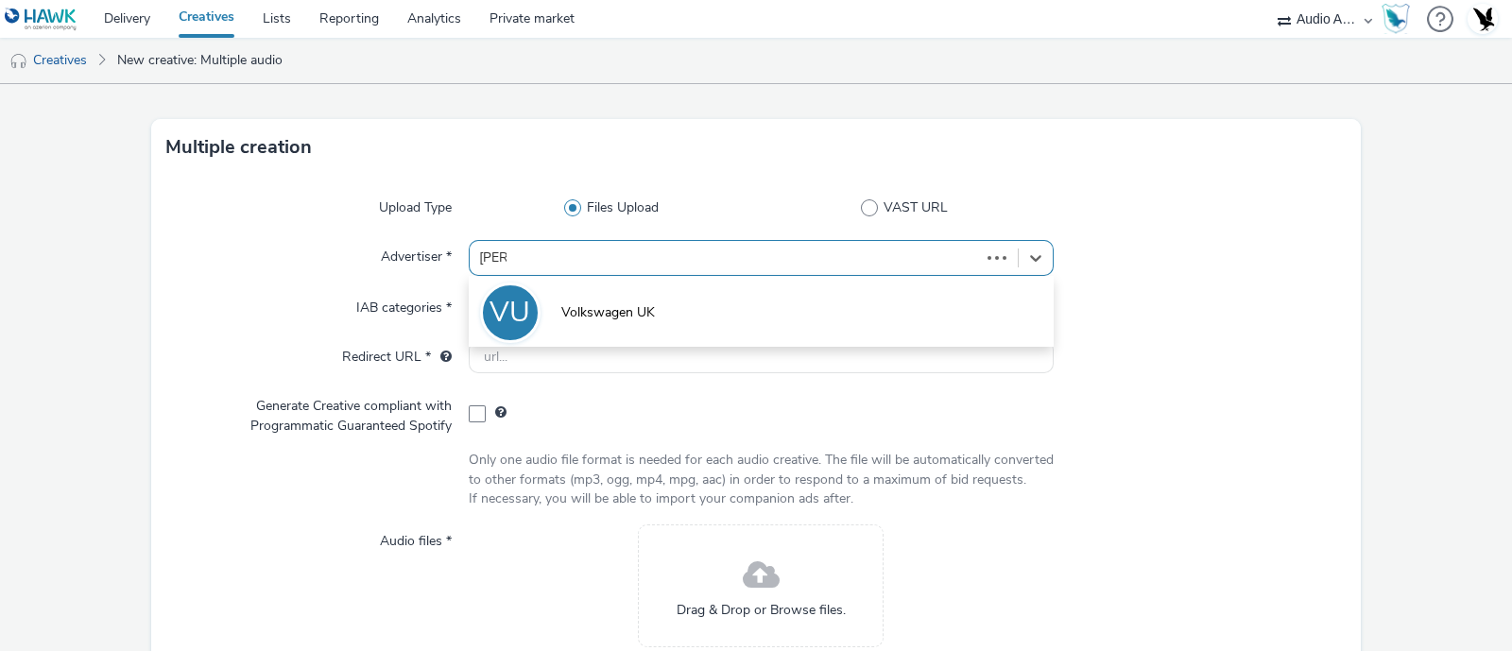
type input "volks"
click at [638, 323] on li "VU Volkswagen UK" at bounding box center [761, 311] width 585 height 63
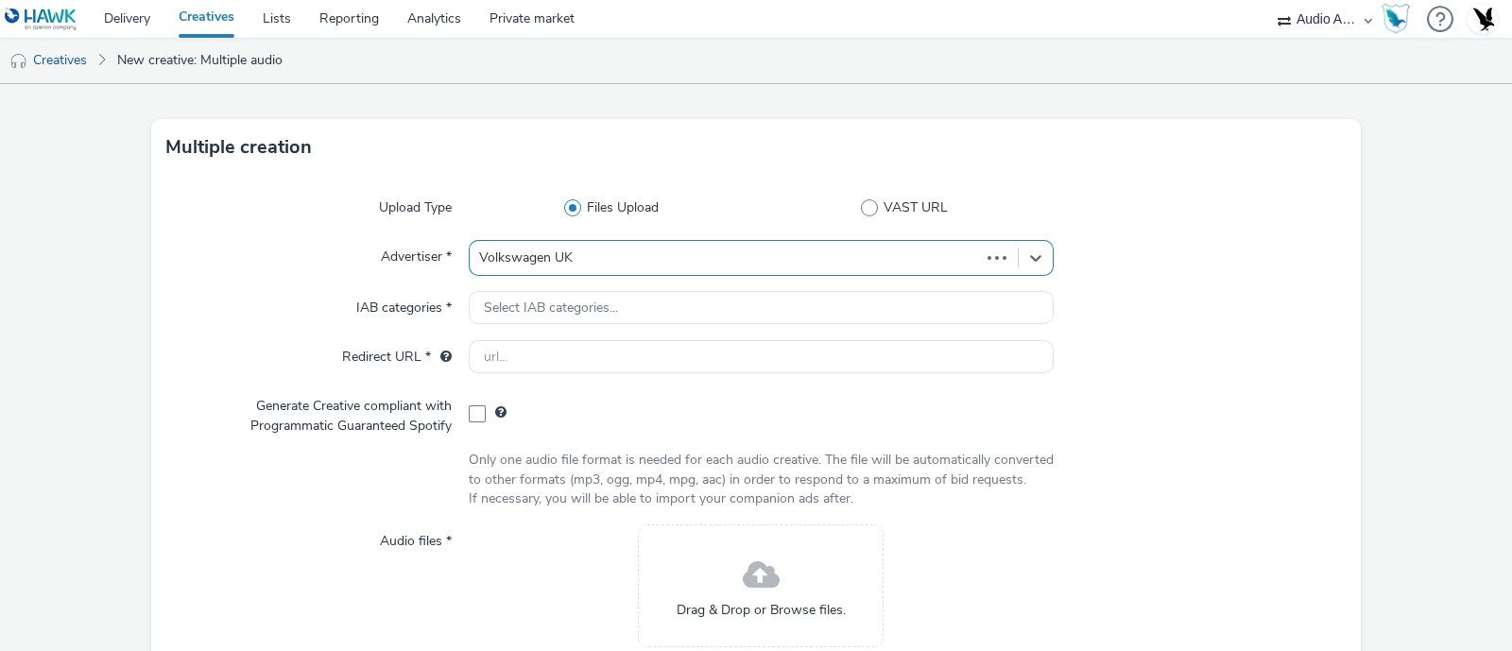
type input "[URL][DOMAIN_NAME]"
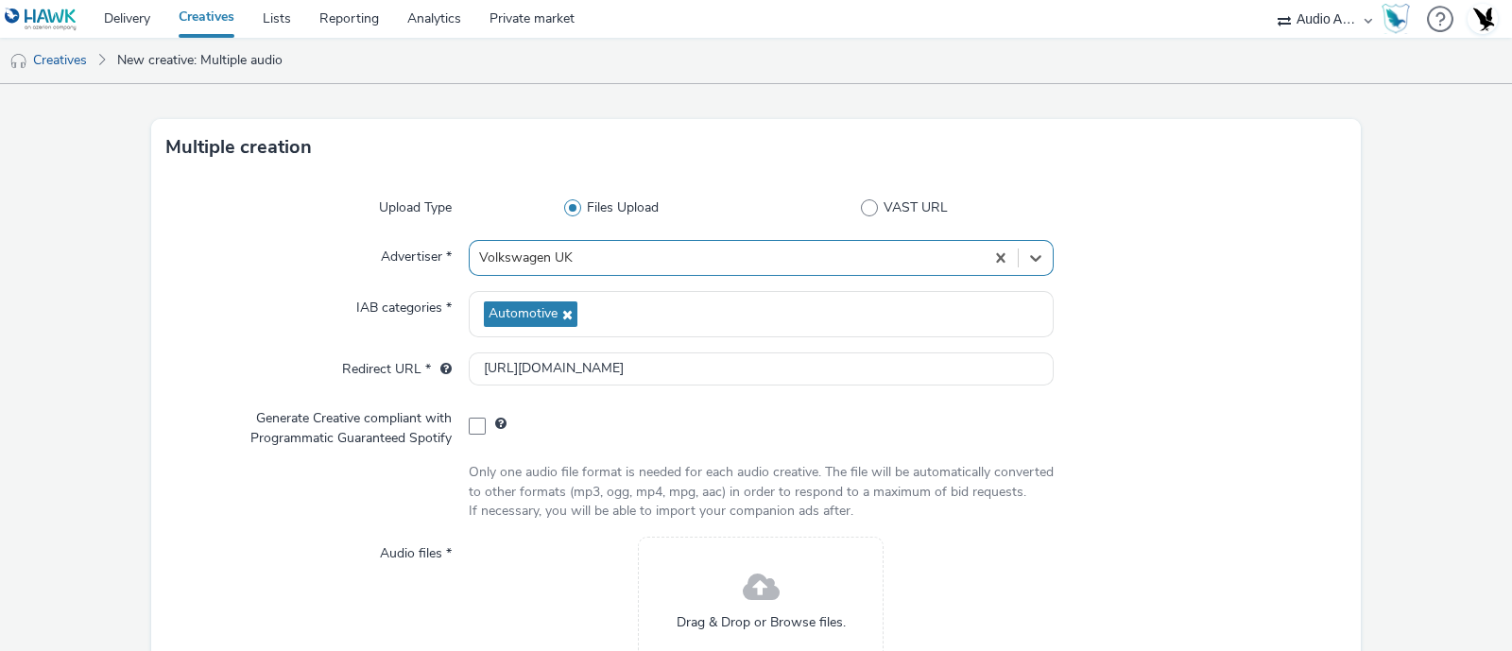
scroll to position [244, 0]
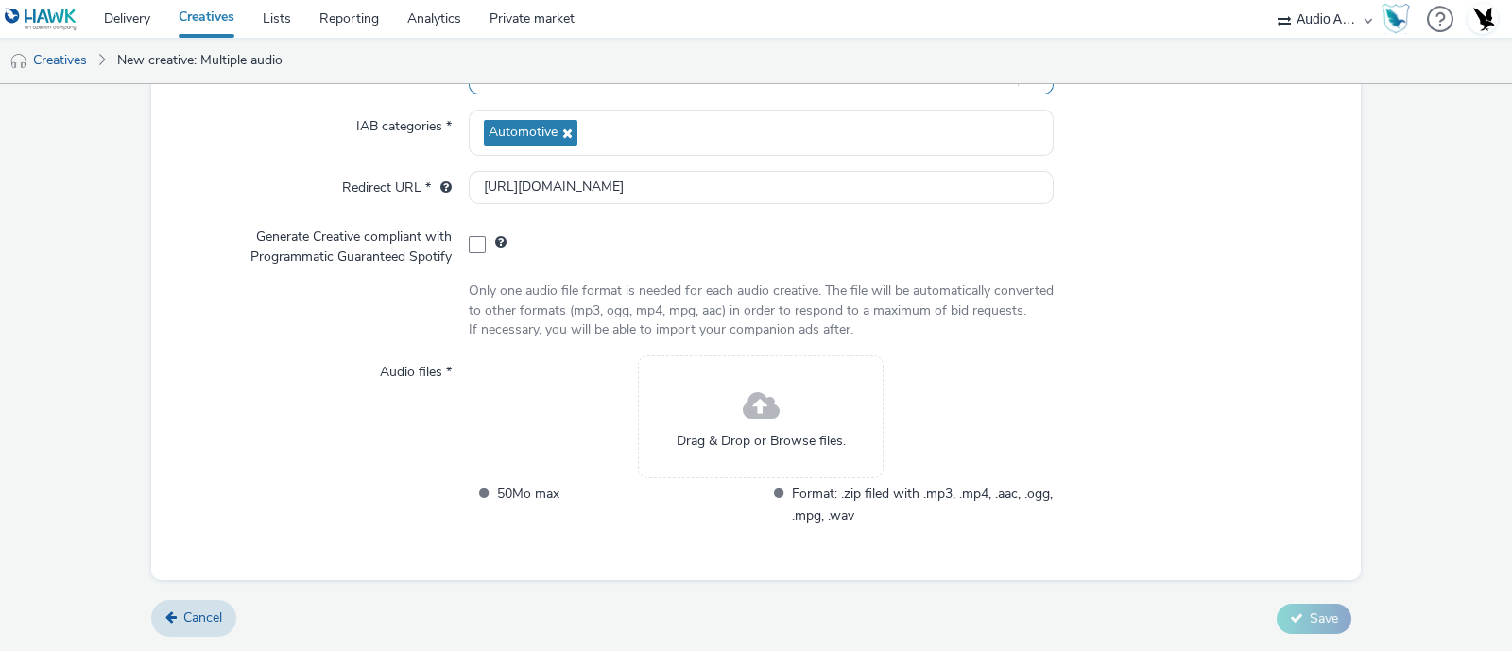
click at [772, 410] on div "Drag & Drop or Browse files." at bounding box center [761, 416] width 246 height 123
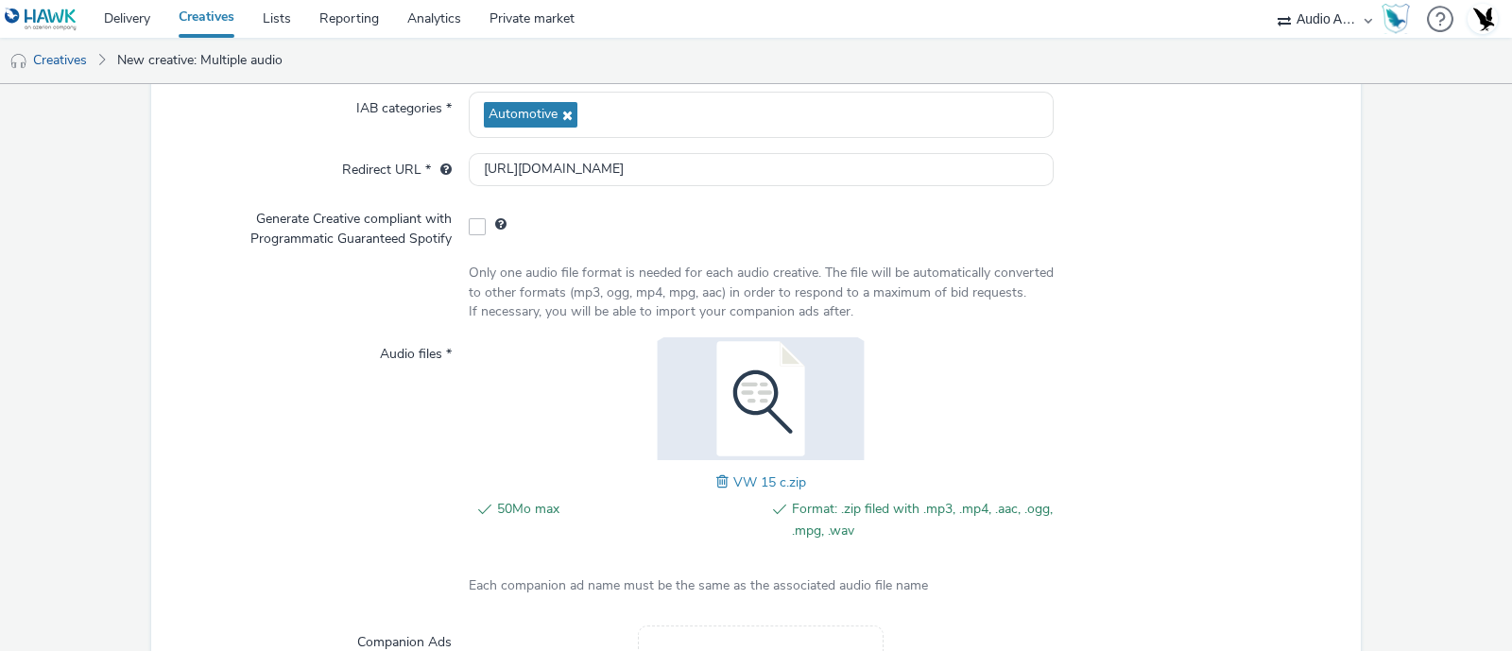
scroll to position [509, 0]
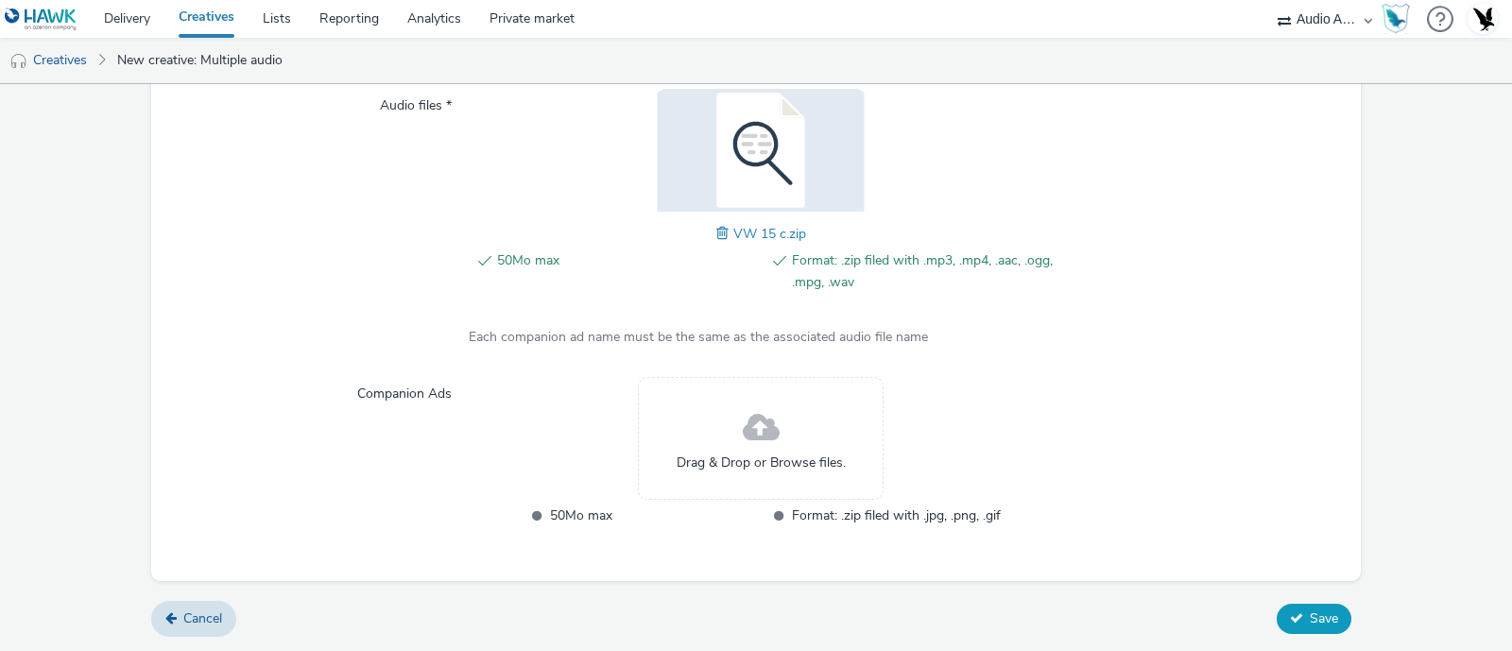
click at [1307, 609] on button "Save" at bounding box center [1314, 619] width 75 height 30
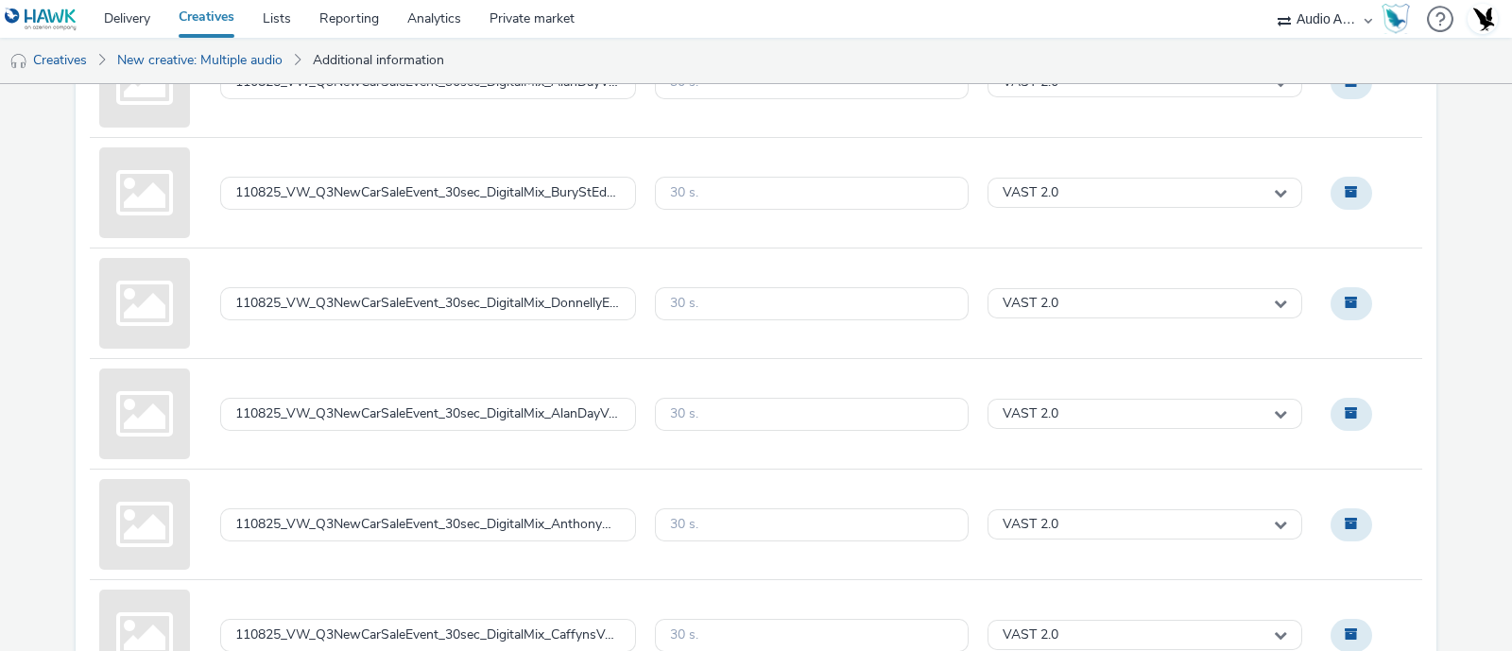
scroll to position [1397, 0]
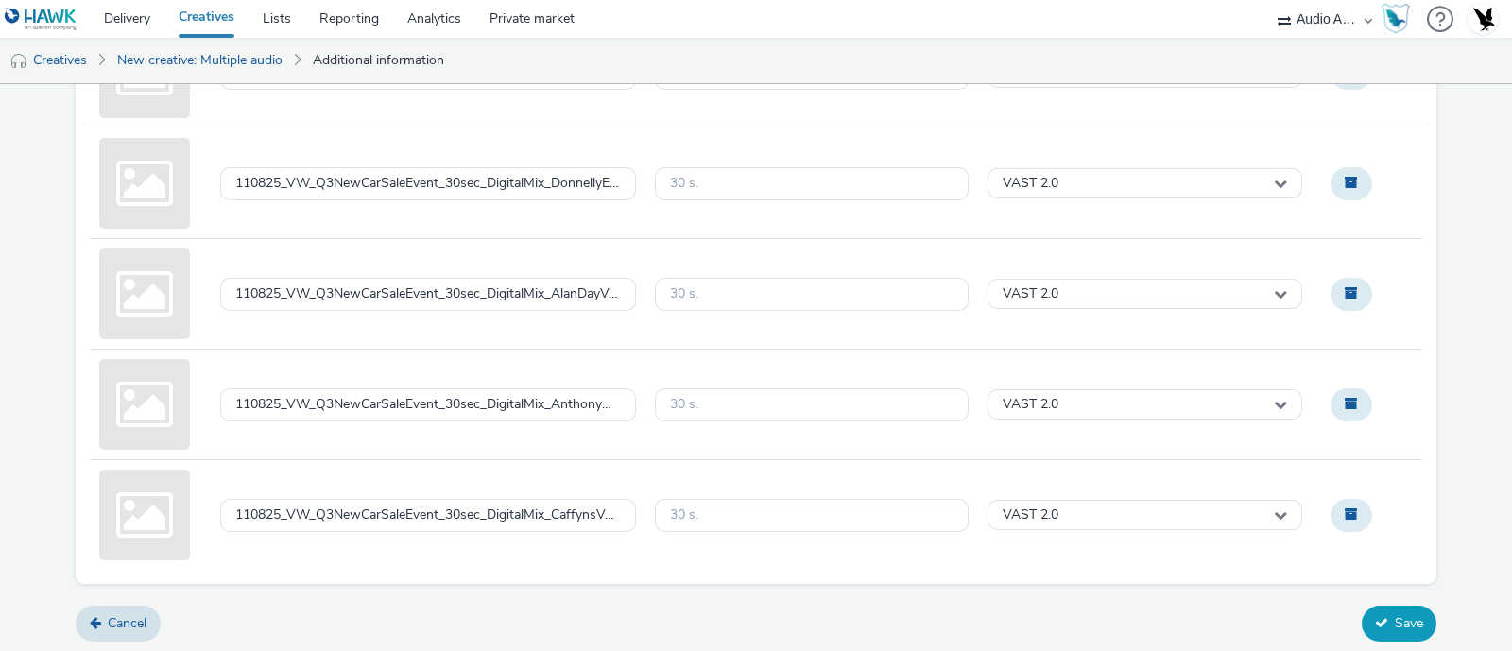
click at [1373, 630] on button "Save" at bounding box center [1399, 624] width 75 height 36
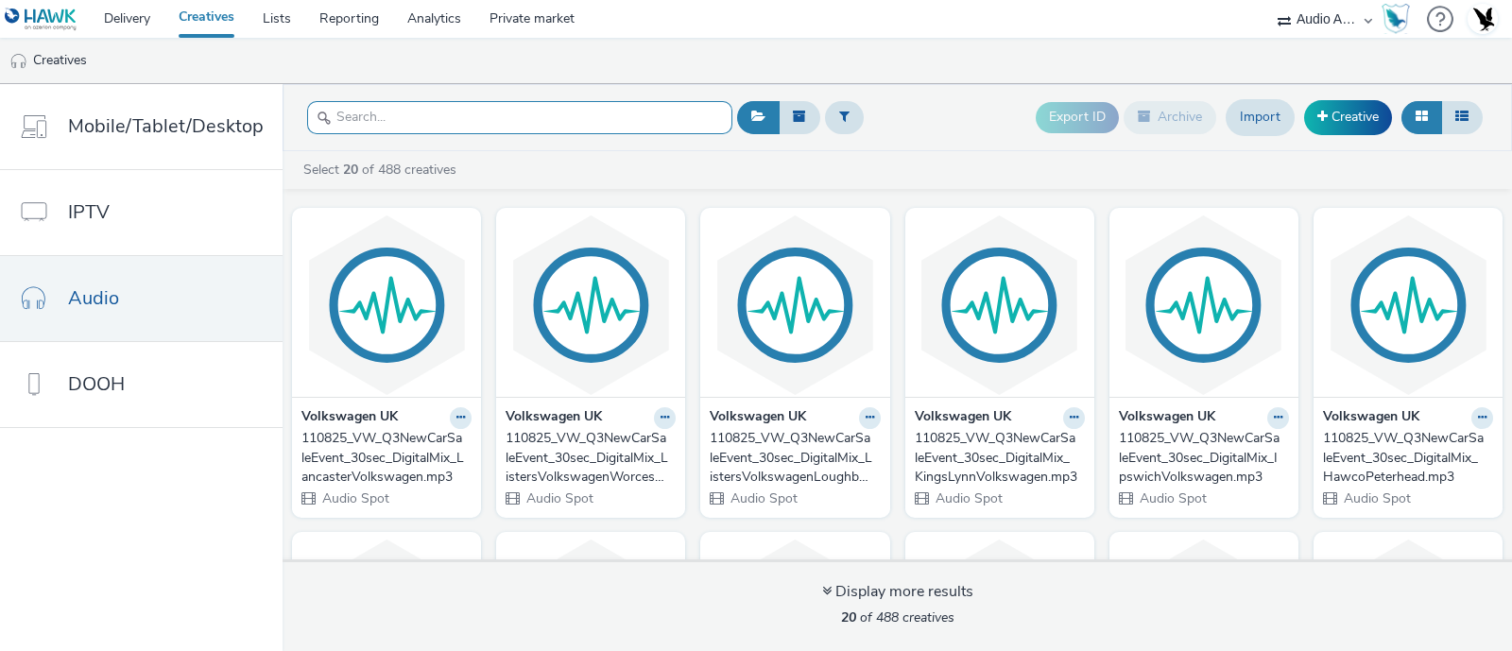
click at [425, 129] on input "text" at bounding box center [519, 117] width 425 height 33
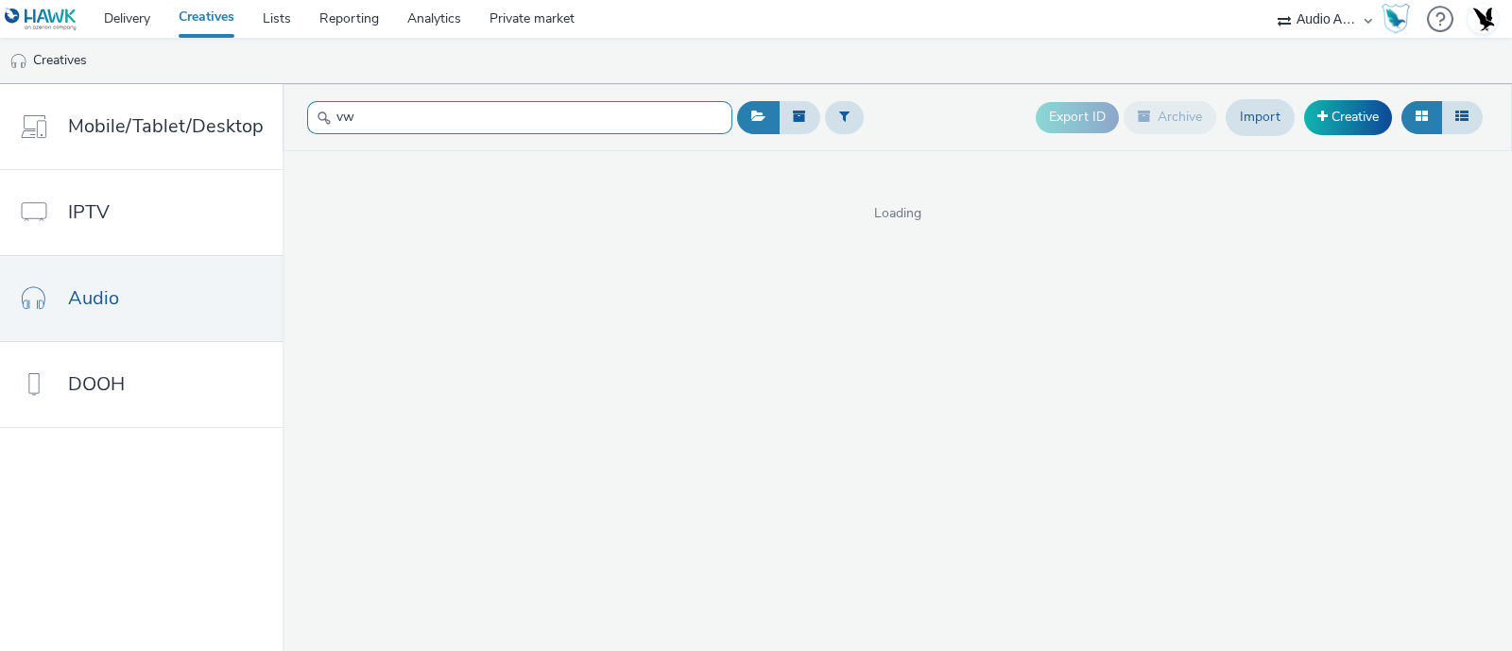
type input "v"
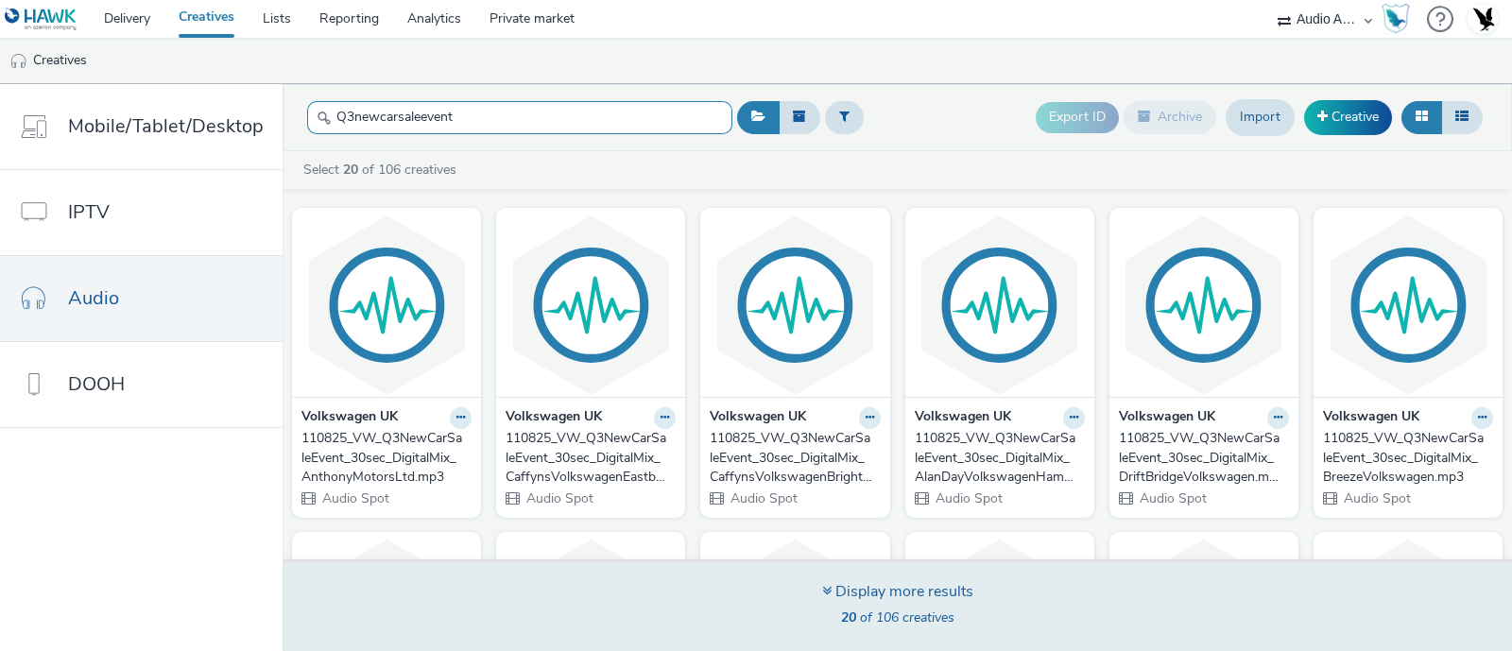
type input "Q3newcarsaleevent"
click at [901, 582] on div "Display more results" at bounding box center [897, 592] width 151 height 22
click at [915, 582] on div "Display more results" at bounding box center [897, 592] width 151 height 22
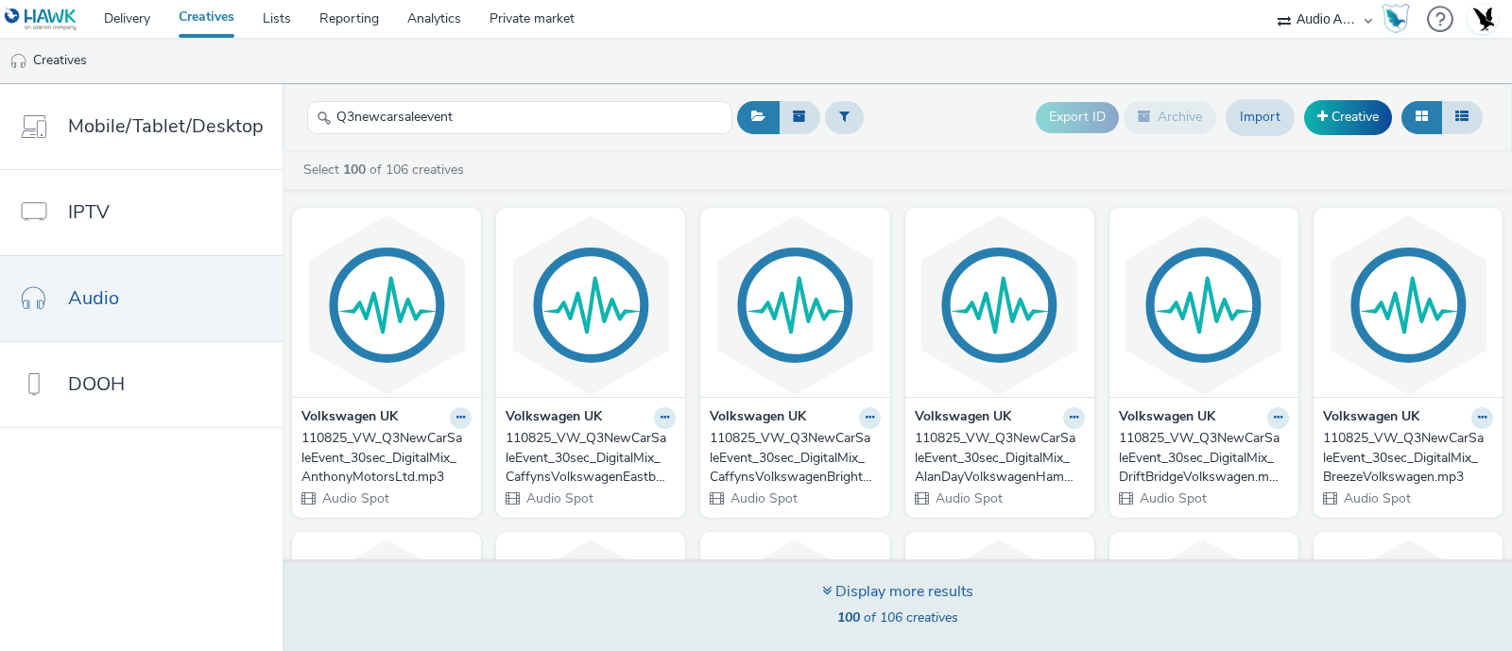
click at [915, 582] on div "Display more results" at bounding box center [897, 592] width 151 height 22
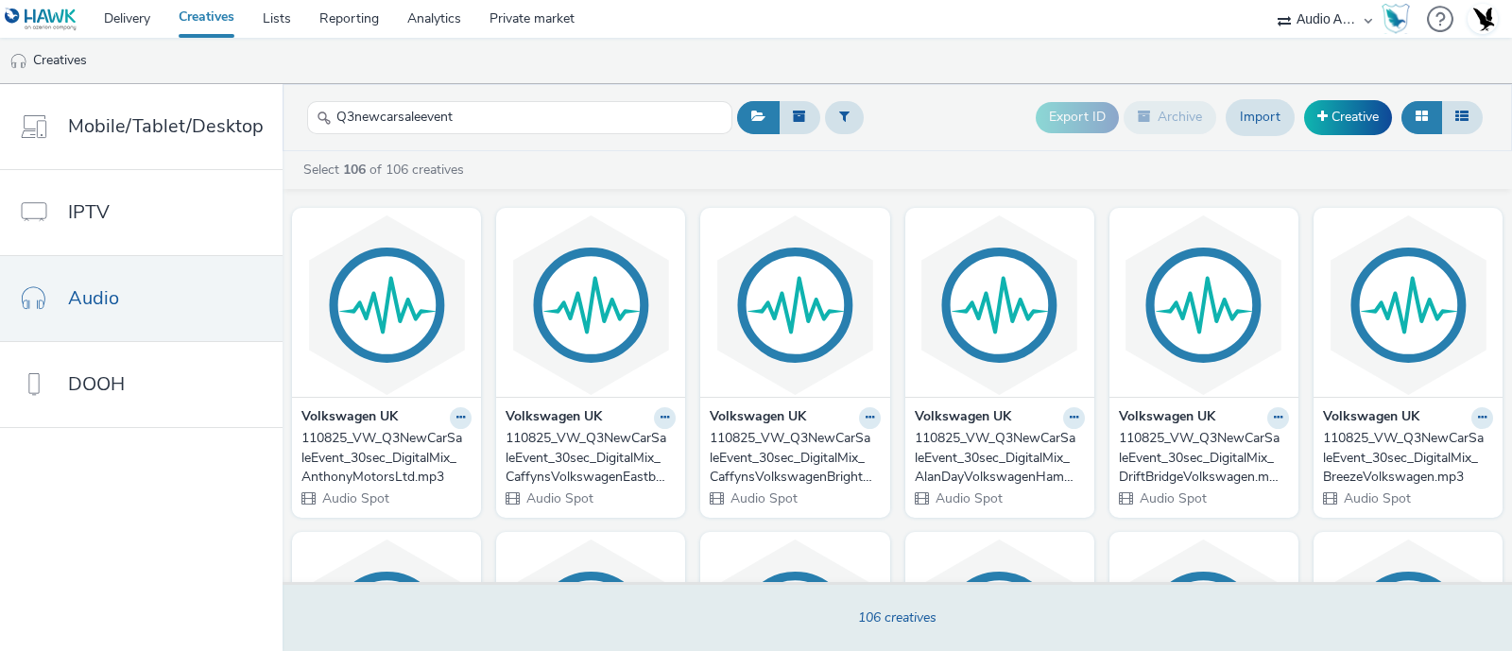
click at [1184, 169] on div "Select 106 of 106 creatives" at bounding box center [902, 170] width 1201 height 19
drag, startPoint x: 1195, startPoint y: 149, endPoint x: 1125, endPoint y: 149, distance: 69.9
click at [1195, 151] on div "Select 106 of 106 creatives Volkswagen UK 110825_VW_Q3NewCarSaleEvent_30sec_Dig…" at bounding box center [898, 401] width 1230 height 500
click at [652, 125] on input "Q3newcarsaleevent" at bounding box center [519, 117] width 425 height 33
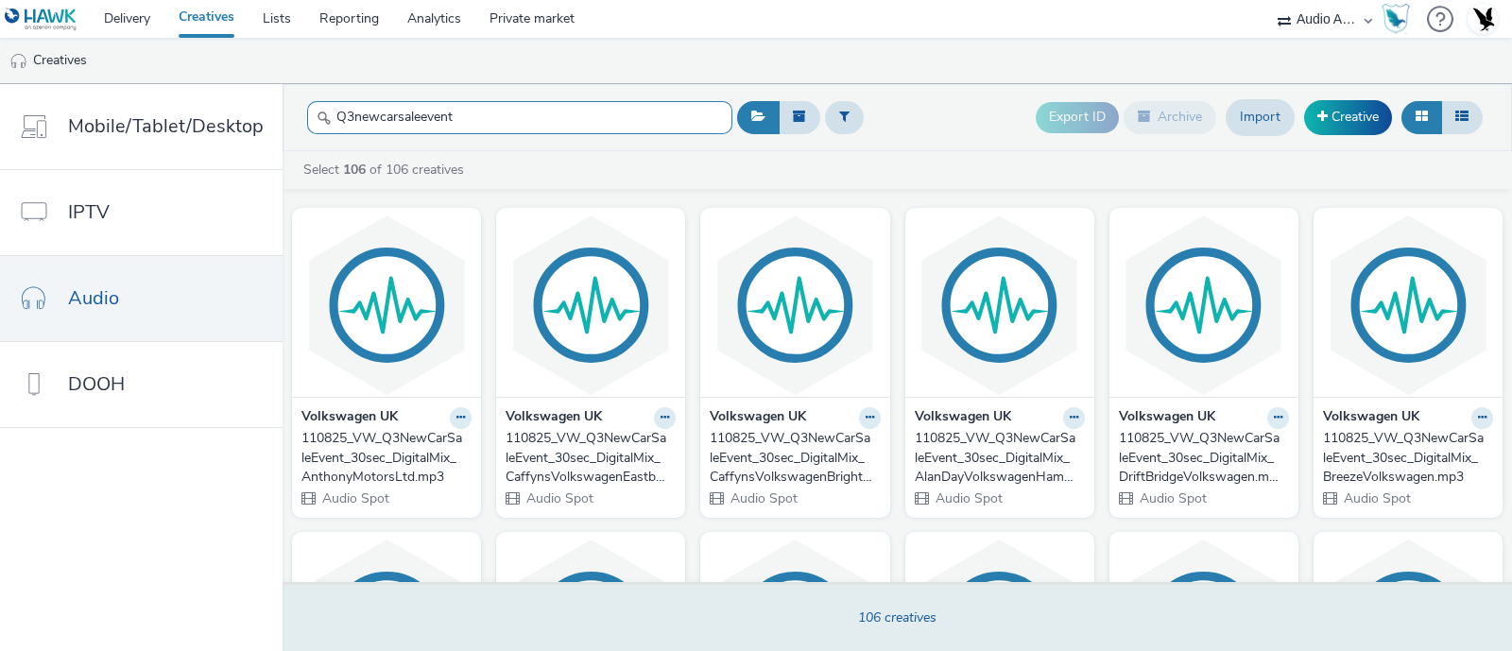
paste input "text"
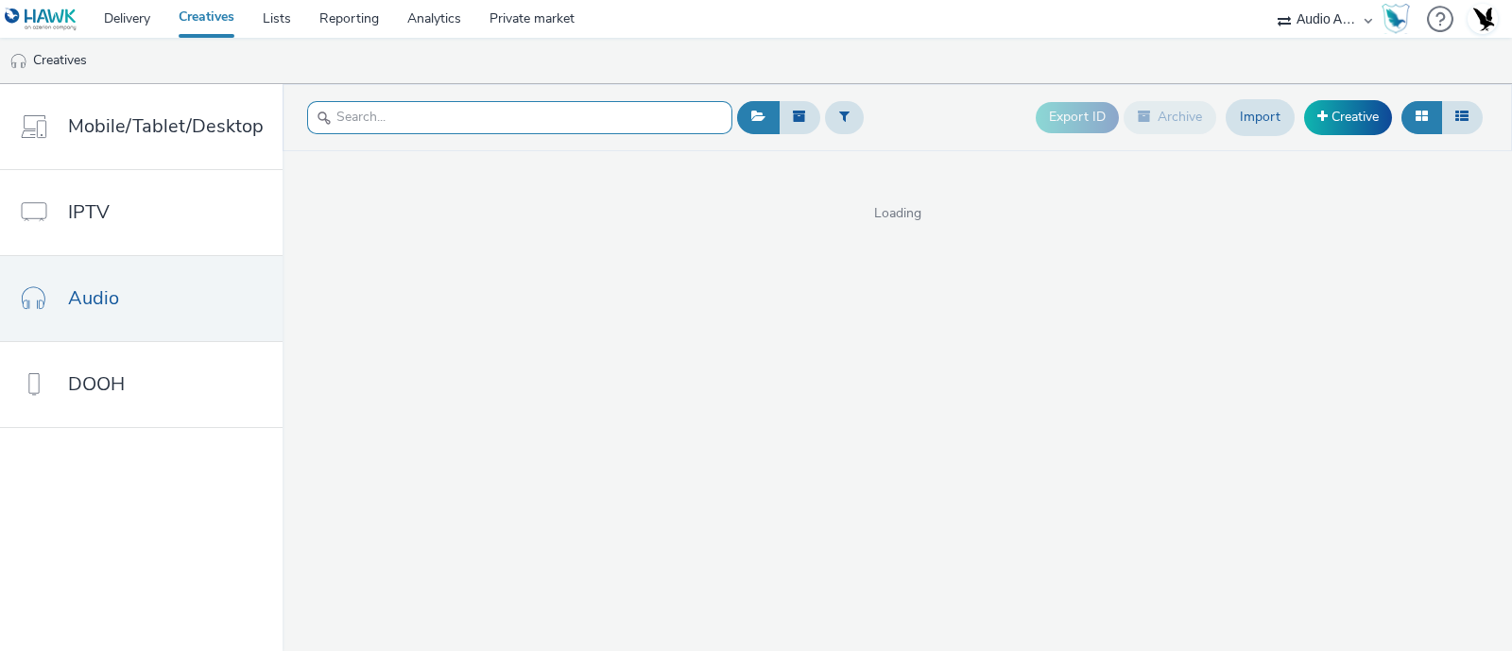
click at [612, 128] on input "text" at bounding box center [519, 117] width 425 height 33
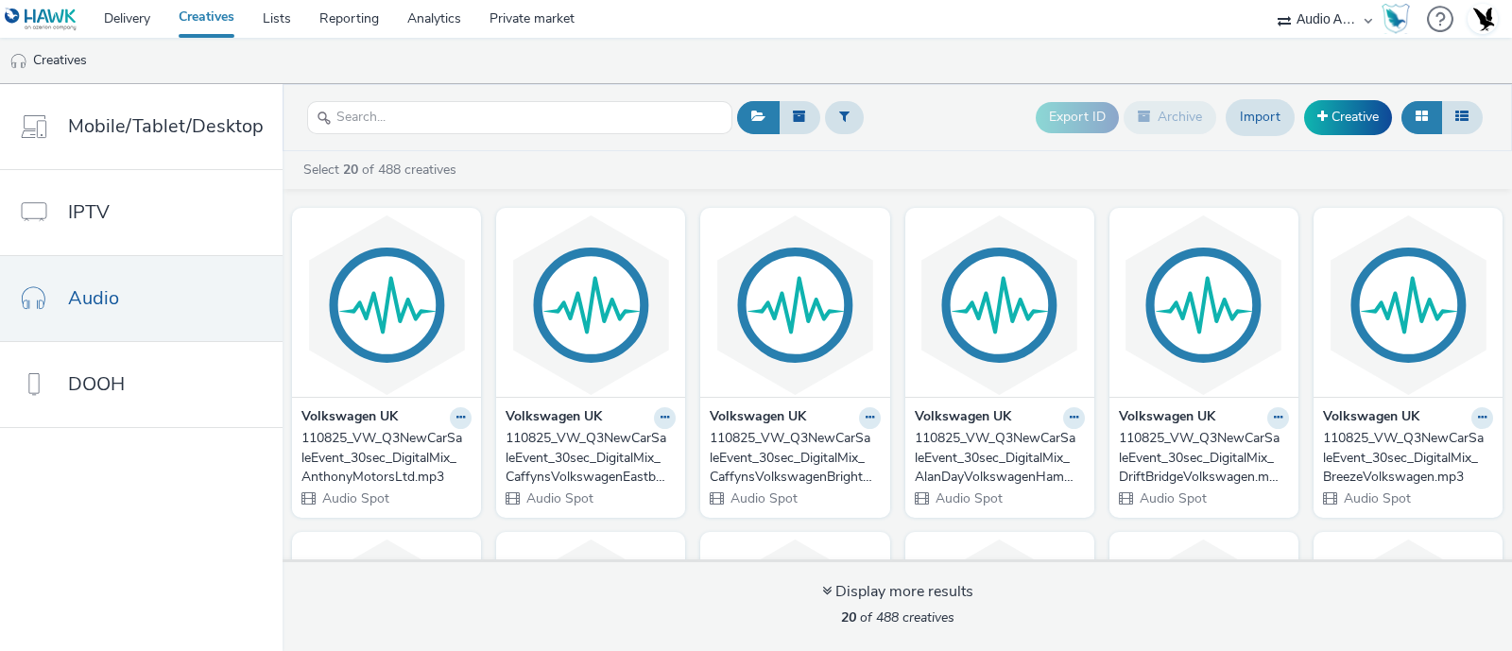
click at [1171, 91] on header "Export ID Archive Import Creative" at bounding box center [898, 117] width 1230 height 67
click at [632, 127] on input "text" at bounding box center [519, 117] width 425 height 33
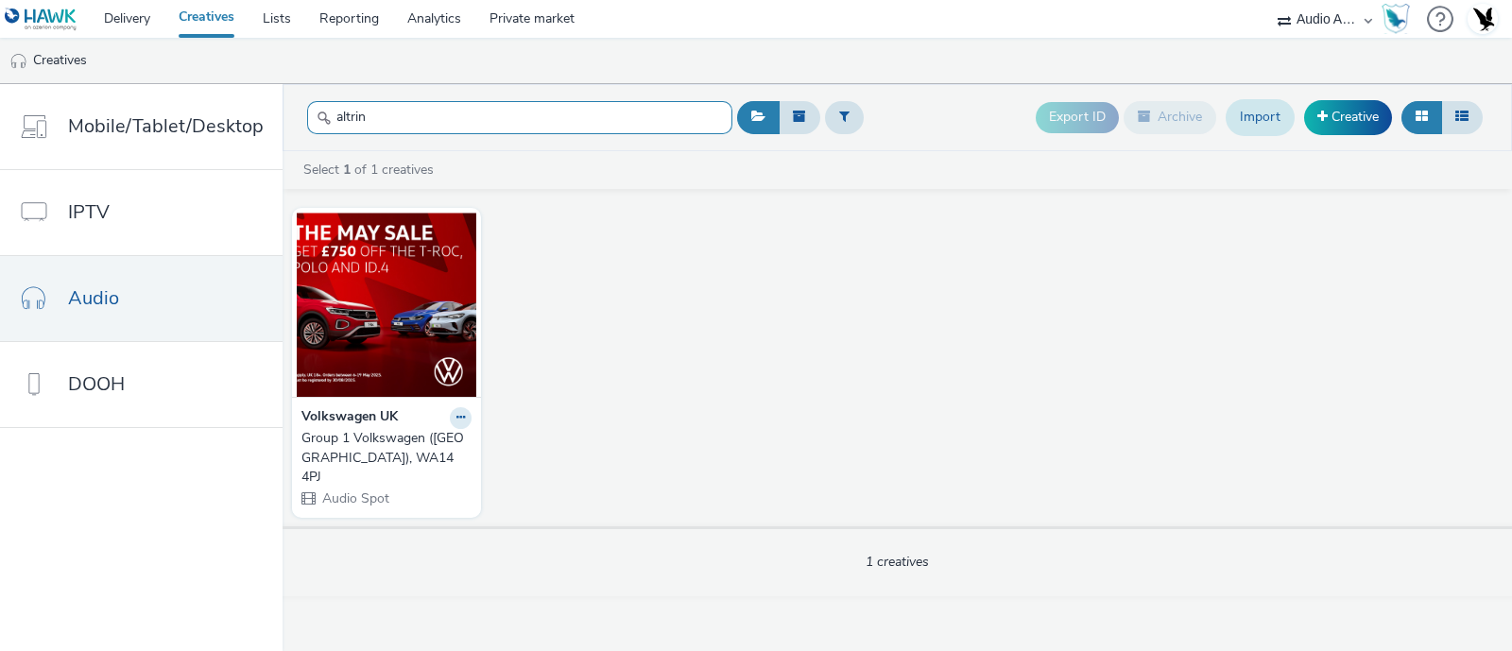
type input "altrin"
click at [1259, 115] on link "Import" at bounding box center [1260, 117] width 69 height 36
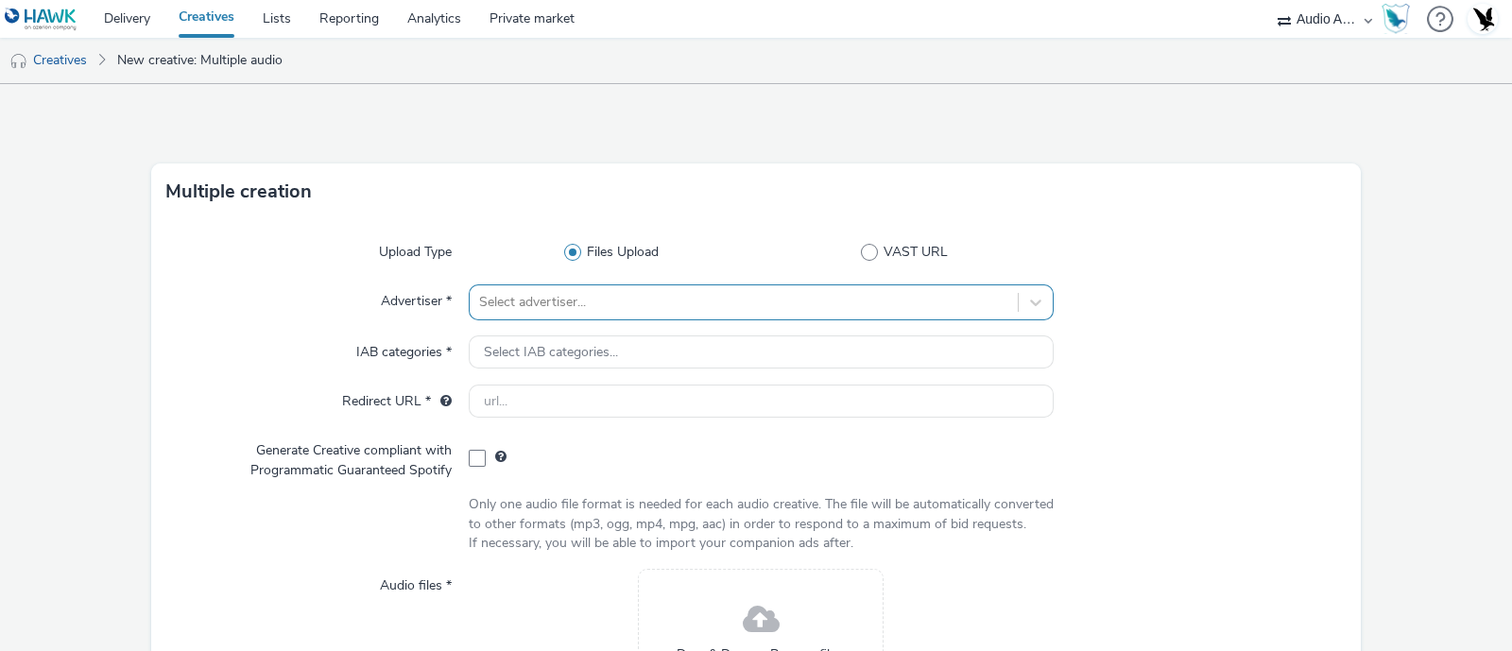
click at [778, 295] on div "Select advertiser..." at bounding box center [761, 302] width 585 height 36
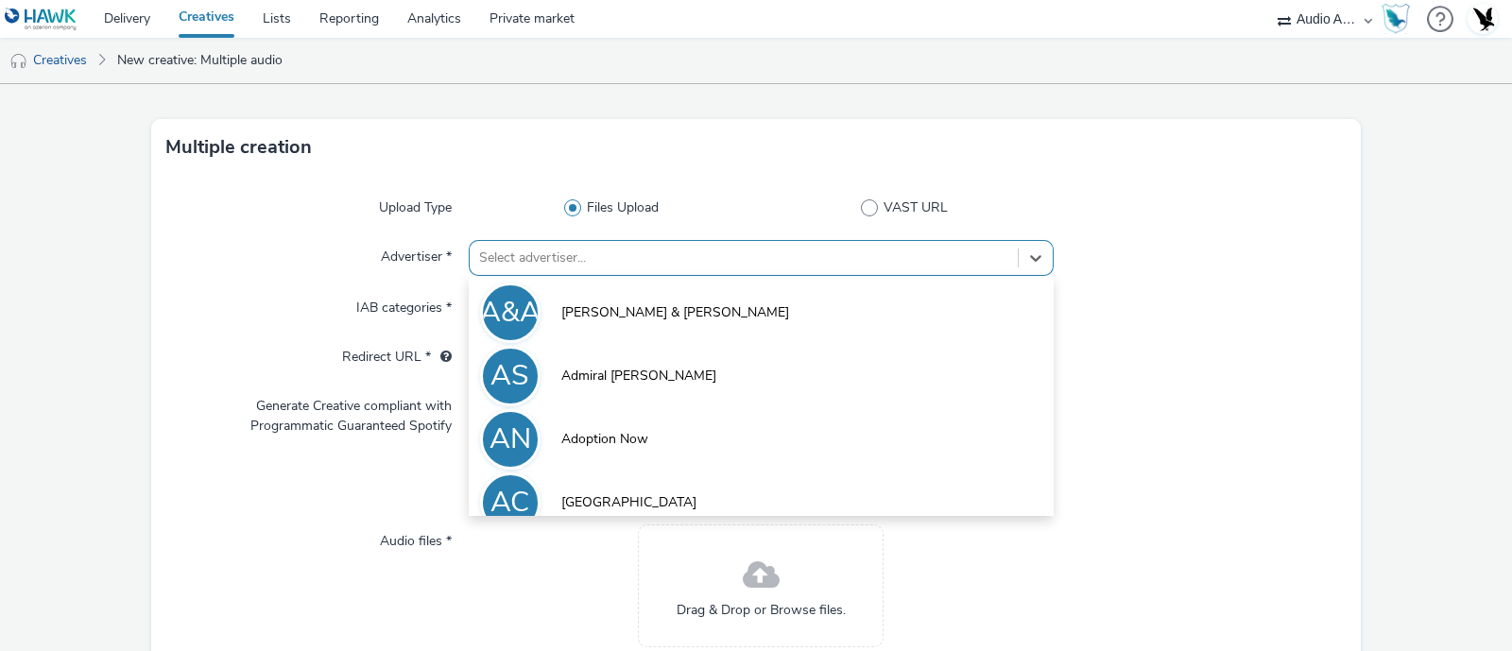
scroll to position [44, 0]
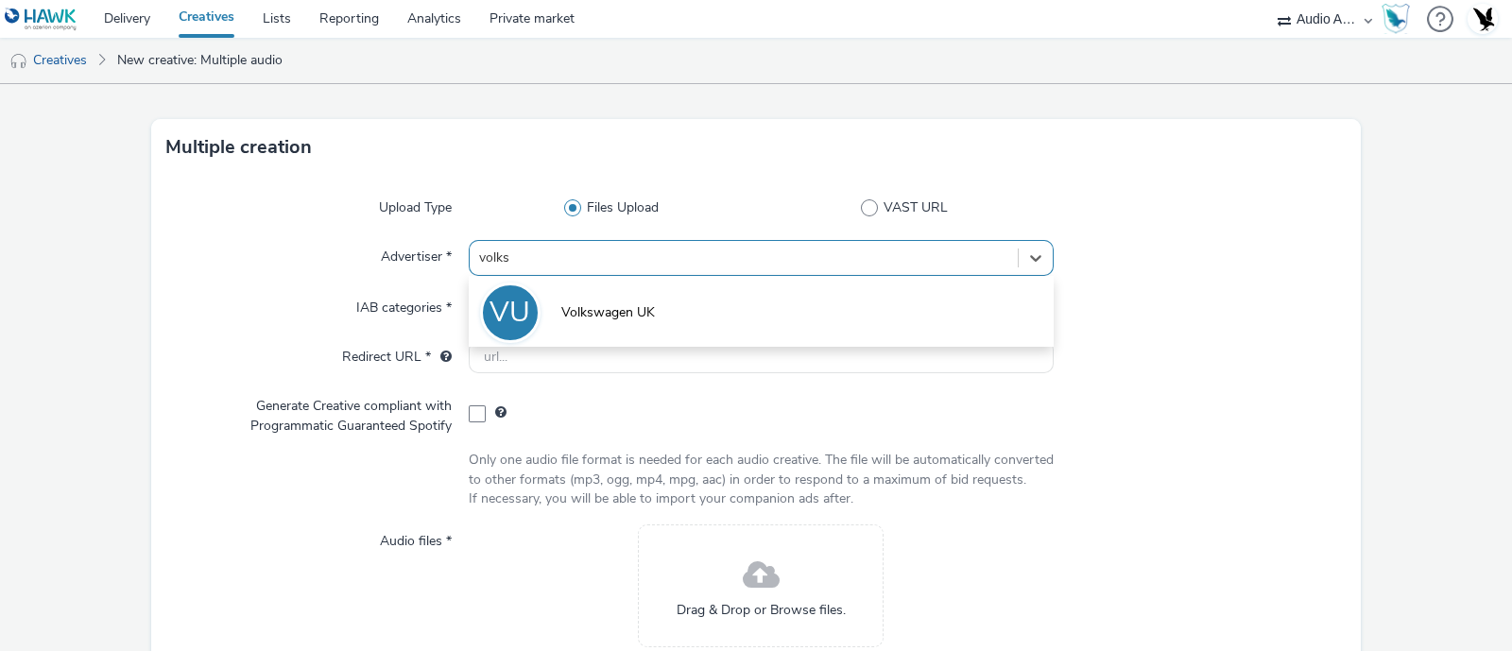
type input "volks"
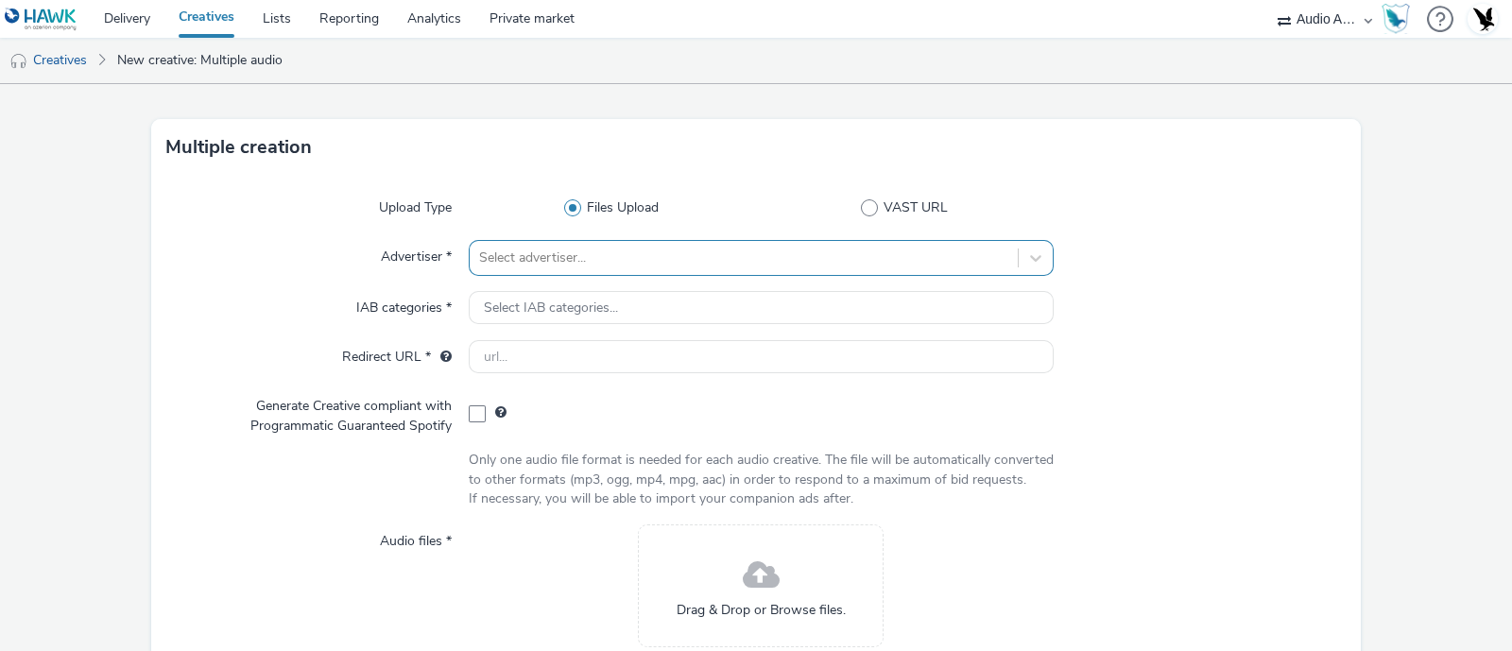
drag, startPoint x: 778, startPoint y: 295, endPoint x: 658, endPoint y: 257, distance: 125.8
click at [658, 257] on div at bounding box center [743, 258] width 529 height 23
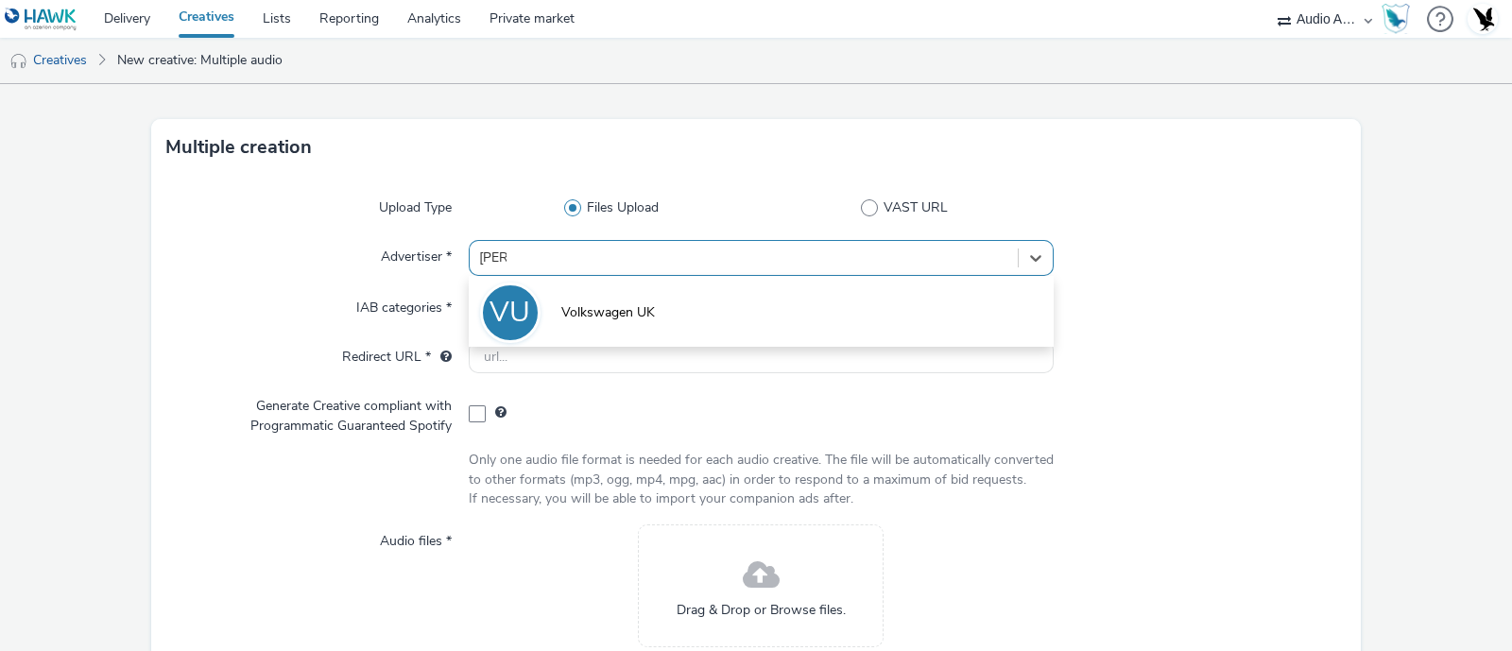
type input "volks"
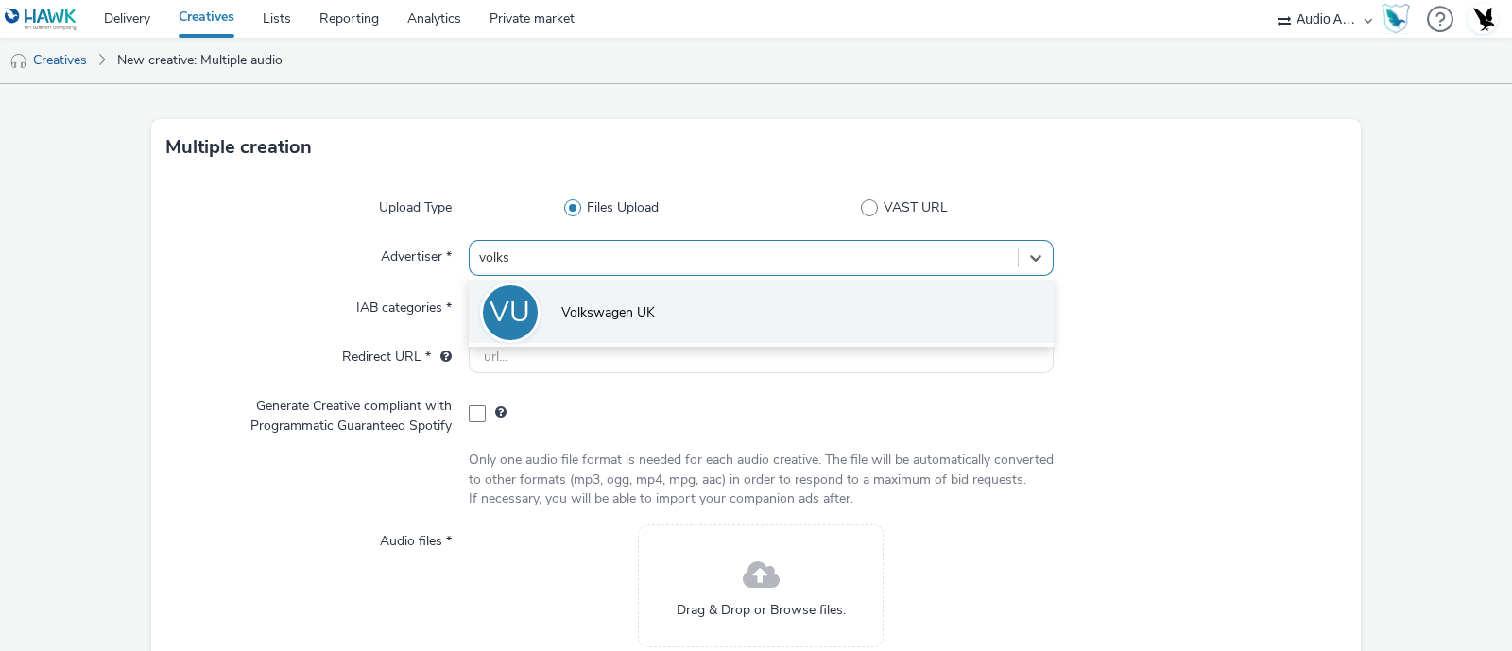
click at [616, 319] on span "Volkswagen UK" at bounding box center [608, 312] width 94 height 19
type input "[URL][DOMAIN_NAME]"
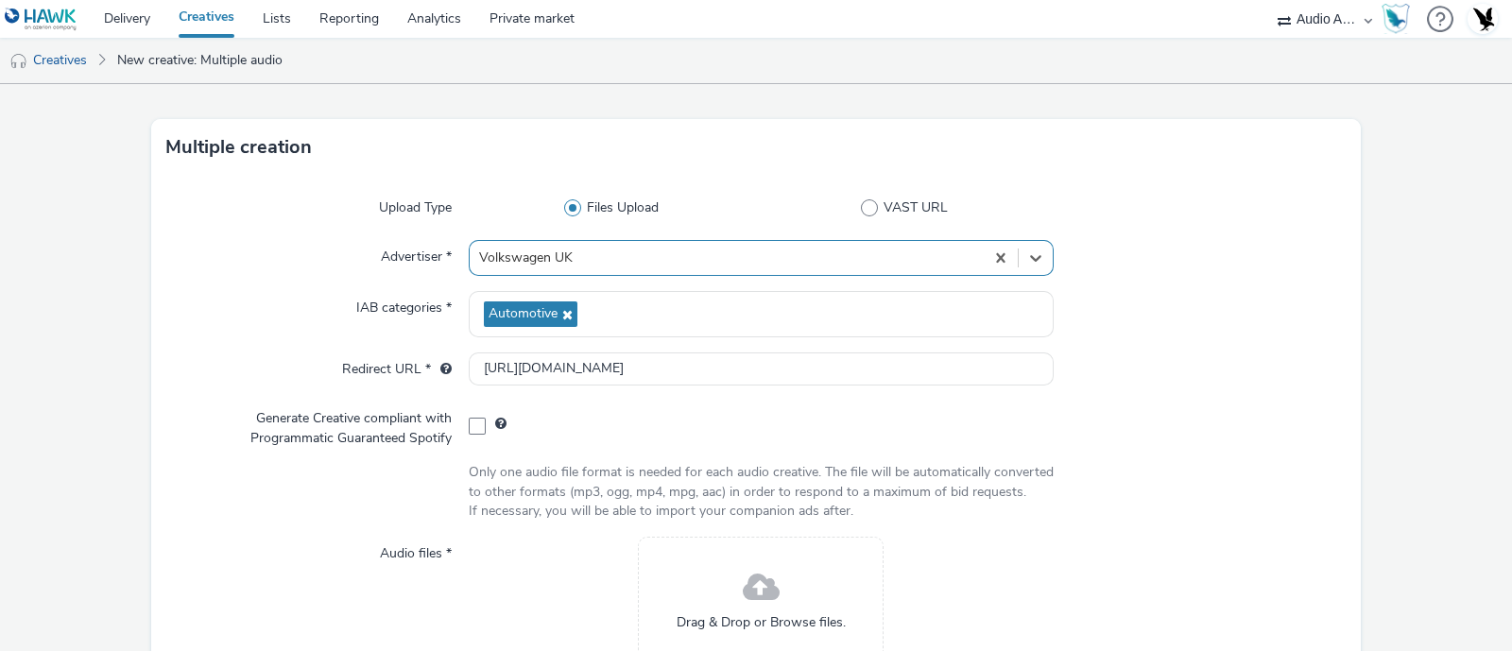
scroll to position [244, 0]
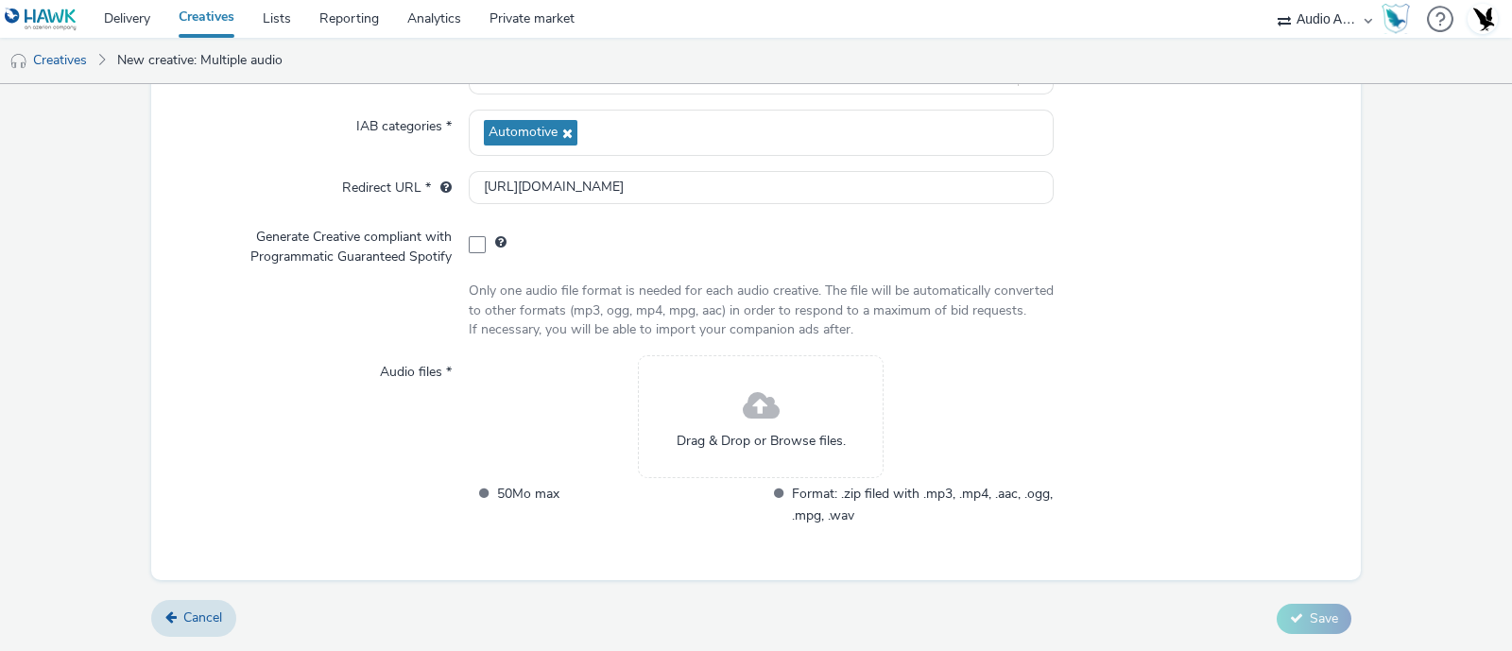
click at [750, 404] on span at bounding box center [761, 407] width 37 height 50
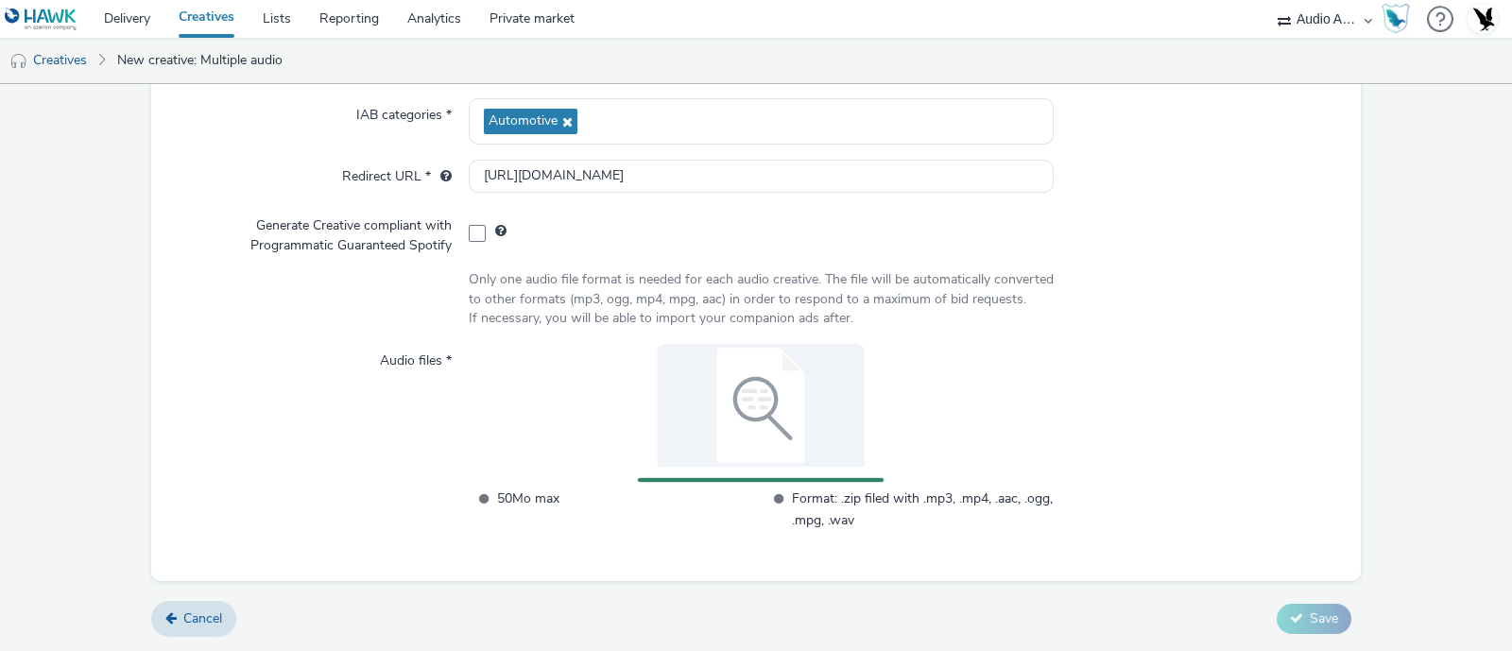
click at [1246, 427] on div at bounding box center [1200, 447] width 293 height 207
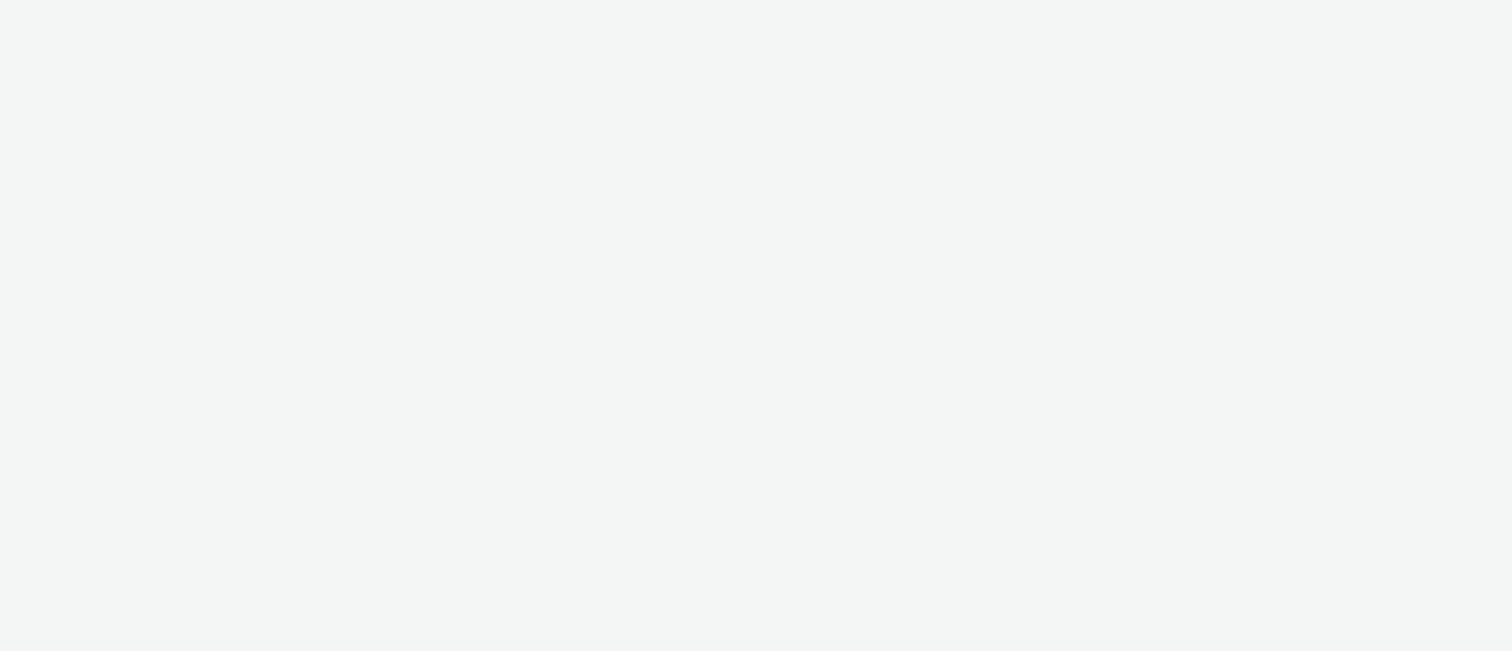
select select "72000950-a0a7-427d-a4e5-c6bc812fbb51"
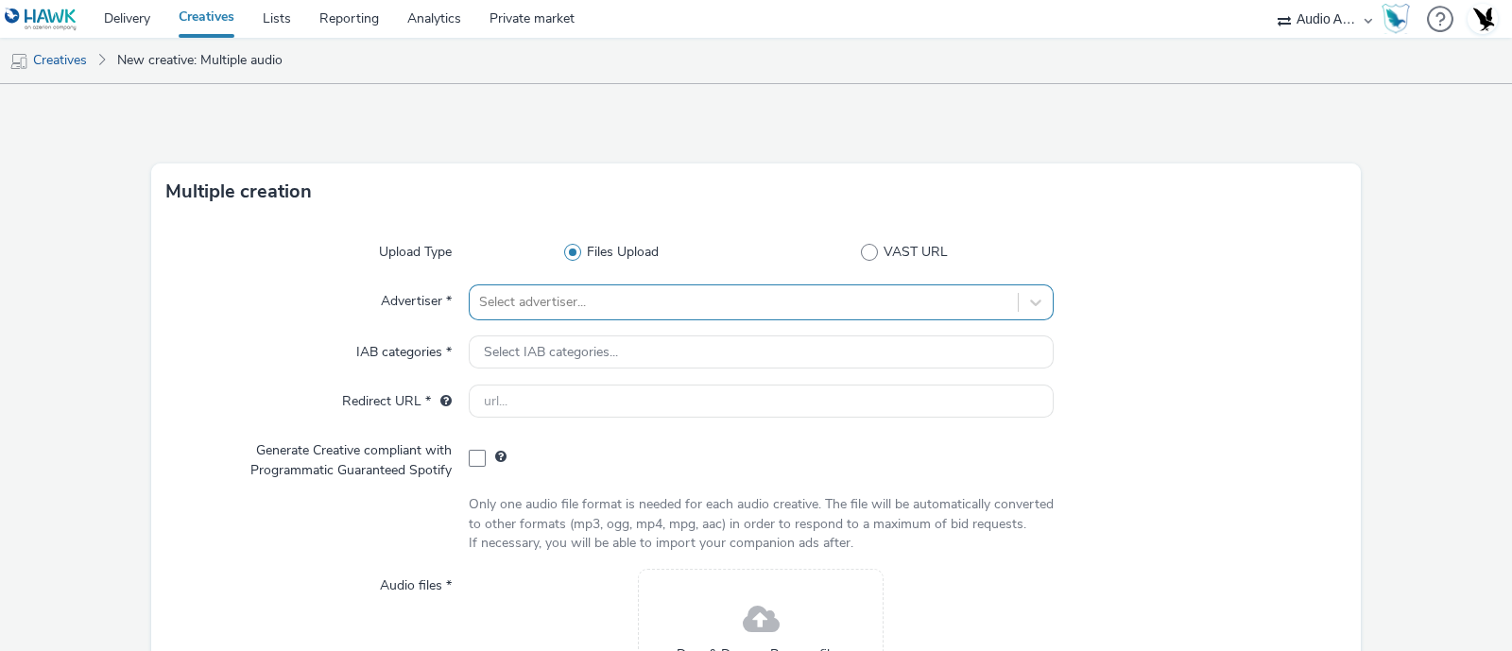
click at [665, 300] on div "Select advertiser..." at bounding box center [761, 302] width 585 height 36
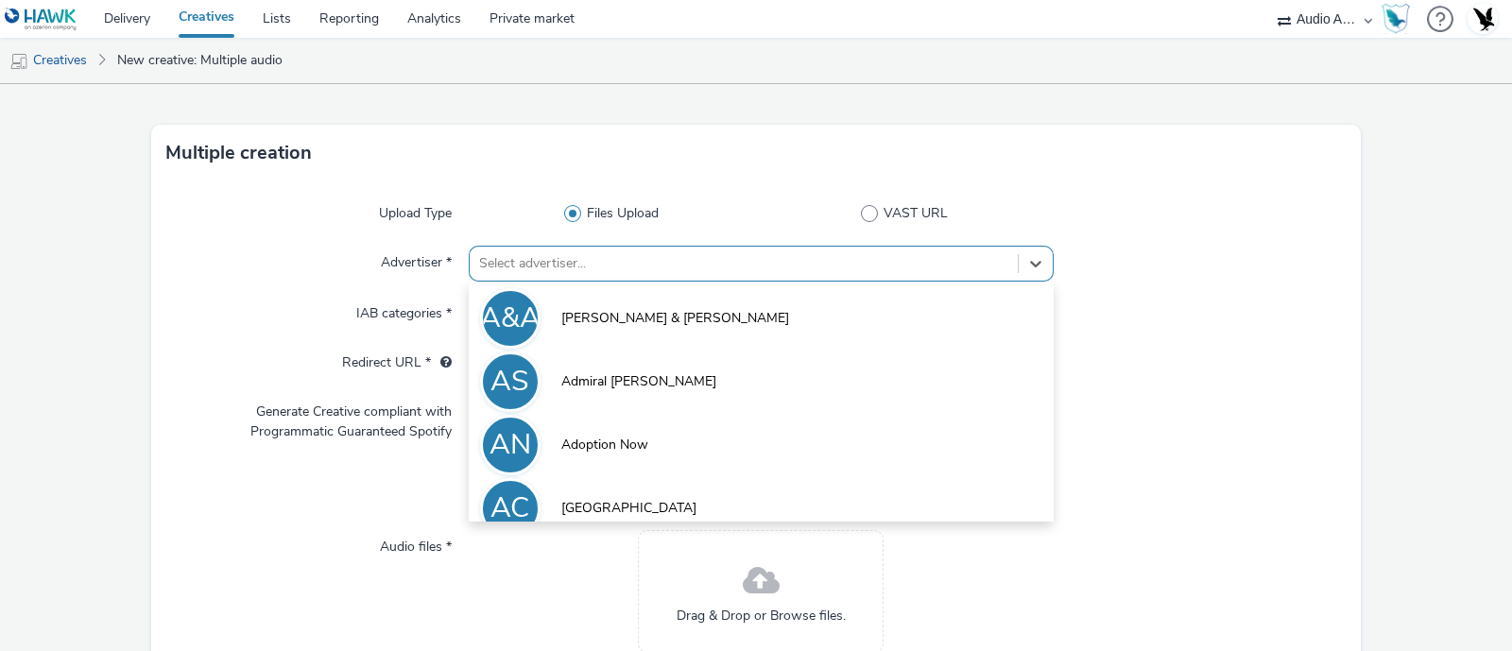
scroll to position [44, 0]
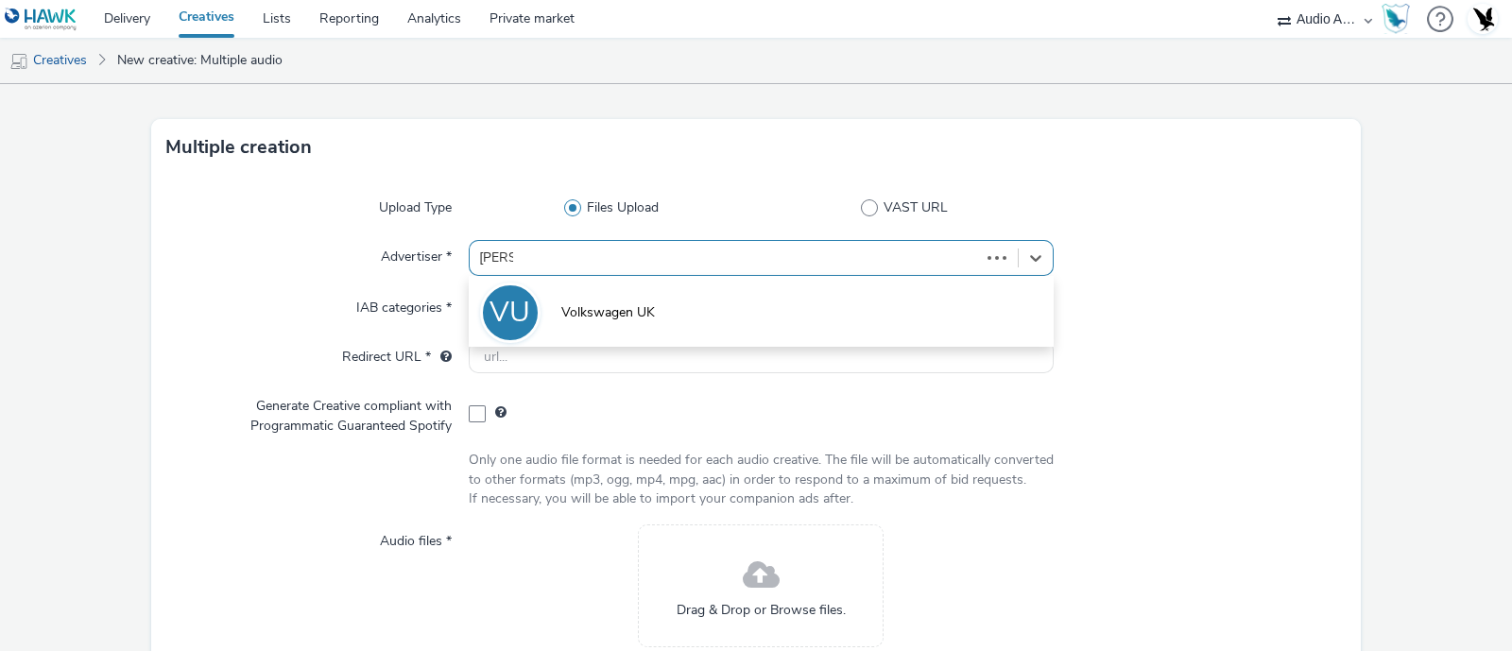
type input "volks"
click at [665, 300] on li "VU Volkswagen UK" at bounding box center [761, 311] width 585 height 63
type input "[URL][DOMAIN_NAME]"
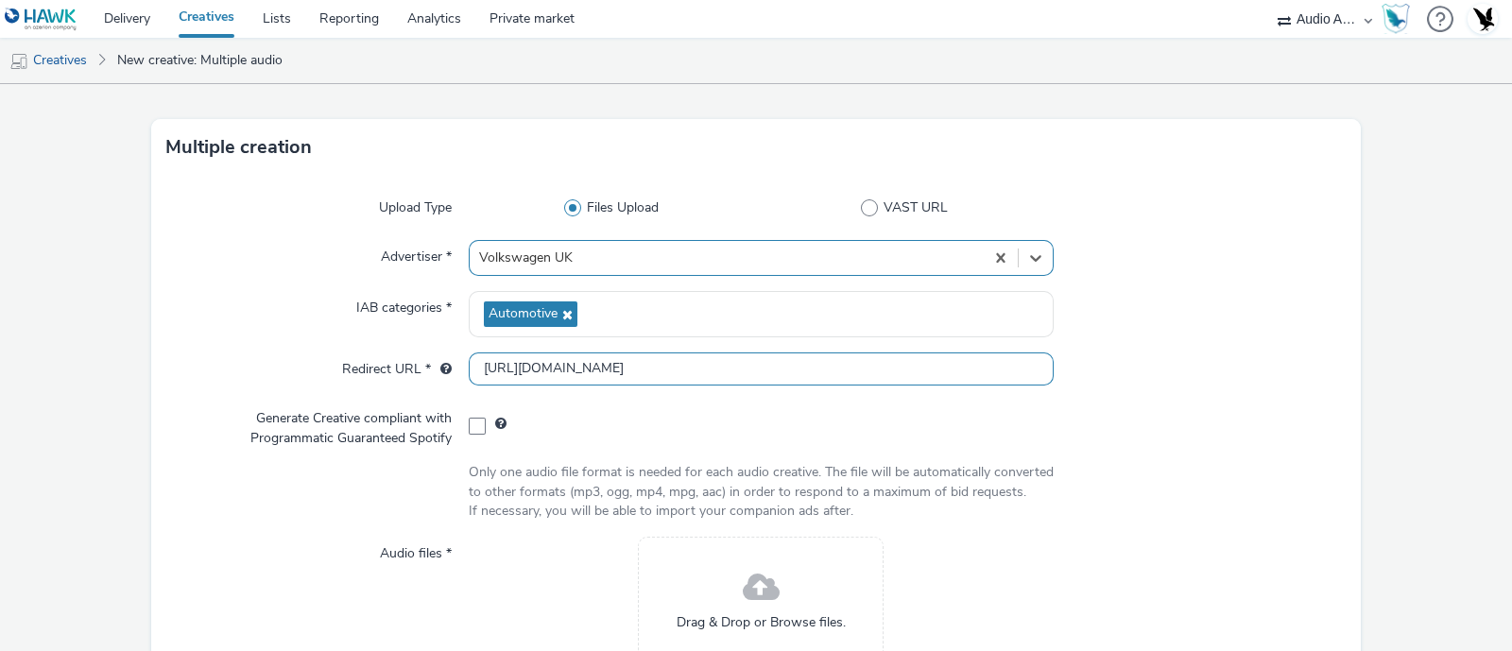
scroll to position [244, 0]
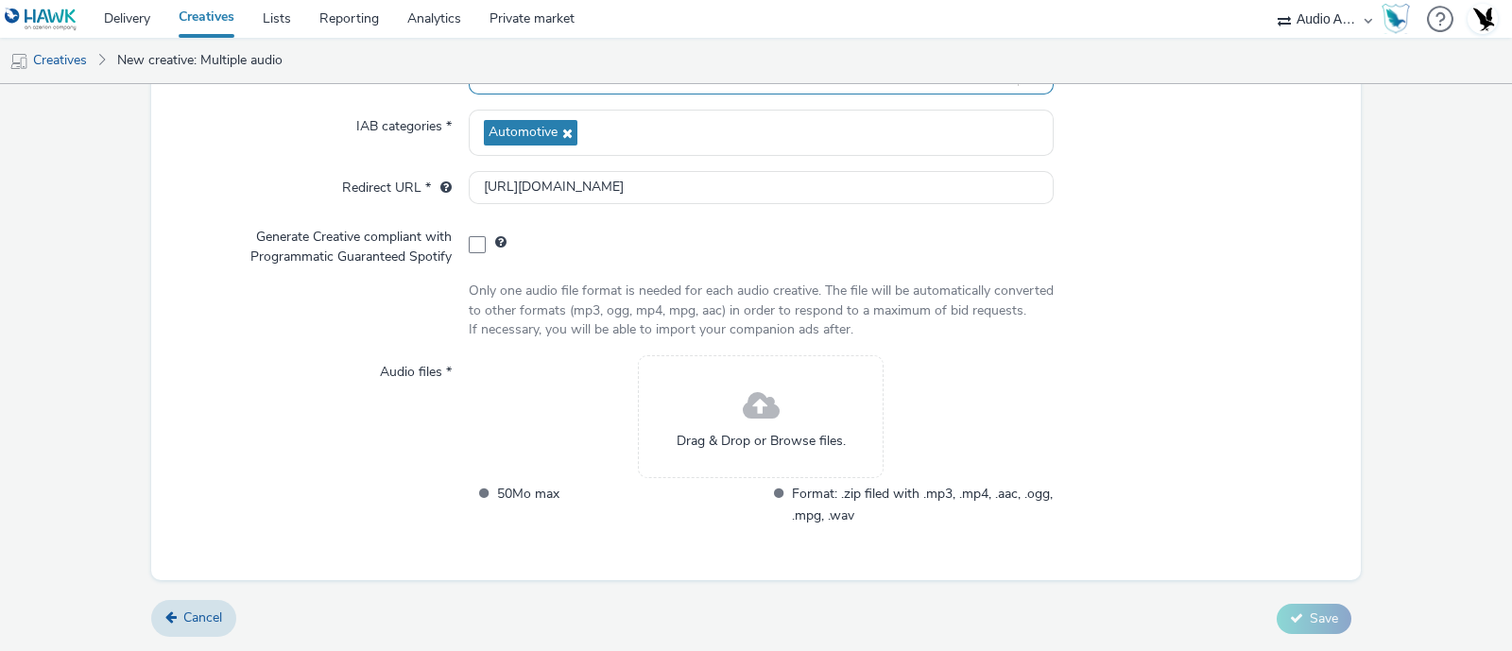
click at [743, 404] on span at bounding box center [761, 407] width 37 height 50
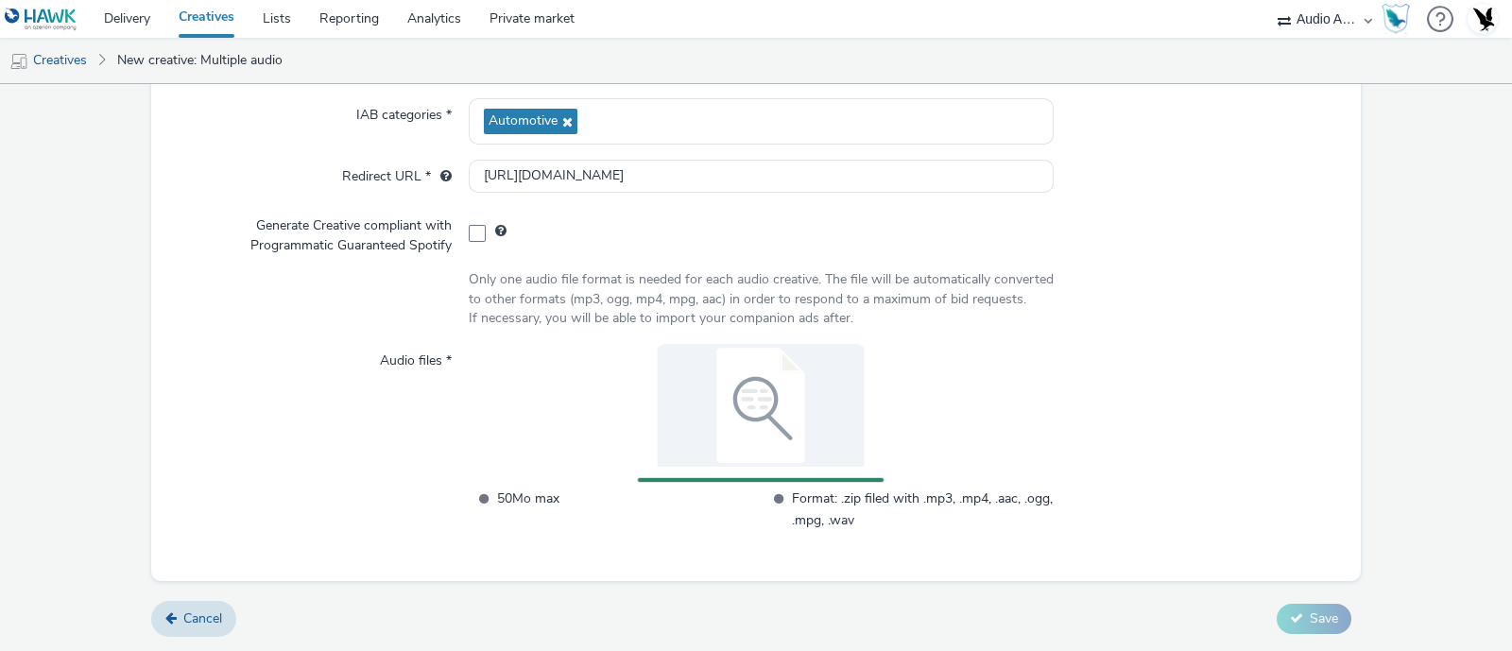
click at [1388, 395] on form "Multiple creation Upload Type Files Upload VAST URL Advertiser * Volkswagen UK …" at bounding box center [756, 249] width 1512 height 804
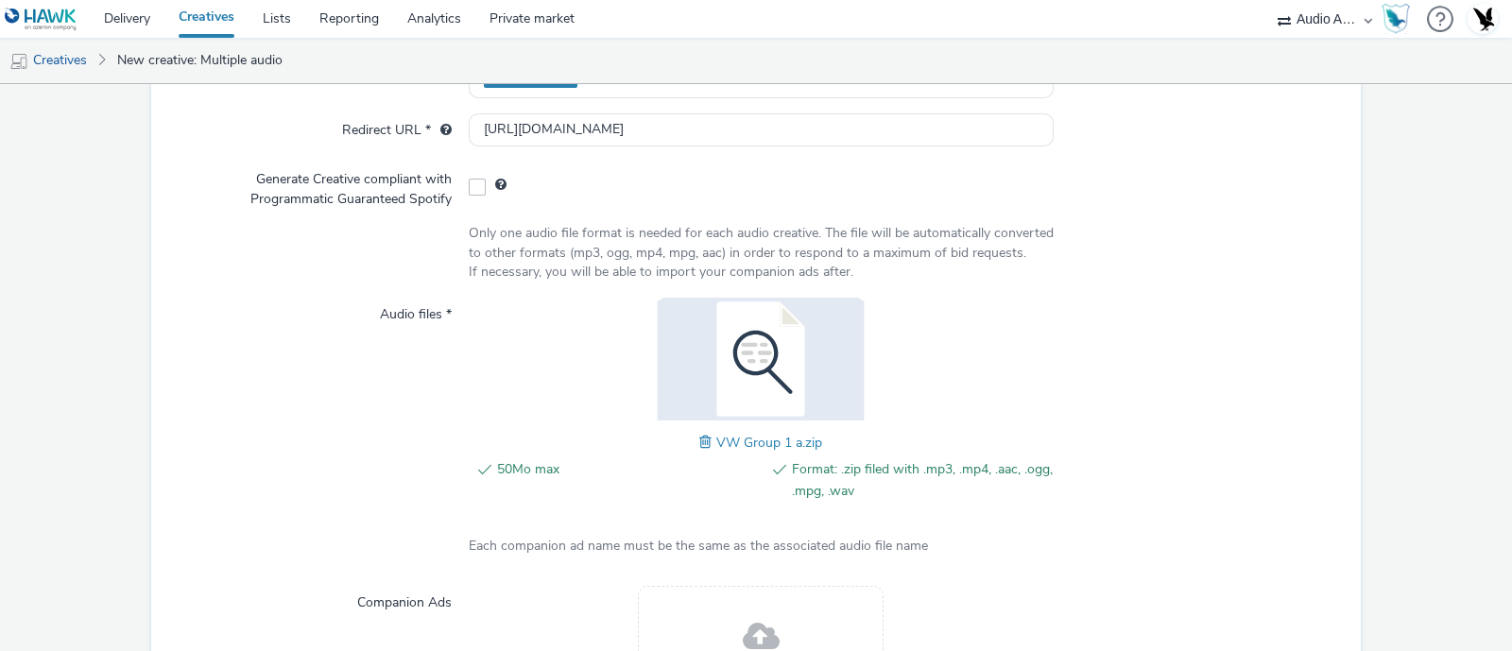
scroll to position [509, 0]
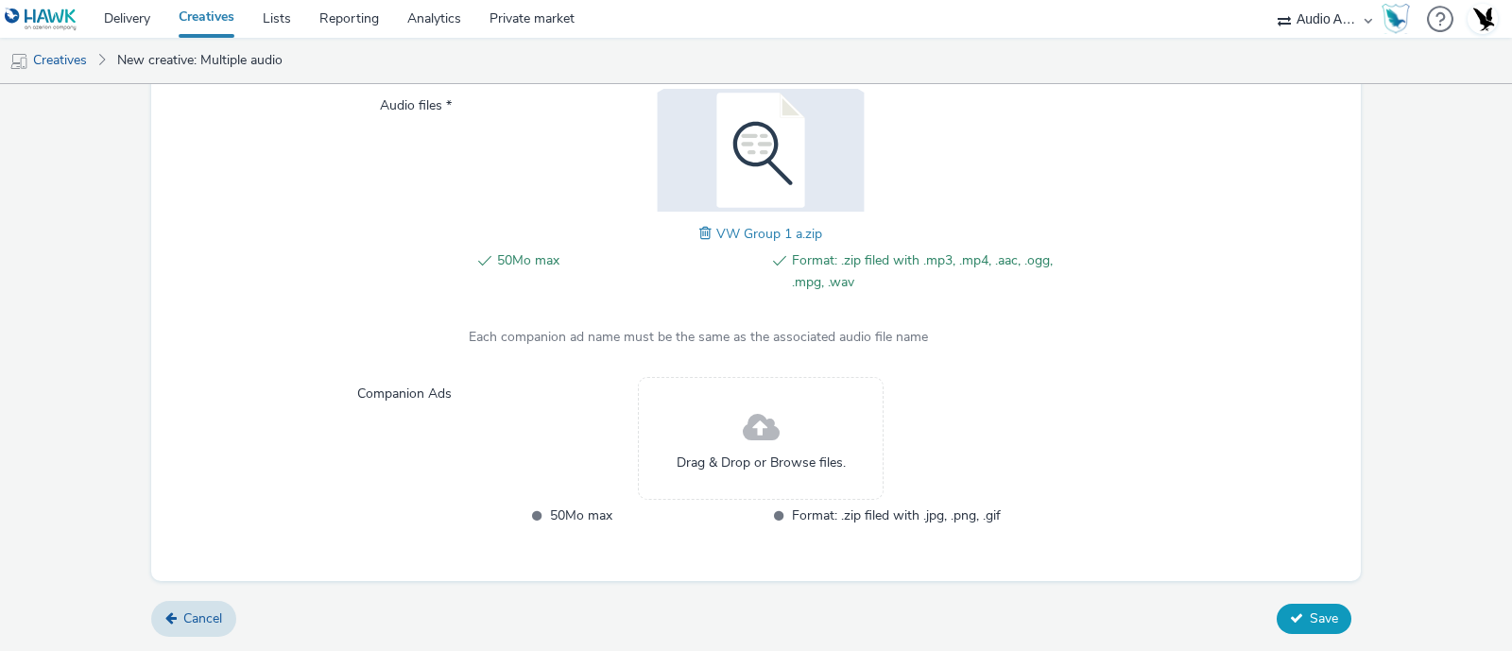
click at [1290, 623] on icon at bounding box center [1296, 618] width 13 height 13
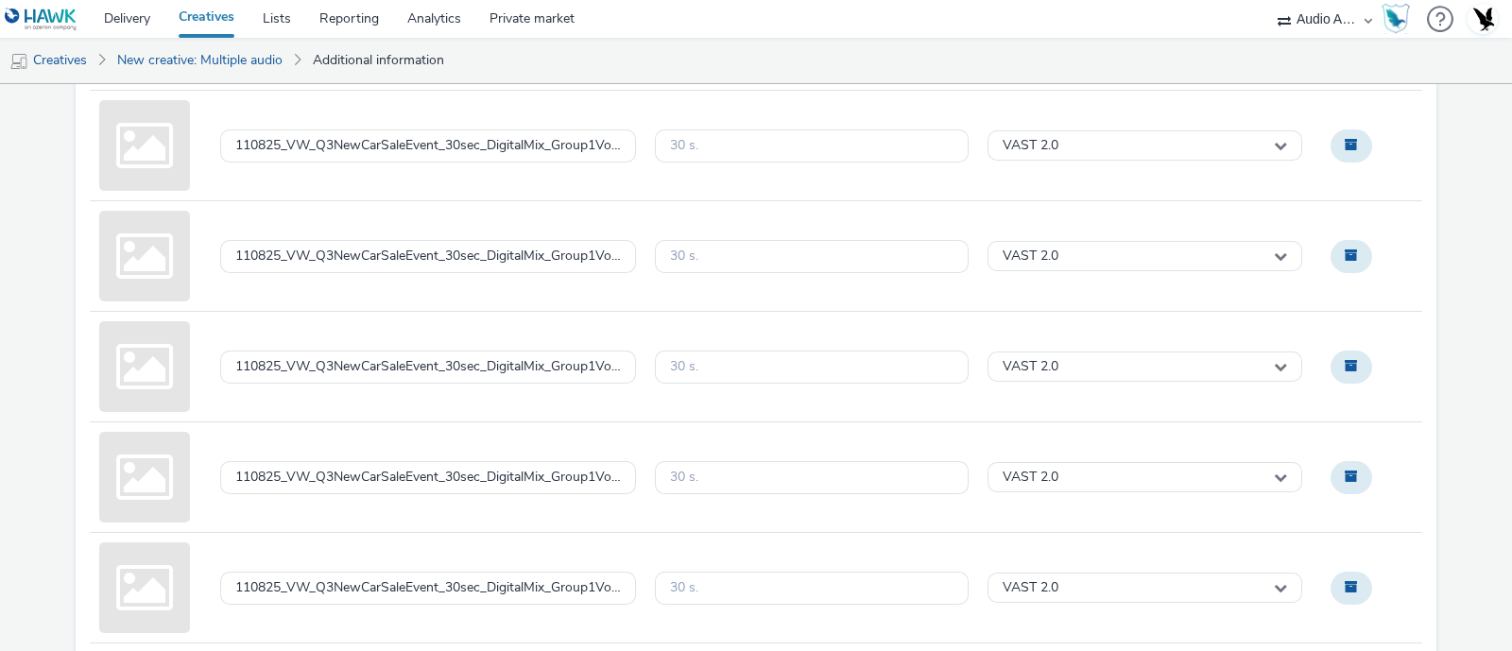
scroll to position [1065, 0]
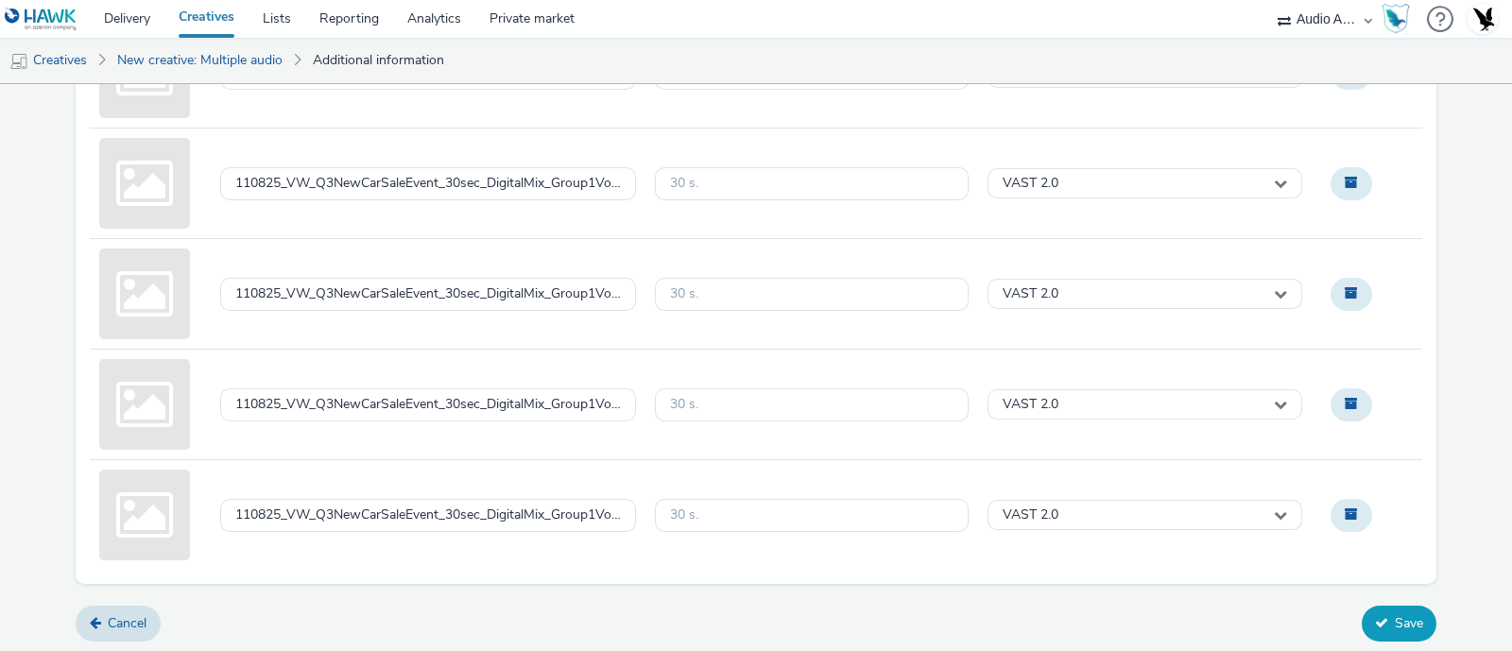
click at [1380, 617] on button "Save" at bounding box center [1399, 624] width 75 height 36
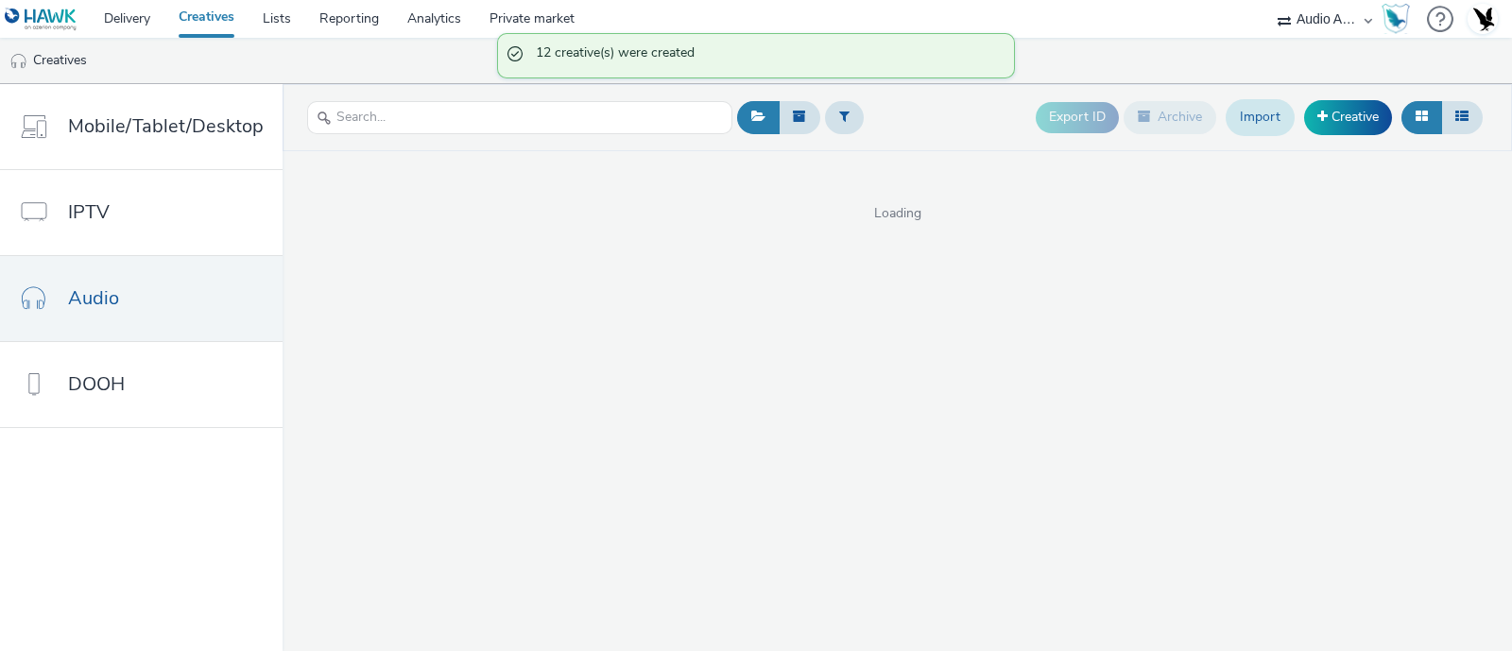
click at [1272, 112] on link "Import" at bounding box center [1260, 117] width 69 height 36
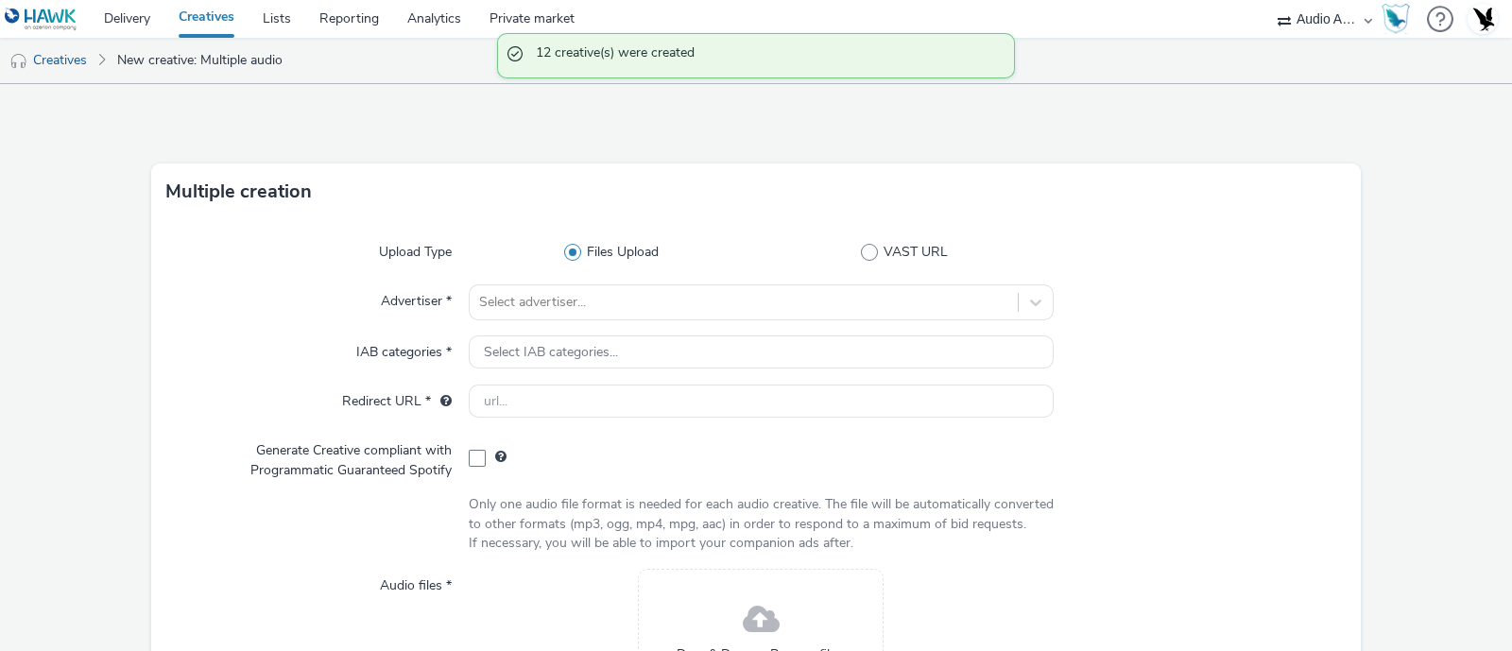
click at [672, 278] on div "Upload Type Files Upload VAST URL Advertiser * Select advertiser... IAB categor…" at bounding box center [756, 507] width 1210 height 574
click at [667, 294] on div "Select advertiser..." at bounding box center [761, 302] width 585 height 36
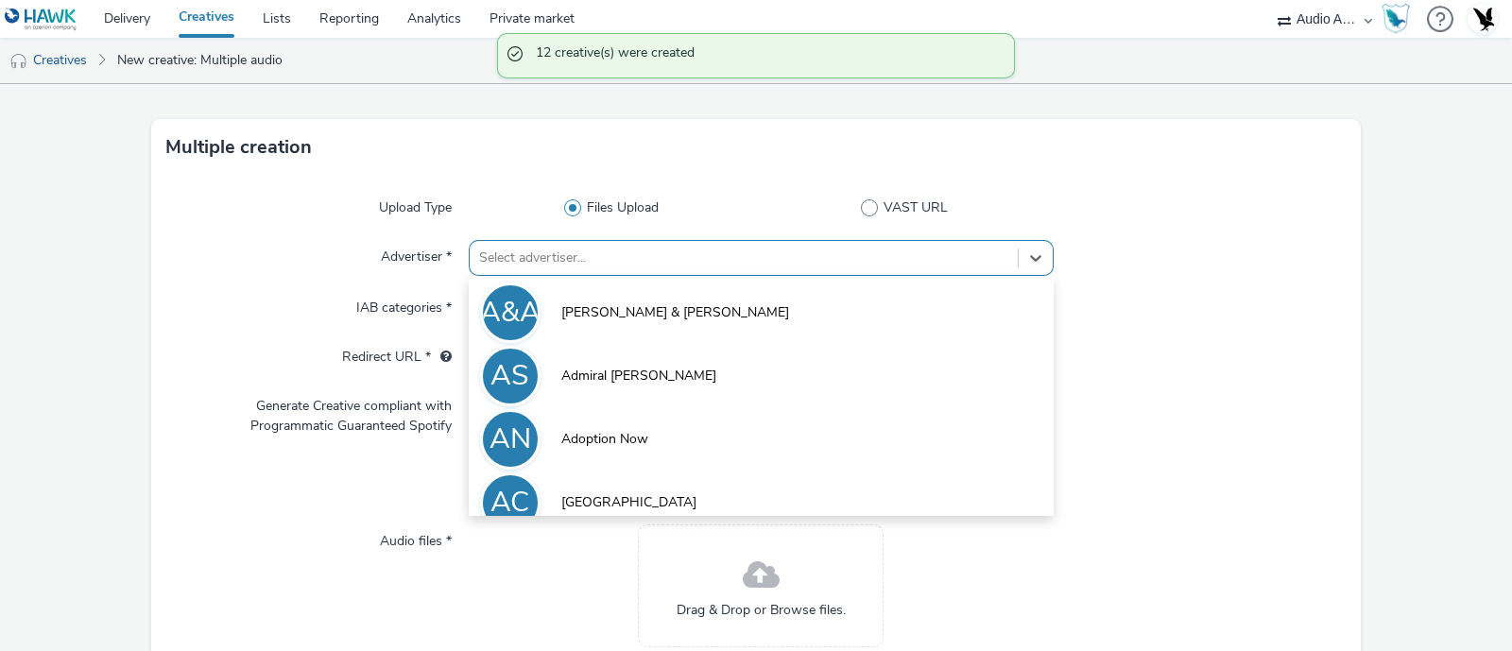
scroll to position [44, 0]
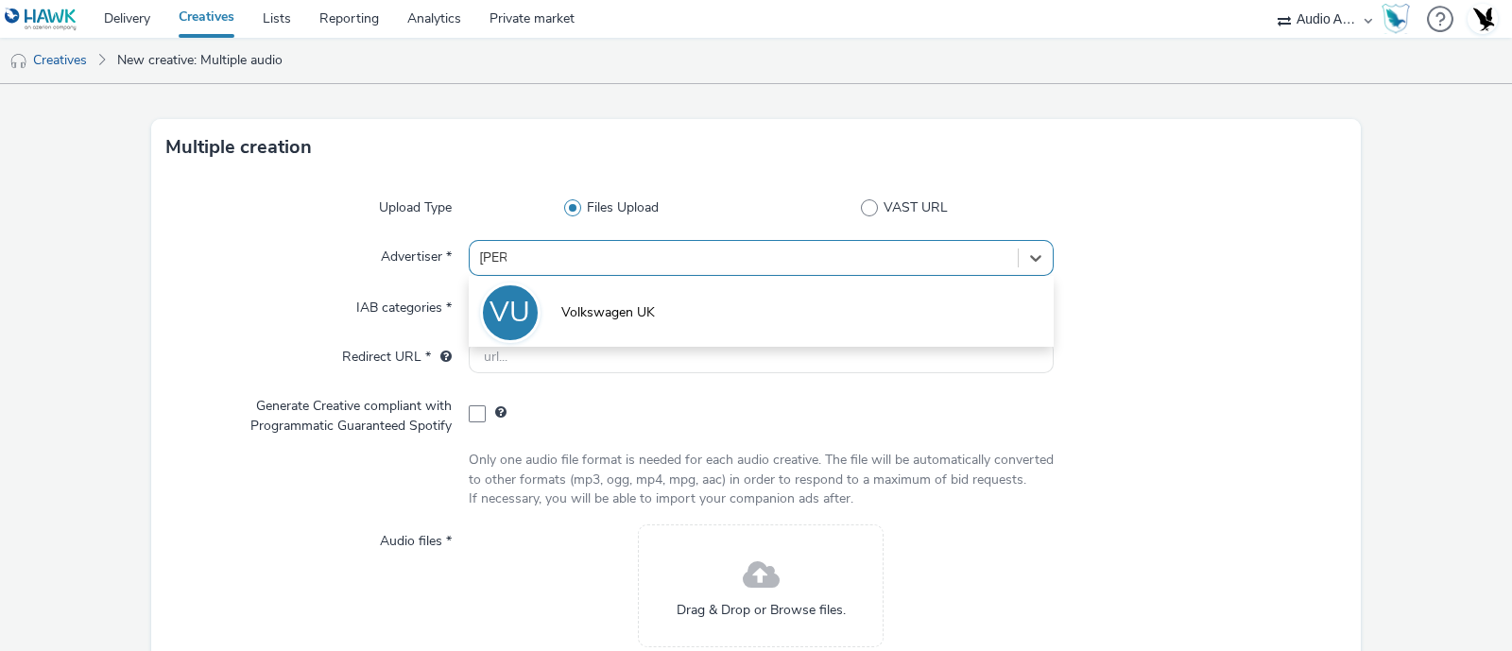
type input "volks"
click at [667, 294] on li "VU Volkswagen UK" at bounding box center [761, 311] width 585 height 63
type input "[URL][DOMAIN_NAME]"
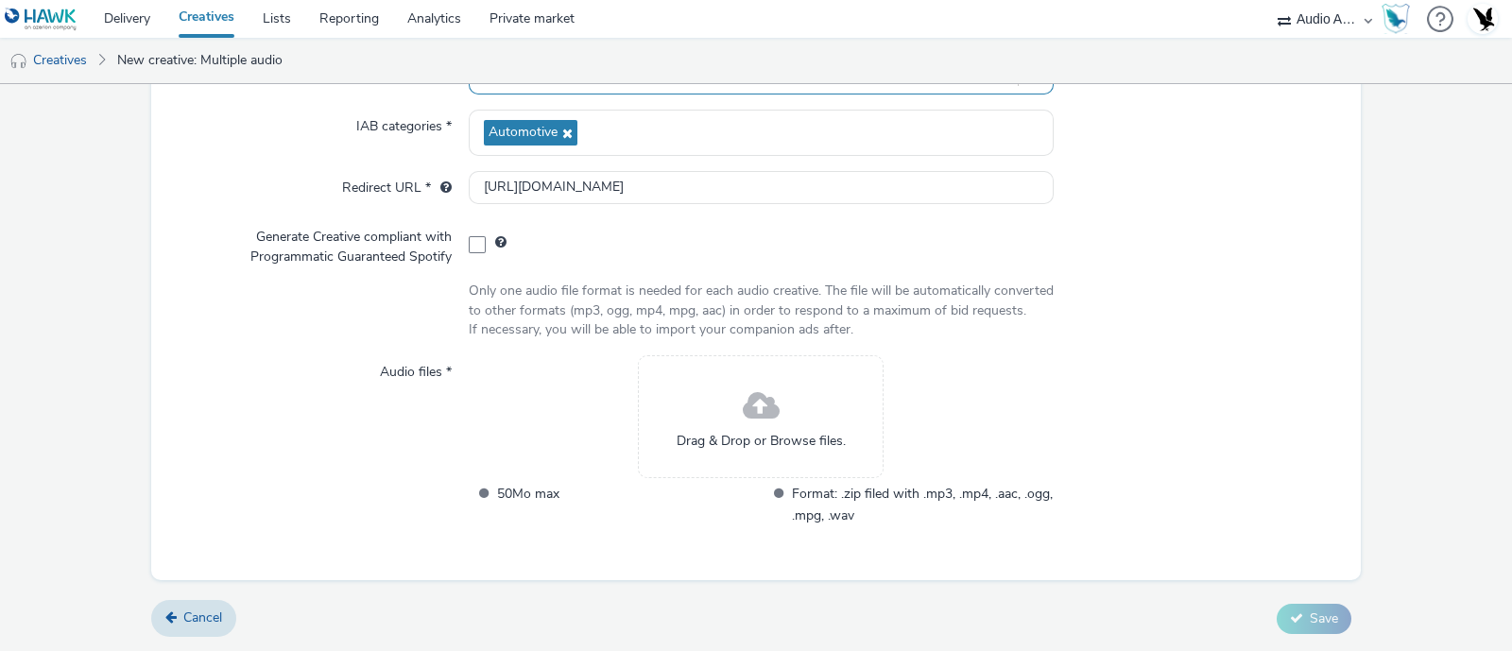
scroll to position [242, 0]
click at [728, 413] on div "Drag & Drop or Browse files." at bounding box center [761, 416] width 246 height 123
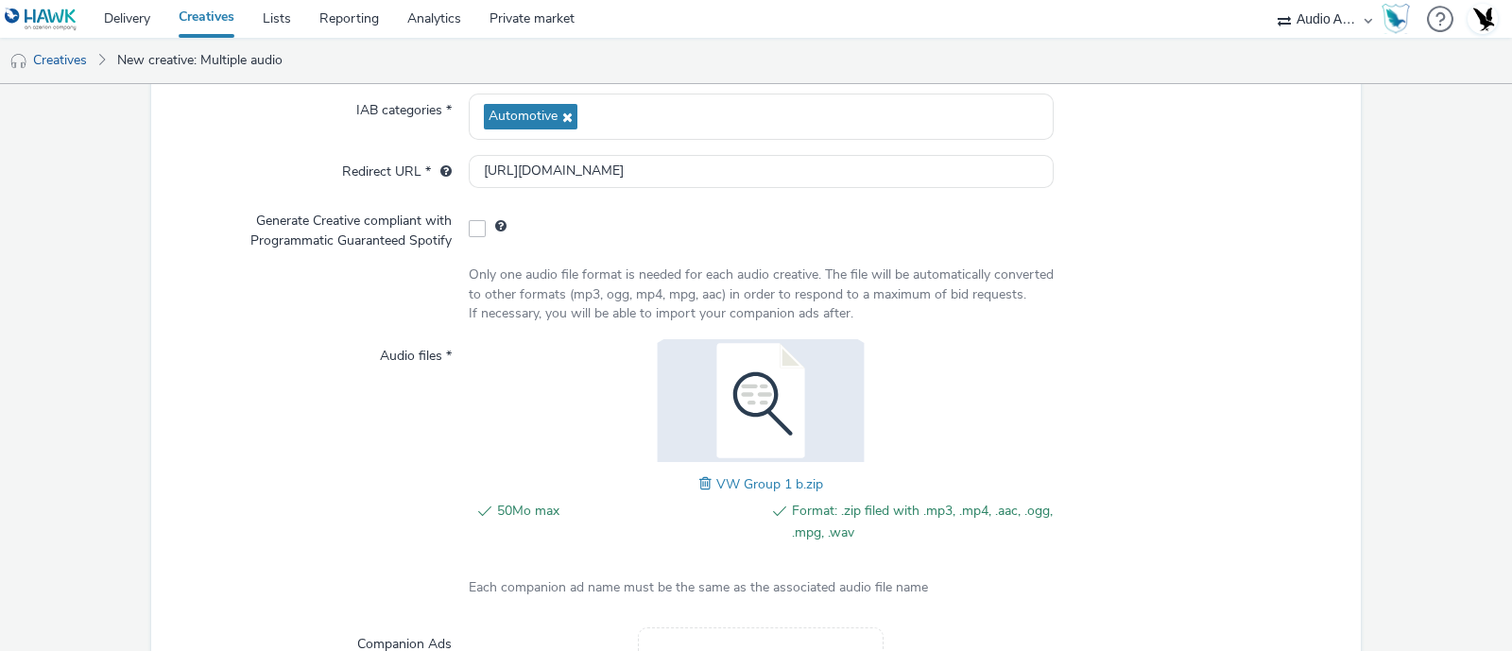
scroll to position [509, 0]
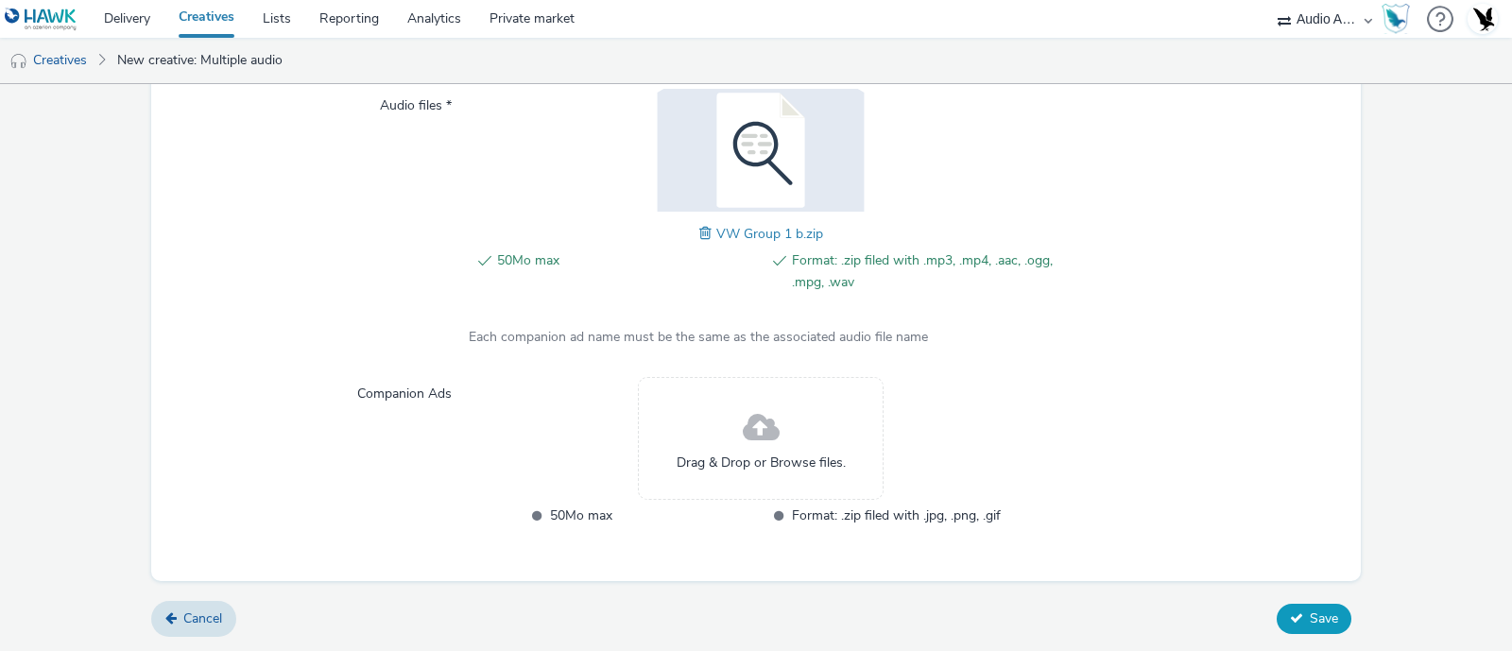
click at [1290, 615] on icon at bounding box center [1296, 618] width 13 height 13
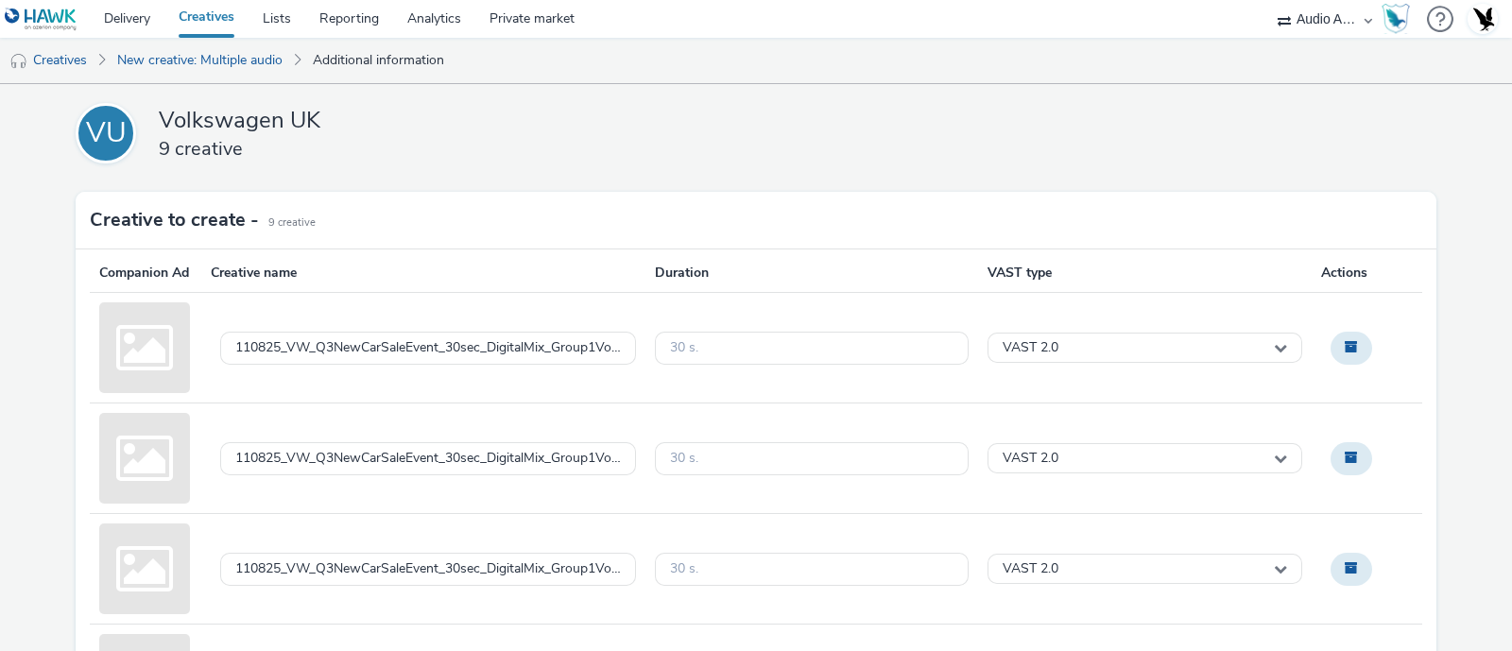
scroll to position [734, 0]
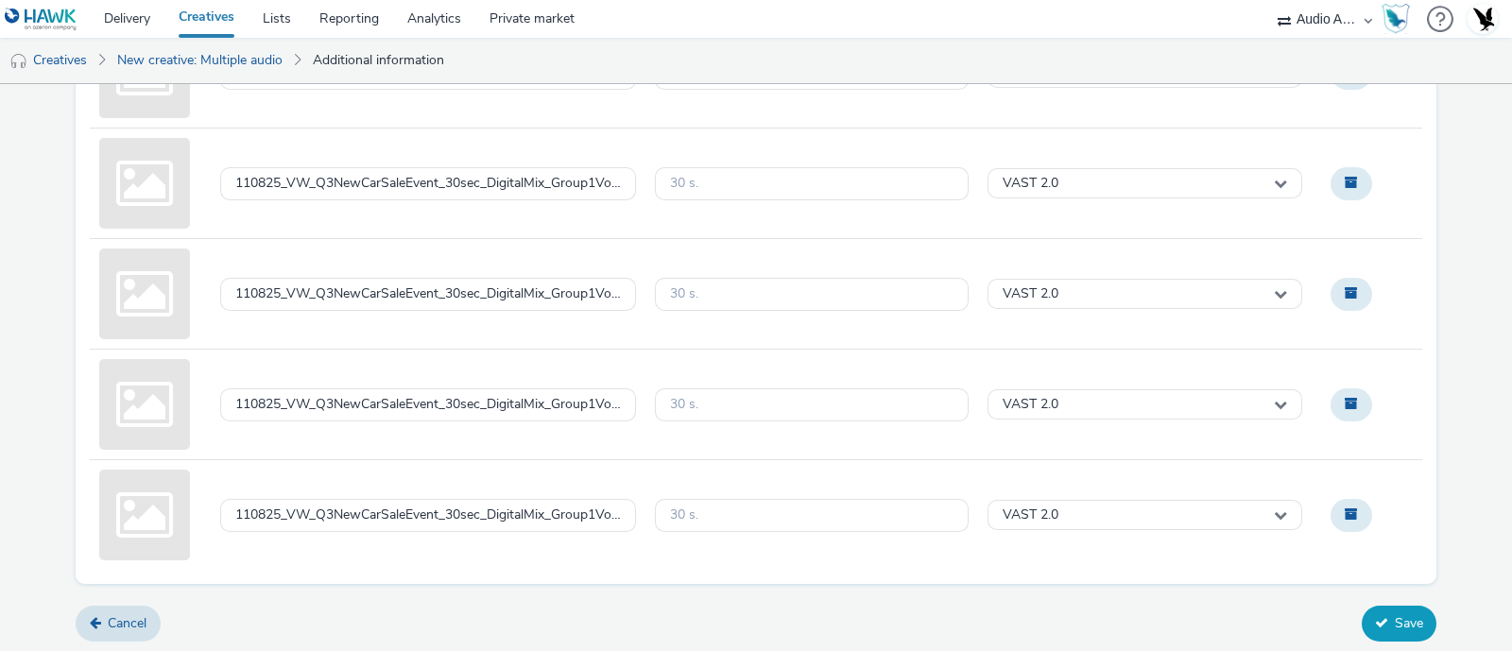
click at [1387, 616] on button "Save" at bounding box center [1399, 624] width 75 height 36
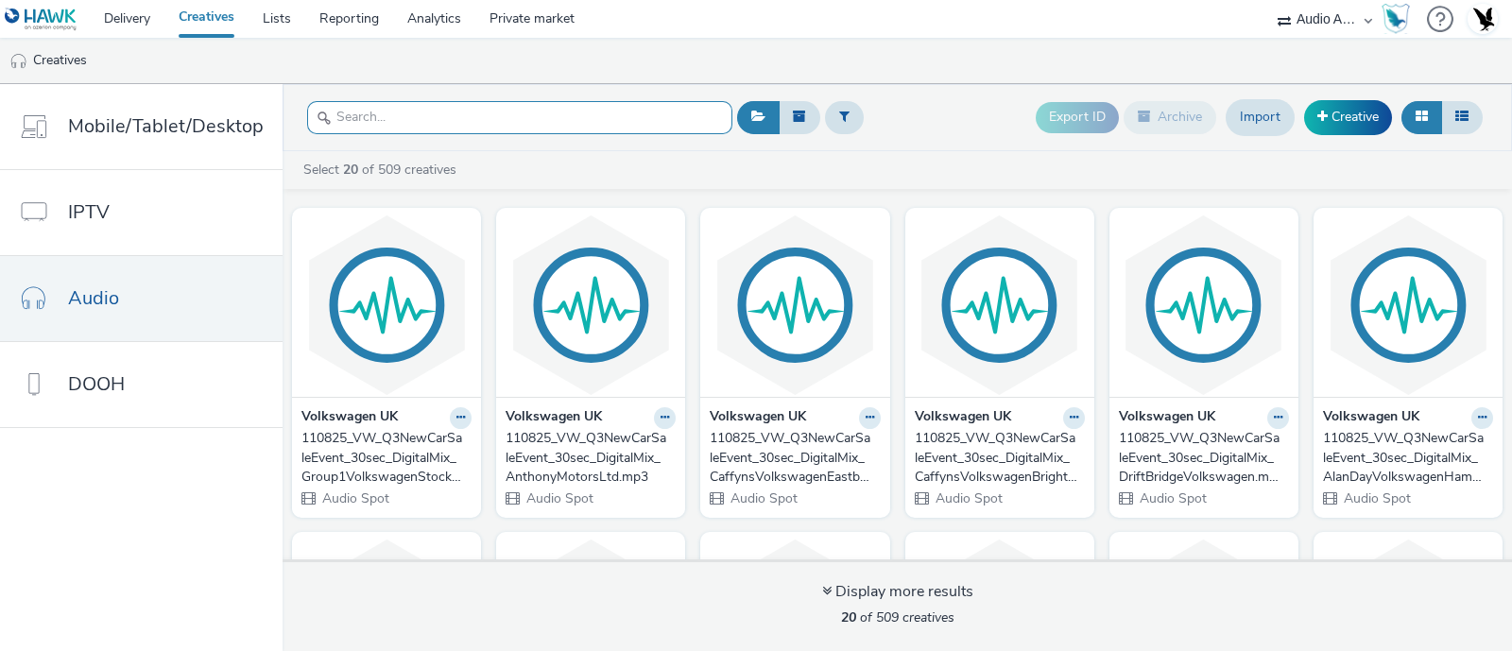
click at [421, 127] on input "text" at bounding box center [519, 117] width 425 height 33
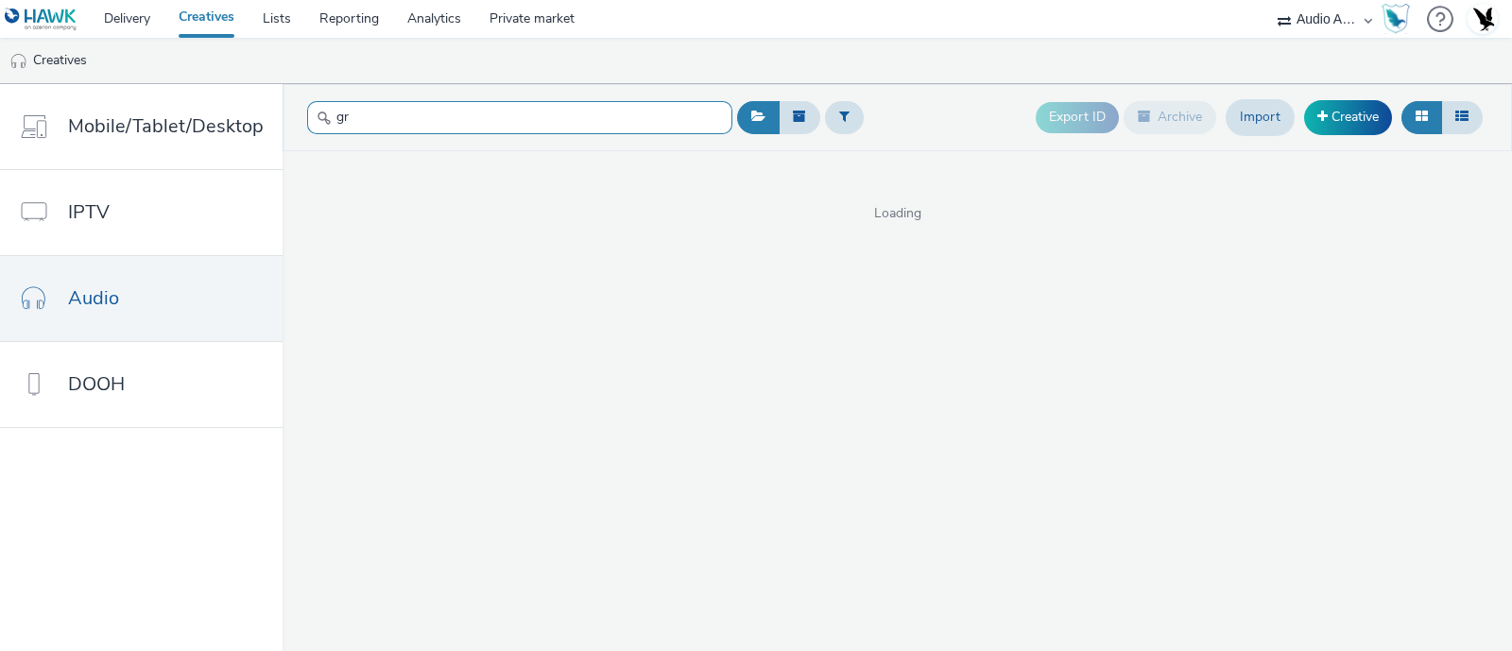
type input "g"
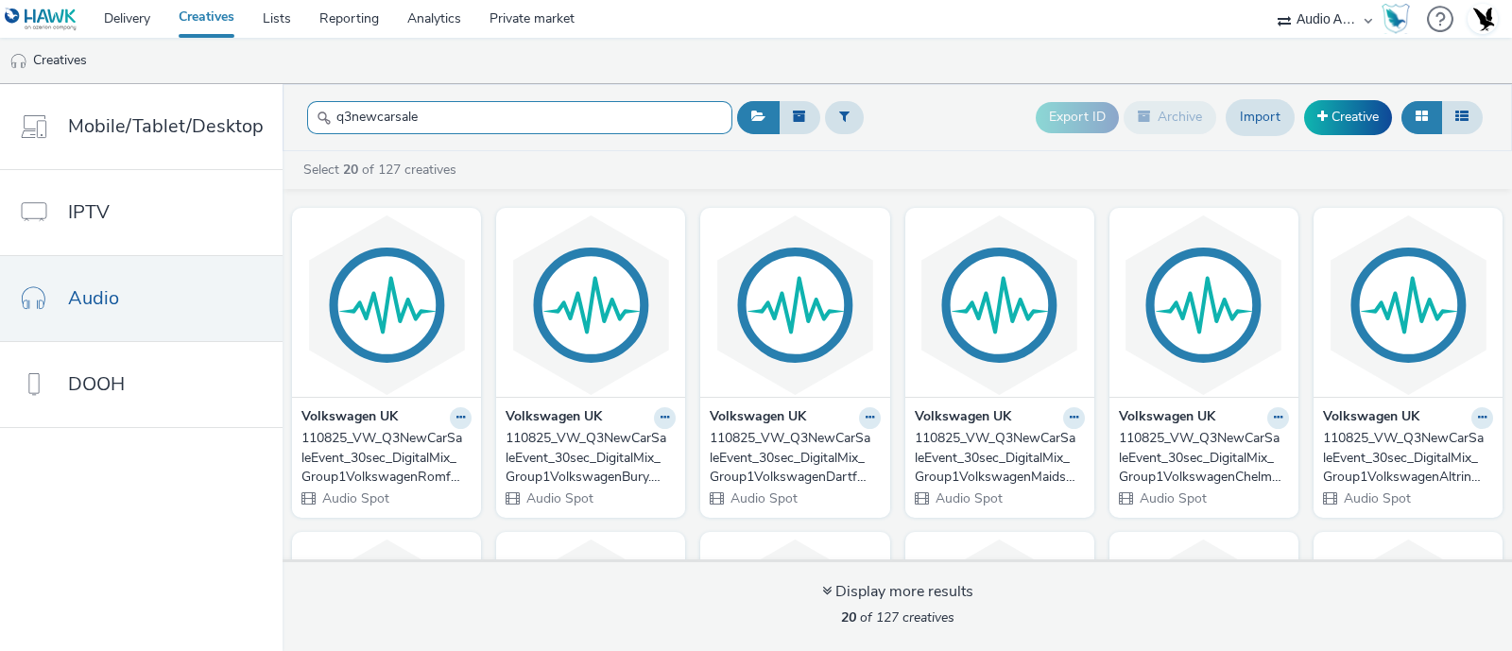
type input "q3newcarsale"
